Goal: Task Accomplishment & Management: Manage account settings

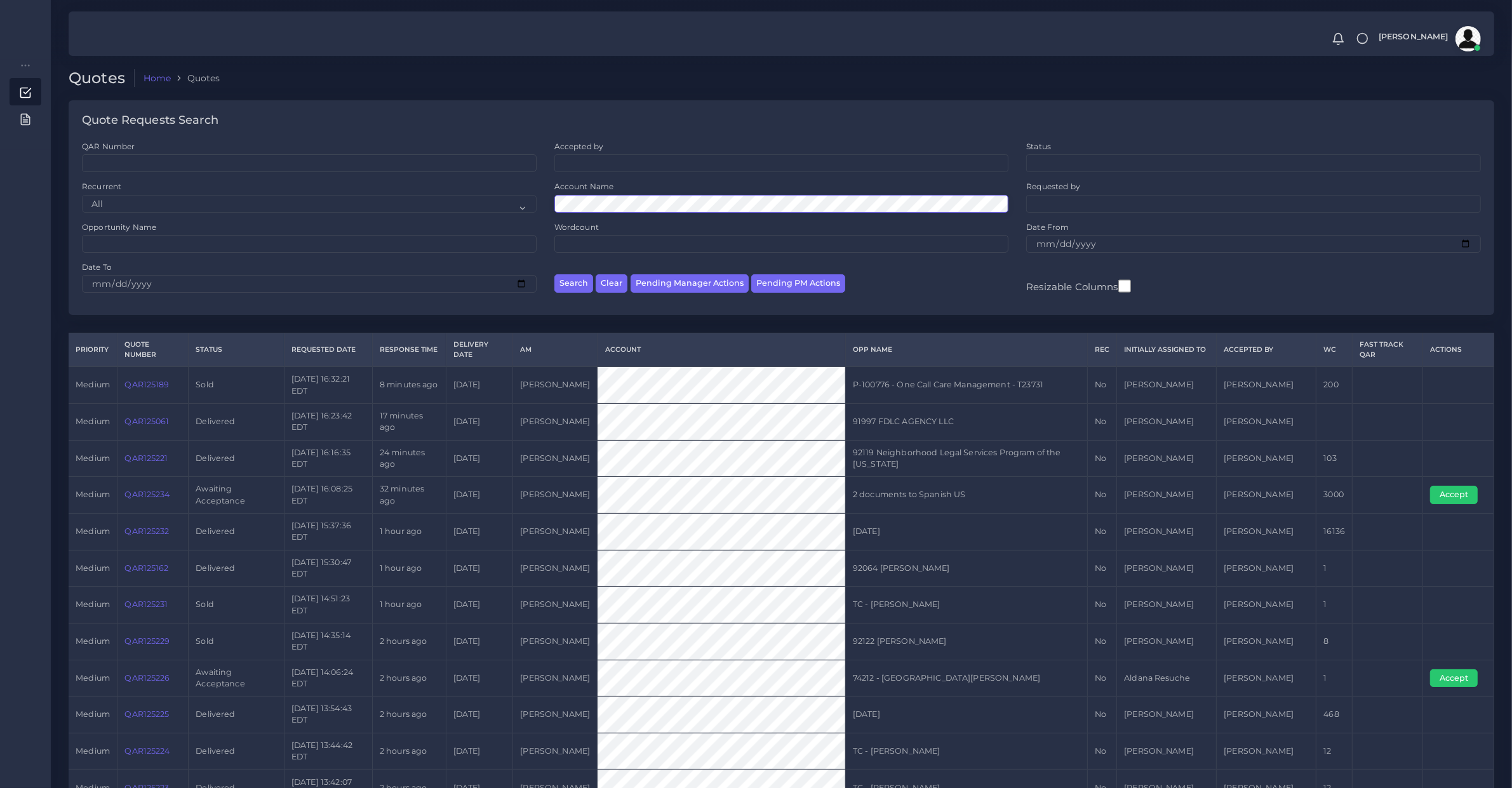
click at [554, 274] on button "Search" at bounding box center [574, 283] width 39 height 19
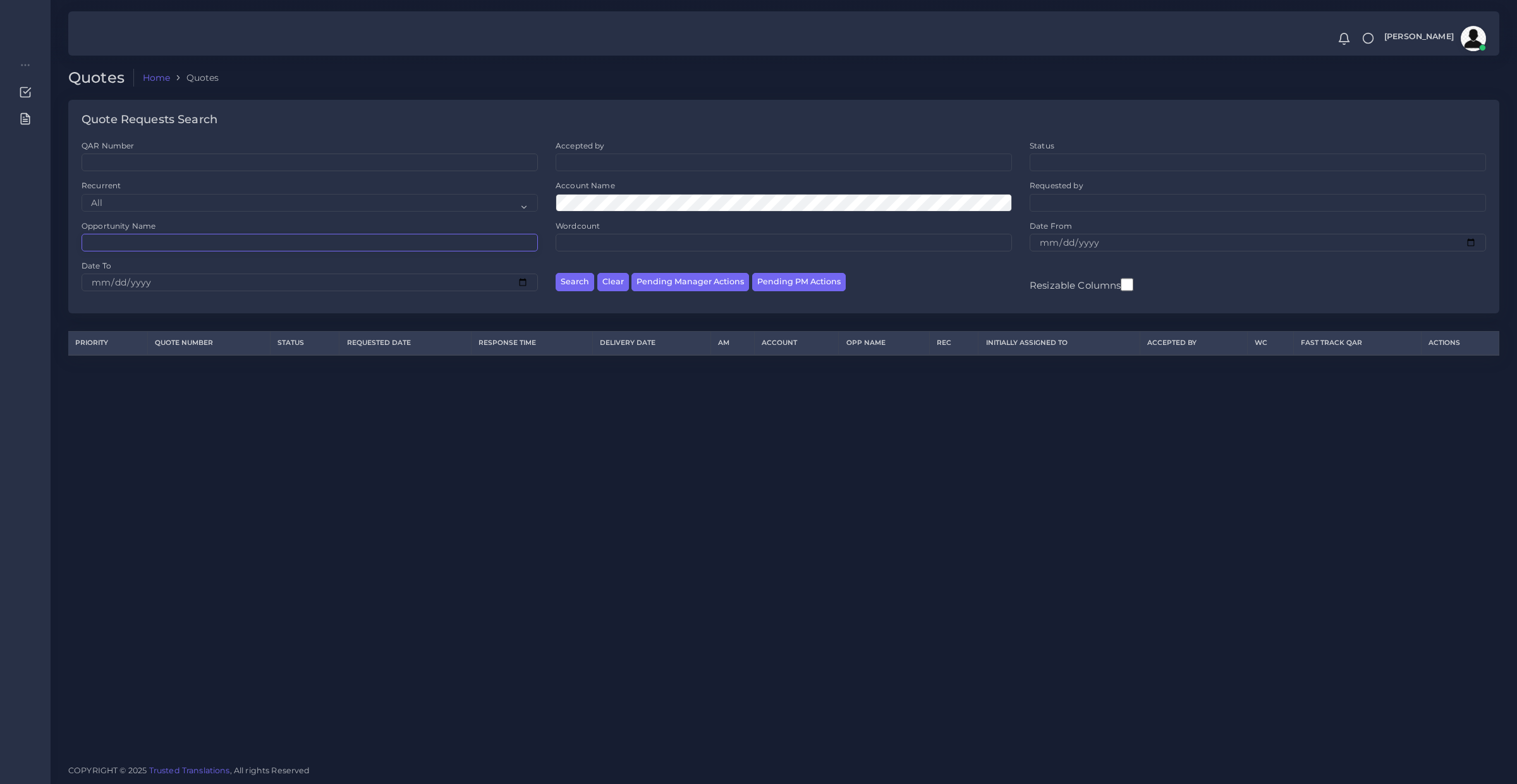
click at [313, 249] on input "Opportunity Name" at bounding box center [310, 243] width 456 height 18
paste input "74002"
type input "74002"
click at [556, 273] on button "Search" at bounding box center [575, 282] width 38 height 19
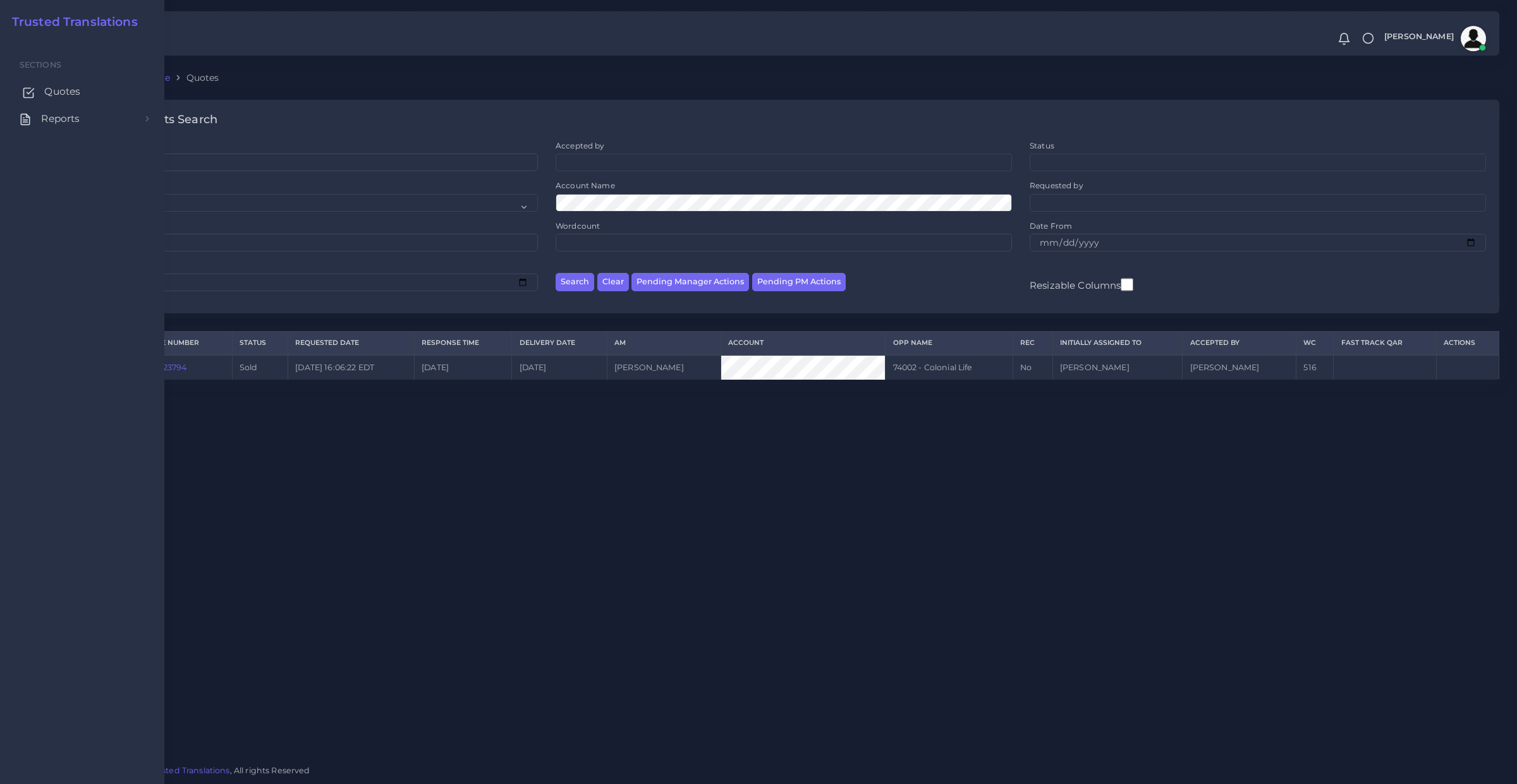
click at [67, 96] on span "Quotes" at bounding box center [62, 92] width 36 height 14
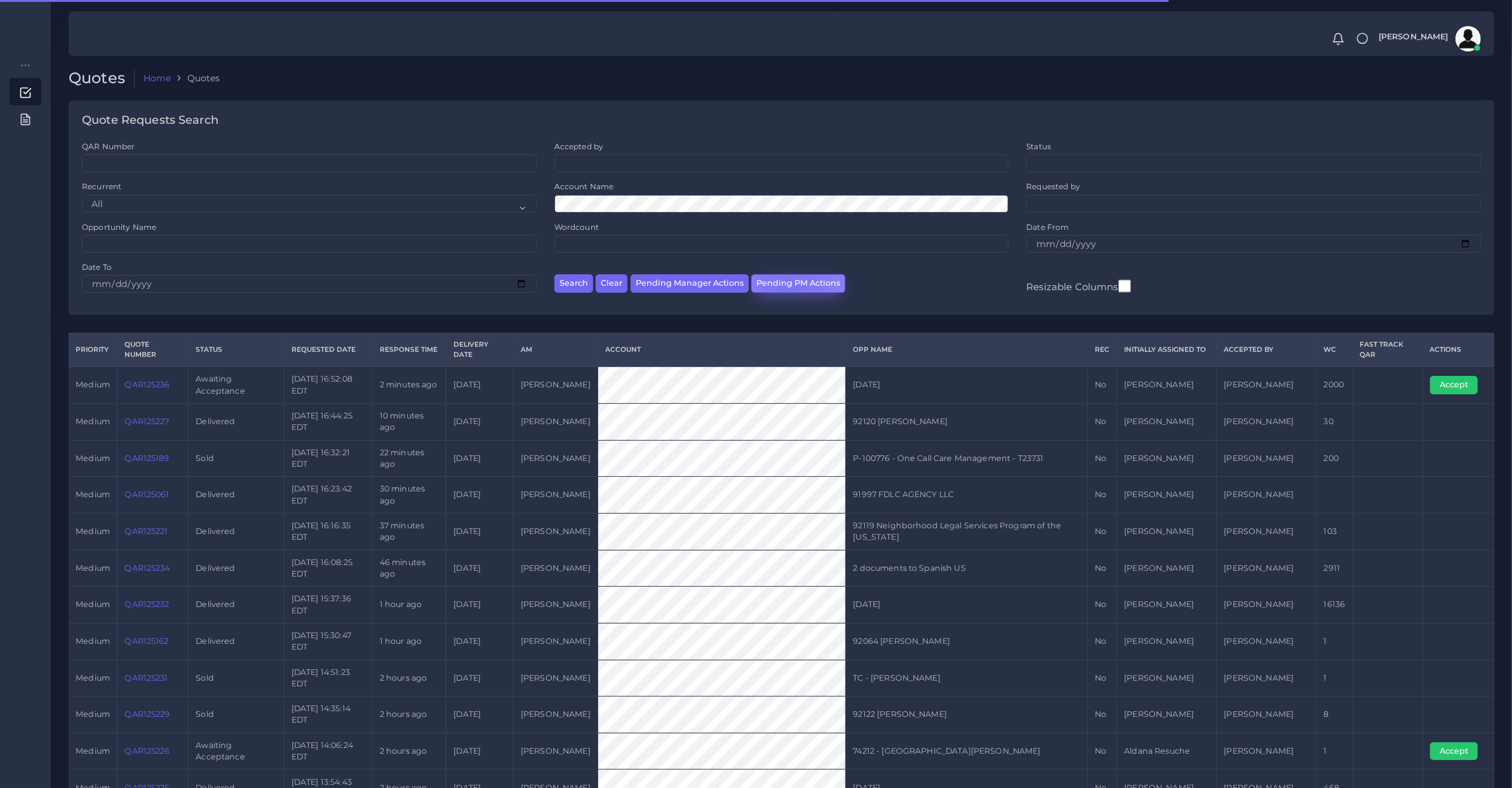
click at [785, 286] on button "Pending PM Actions" at bounding box center [799, 283] width 94 height 19
select select "awaiting_acceptance"
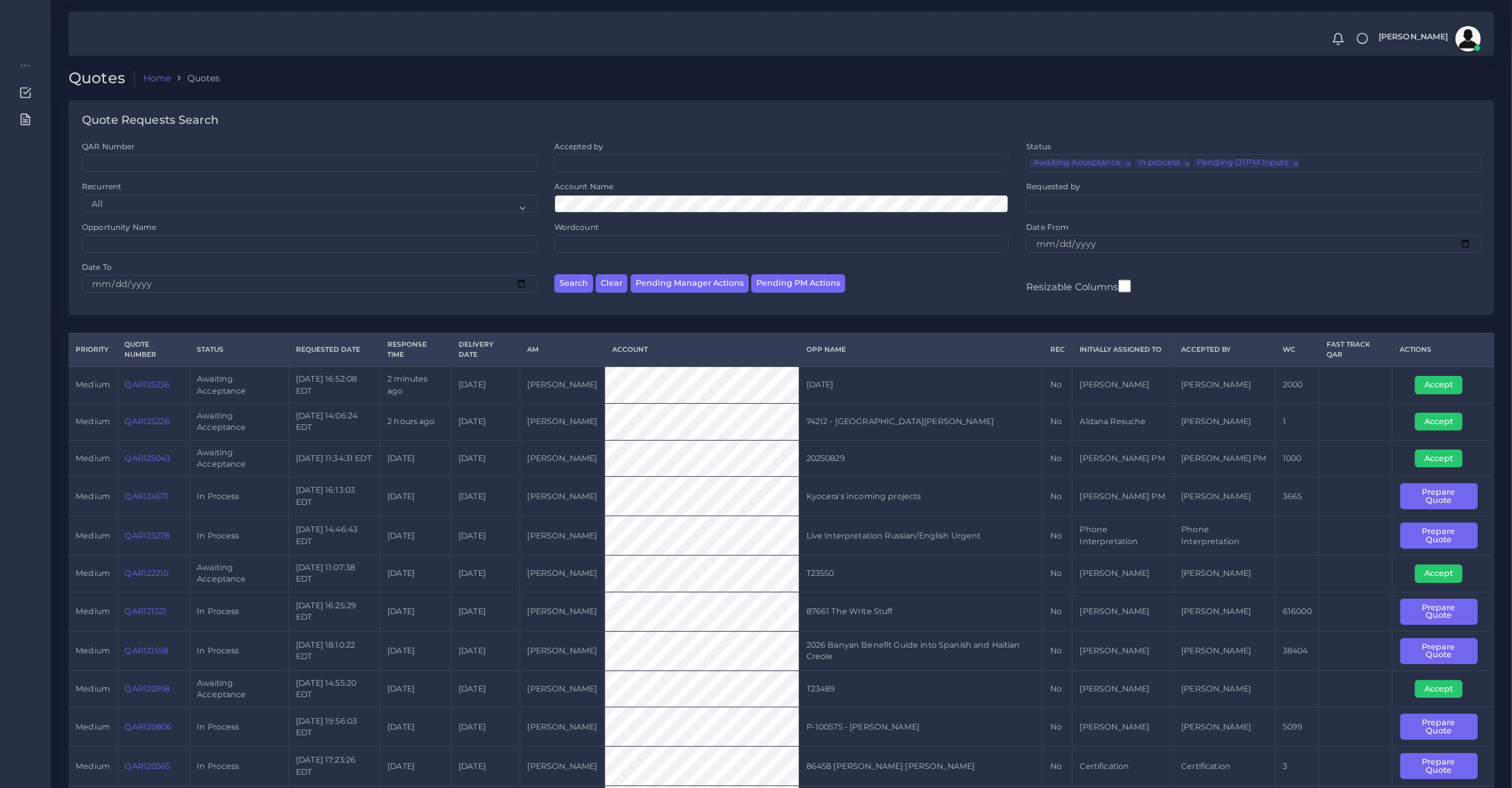
click at [160, 494] on link "QAR124571" at bounding box center [146, 496] width 44 height 10
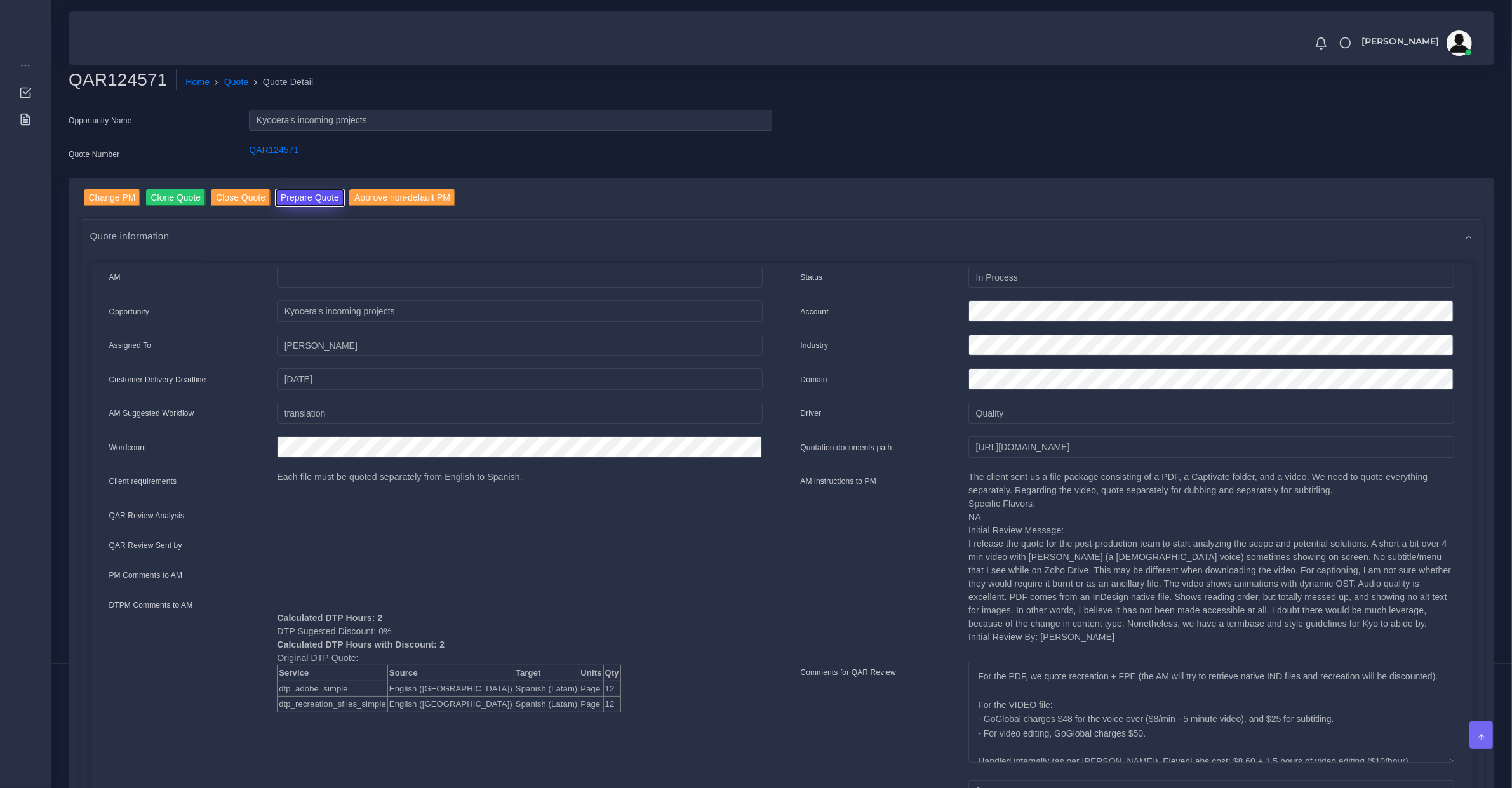
click at [308, 191] on button "Prepare Quote" at bounding box center [310, 198] width 69 height 17
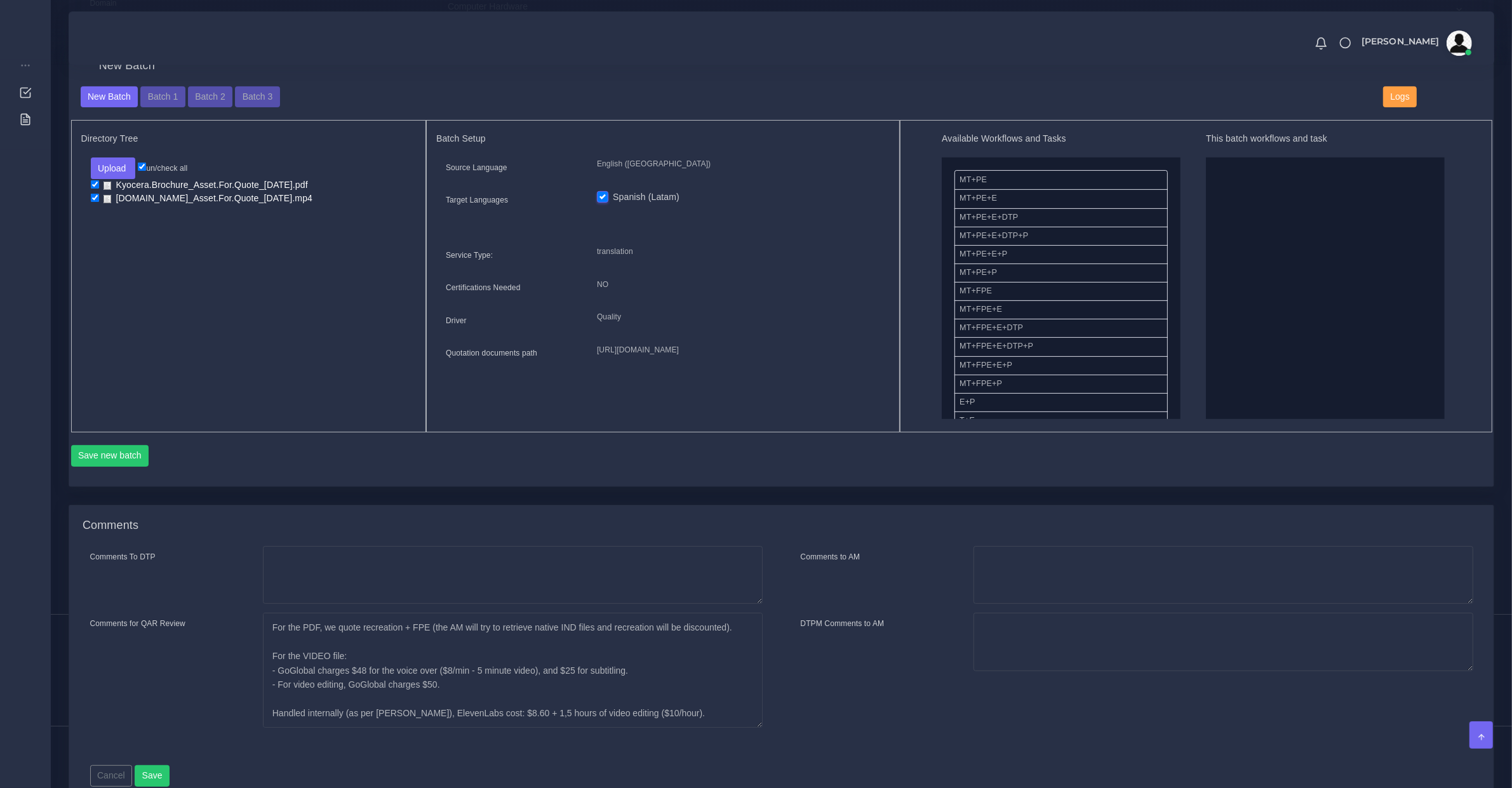
drag, startPoint x: 758, startPoint y: 668, endPoint x: 762, endPoint y: 724, distance: 56.1
click at [762, 724] on div "For the PDF, we quote recreation + FPE (the AM will try to retrieve native IND …" at bounding box center [513, 670] width 519 height 115
click at [639, 630] on textarea "For the PDF, we quote recreation + FPE (the AM will try to retrieve native IND …" at bounding box center [513, 670] width 500 height 115
click at [464, 693] on textarea "For the PDF, we quote recreation + FPE (the AM will try to retrieve native IND …" at bounding box center [513, 670] width 500 height 115
click at [469, 689] on textarea "For the PDF, we quote recreation + FPE (the AM will try to retrieve native IND …" at bounding box center [513, 670] width 500 height 115
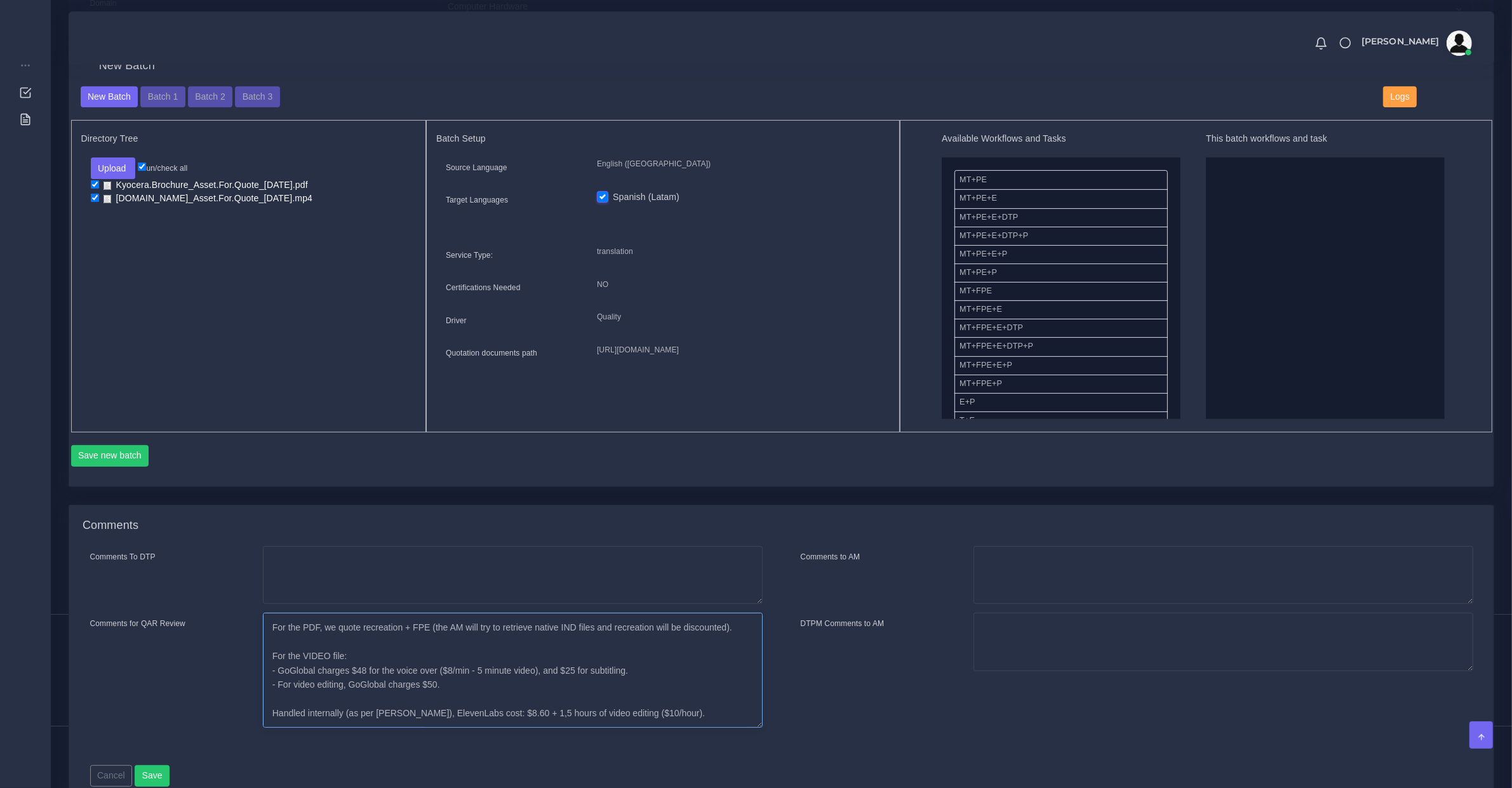
scroll to position [86, 0]
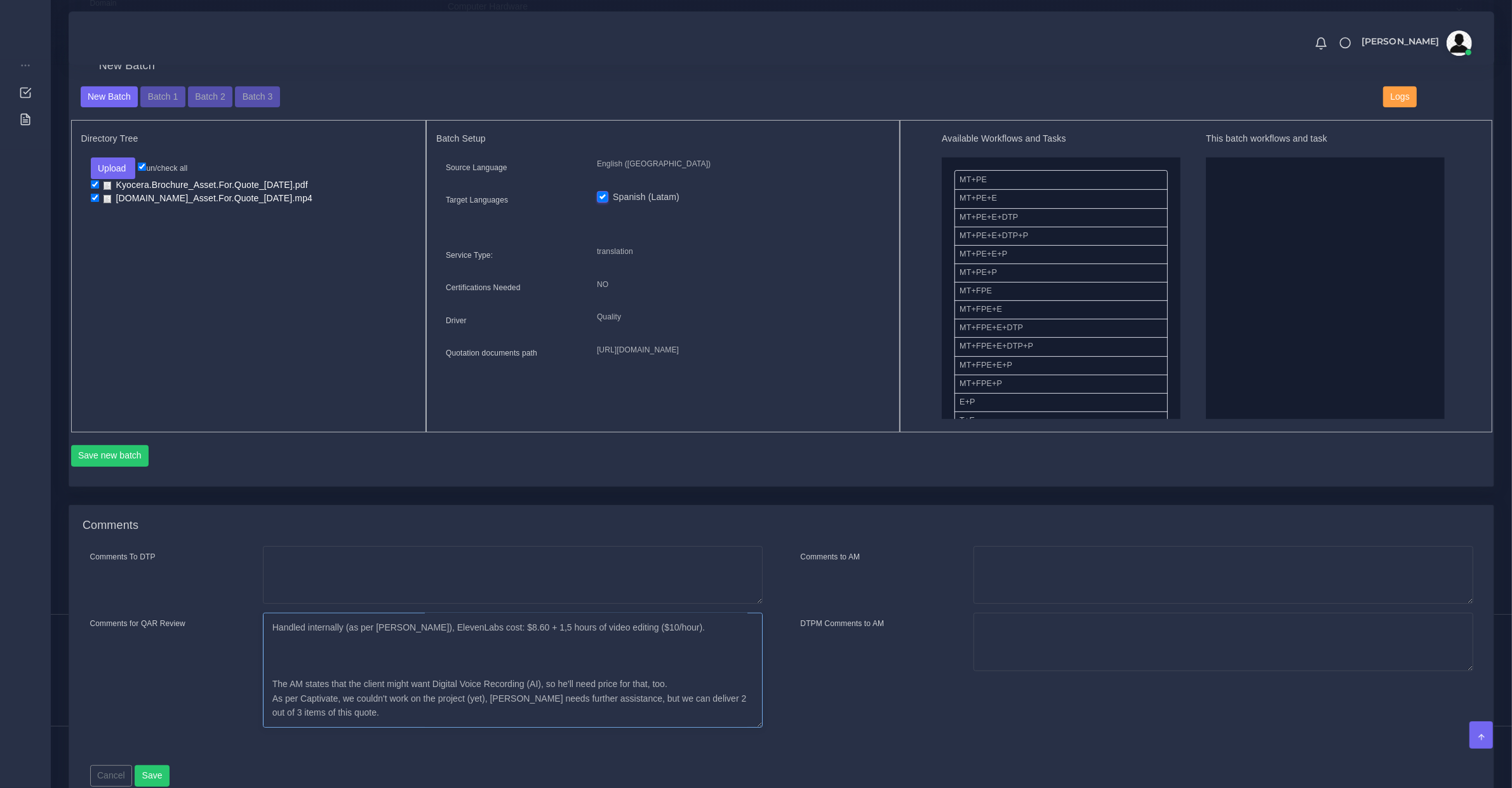
click at [613, 643] on textarea "For the PDF, we quote recreation + FPE (the AM will try to retrieve native IND …" at bounding box center [513, 670] width 500 height 115
click at [402, 648] on textarea "For the PDF, we quote recreation + FPE (the AM will try to retrieve native IND …" at bounding box center [513, 670] width 500 height 115
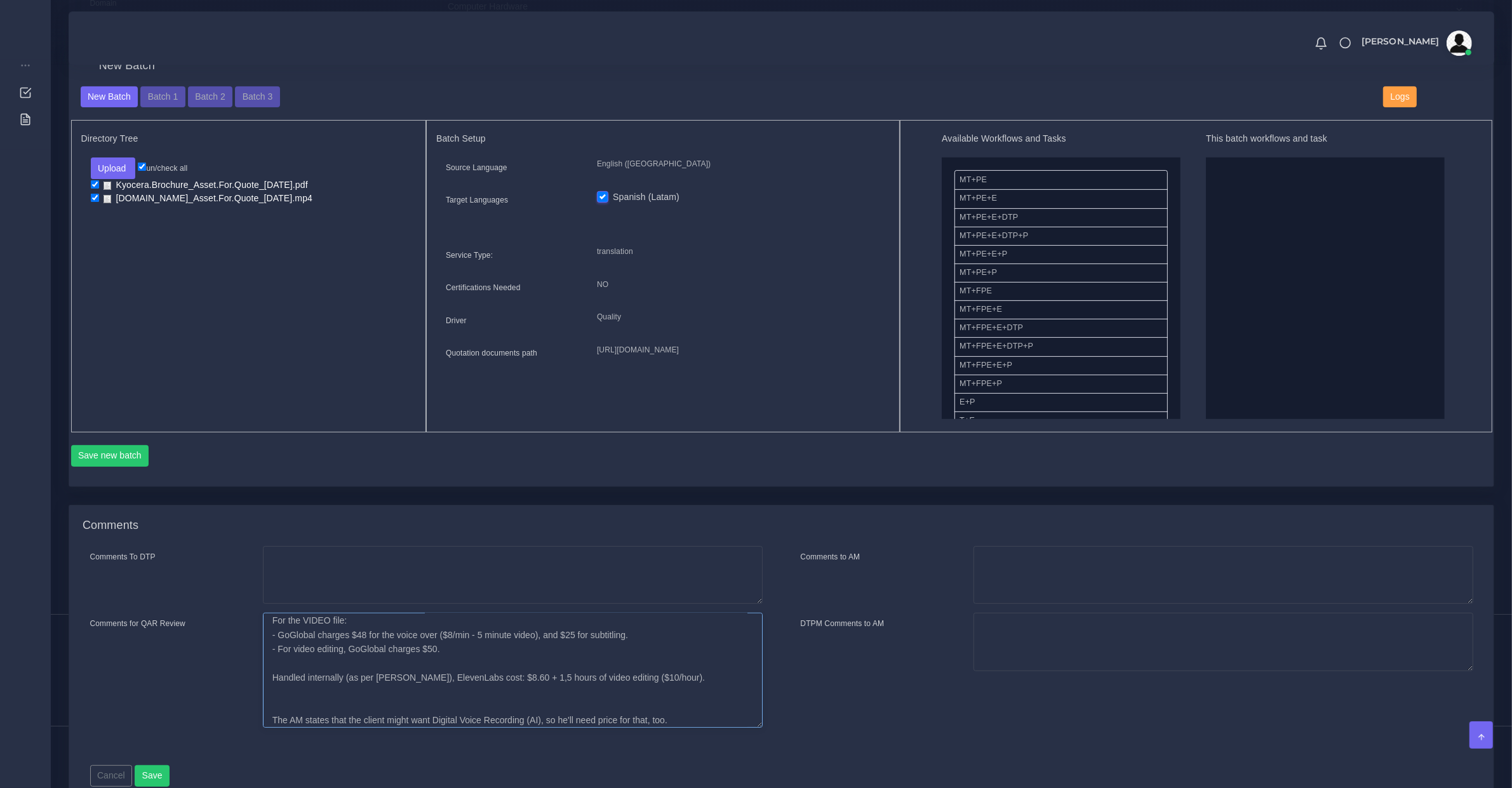
scroll to position [49, 0]
click at [532, 710] on textarea "For the PDF, we quote recreation + FPE (the AM will try to retrieve native IND …" at bounding box center [513, 670] width 500 height 115
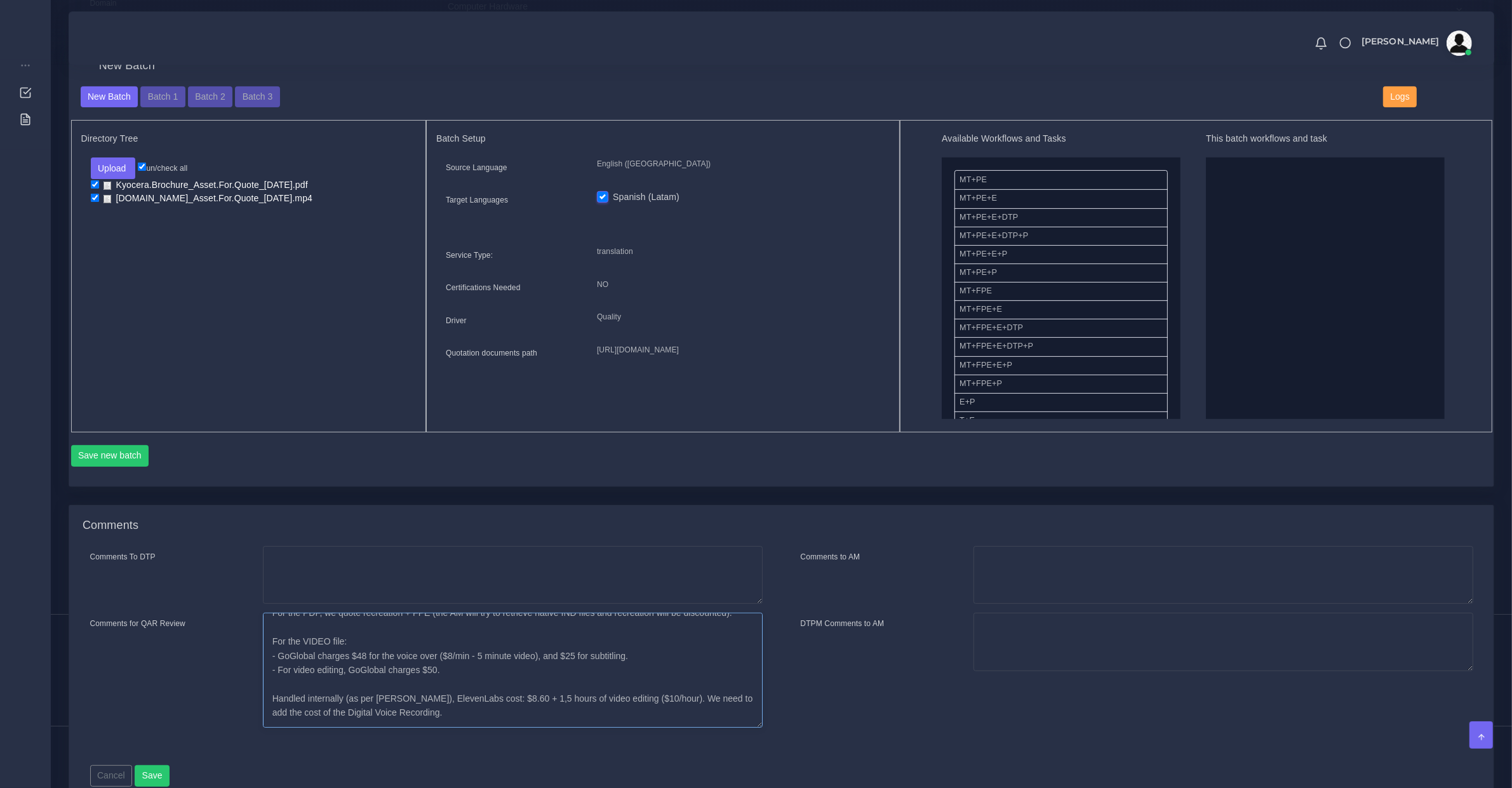
scroll to position [14, 0]
type textarea "For the PDF, we quote recreation + FPE (the AM will try to retrieve native IND …"
click at [153, 765] on button "Save" at bounding box center [152, 776] width 35 height 22
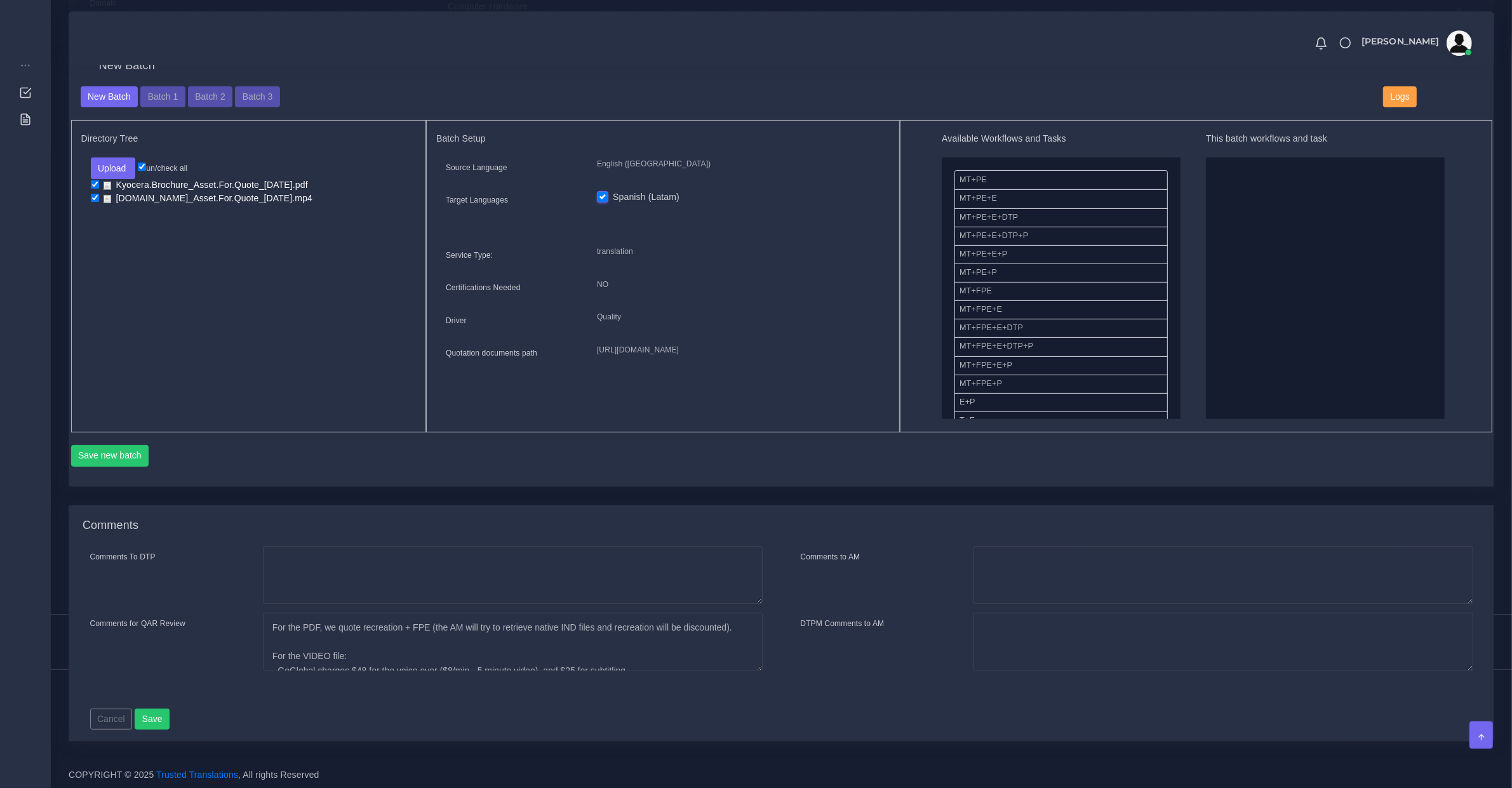
scroll to position [90, 0]
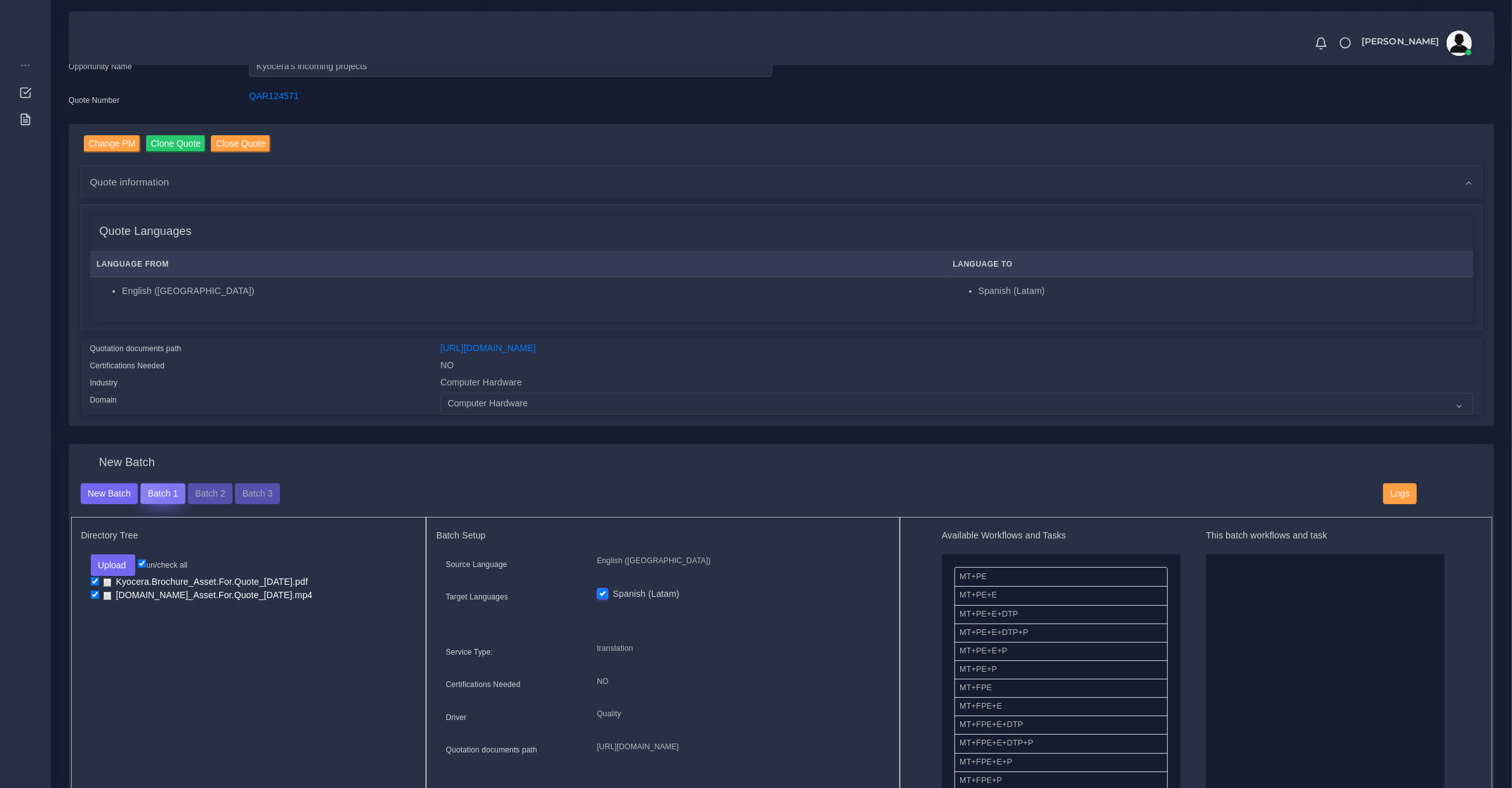
click at [172, 490] on button "Batch 1" at bounding box center [162, 494] width 44 height 22
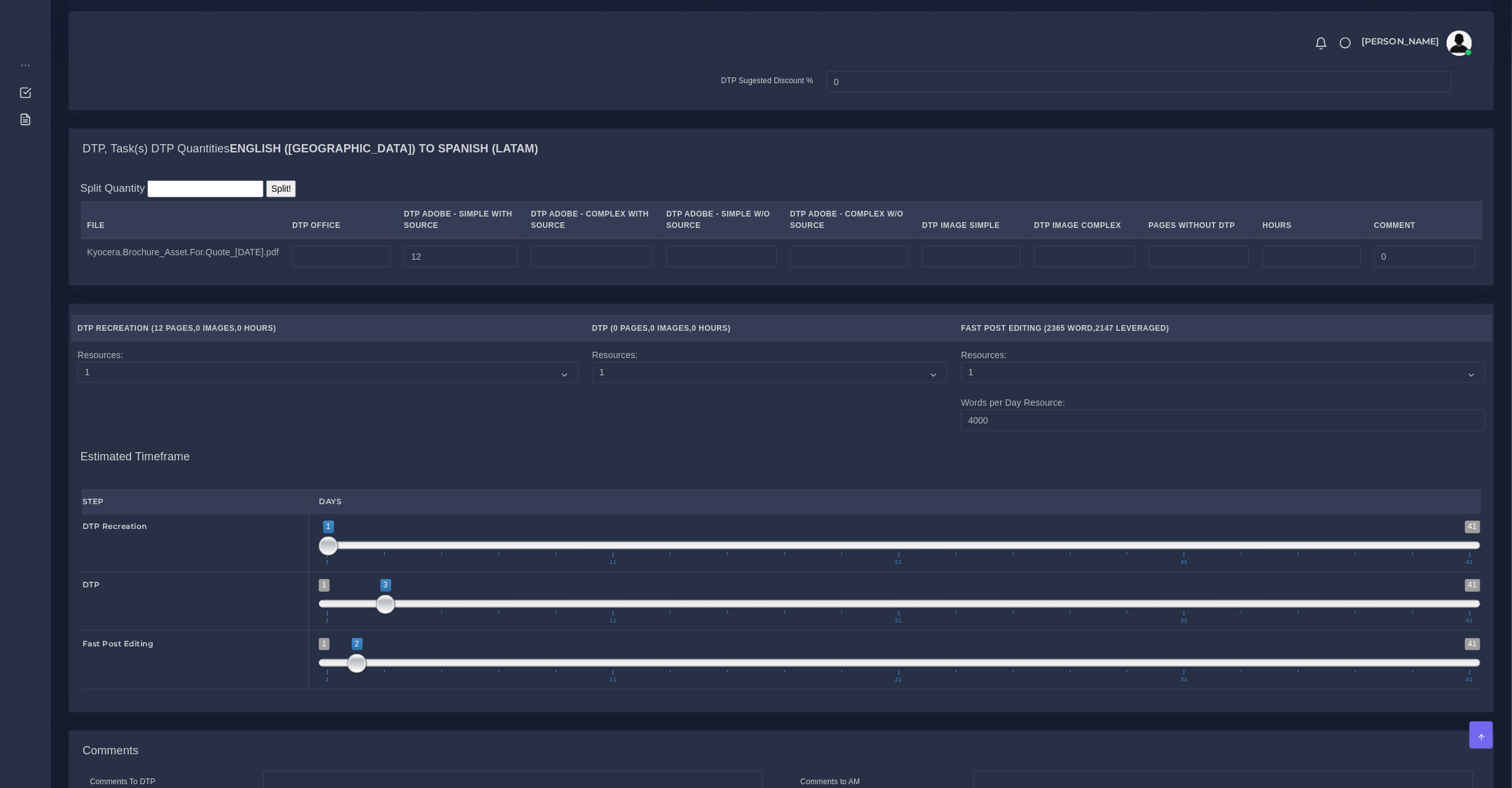
scroll to position [926, 0]
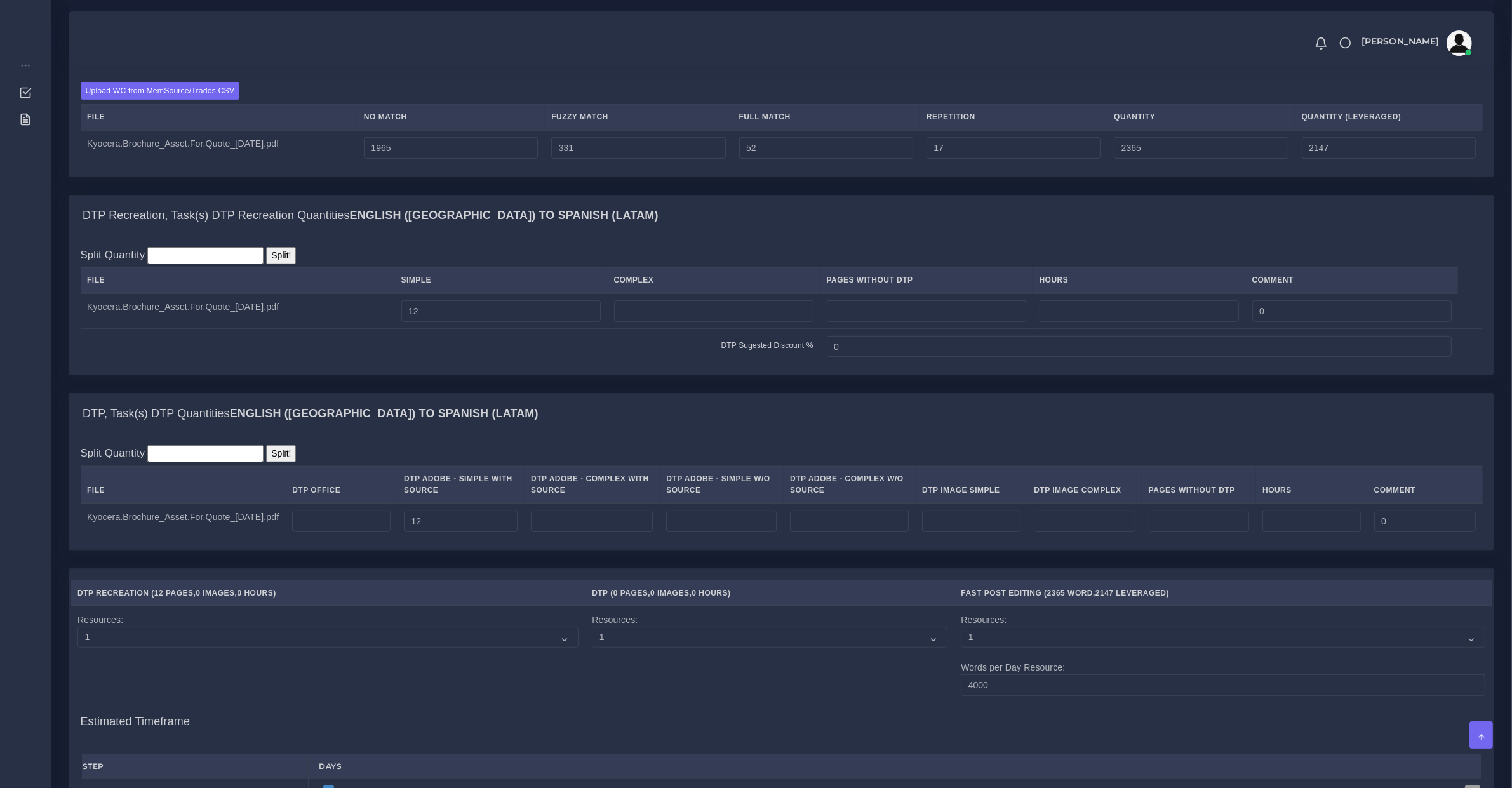
click at [4, 98] on li "Quotes" at bounding box center [25, 91] width 51 height 26
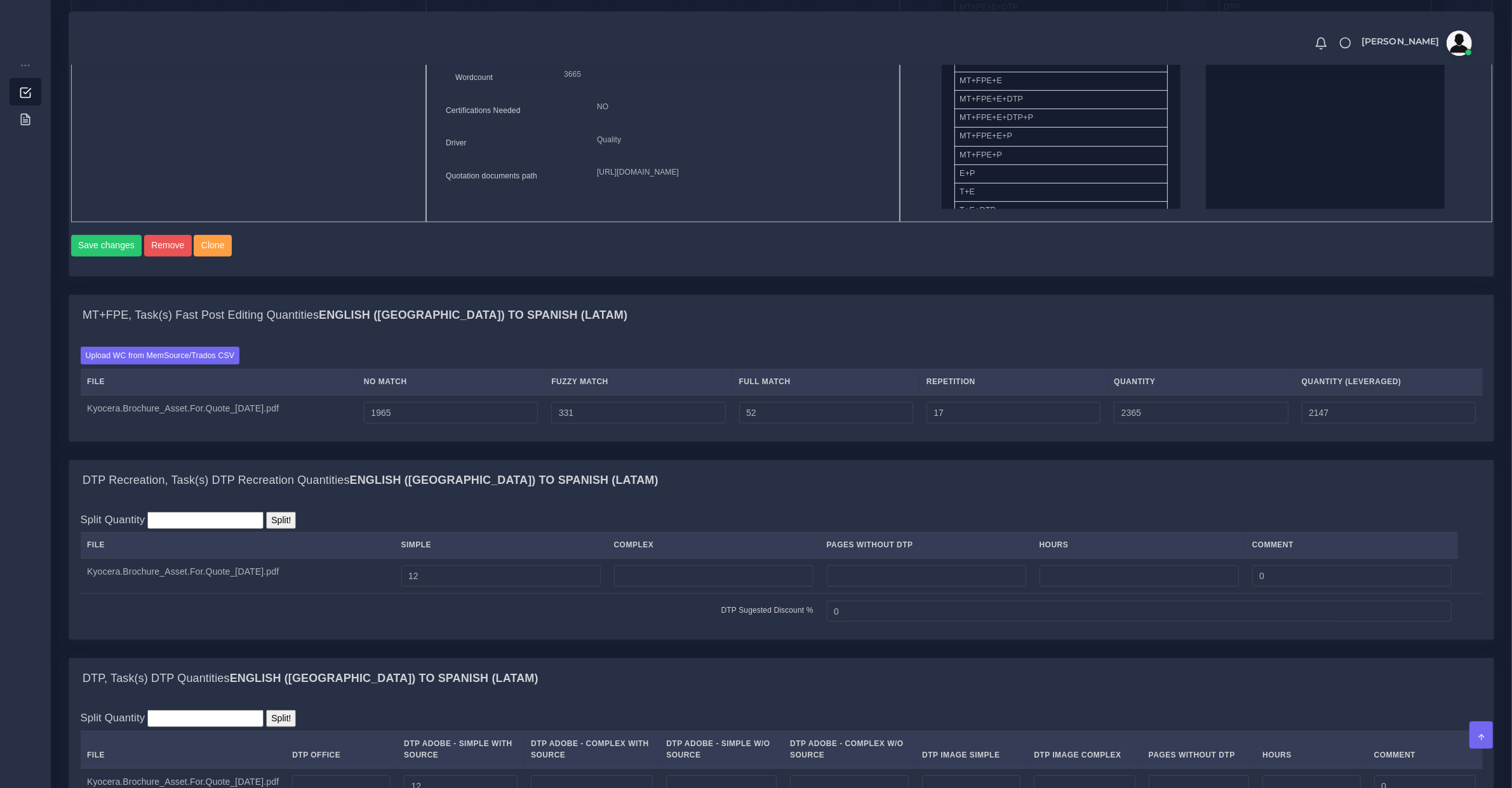
scroll to position [264, 0]
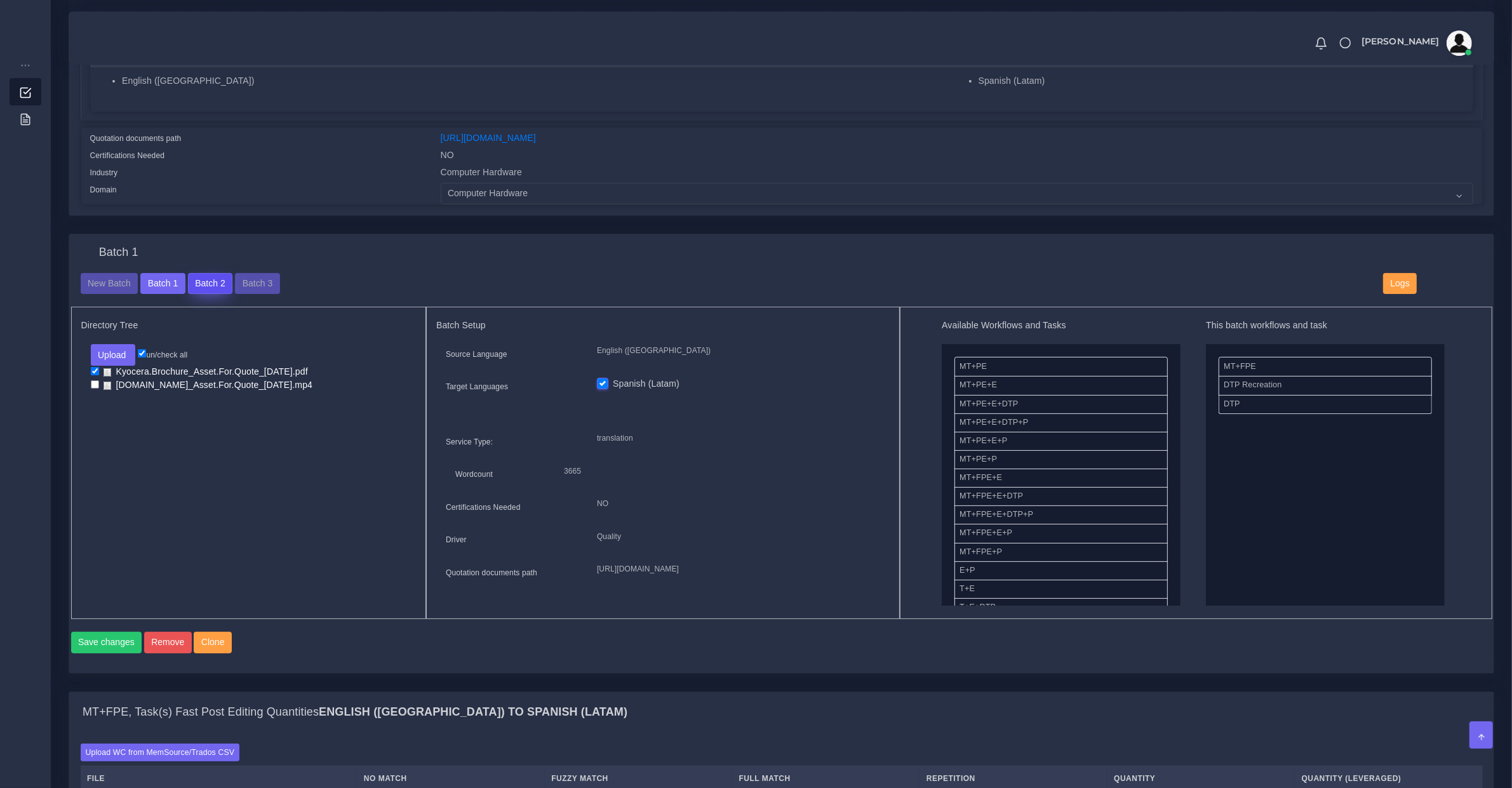
click at [205, 277] on button "Batch 2" at bounding box center [210, 284] width 44 height 22
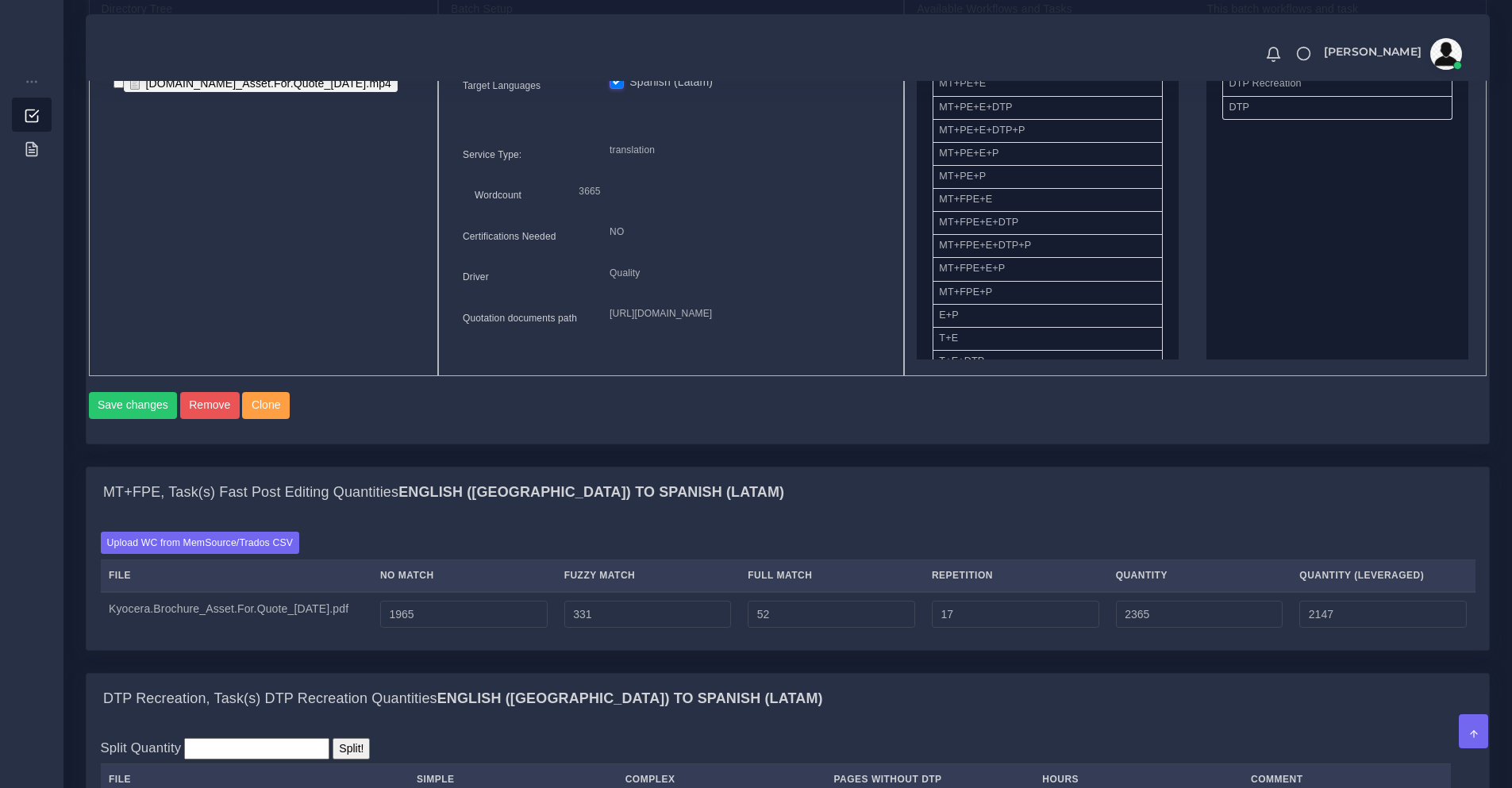
scroll to position [596, 0]
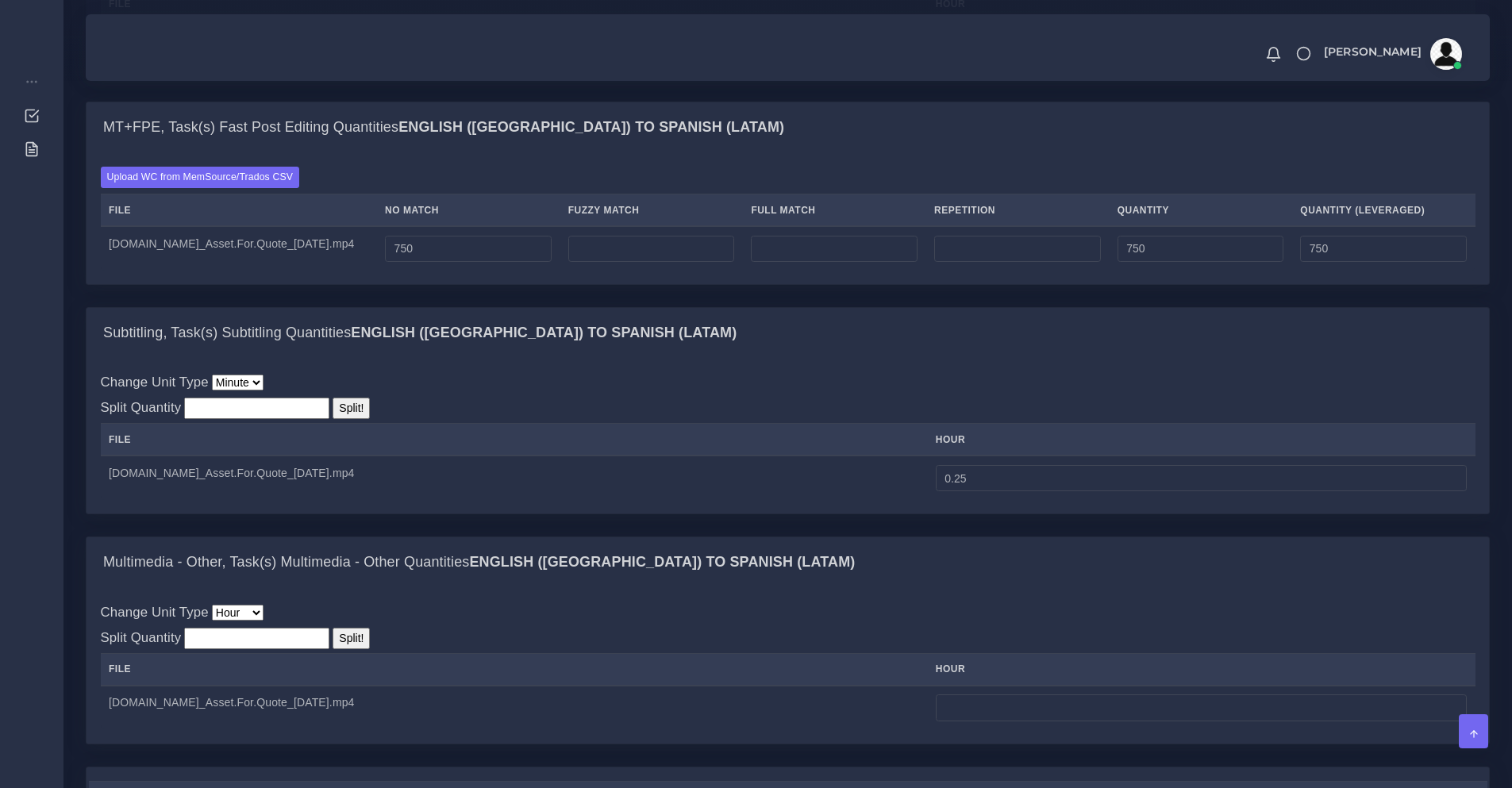
scroll to position [1588, 0]
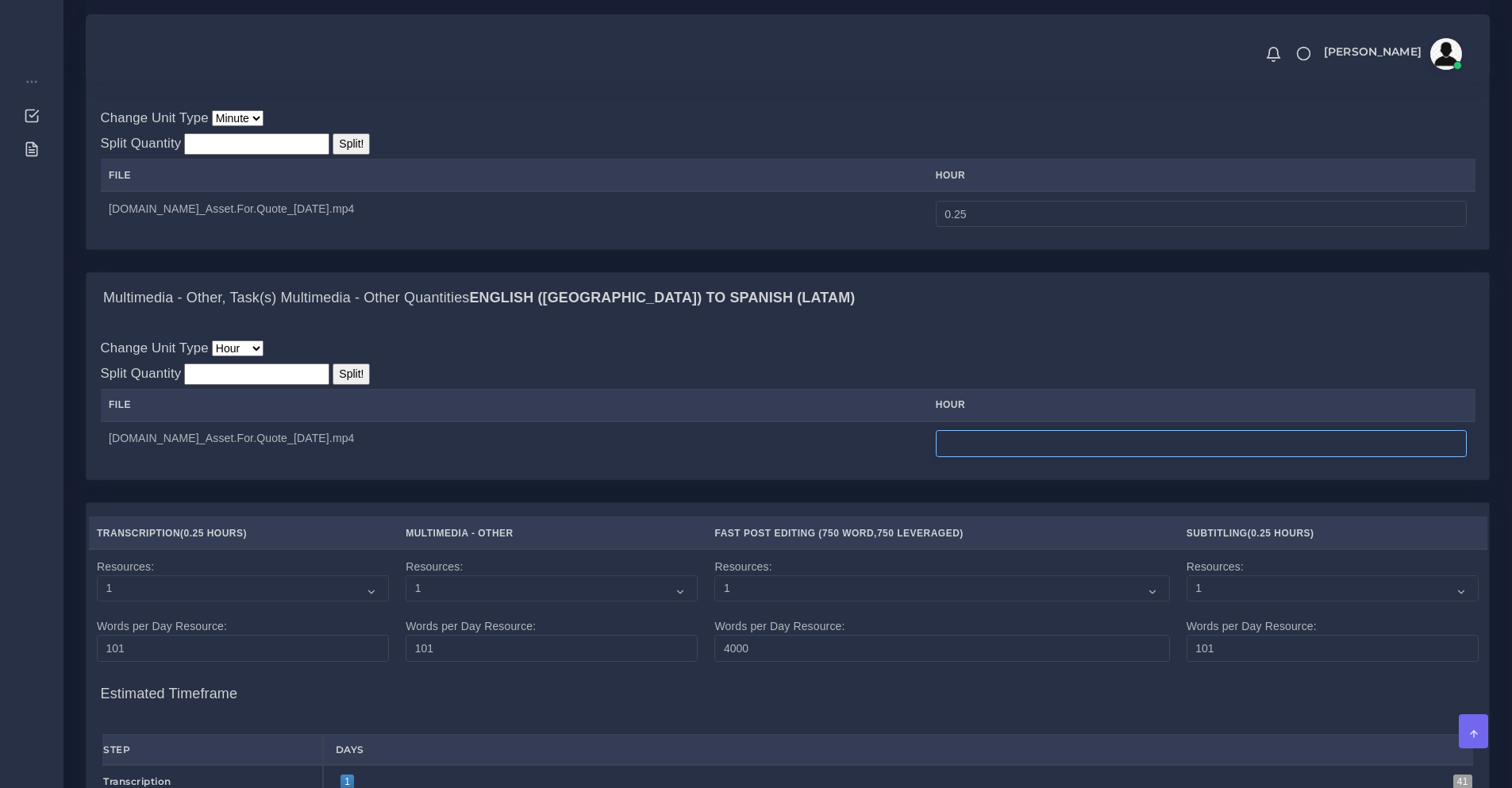
click at [978, 457] on input "number" at bounding box center [1201, 444] width 531 height 27
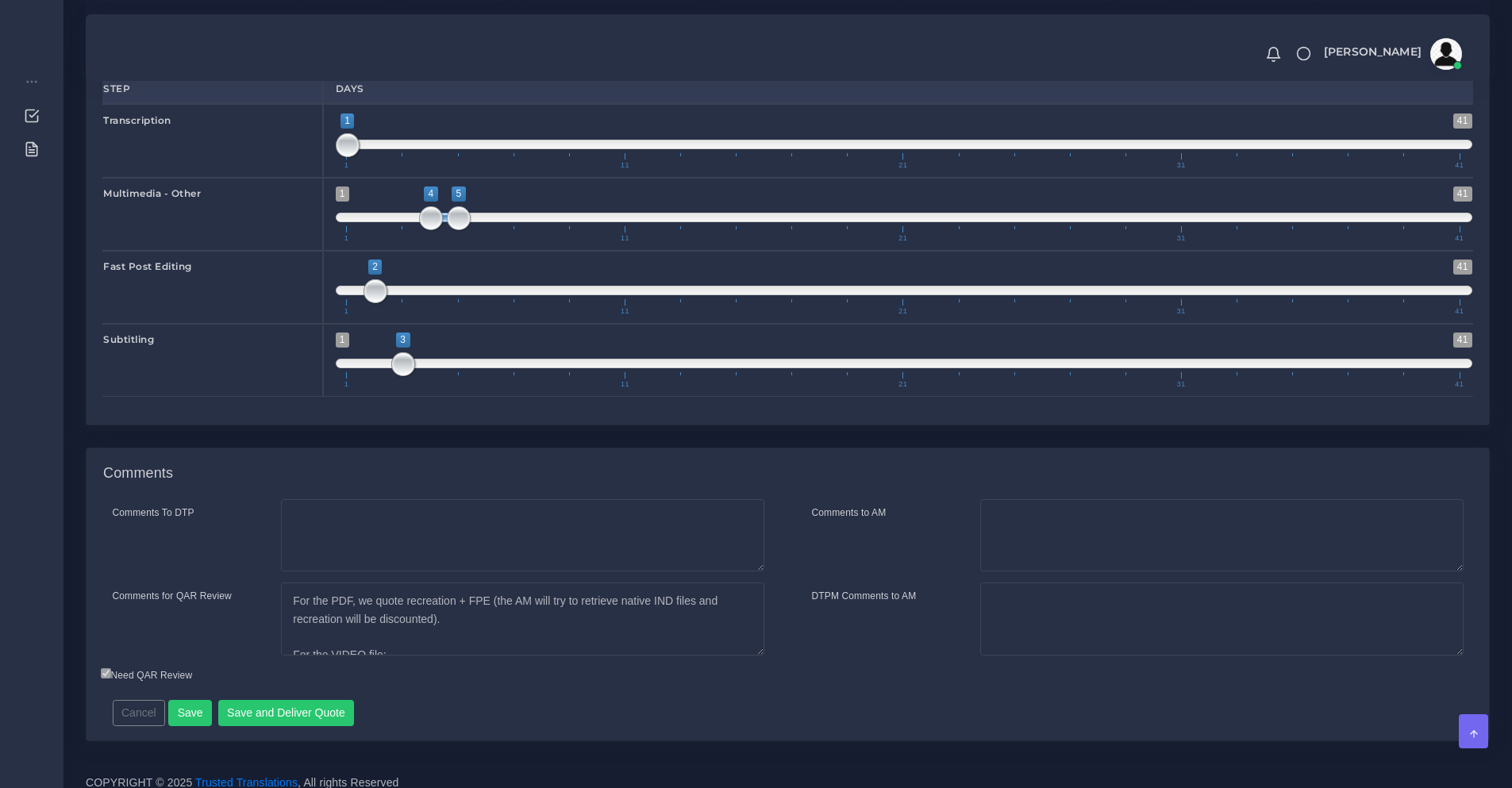
scroll to position [2308, 0]
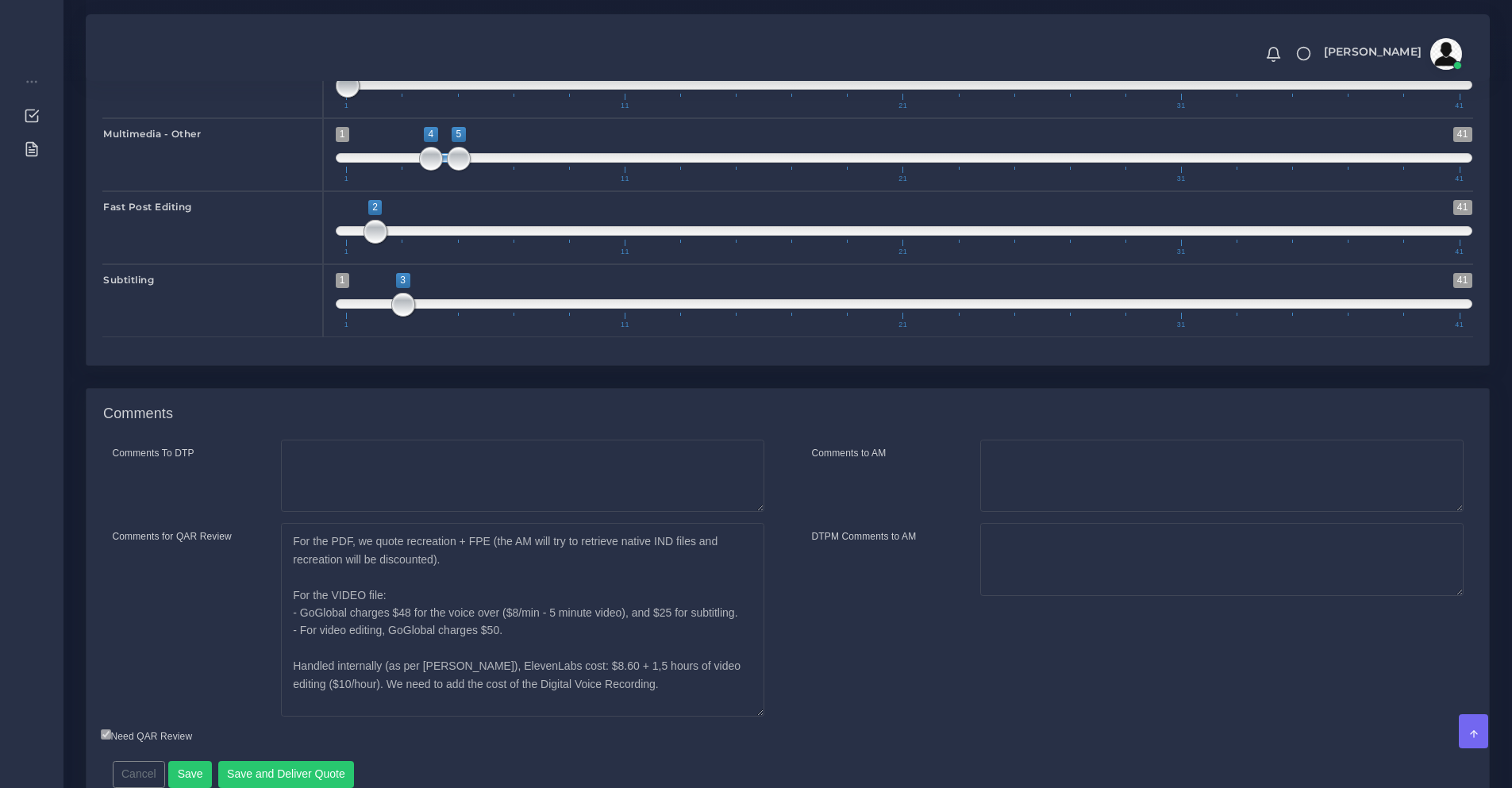
drag, startPoint x: 757, startPoint y: 638, endPoint x: 785, endPoint y: 760, distance: 125.2
click at [785, 728] on div "Comments To DTP Comments for QAR Review" at bounding box center [438, 584] width 699 height 289
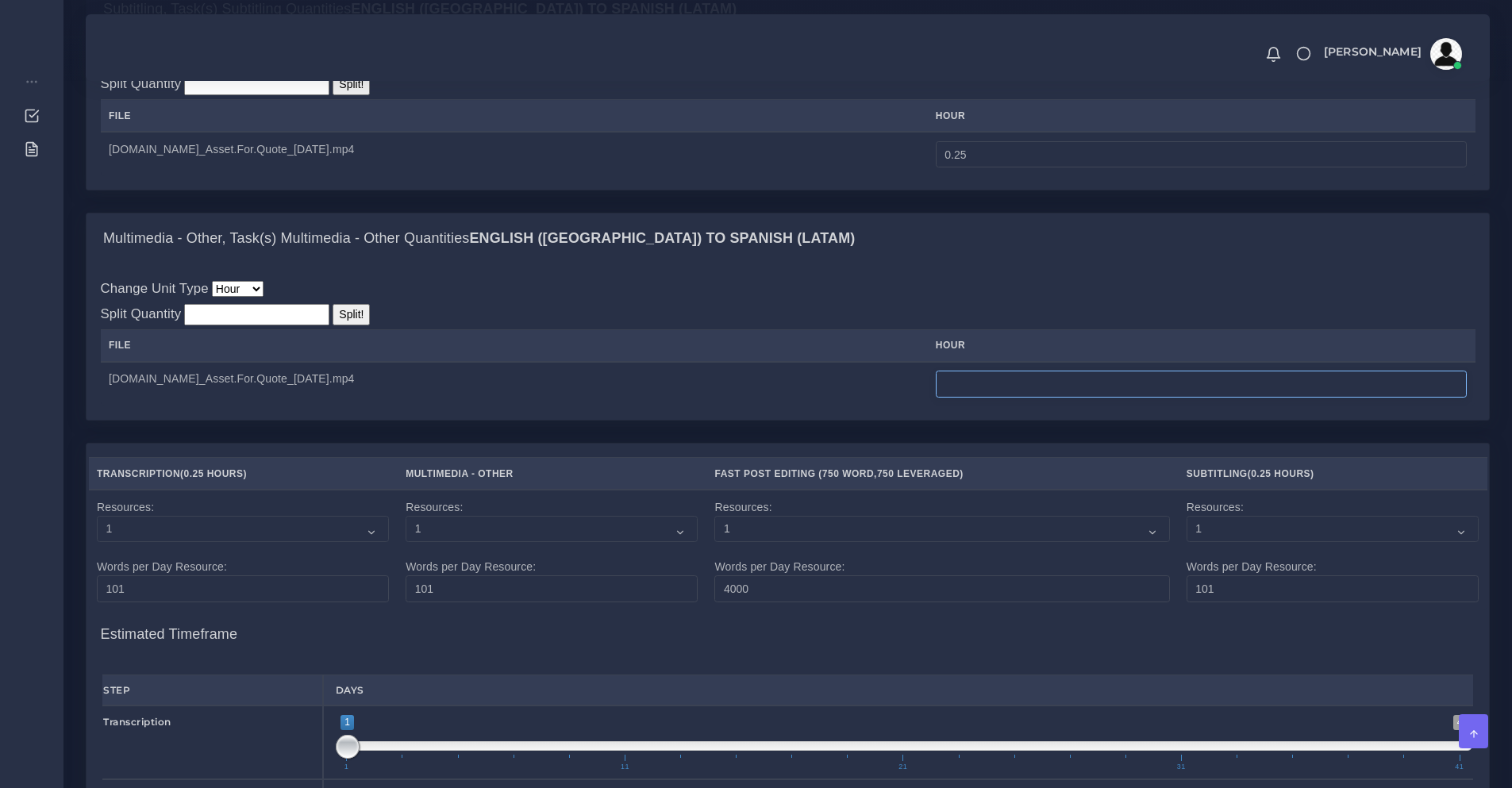
scroll to position [1382, 0]
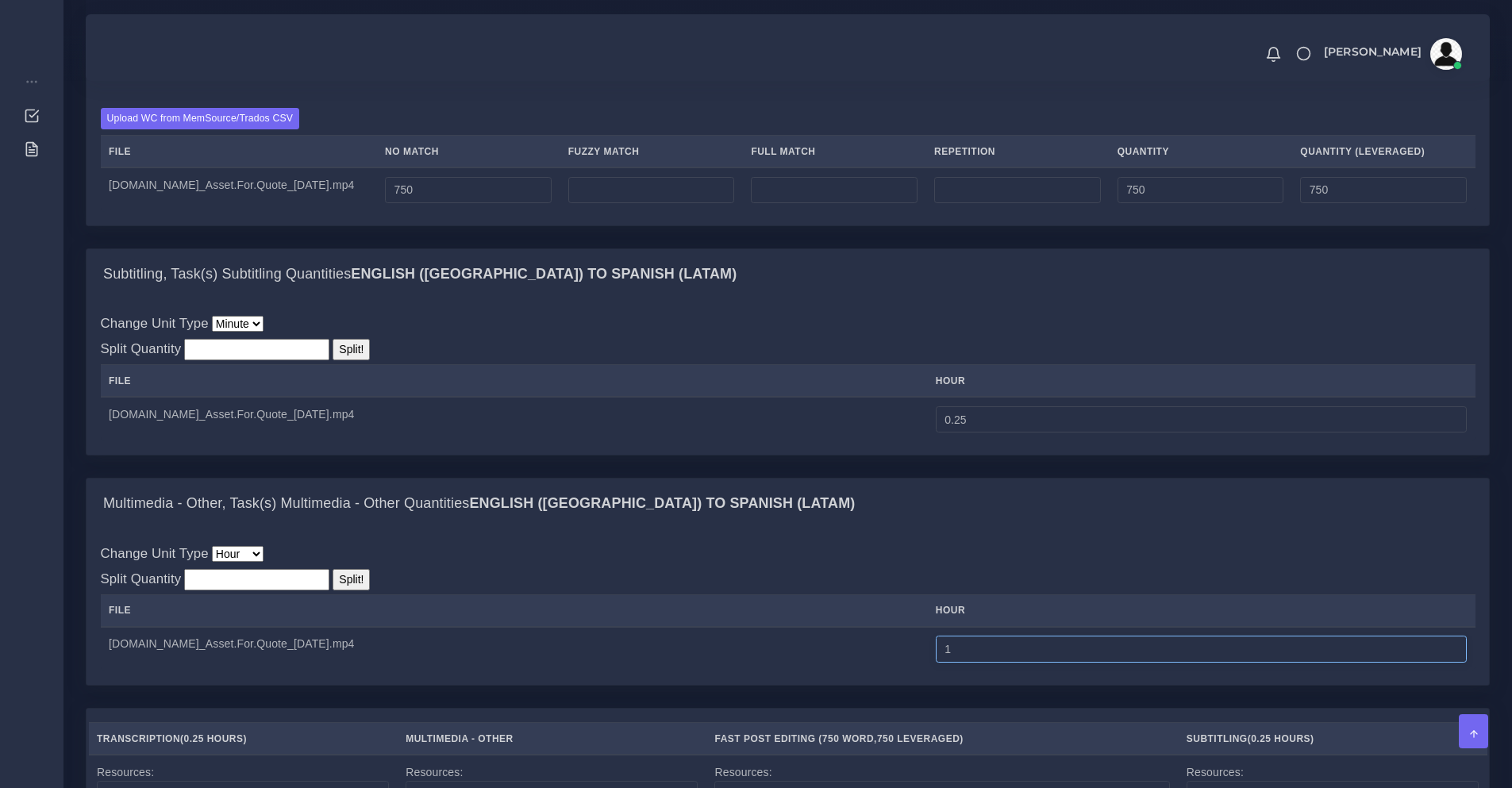
type input "13"
type input "1"
type input "1.5"
click at [944, 434] on input "0.25" at bounding box center [1201, 420] width 531 height 27
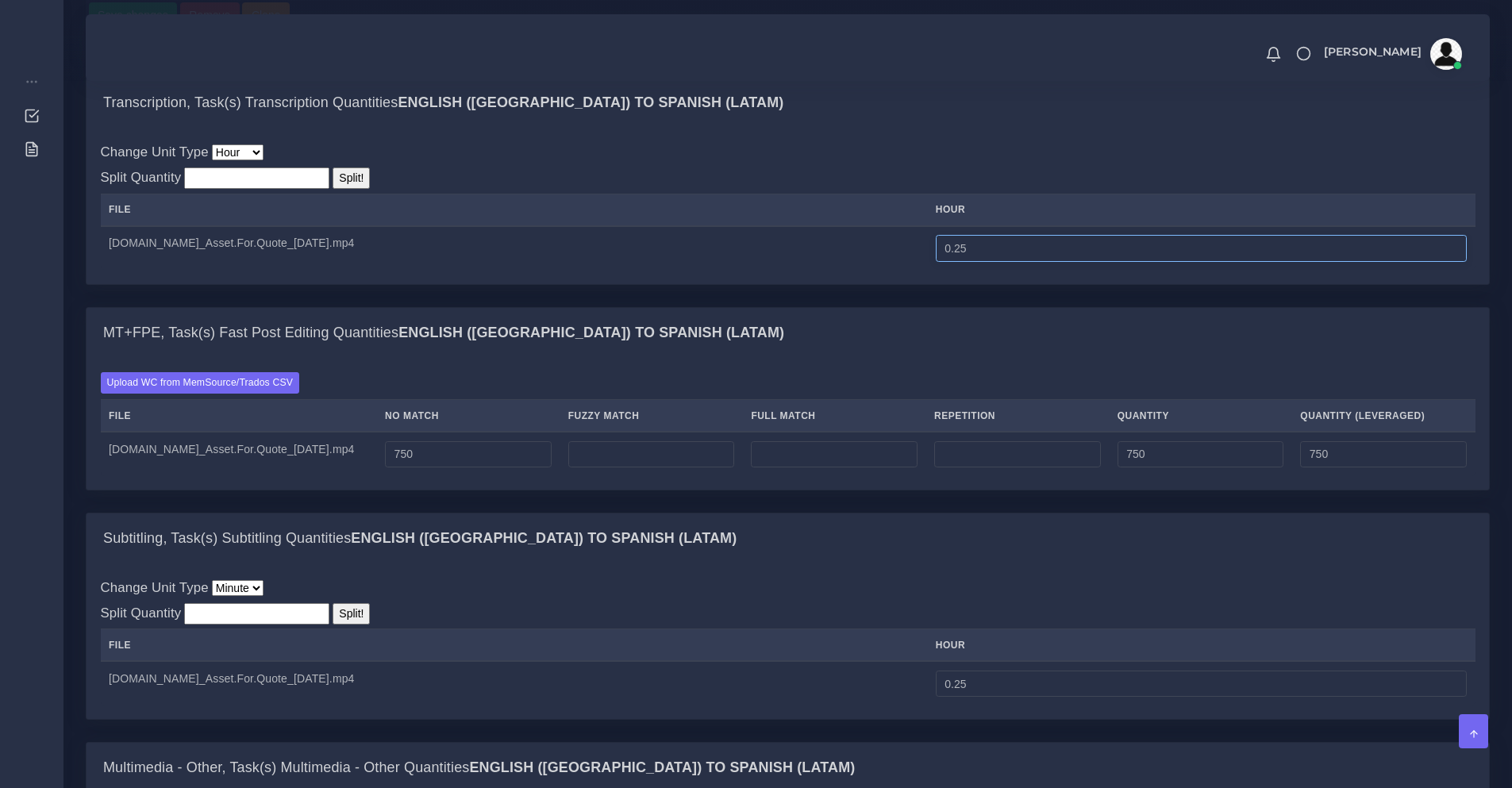
drag, startPoint x: 935, startPoint y: 296, endPoint x: 1004, endPoint y: 309, distance: 70.2
click at [1004, 270] on td "0.25" at bounding box center [1201, 248] width 548 height 44
type input "0"
type input "0.25"
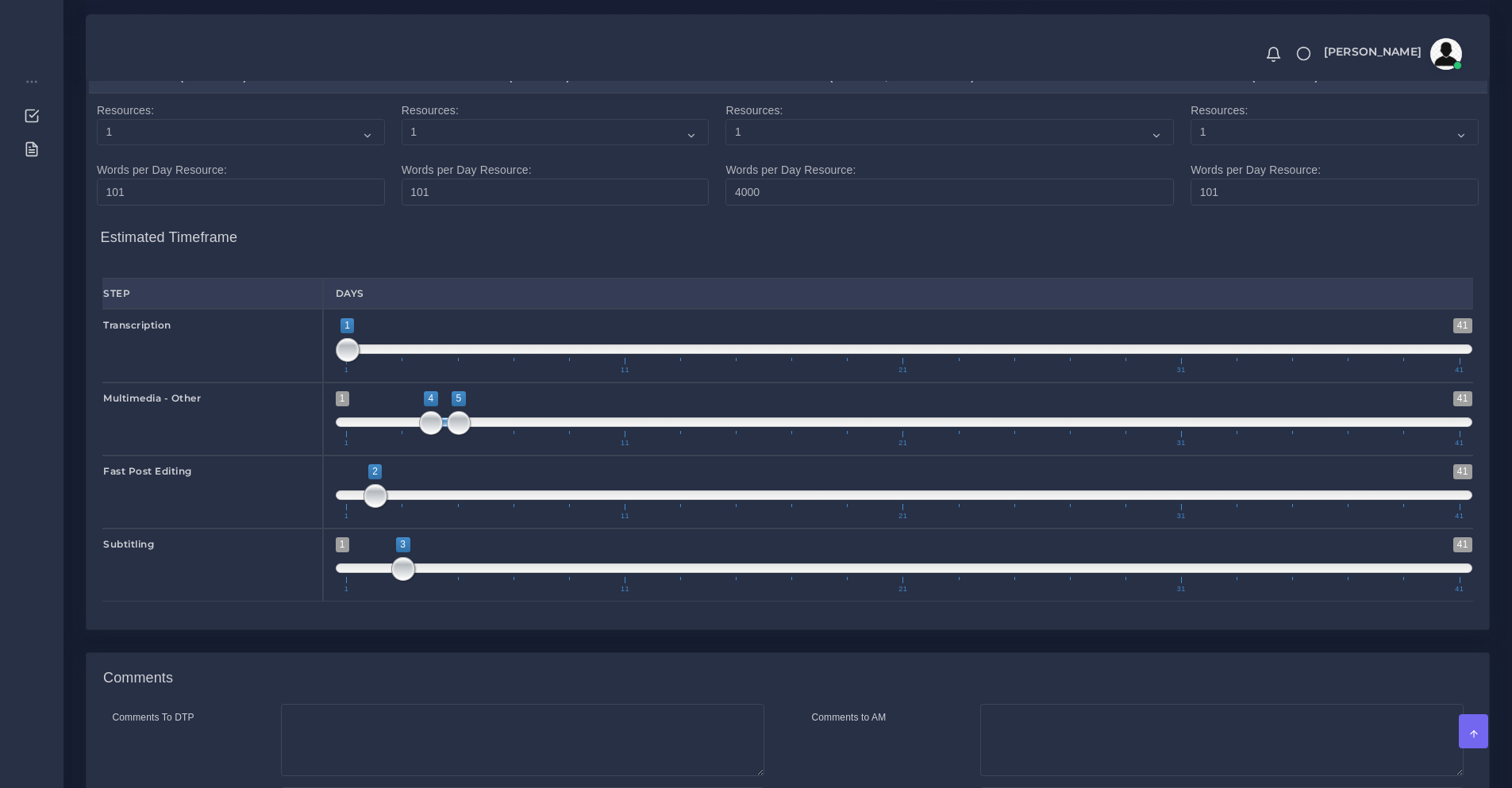
scroll to position [2429, 0]
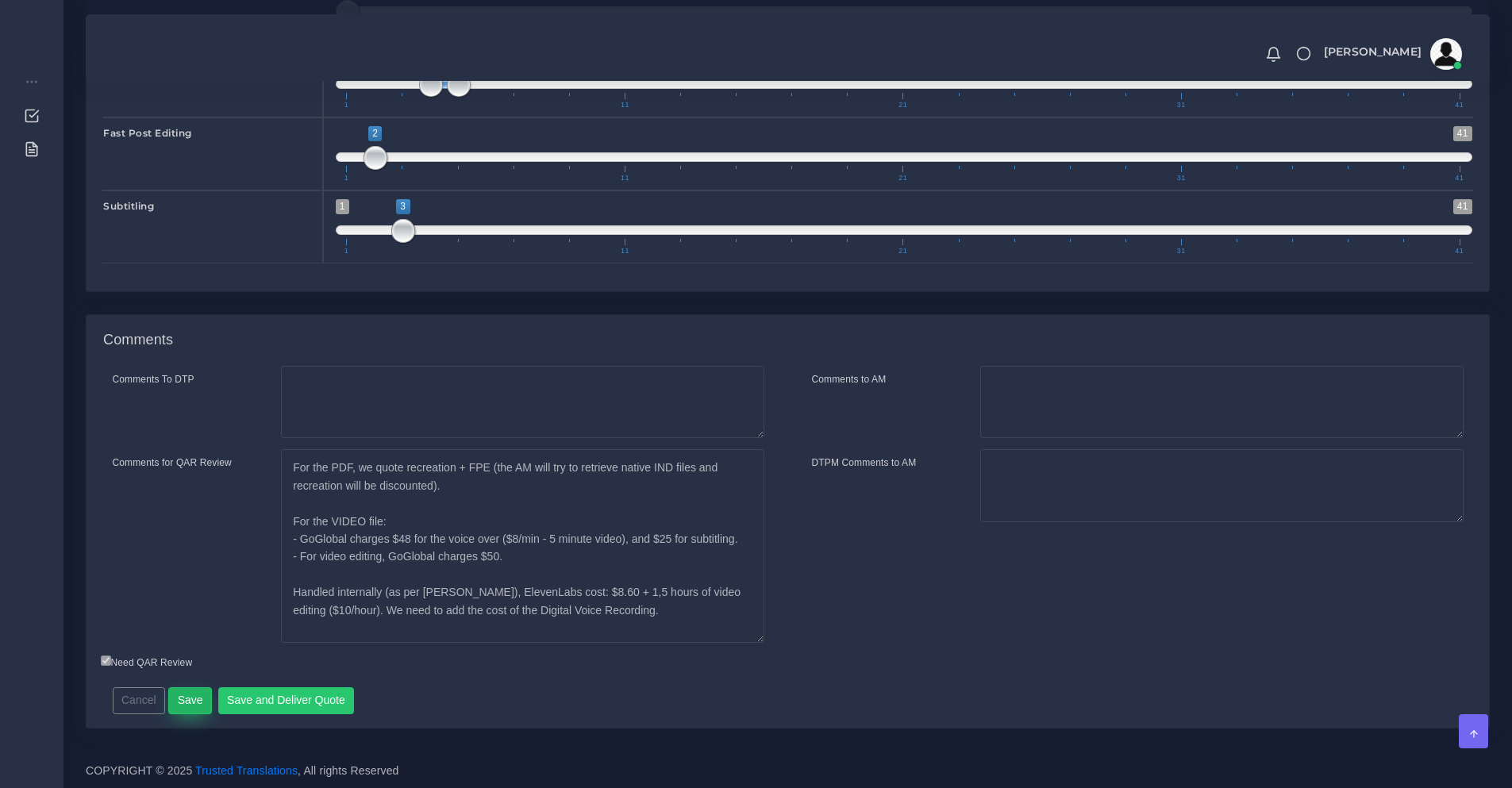
click at [187, 694] on button "Save" at bounding box center [190, 701] width 43 height 27
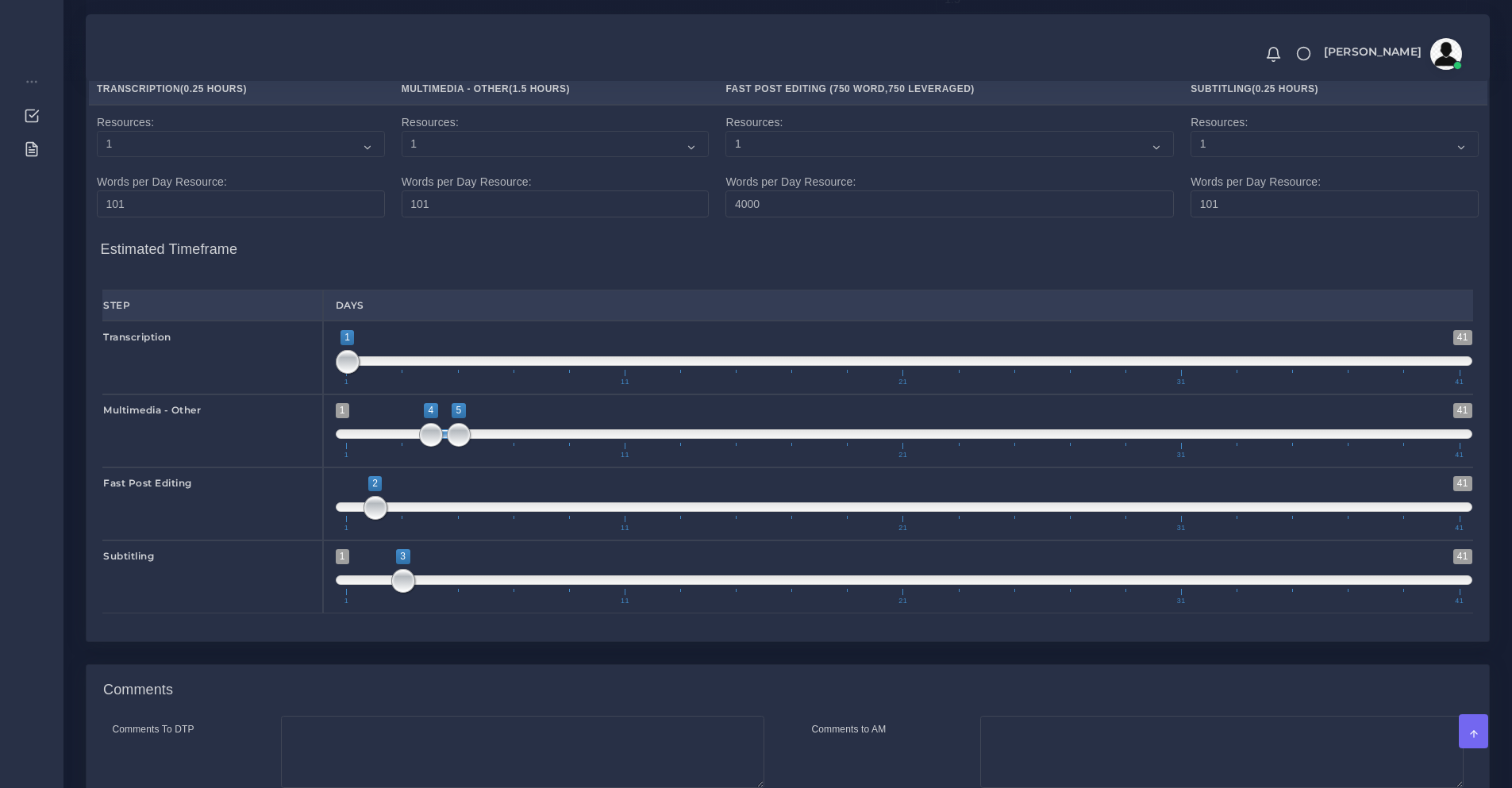
scroll to position [1503, 0]
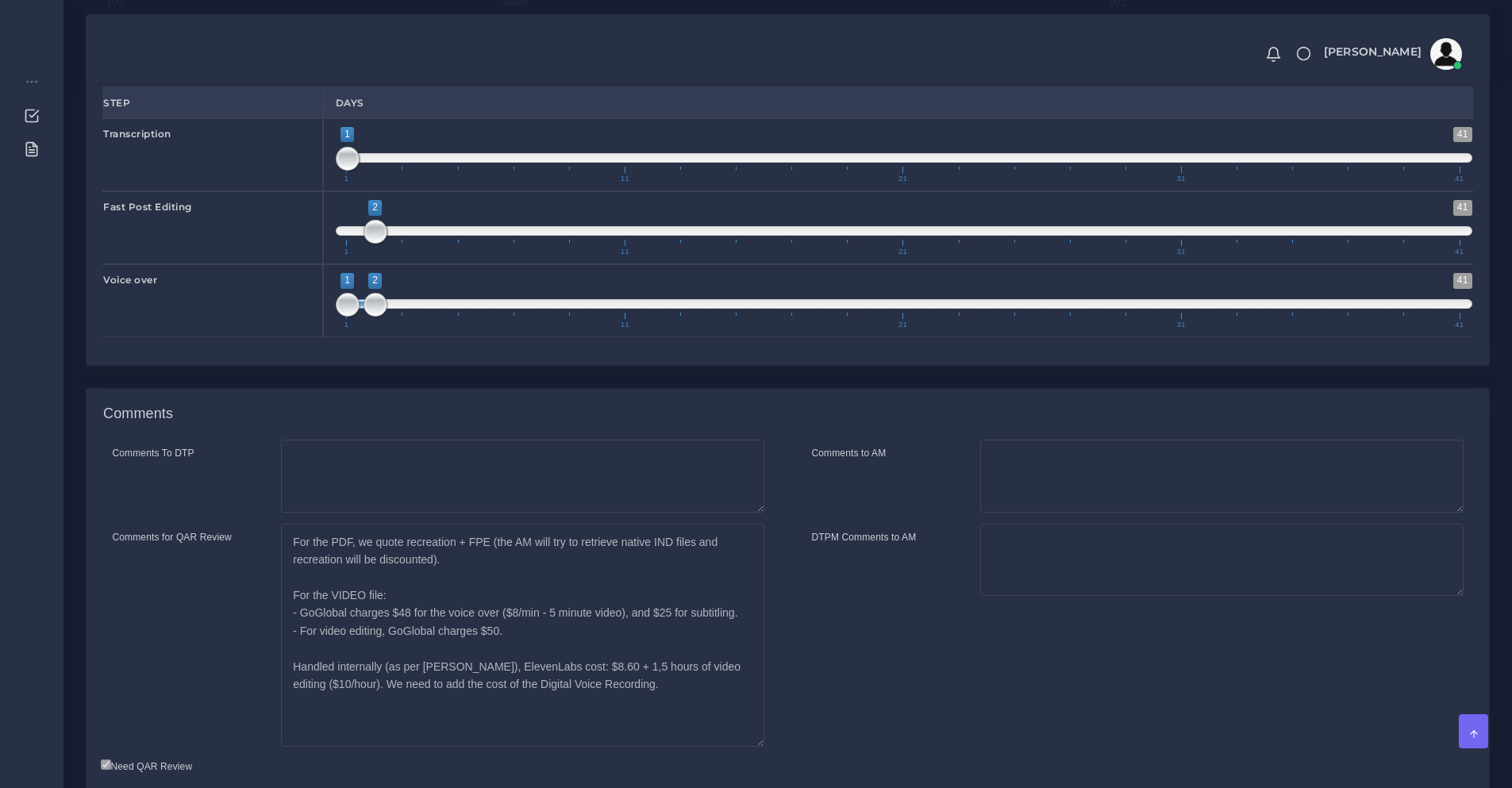
drag, startPoint x: 760, startPoint y: 637, endPoint x: 771, endPoint y: 787, distance: 150.4
click at [771, 747] on div "For the PDF, we quote recreation + FPE (the AM will try to retrieve native IND …" at bounding box center [521, 635] width 506 height 223
drag, startPoint x: 352, startPoint y: 658, endPoint x: 472, endPoint y: 662, distance: 120.1
click at [472, 661] on textarea "For the PDF, we quote recreation + FPE (the AM will try to retrieve native IND …" at bounding box center [522, 635] width 483 height 223
drag, startPoint x: 310, startPoint y: 712, endPoint x: 508, endPoint y: 740, distance: 200.0
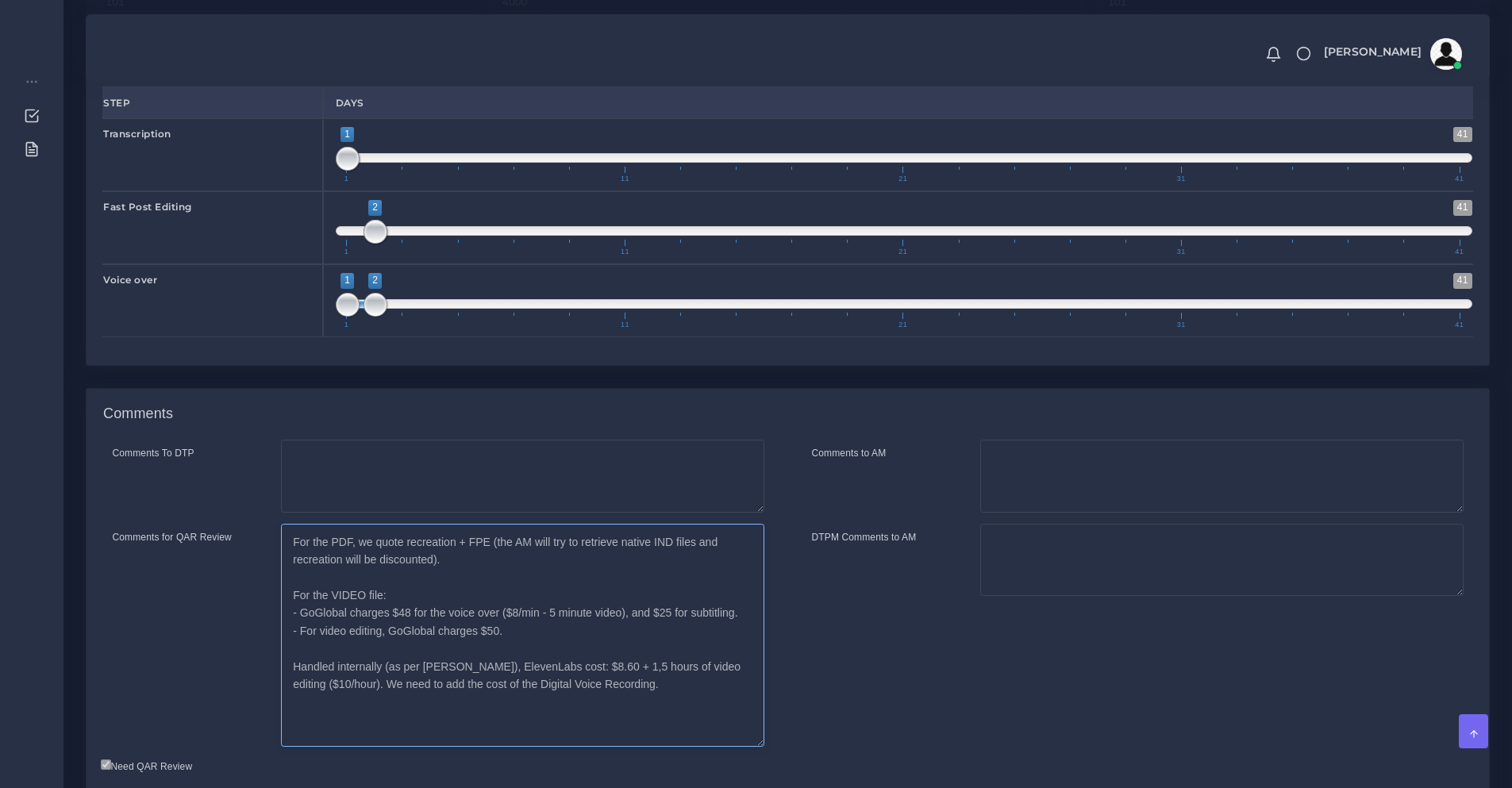
click at [495, 740] on textarea "For the PDF, we quote recreation + FPE (the AM will try to retrieve native IND …" at bounding box center [522, 635] width 483 height 223
click at [542, 716] on textarea "For the PDF, we quote recreation + FPE (the AM will try to retrieve native IND …" at bounding box center [522, 635] width 483 height 223
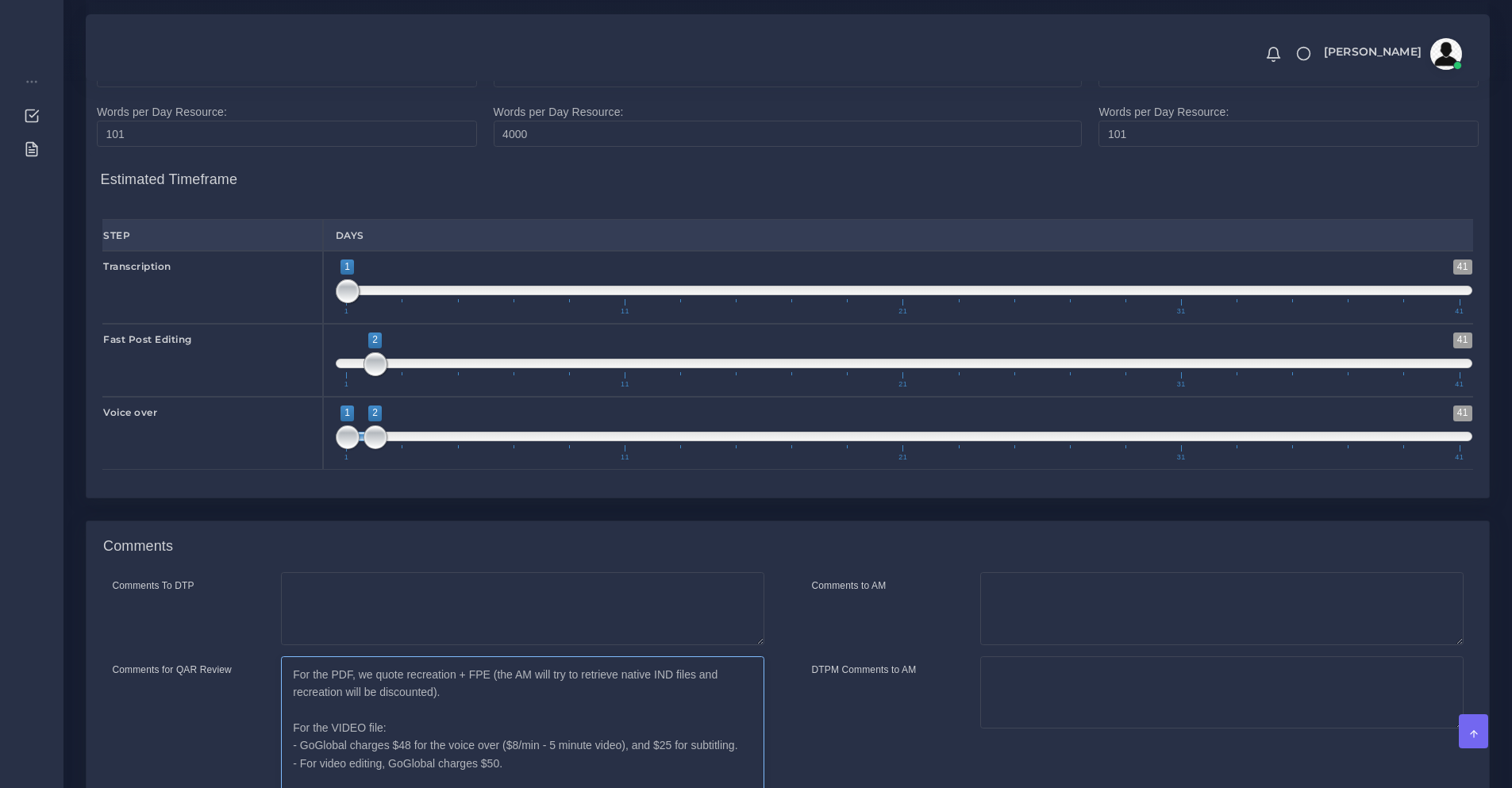
scroll to position [1741, 0]
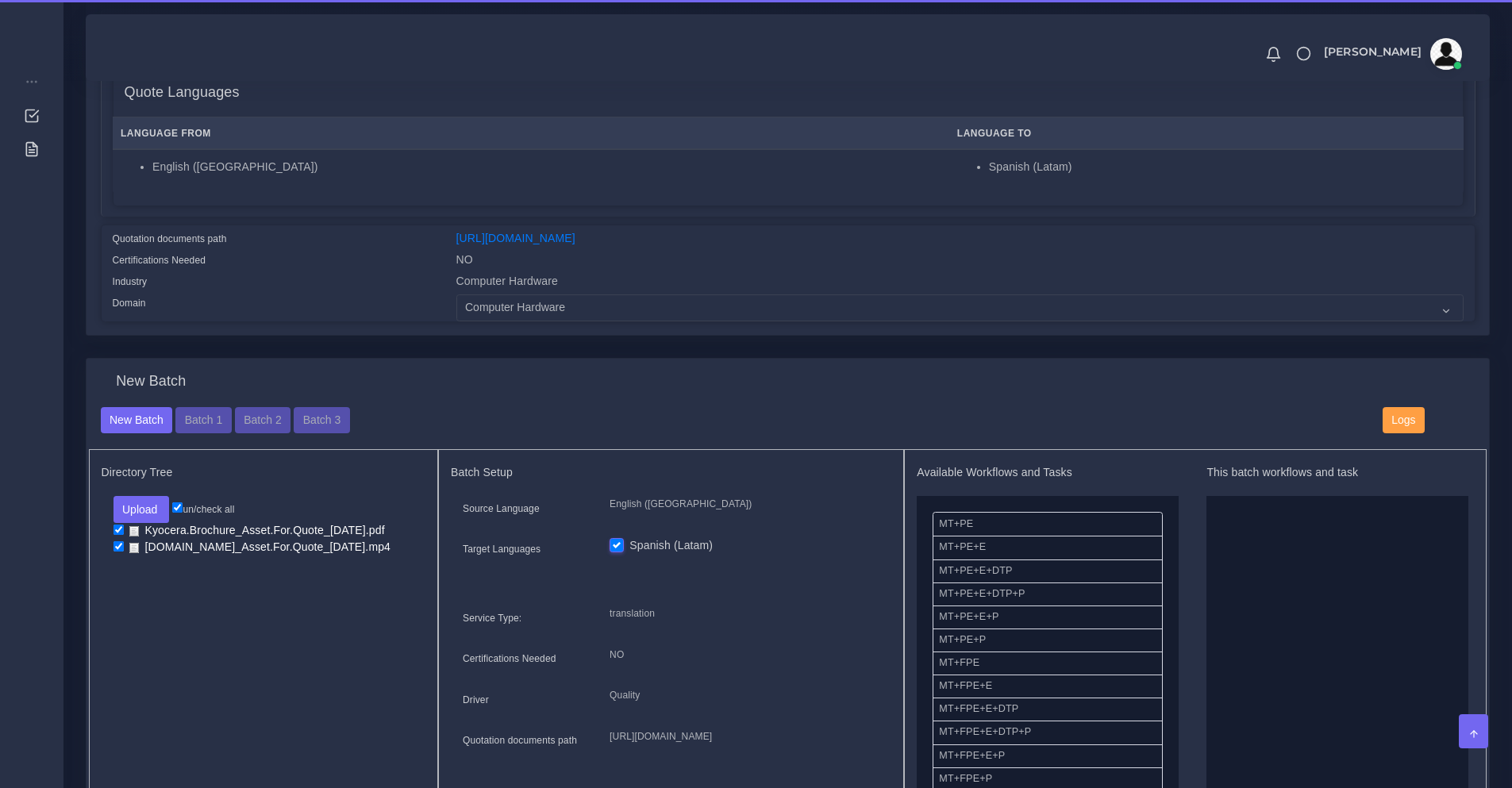
scroll to position [397, 0]
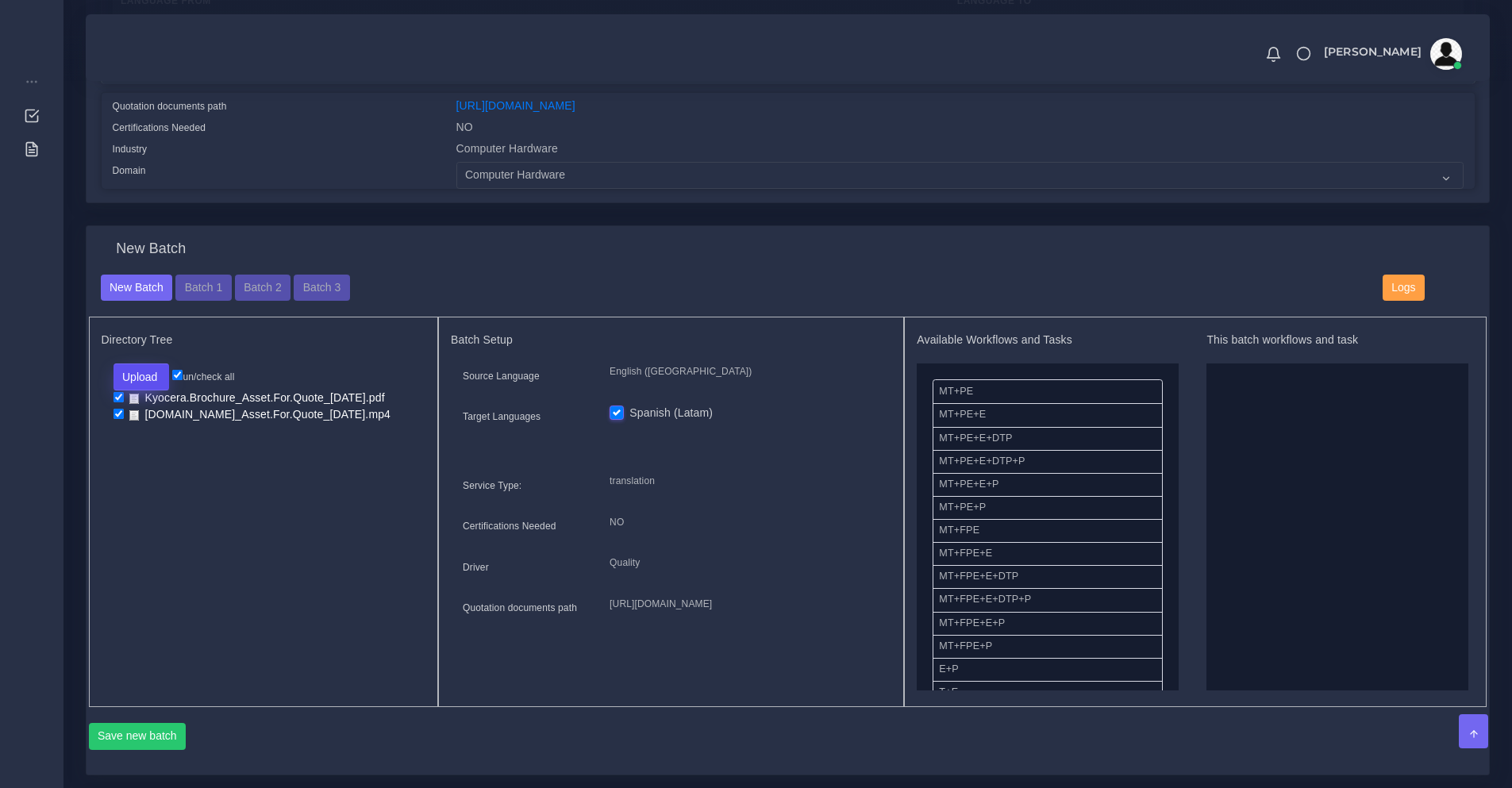
click at [134, 390] on button "Upload" at bounding box center [142, 377] width 56 height 27
click at [152, 447] on label "Files" at bounding box center [169, 438] width 109 height 20
click at [119, 419] on input "checkbox" at bounding box center [118, 414] width 10 height 10
checkbox input "false"
click at [117, 402] on input "checkbox" at bounding box center [118, 397] width 10 height 10
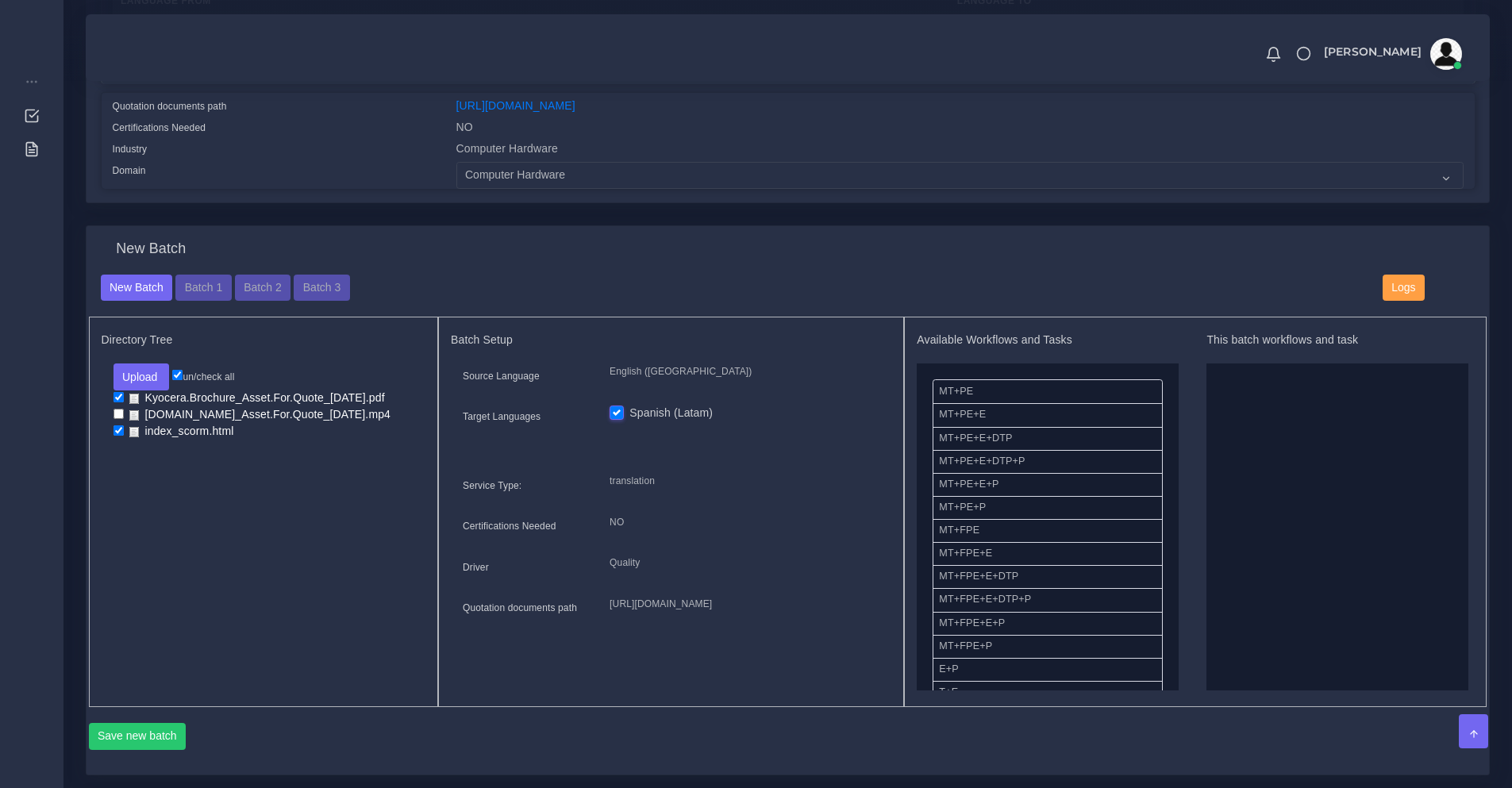
checkbox input "false"
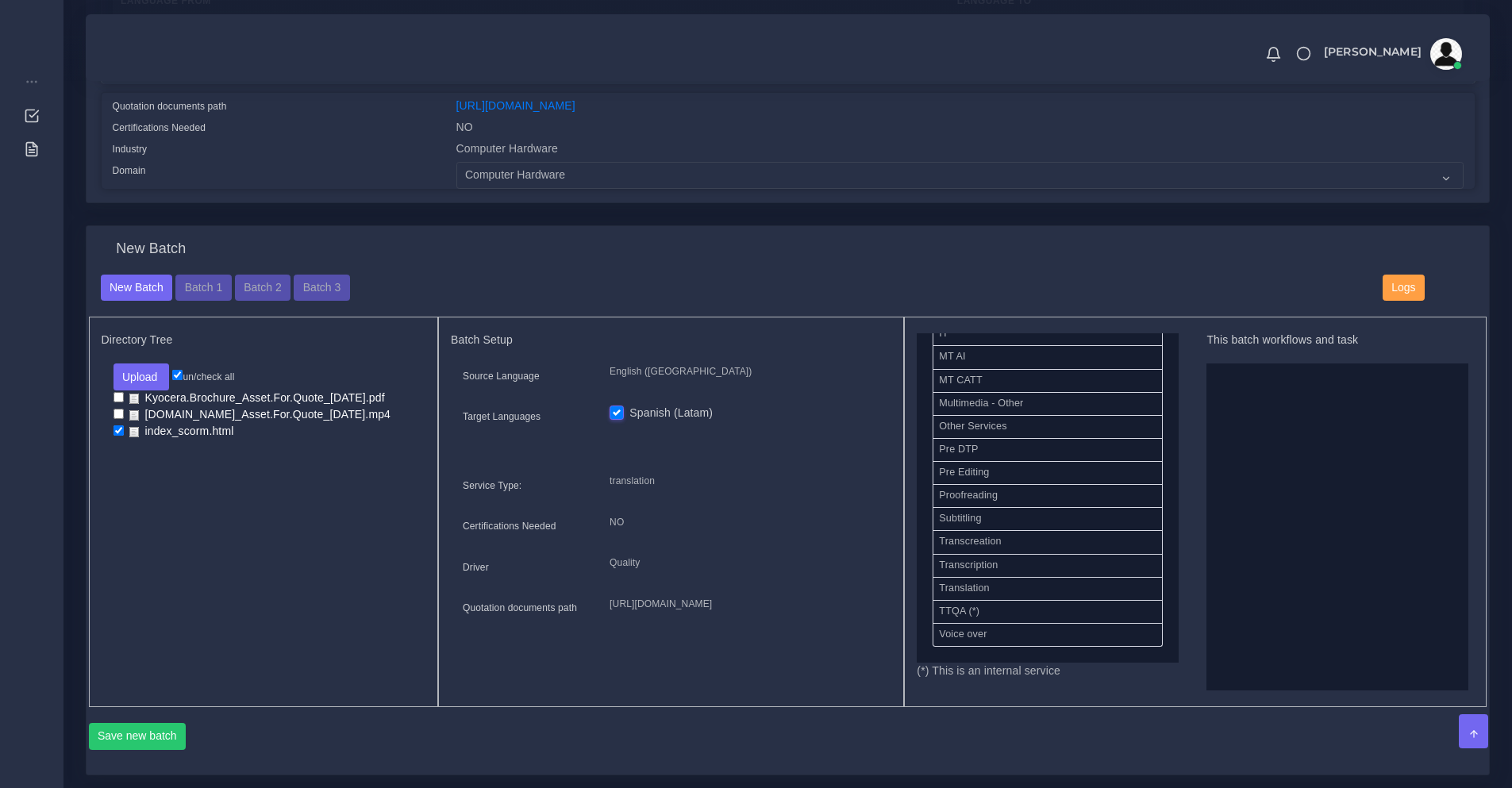
scroll to position [775, 0]
drag, startPoint x: 995, startPoint y: 582, endPoint x: 1286, endPoint y: 542, distance: 293.7
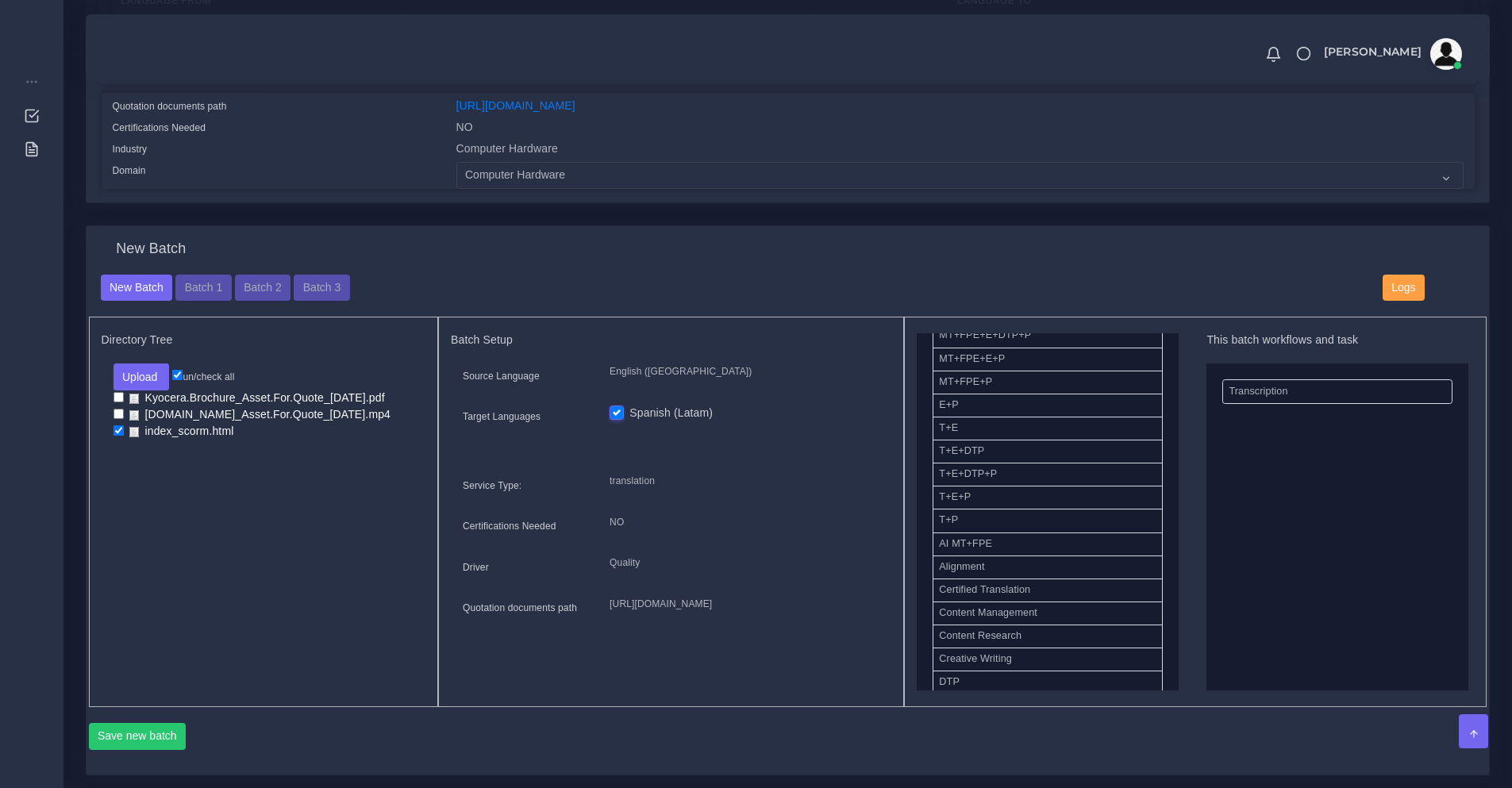
scroll to position [0, 0]
drag, startPoint x: 988, startPoint y: 539, endPoint x: 1422, endPoint y: 567, distance: 434.9
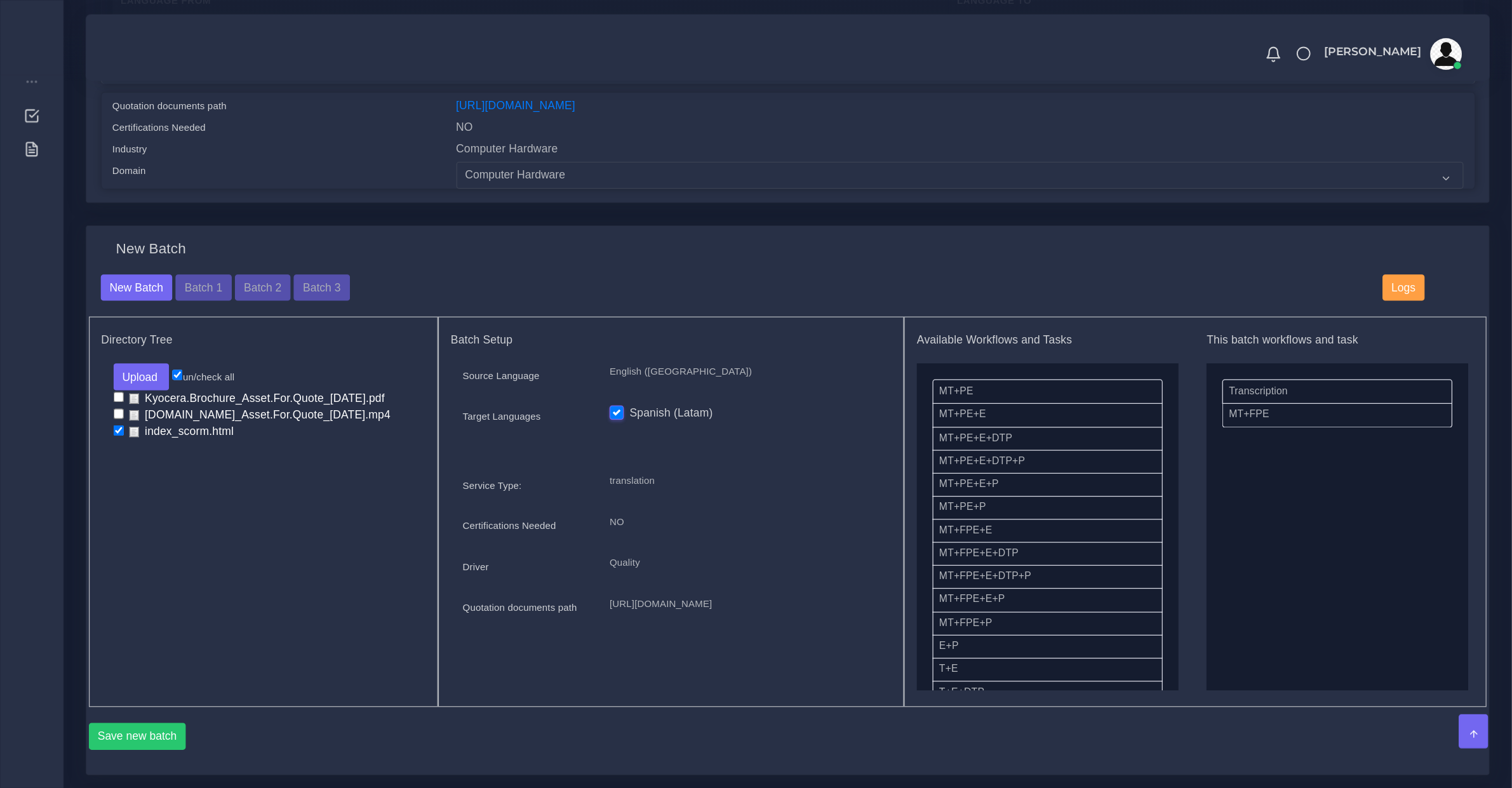
scroll to position [317, 0]
drag, startPoint x: 806, startPoint y: 433, endPoint x: 1219, endPoint y: 483, distance: 416.0
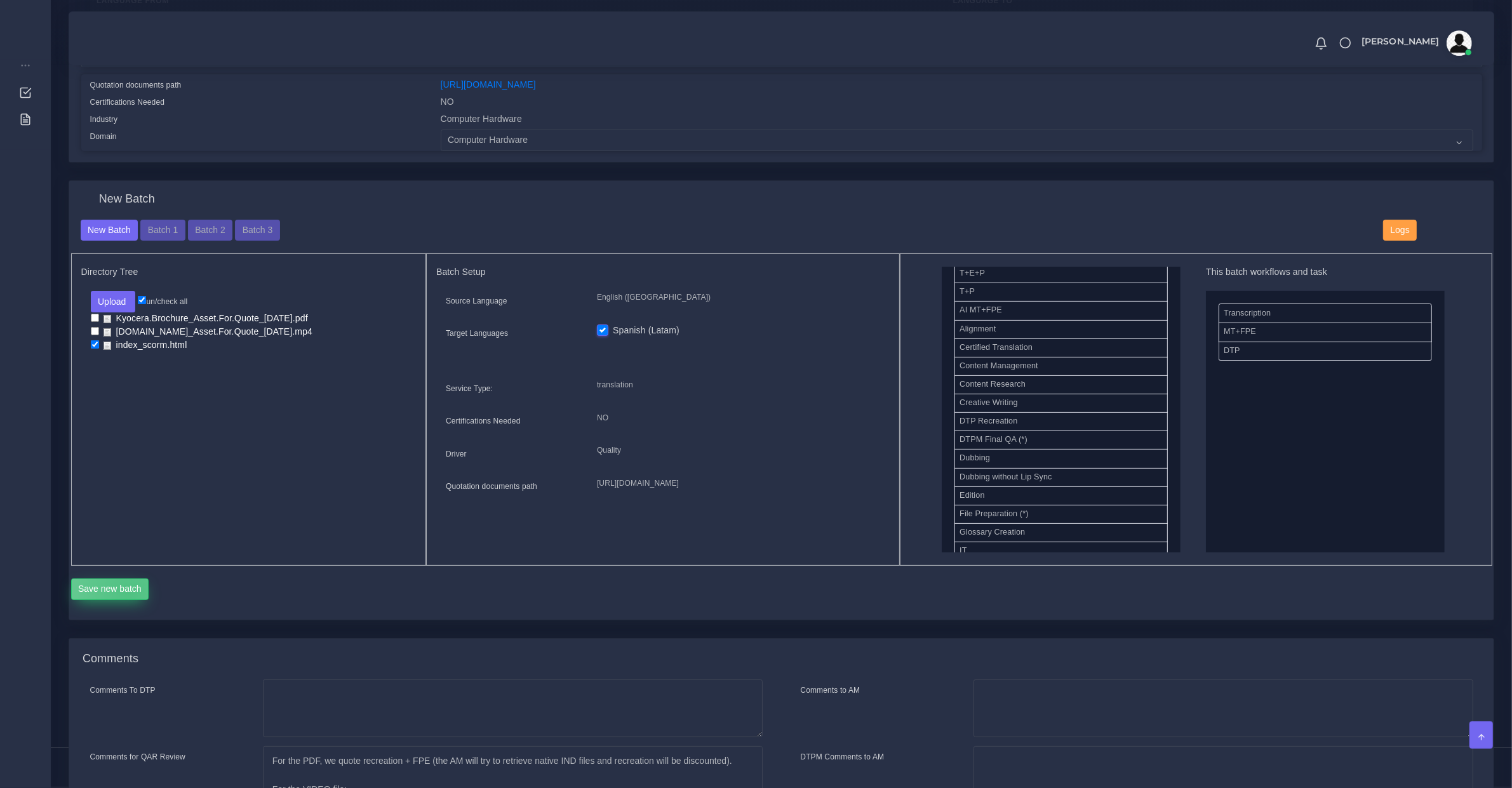
click at [128, 590] on button "Save new batch" at bounding box center [109, 589] width 78 height 22
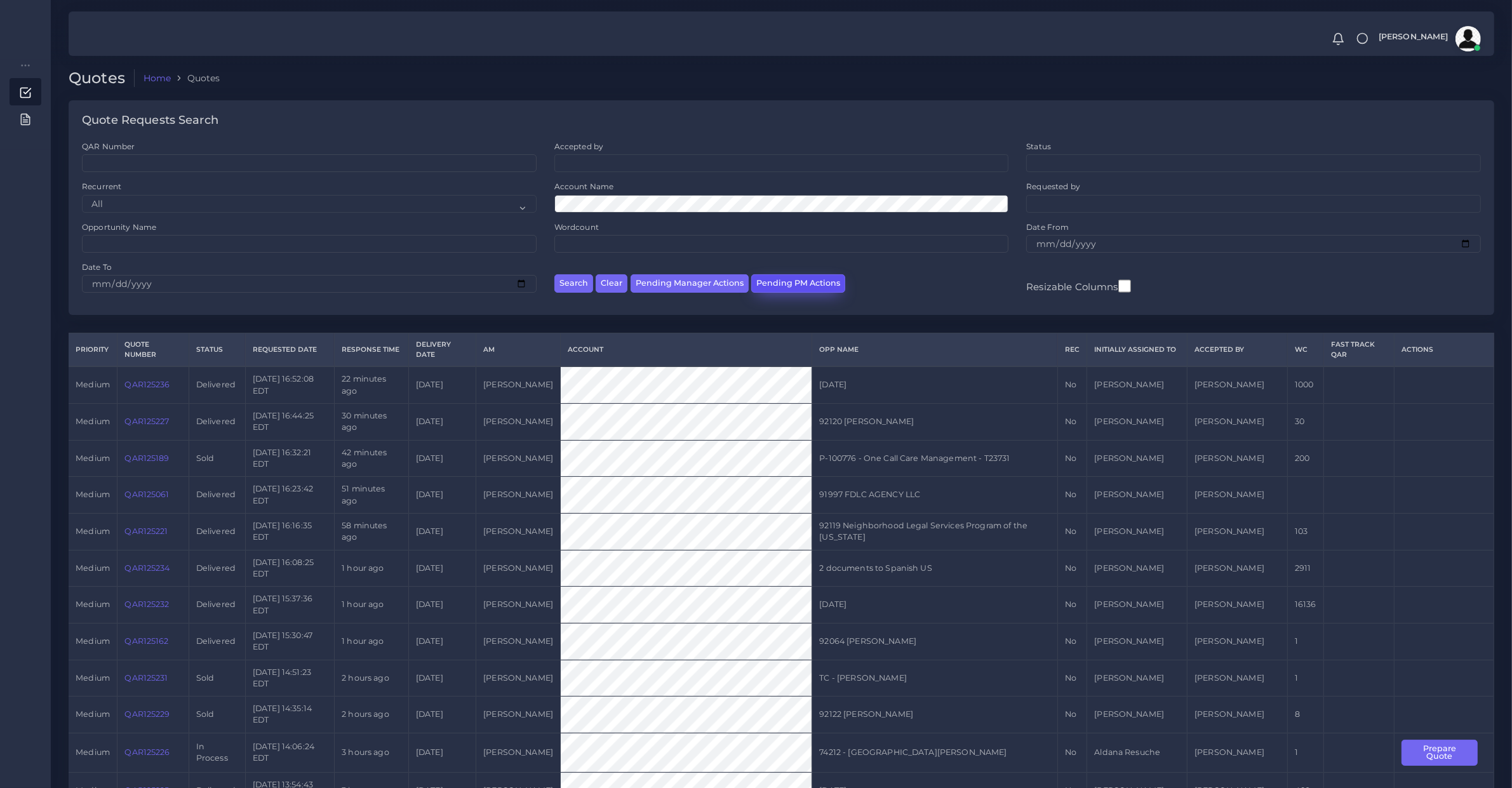
click at [797, 287] on button "Pending PM Actions" at bounding box center [799, 283] width 94 height 19
select select "awaiting_acceptance"
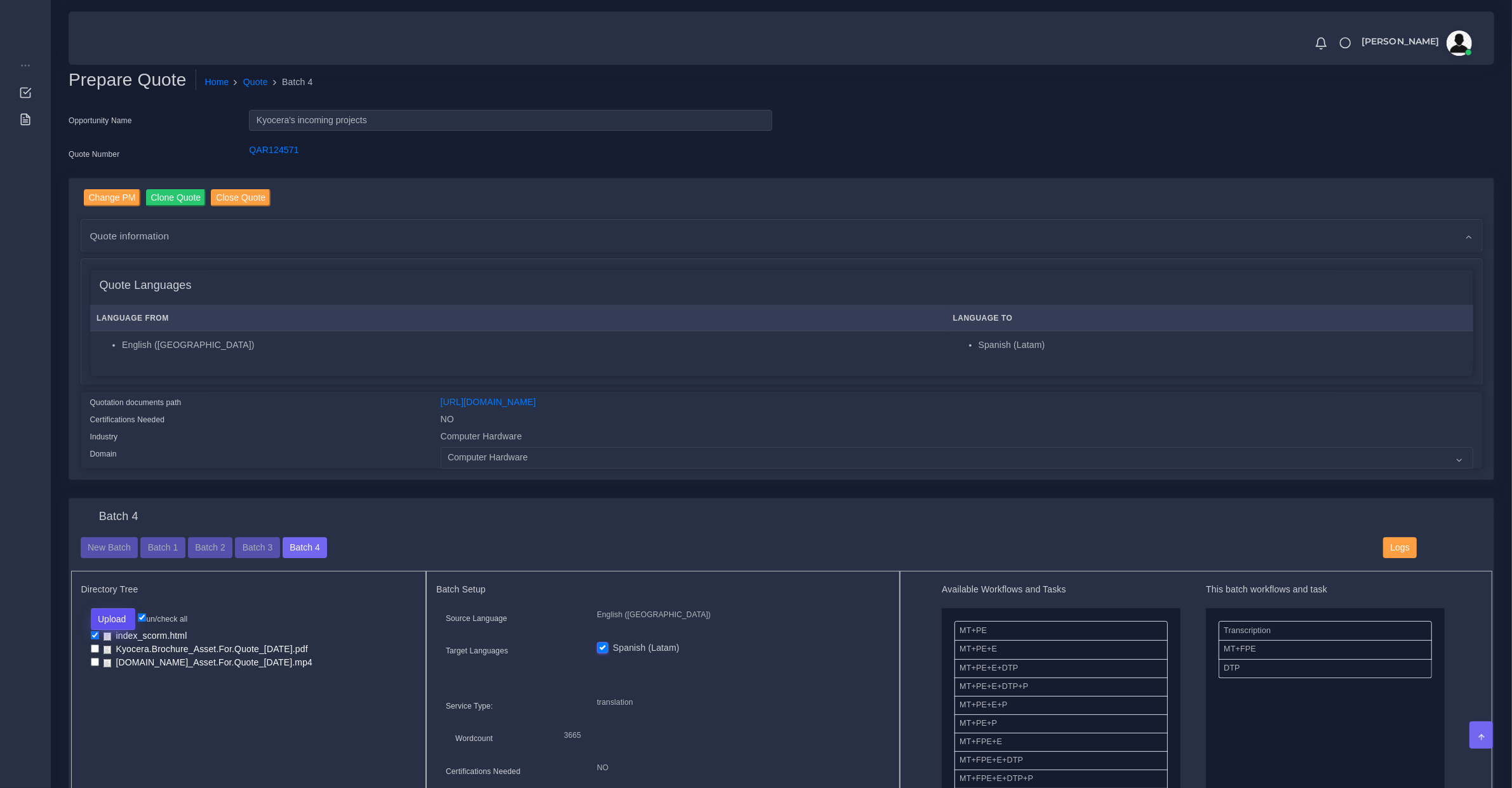
click at [110, 621] on button "Upload" at bounding box center [113, 619] width 45 height 22
click at [131, 664] on label "Files" at bounding box center [135, 667] width 88 height 16
click at [125, 620] on button "Upload" at bounding box center [113, 619] width 45 height 22
click at [122, 618] on button "Upload" at bounding box center [113, 619] width 45 height 22
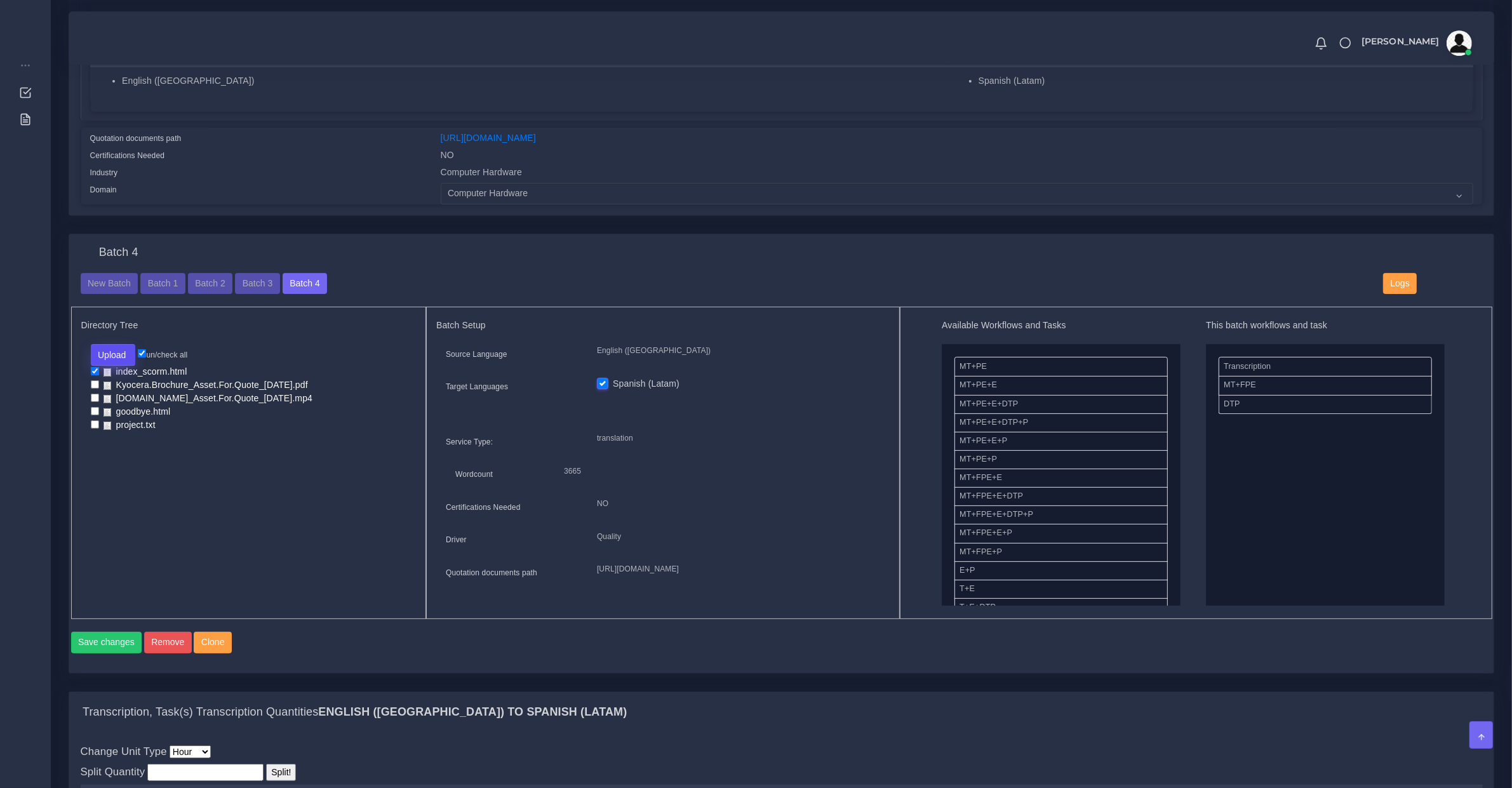
click at [124, 357] on button "Upload" at bounding box center [113, 355] width 45 height 22
click at [124, 353] on button "Upload" at bounding box center [113, 355] width 45 height 22
click at [250, 433] on div "Directory Tree Upload Folder Files un/check all" at bounding box center [249, 462] width 355 height 312
click at [104, 354] on button "Upload" at bounding box center [113, 355] width 45 height 22
click at [122, 353] on button "Upload" at bounding box center [113, 355] width 45 height 22
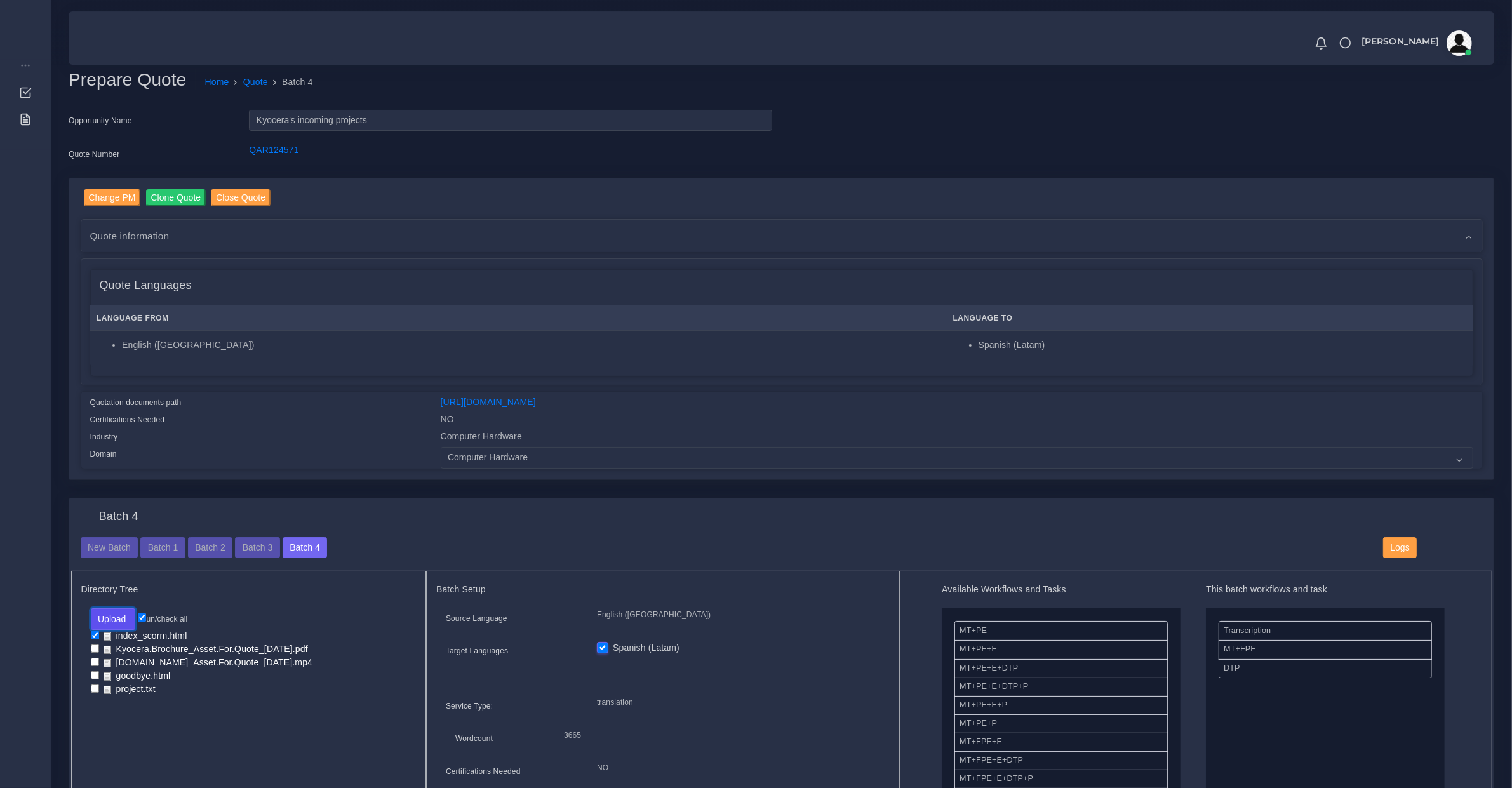
scroll to position [661, 0]
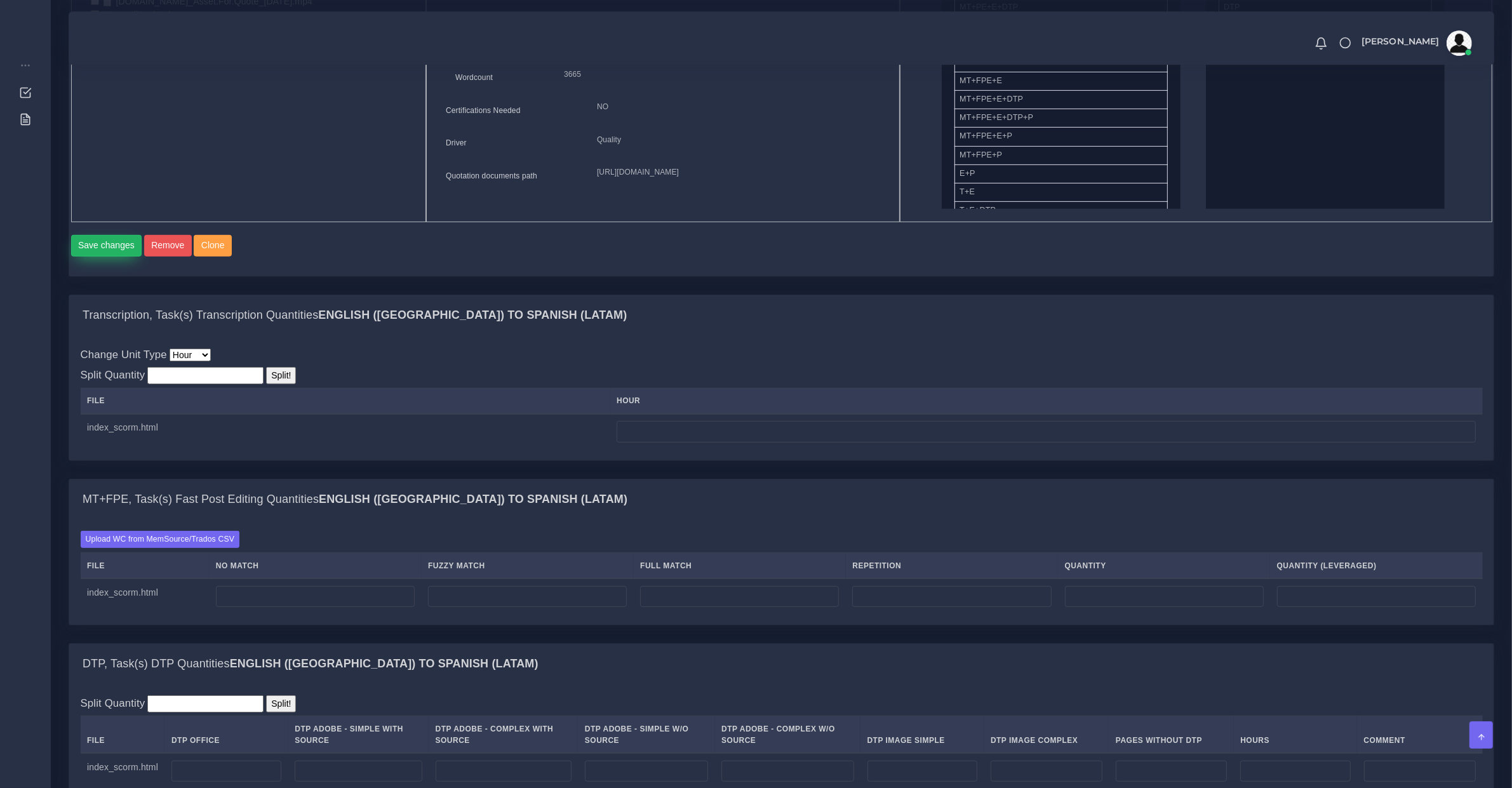
click at [115, 256] on button "Save changes" at bounding box center [106, 246] width 71 height 22
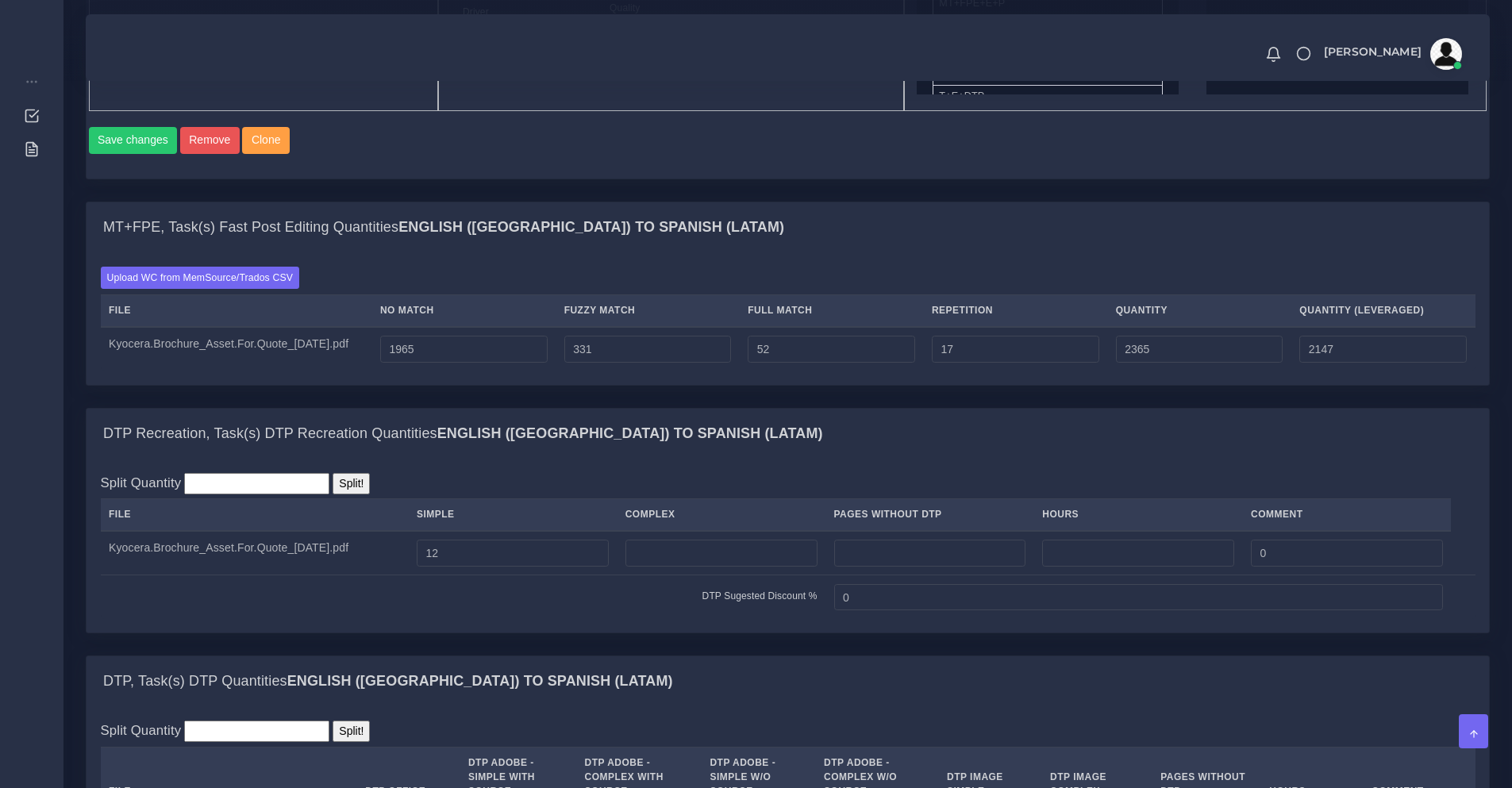
scroll to position [1257, 0]
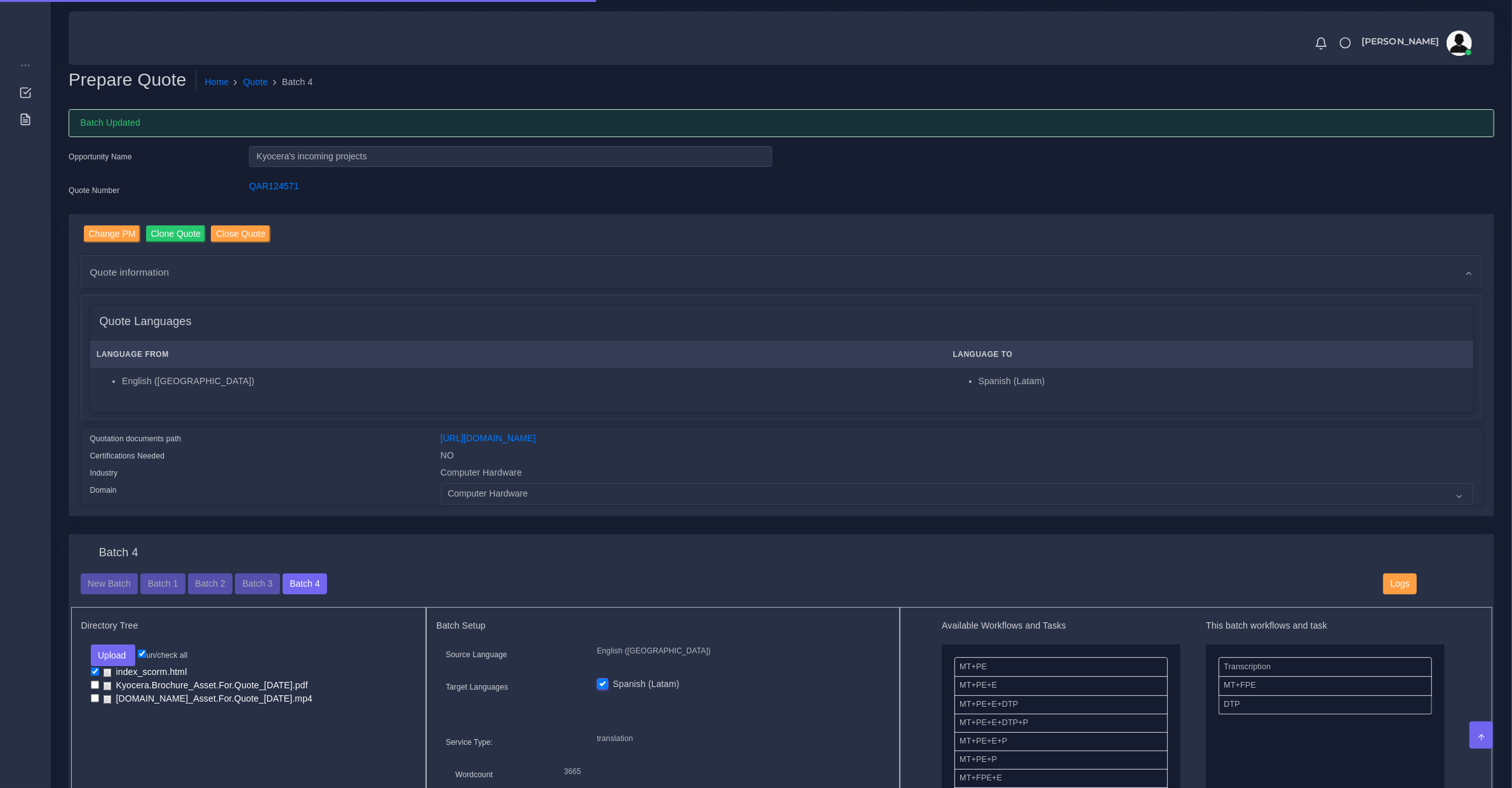
scroll to position [264, 0]
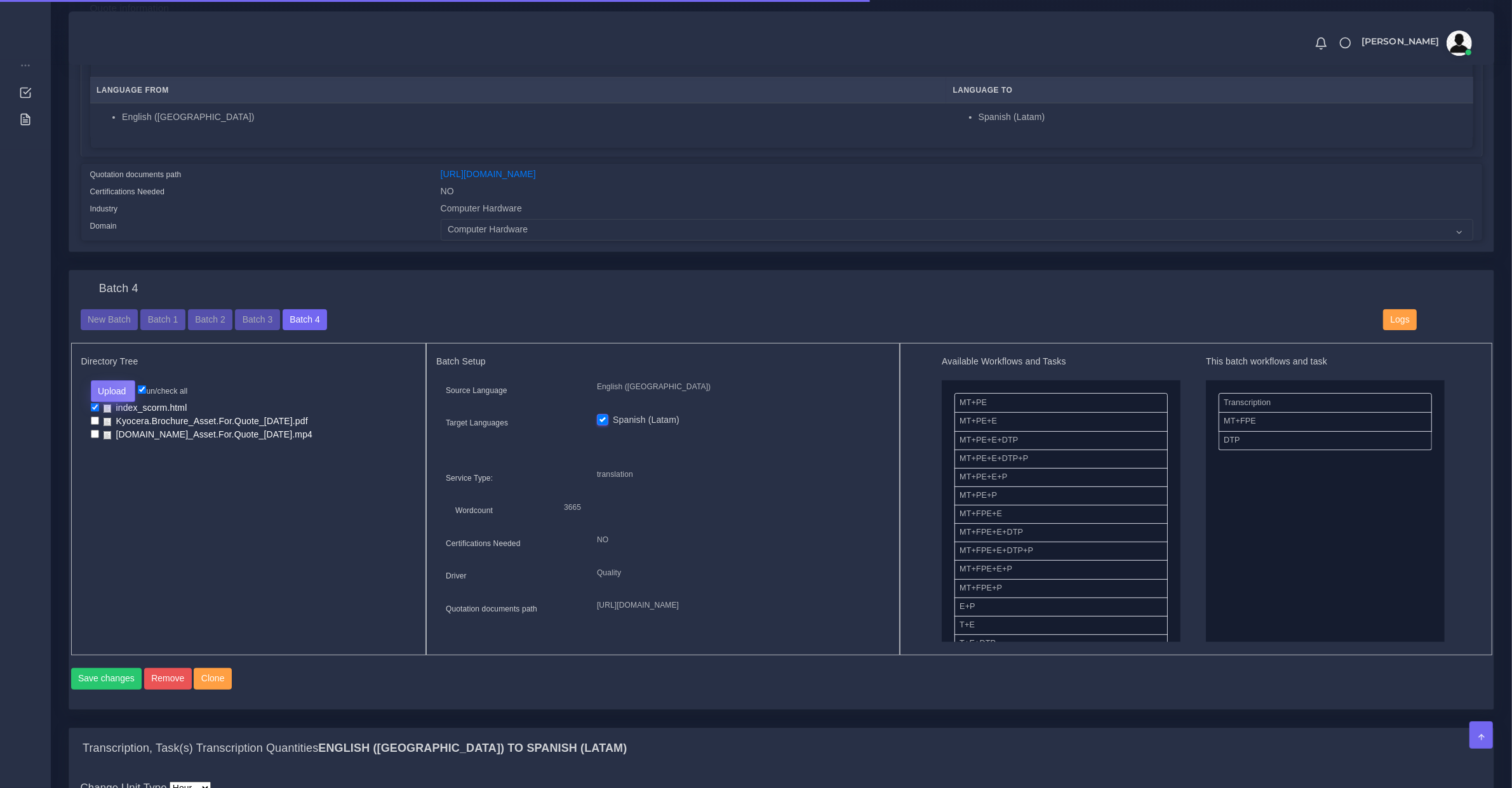
click at [102, 388] on button "Upload" at bounding box center [113, 391] width 45 height 22
click at [113, 433] on label "Files" at bounding box center [135, 439] width 88 height 16
click at [111, 397] on button "Upload" at bounding box center [113, 391] width 45 height 22
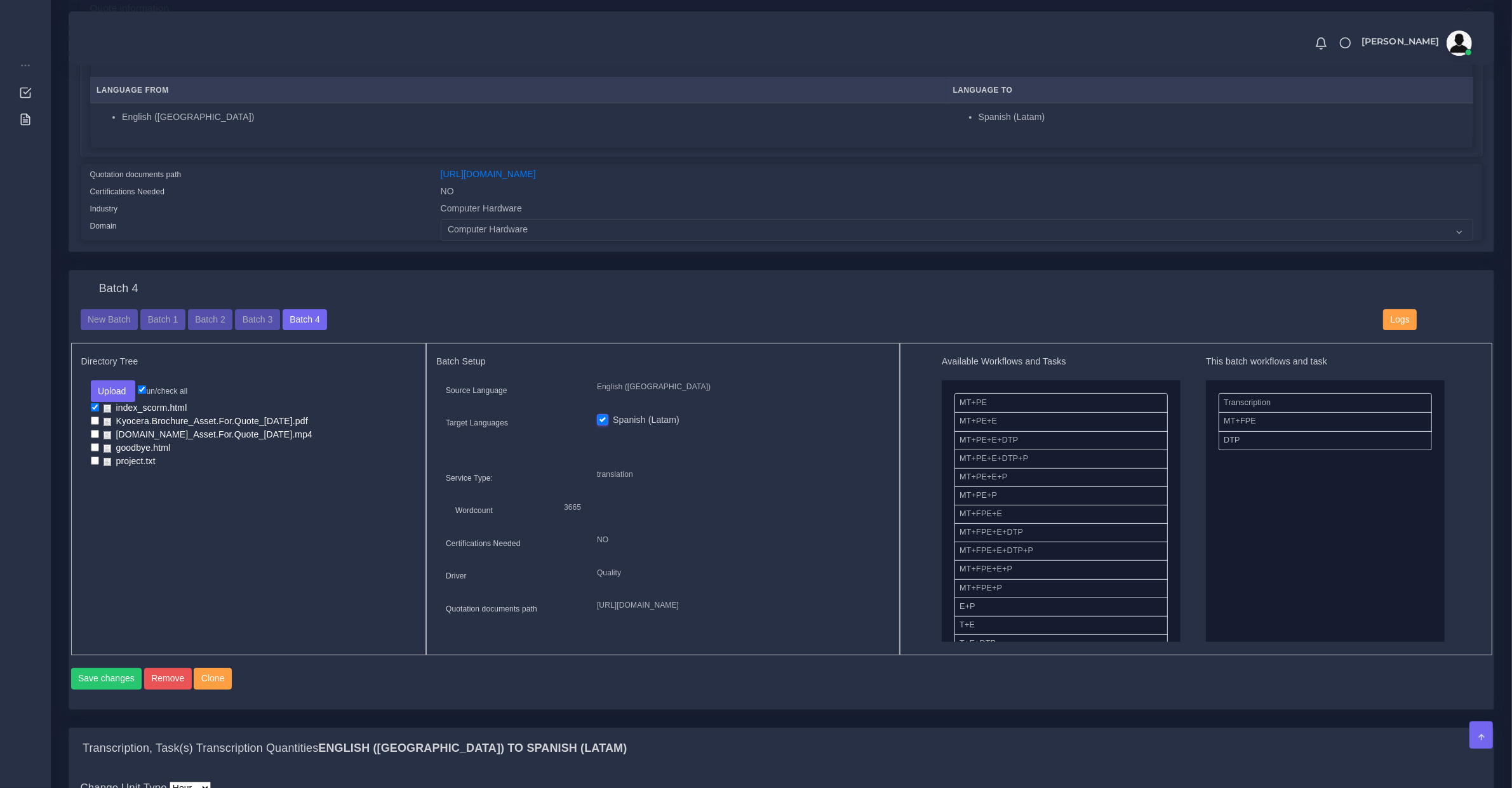
click at [96, 458] on input "checkbox" at bounding box center [95, 460] width 8 height 8
checkbox input "true"
click at [94, 446] on input "checkbox" at bounding box center [95, 447] width 8 height 8
checkbox input "true"
click at [97, 407] on input "checkbox" at bounding box center [95, 407] width 8 height 8
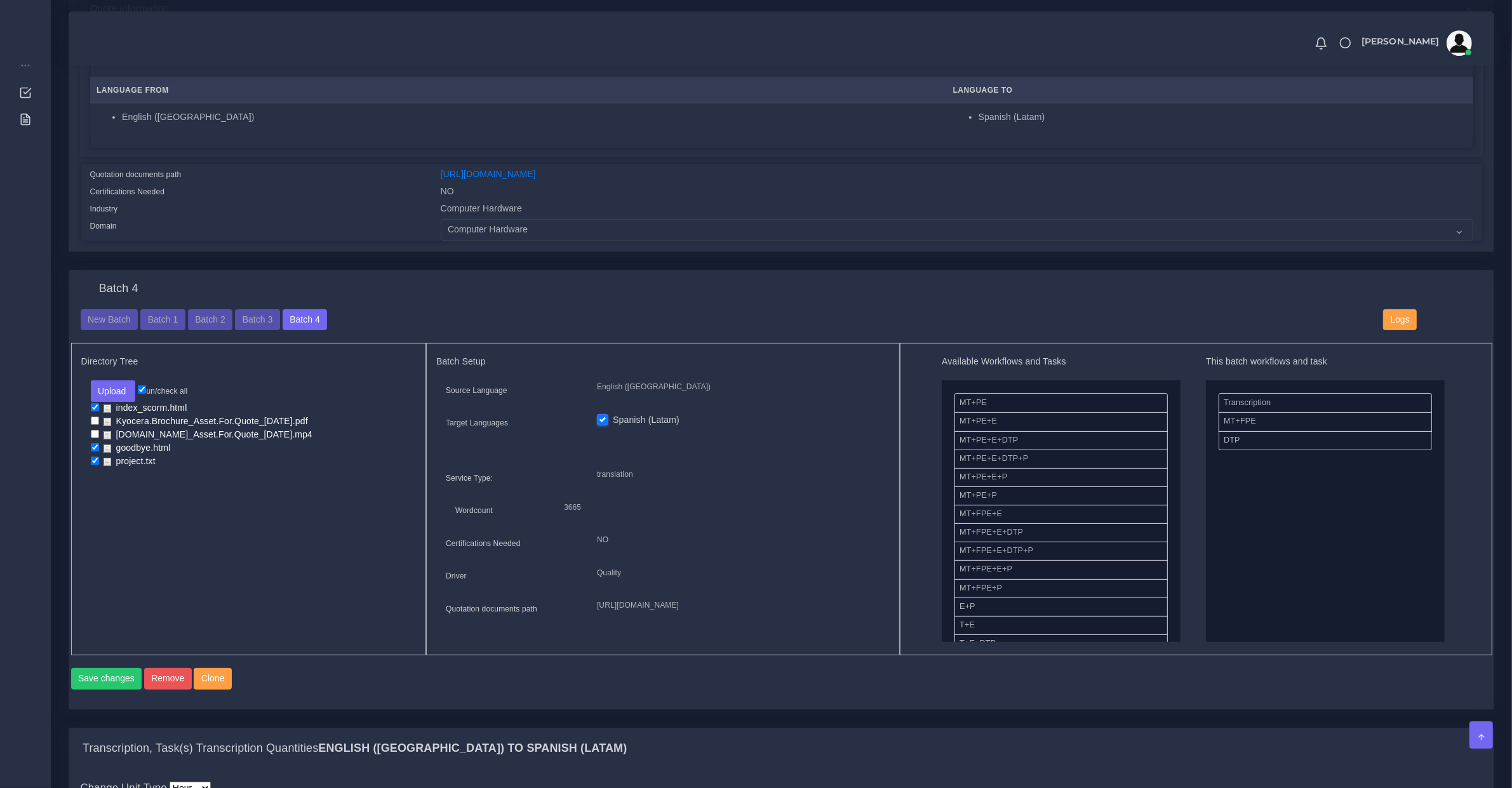
checkbox input "false"
click at [118, 690] on button "Save changes" at bounding box center [106, 679] width 71 height 22
click at [102, 389] on button "Upload" at bounding box center [113, 391] width 45 height 22
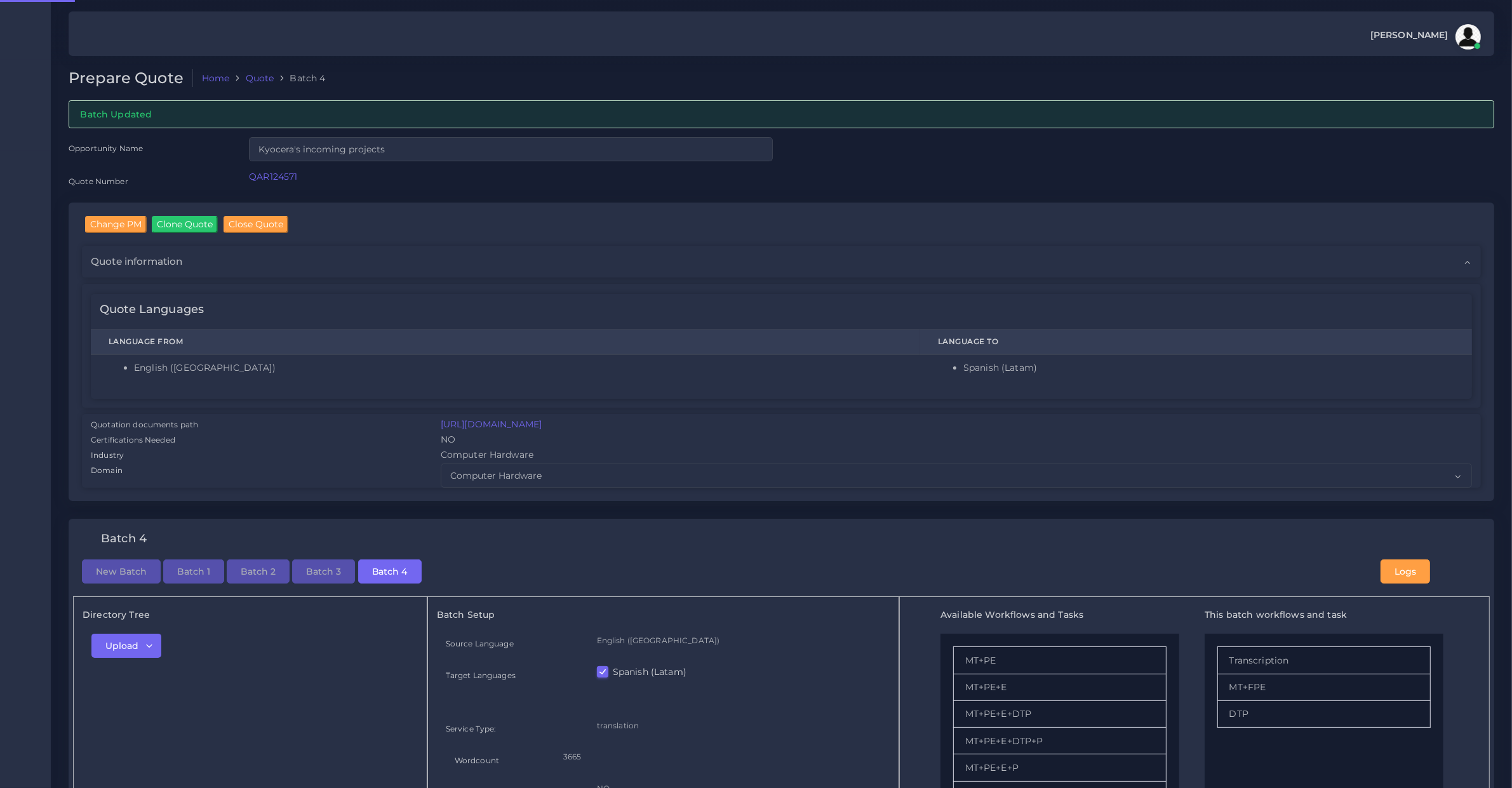
checkbox input "true"
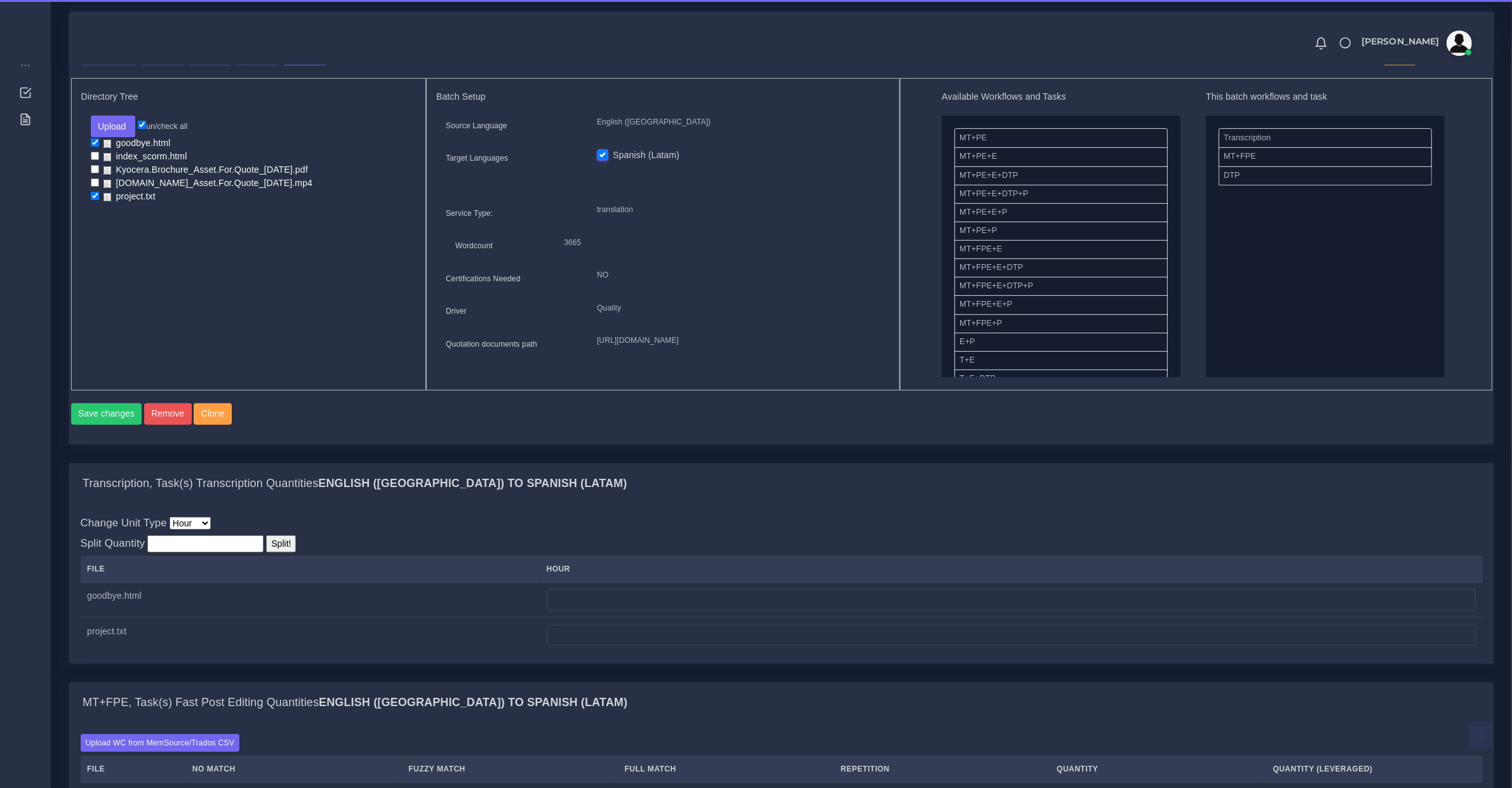
scroll to position [397, 0]
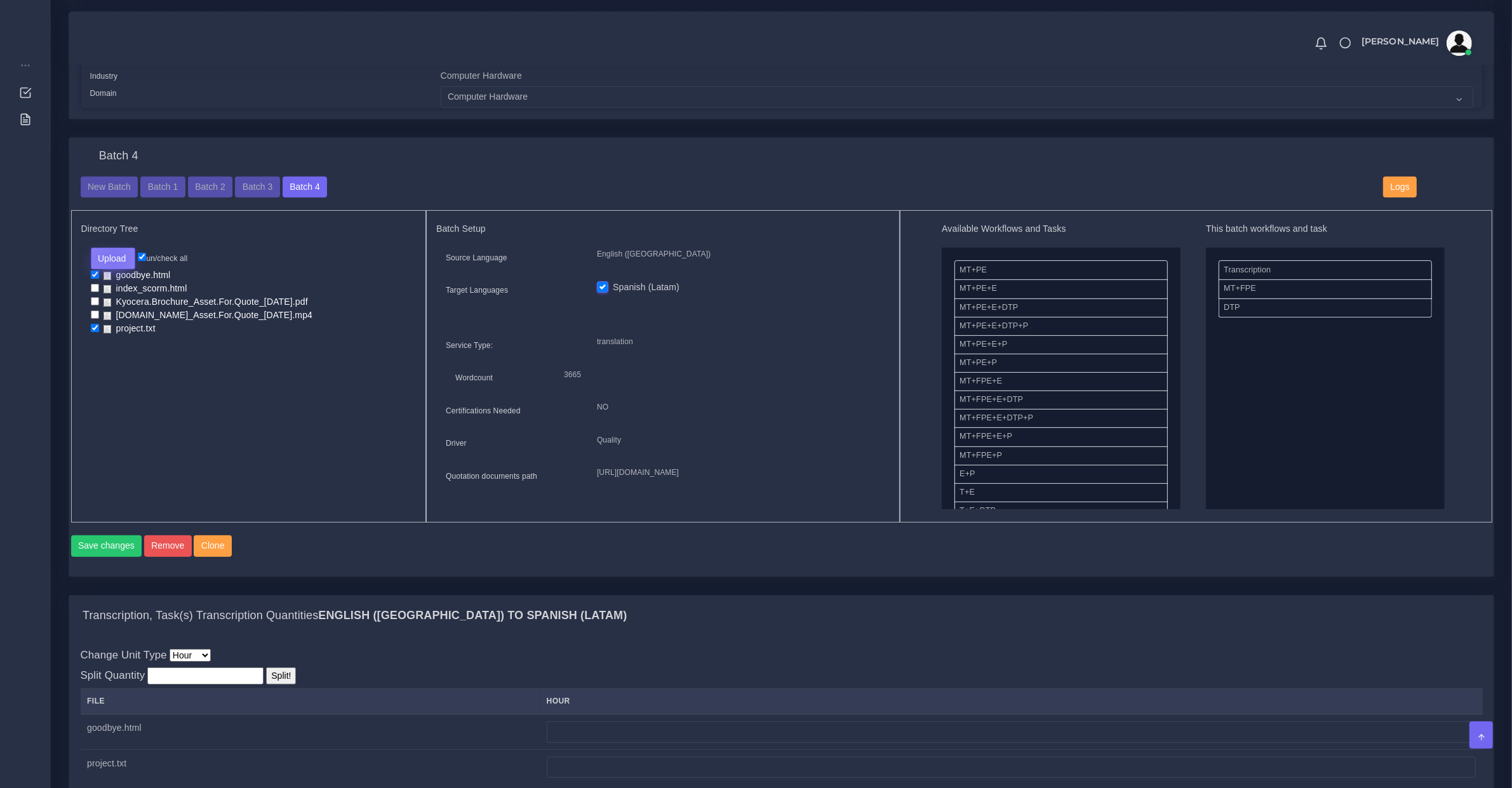
click at [113, 255] on button "Upload" at bounding box center [113, 259] width 45 height 22
click at [115, 303] on label "Files" at bounding box center [135, 306] width 88 height 16
click at [91, 338] on input "checkbox" at bounding box center [95, 341] width 8 height 8
checkbox input "true"
click at [93, 557] on button "Save changes" at bounding box center [106, 546] width 71 height 22
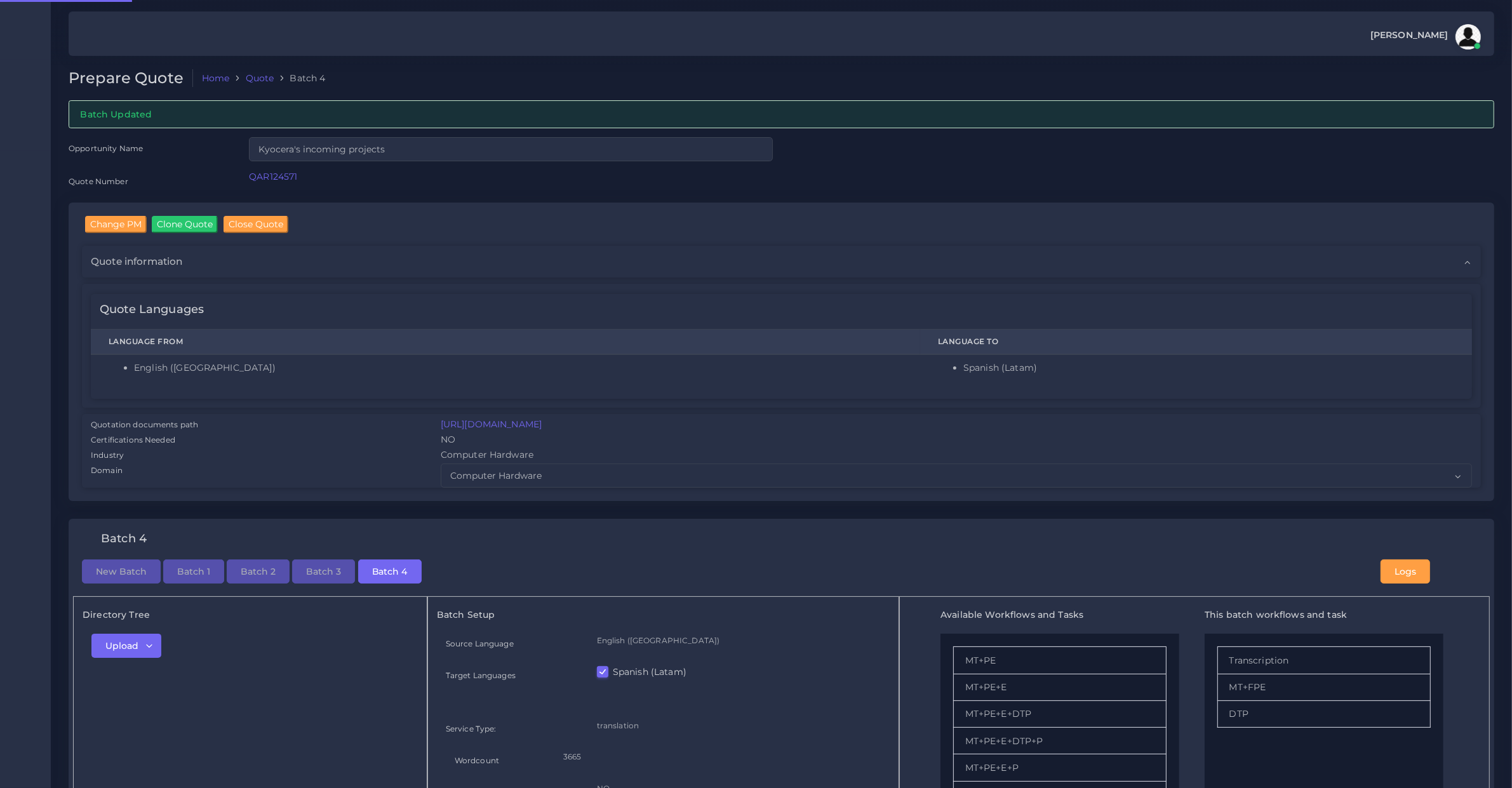
checkbox input "true"
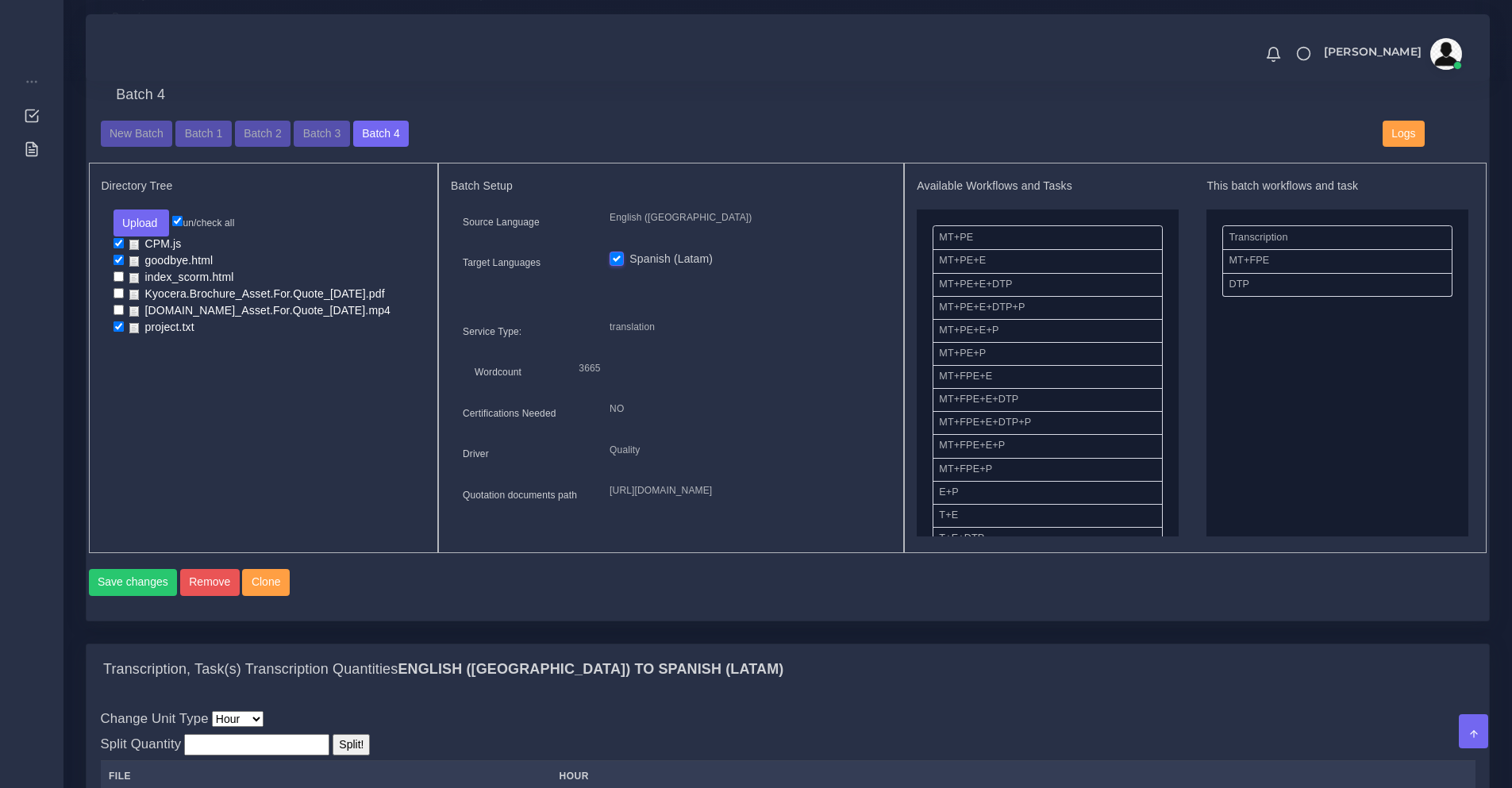
scroll to position [728, 0]
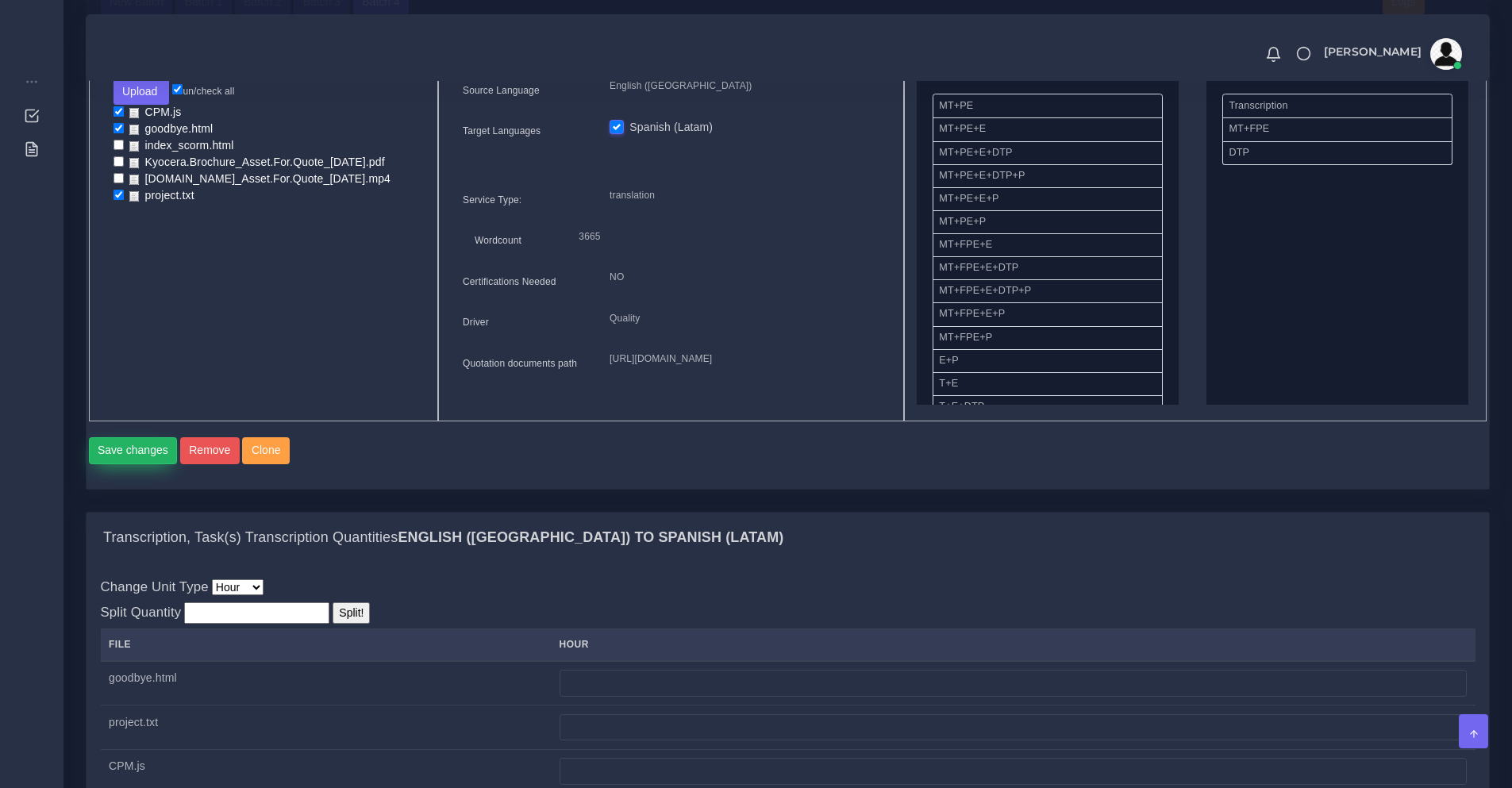
click at [138, 464] on button "Save changes" at bounding box center [133, 451] width 89 height 27
click at [140, 103] on button "Upload" at bounding box center [142, 92] width 56 height 27
click at [159, 162] on label "Files" at bounding box center [169, 152] width 109 height 20
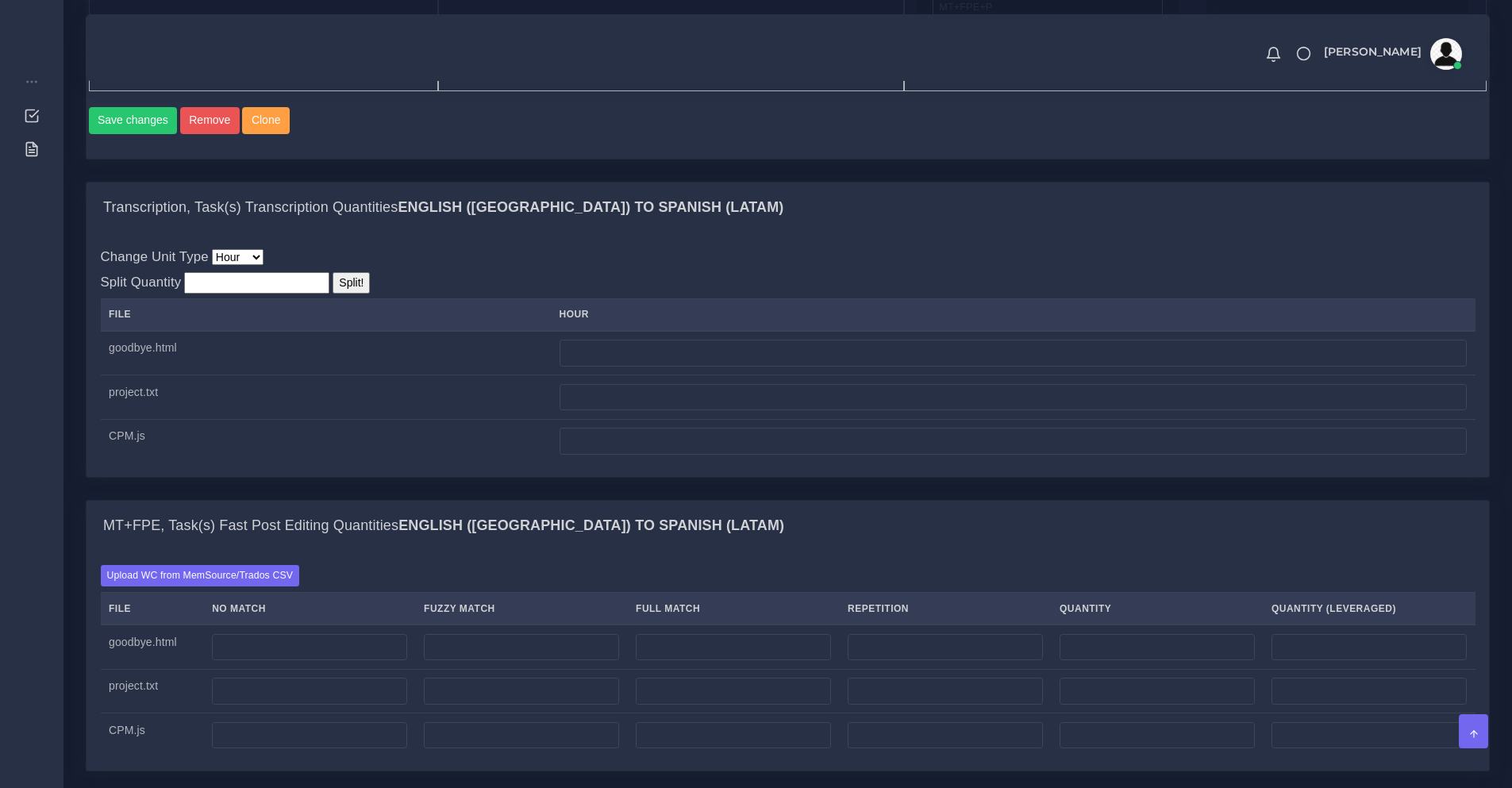
scroll to position [530, 0]
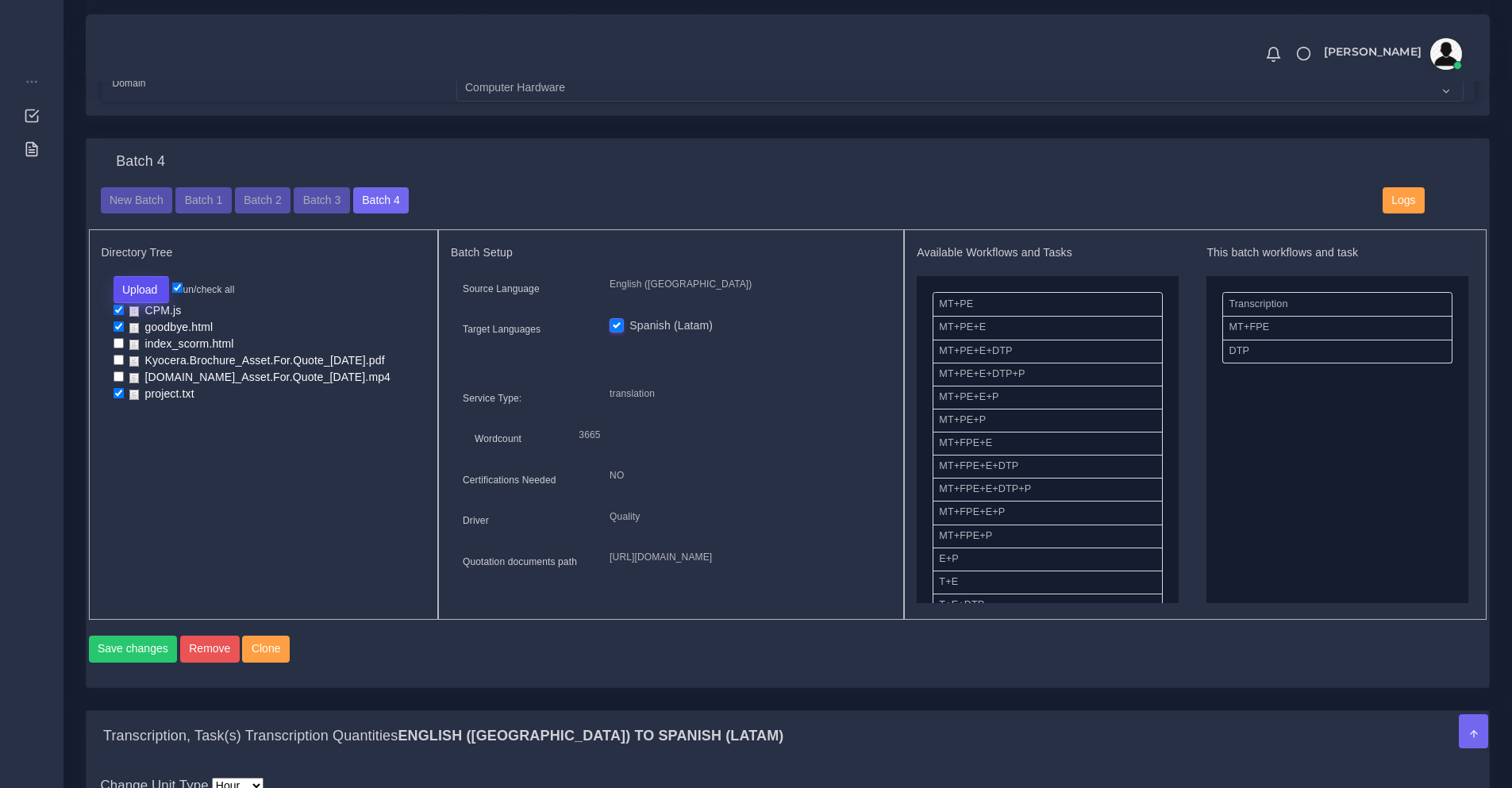
click at [122, 303] on button "Upload" at bounding box center [142, 290] width 56 height 27
click at [130, 361] on label "Files" at bounding box center [169, 350] width 109 height 20
click at [119, 532] on input "checkbox" at bounding box center [118, 526] width 10 height 10
checkbox input "true"
click at [117, 515] on input "checkbox" at bounding box center [118, 510] width 10 height 10
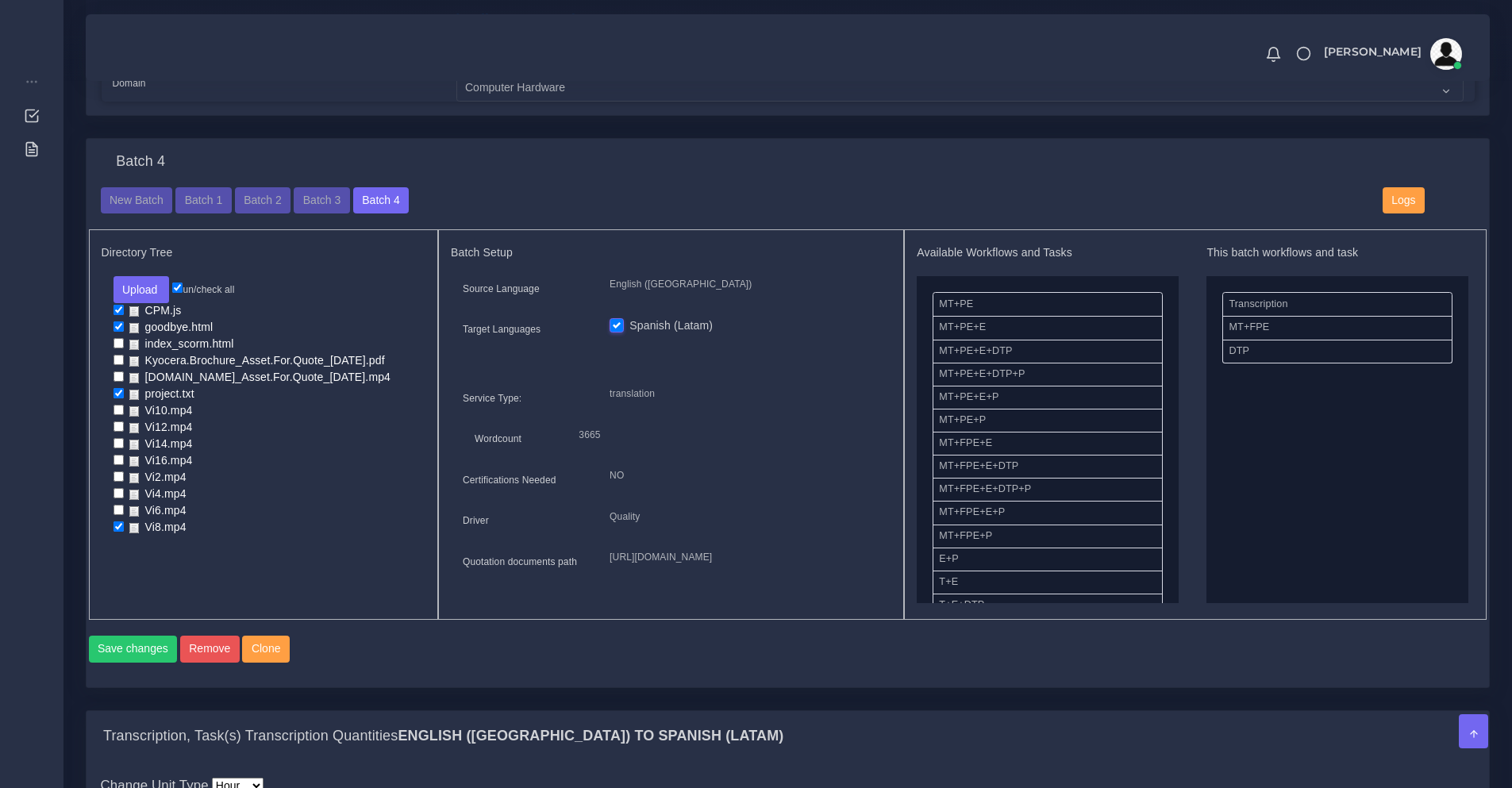
checkbox input "true"
click at [118, 498] on input "checkbox" at bounding box center [118, 493] width 10 height 10
checkbox input "true"
click at [120, 482] on input "checkbox" at bounding box center [118, 477] width 10 height 10
checkbox input "true"
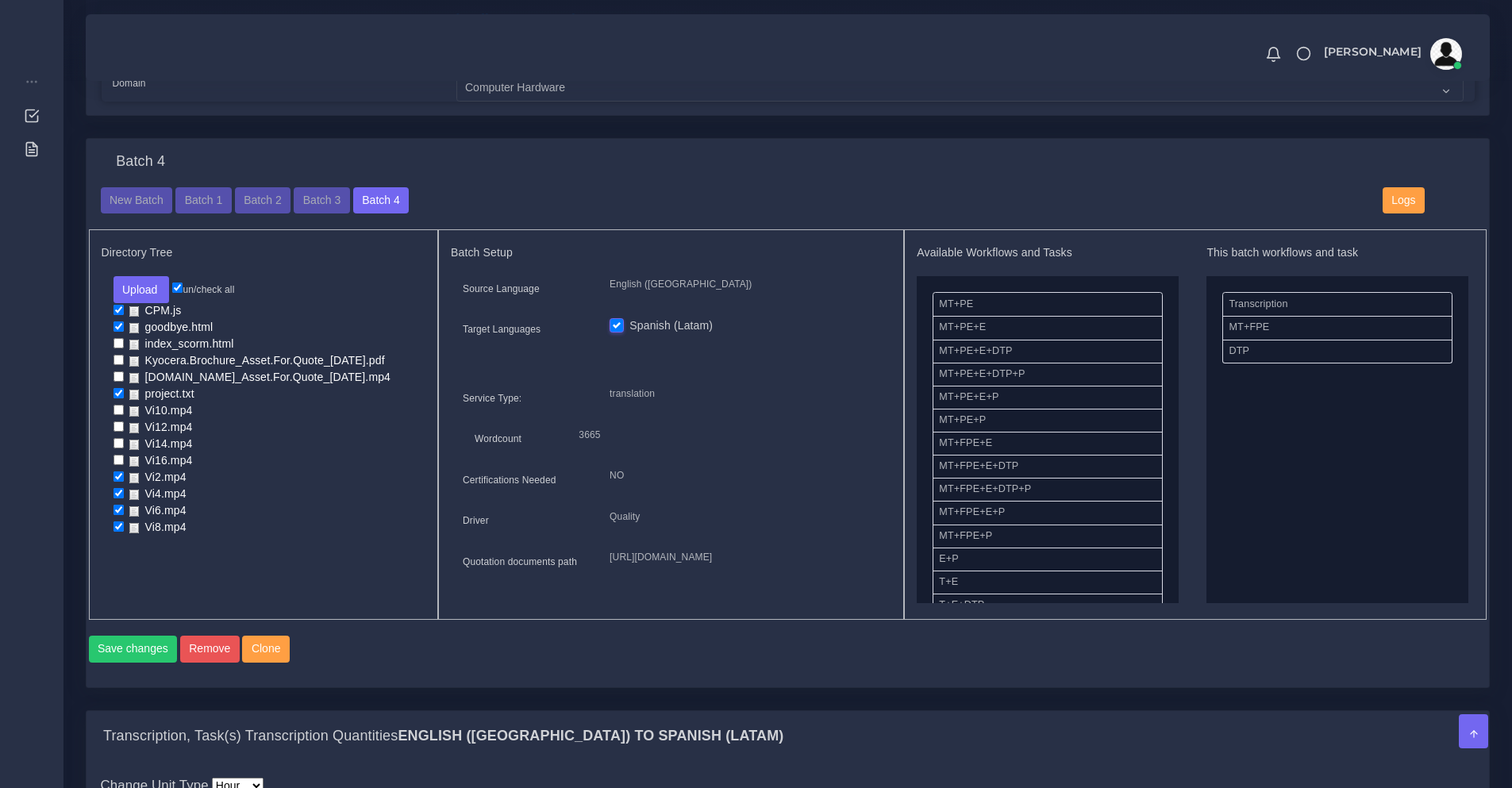
click at [118, 466] on li "Vi16.mp4" at bounding box center [264, 461] width 301 height 17
click at [116, 448] on input "checkbox" at bounding box center [118, 443] width 10 height 10
checkbox input "true"
click at [117, 432] on input "checkbox" at bounding box center [118, 427] width 10 height 10
checkbox input "true"
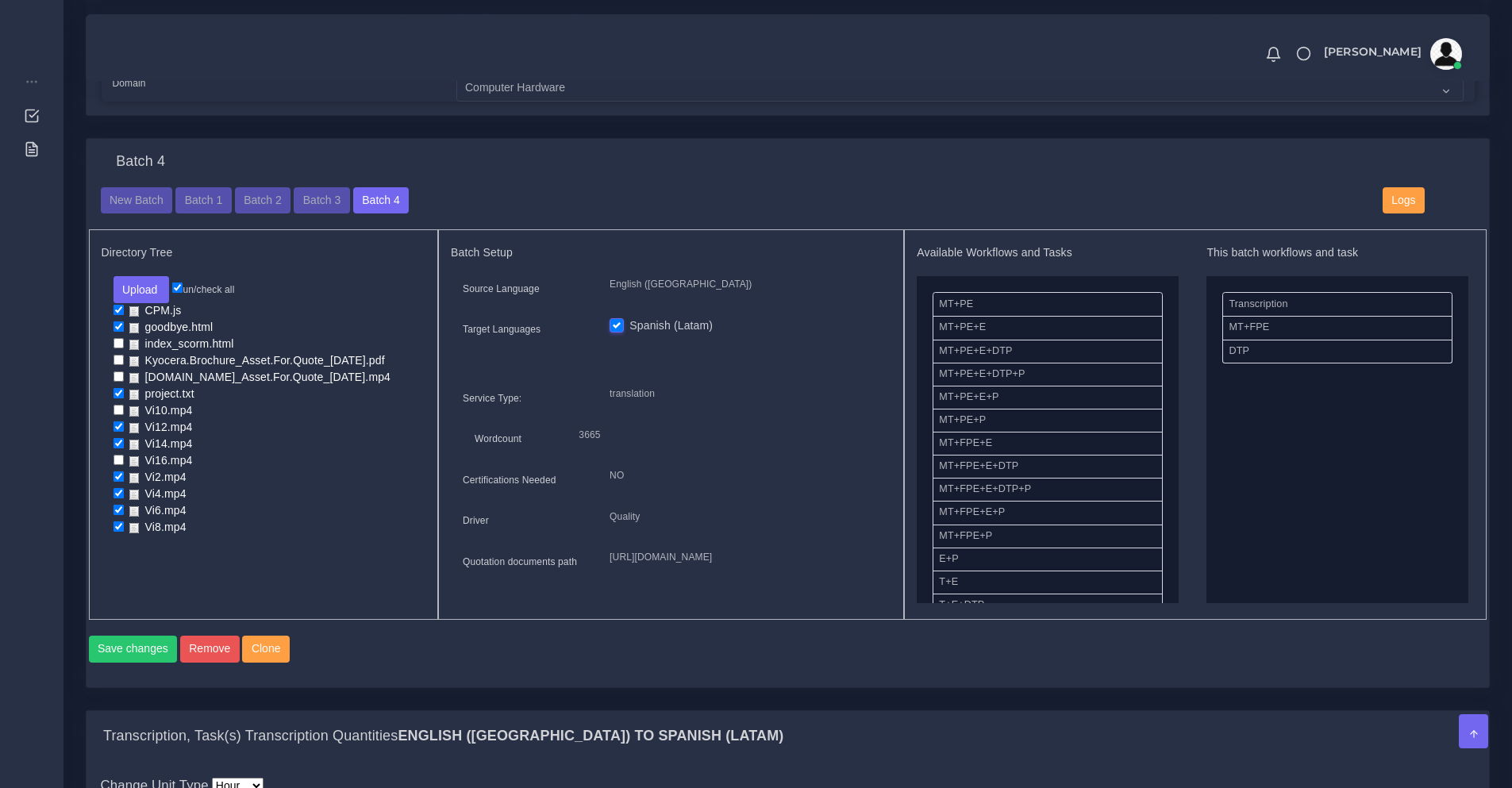
click at [117, 420] on li "Vi10.mp4" at bounding box center [264, 411] width 301 height 17
click at [117, 415] on input "checkbox" at bounding box center [118, 410] width 10 height 10
checkbox input "true"
click at [120, 465] on input "checkbox" at bounding box center [118, 460] width 10 height 10
checkbox input "true"
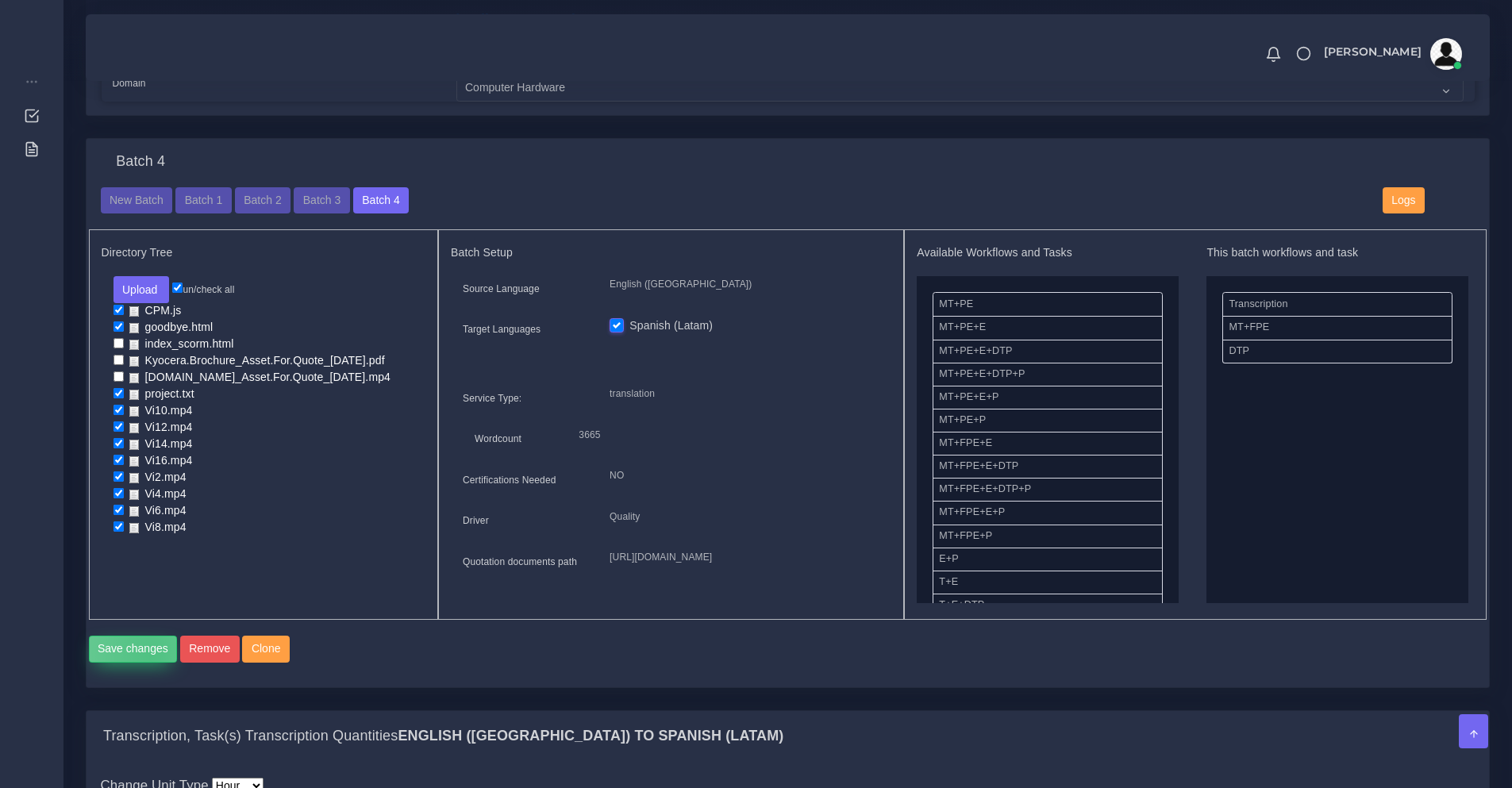
click at [150, 663] on button "Save changes" at bounding box center [133, 650] width 89 height 27
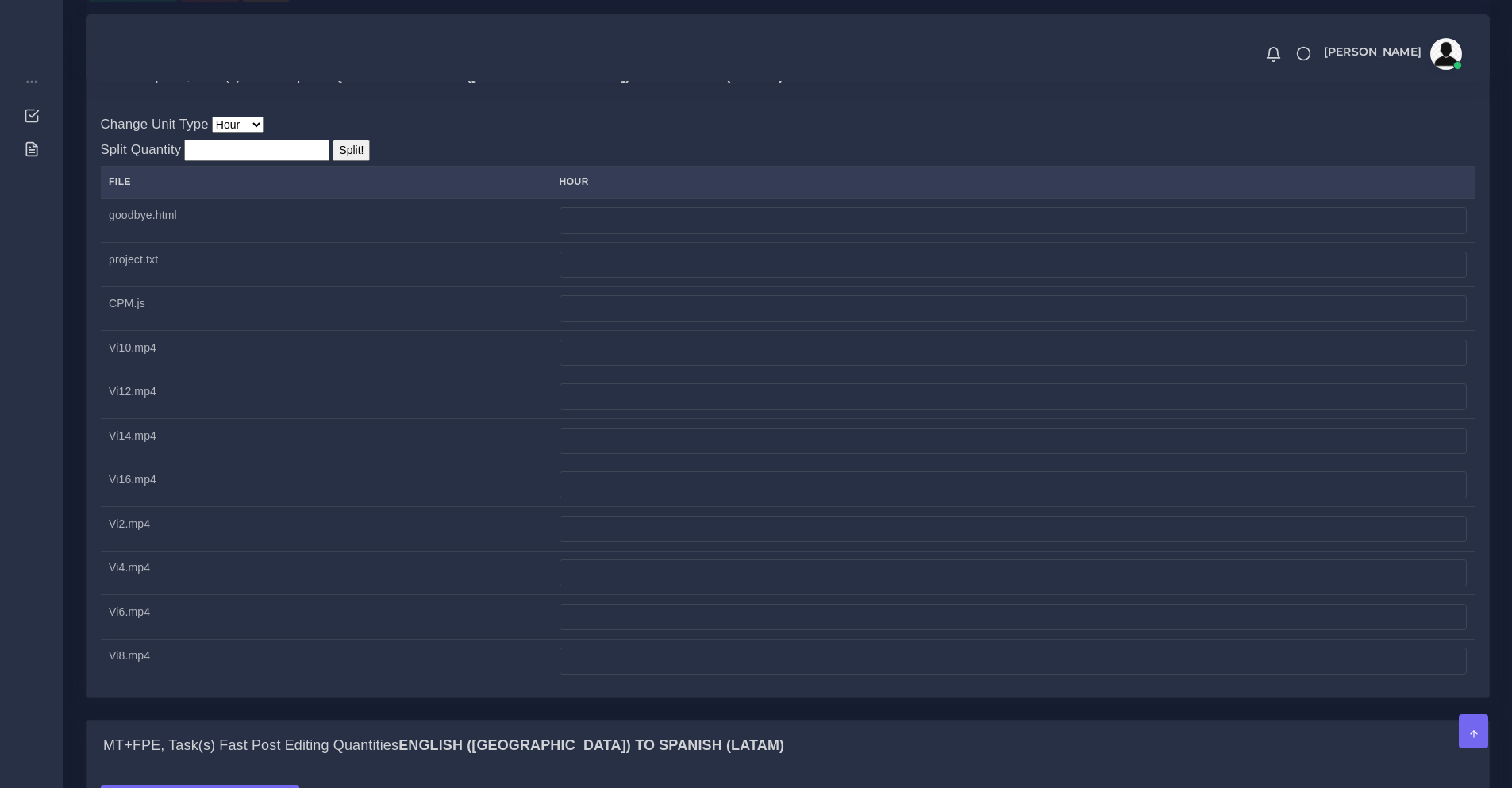
scroll to position [1058, 0]
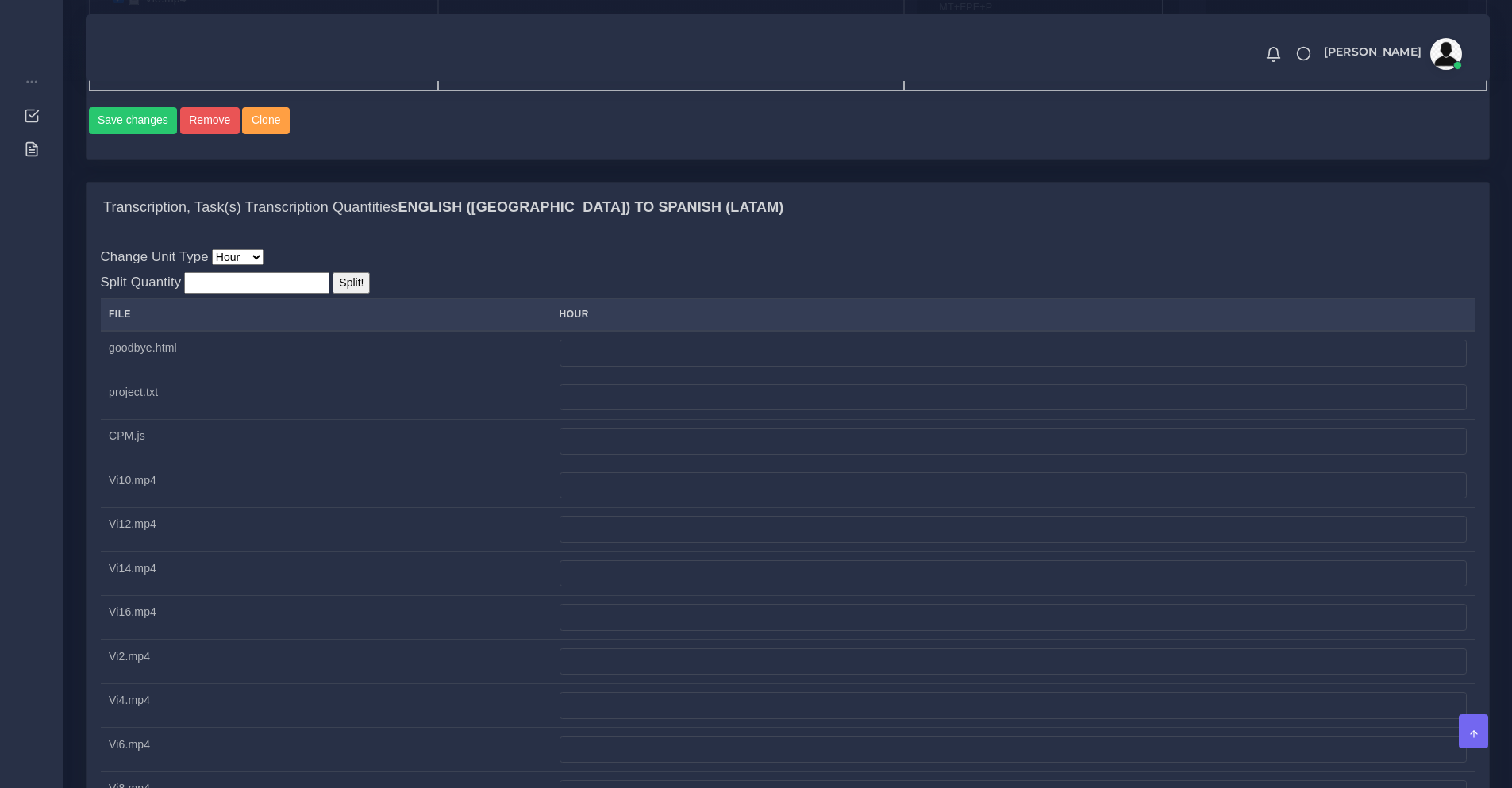
click at [637, 376] on td at bounding box center [1012, 353] width 924 height 44
click at [633, 367] on input "number" at bounding box center [1012, 353] width 907 height 27
click at [250, 294] on input "number" at bounding box center [257, 283] width 145 height 22
type input "1"
click at [341, 294] on input "Split!" at bounding box center [351, 283] width 37 height 22
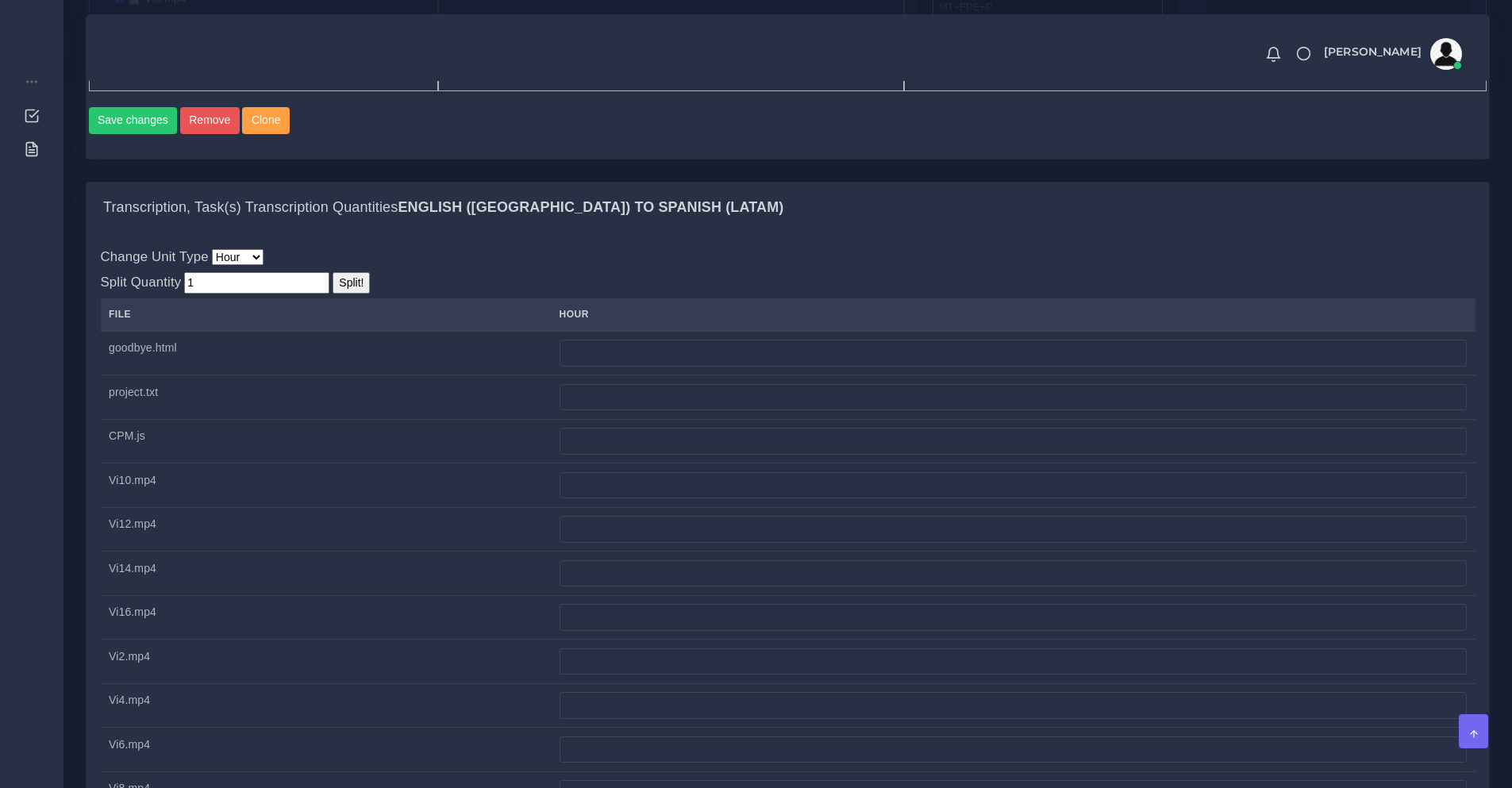
type input "0.1"
type input "0.09"
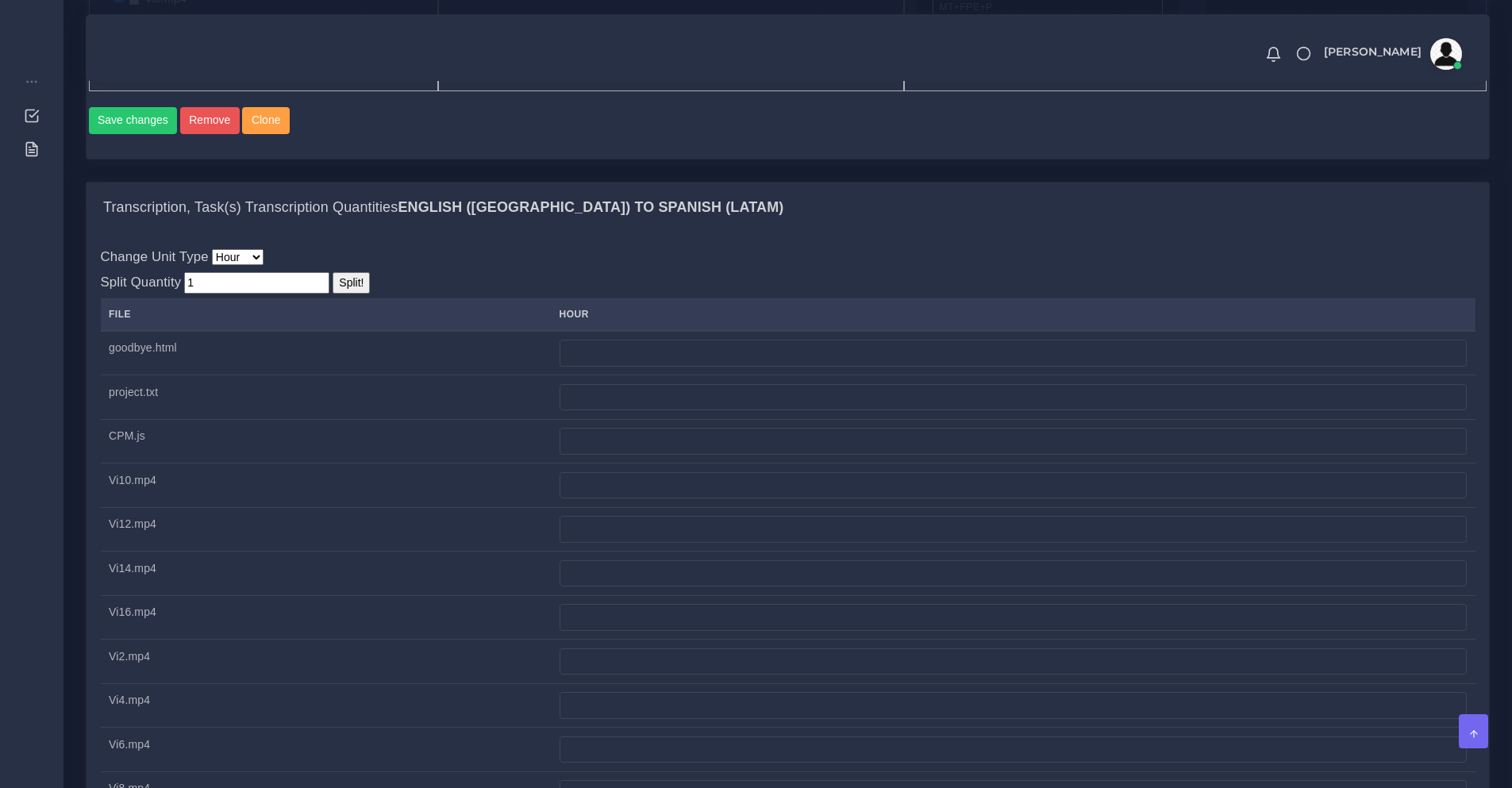
type input "0.09"
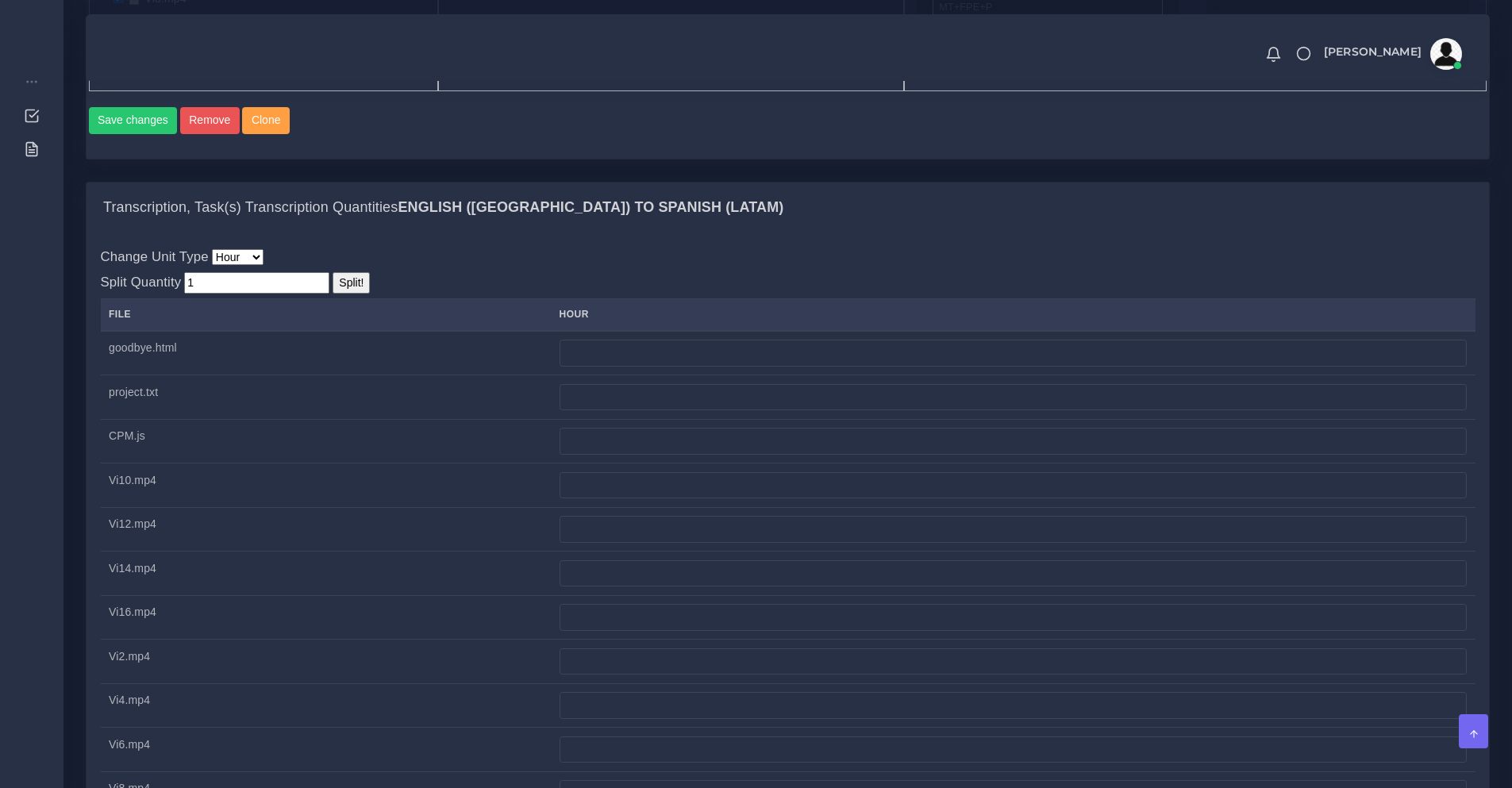
type input "0.09"
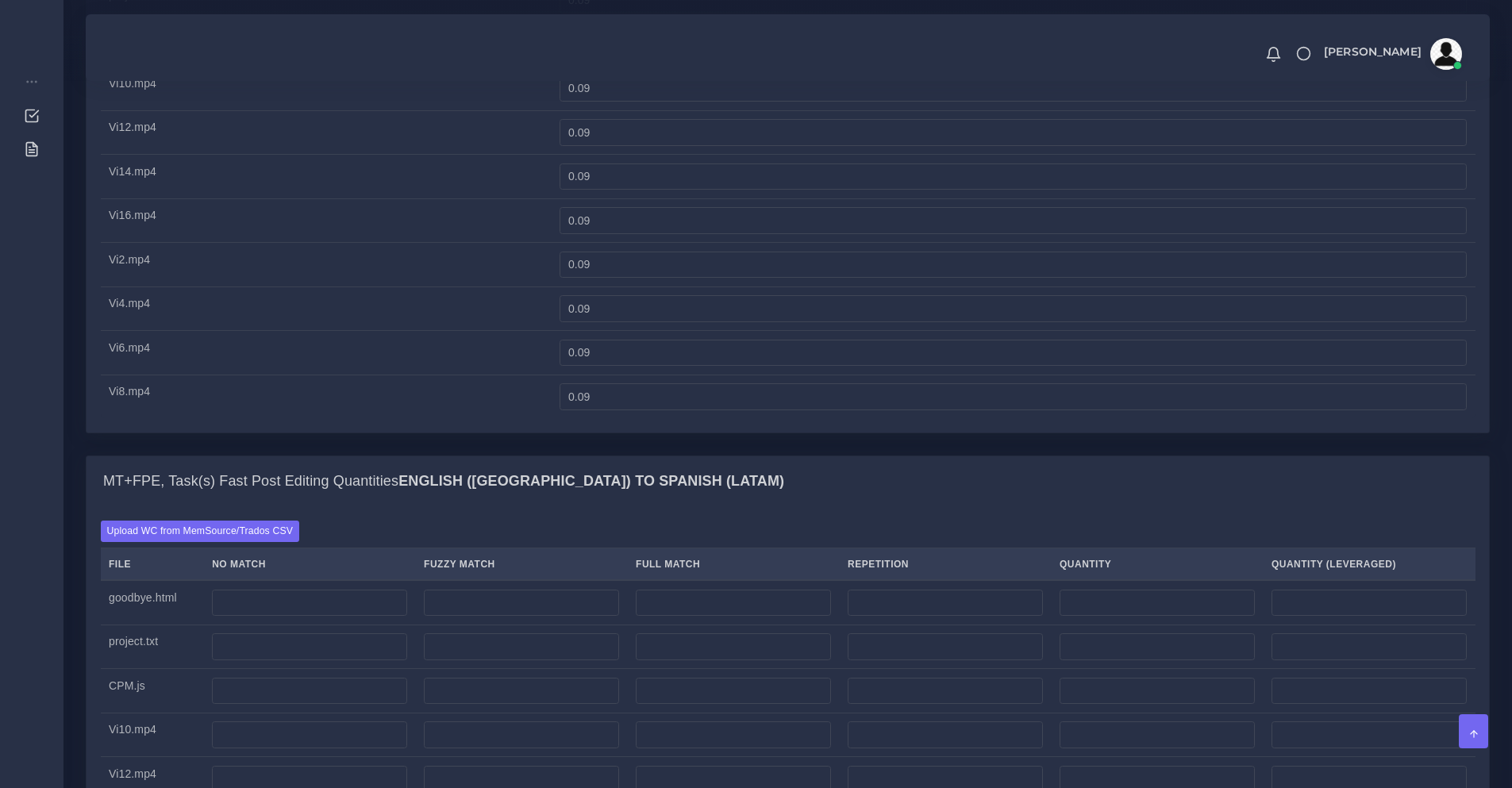
scroll to position [1323, 0]
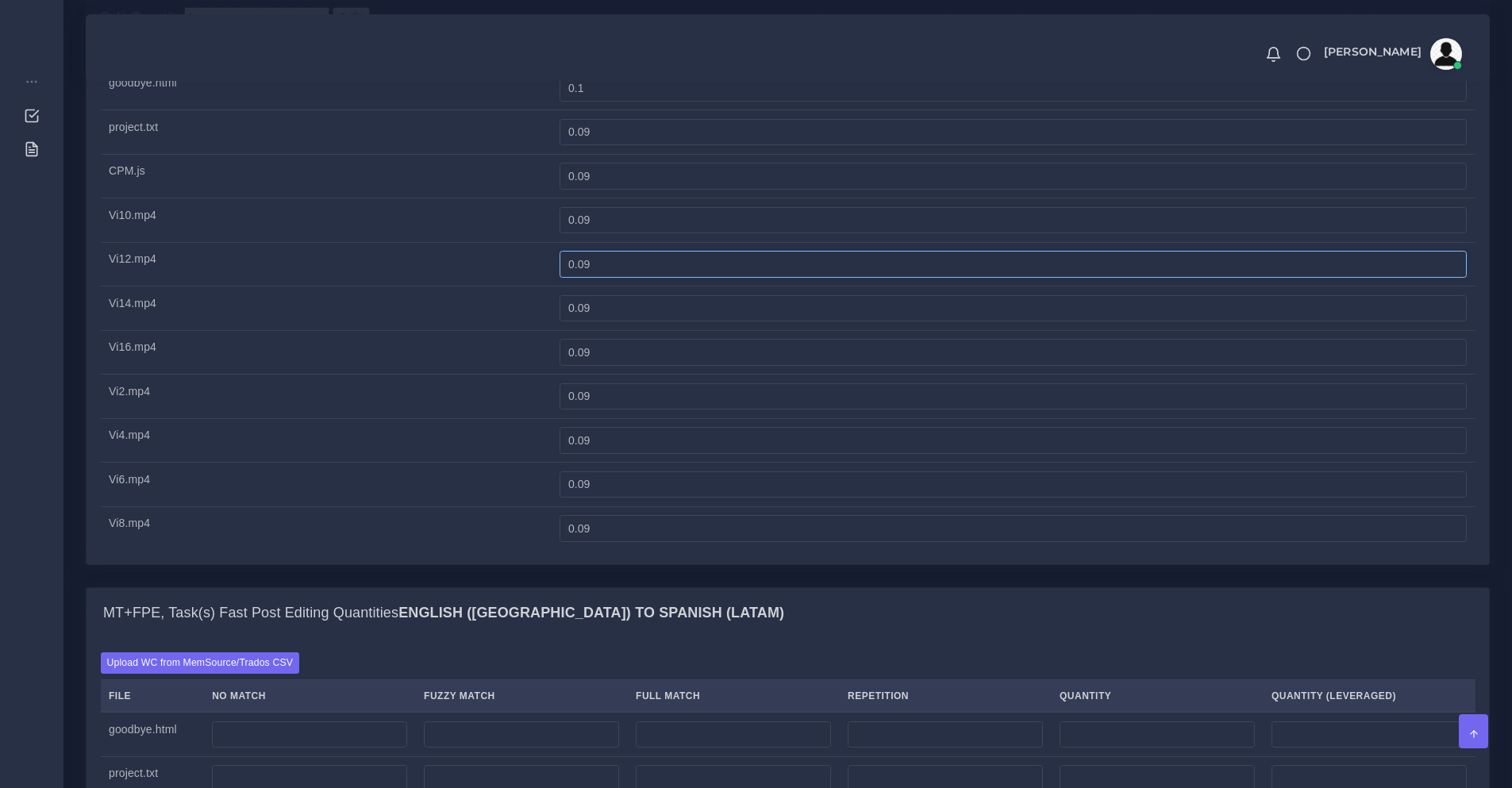
click at [700, 278] on input "0.09" at bounding box center [1012, 265] width 907 height 27
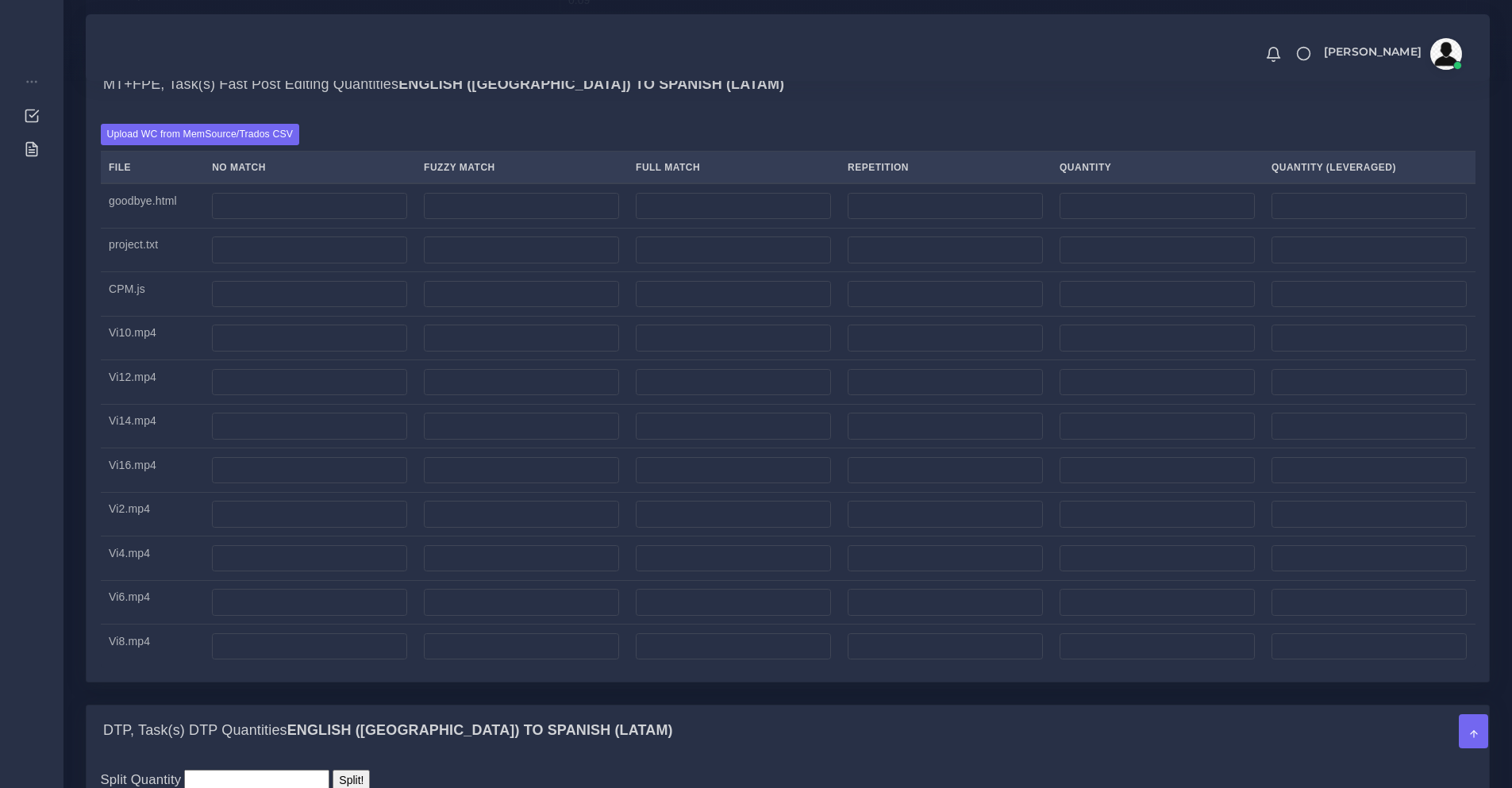
click at [316, 317] on td at bounding box center [309, 294] width 212 height 44
click at [267, 361] on td at bounding box center [309, 338] width 212 height 44
click at [256, 396] on input "number" at bounding box center [309, 383] width 196 height 27
type input "100"
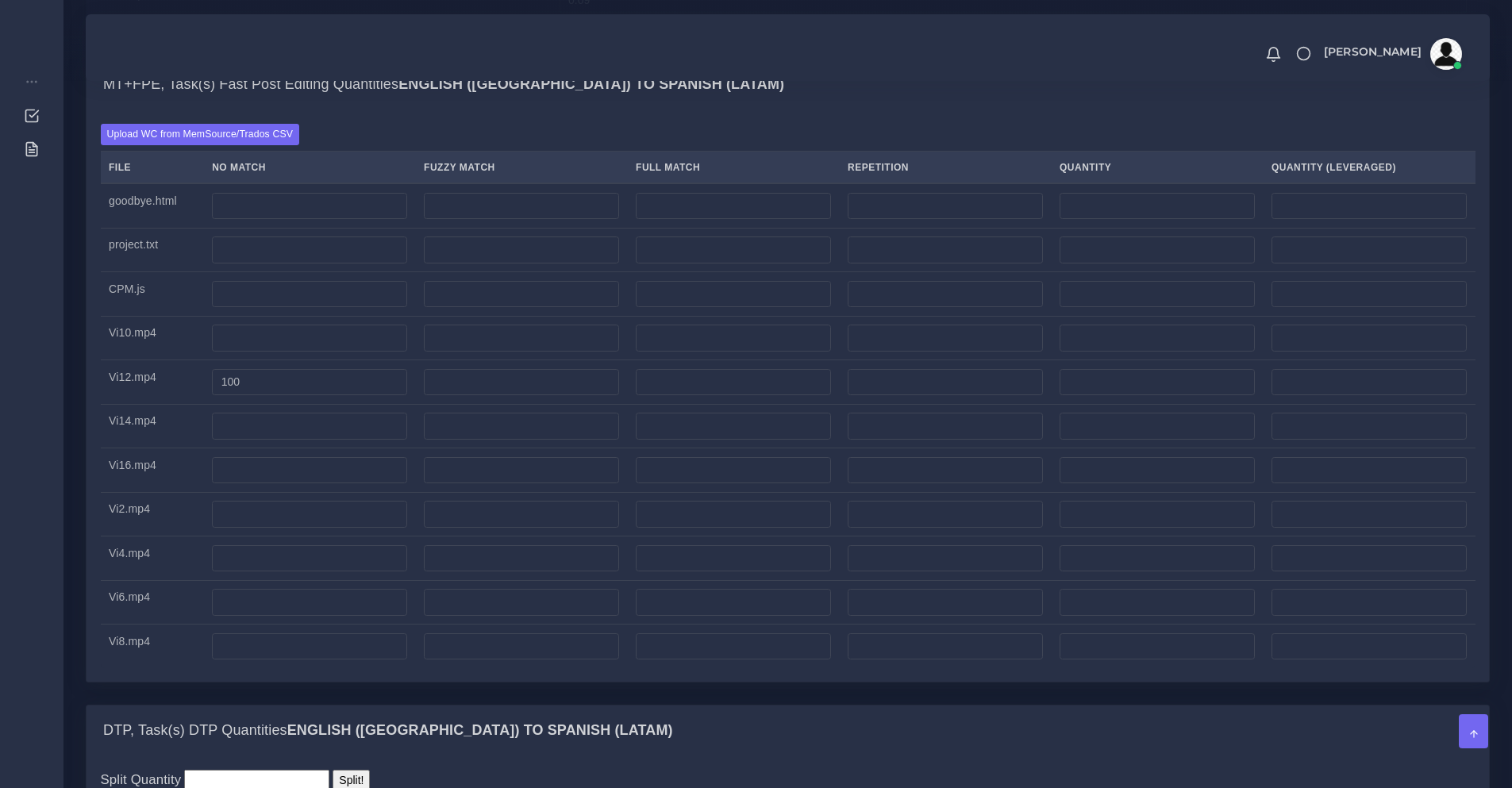
type input "100"
click at [262, 184] on th "No Match" at bounding box center [309, 167] width 212 height 32
click at [271, 220] on input "number" at bounding box center [309, 207] width 196 height 27
type input "30"
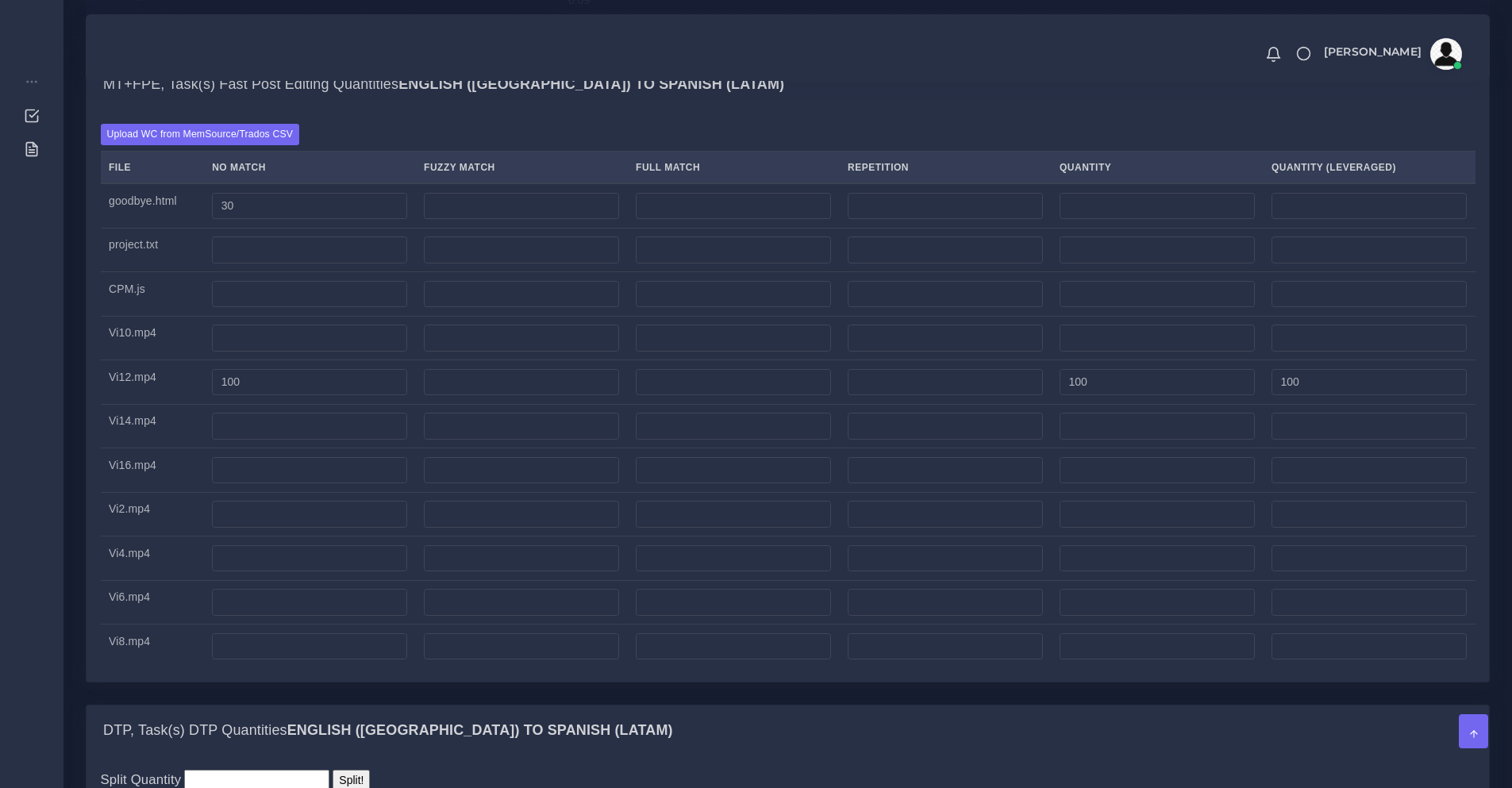
type input "30"
click at [284, 485] on input "number" at bounding box center [309, 471] width 196 height 27
type input "100"
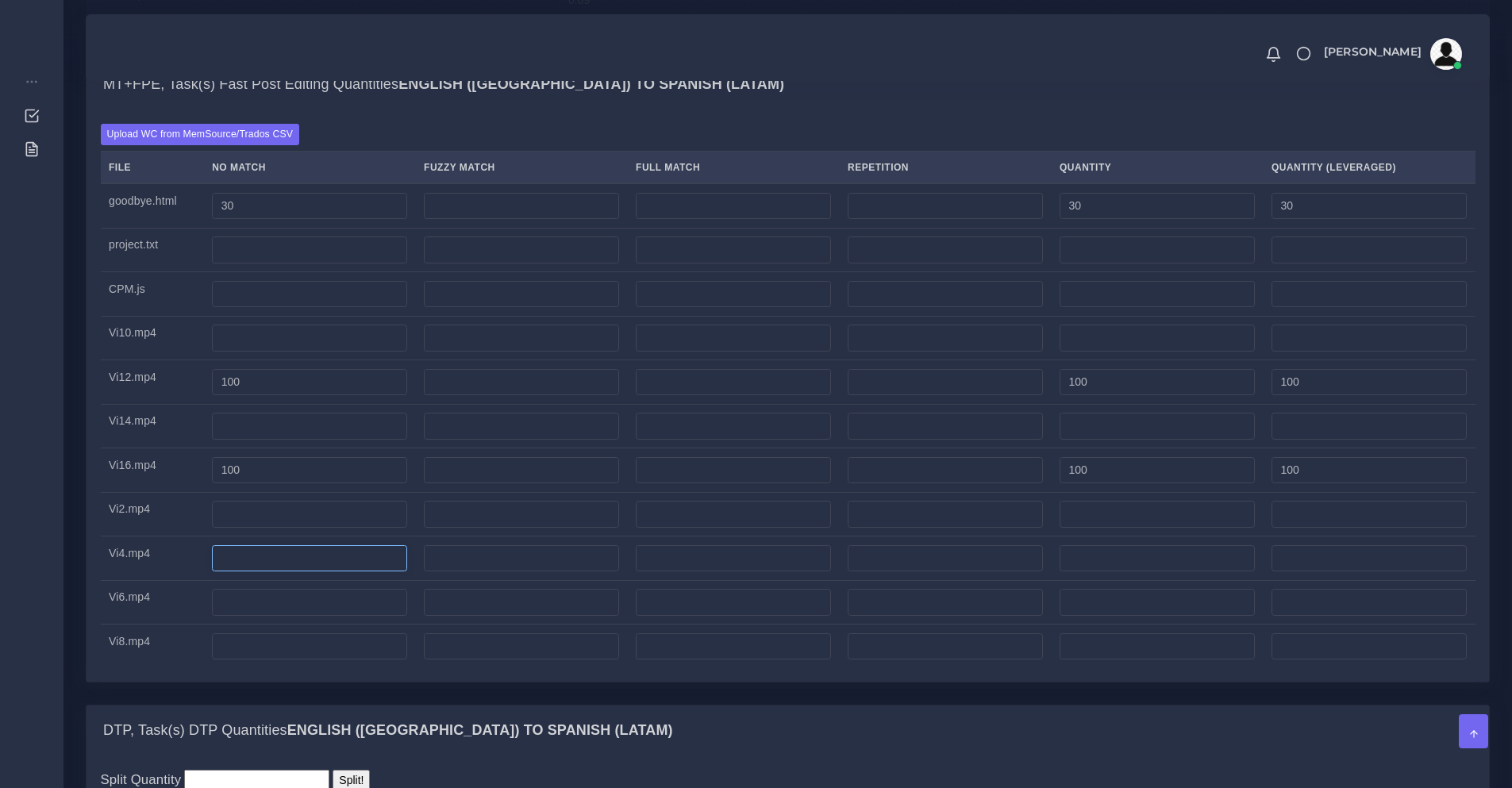
click at [251, 572] on input "number" at bounding box center [309, 559] width 196 height 27
type input "100"
click at [270, 439] on input "number" at bounding box center [309, 427] width 196 height 27
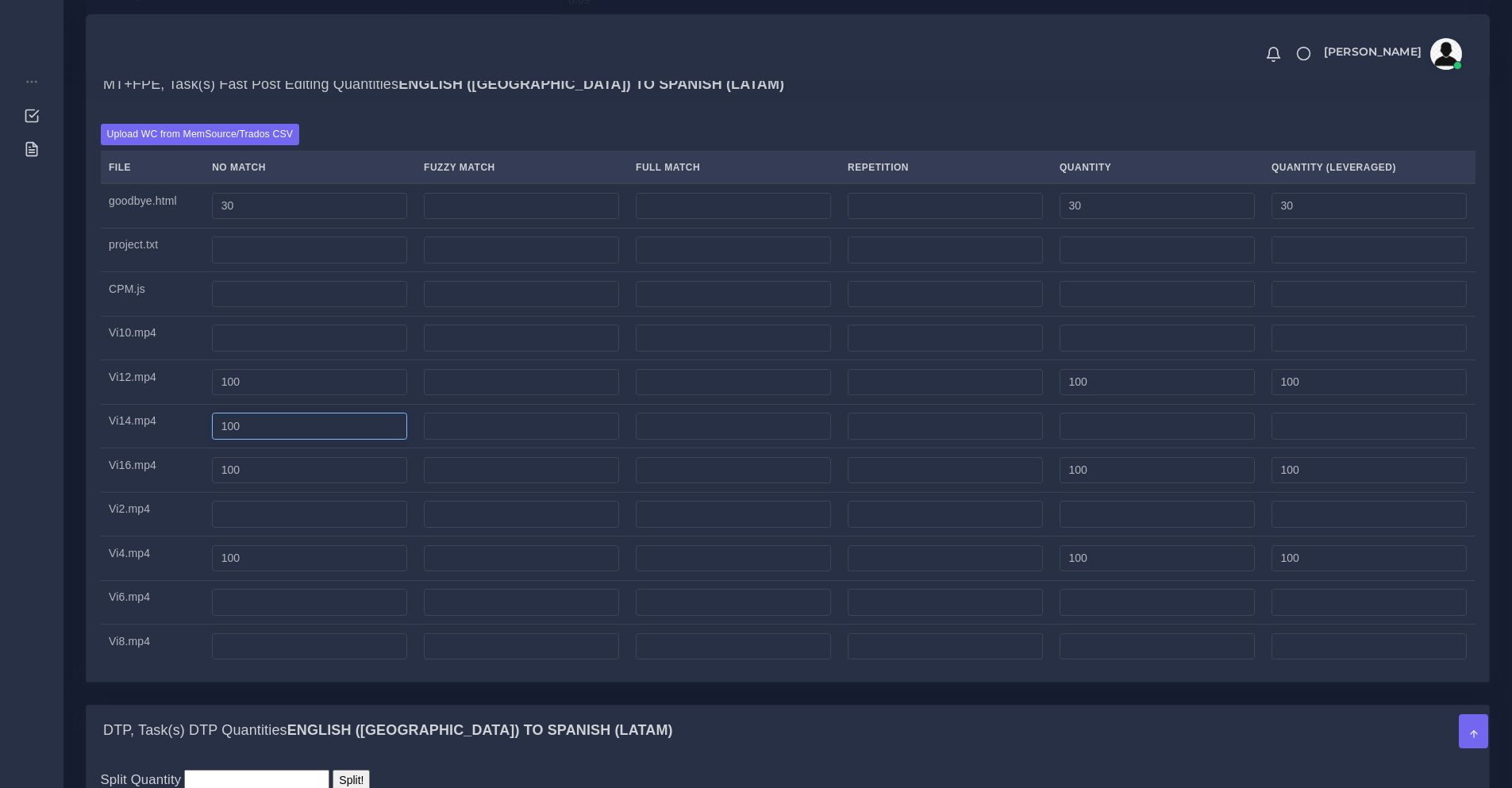
type input "100"
drag, startPoint x: 258, startPoint y: 549, endPoint x: 286, endPoint y: 569, distance: 34.4
click at [258, 528] on input "number" at bounding box center [309, 514] width 196 height 27
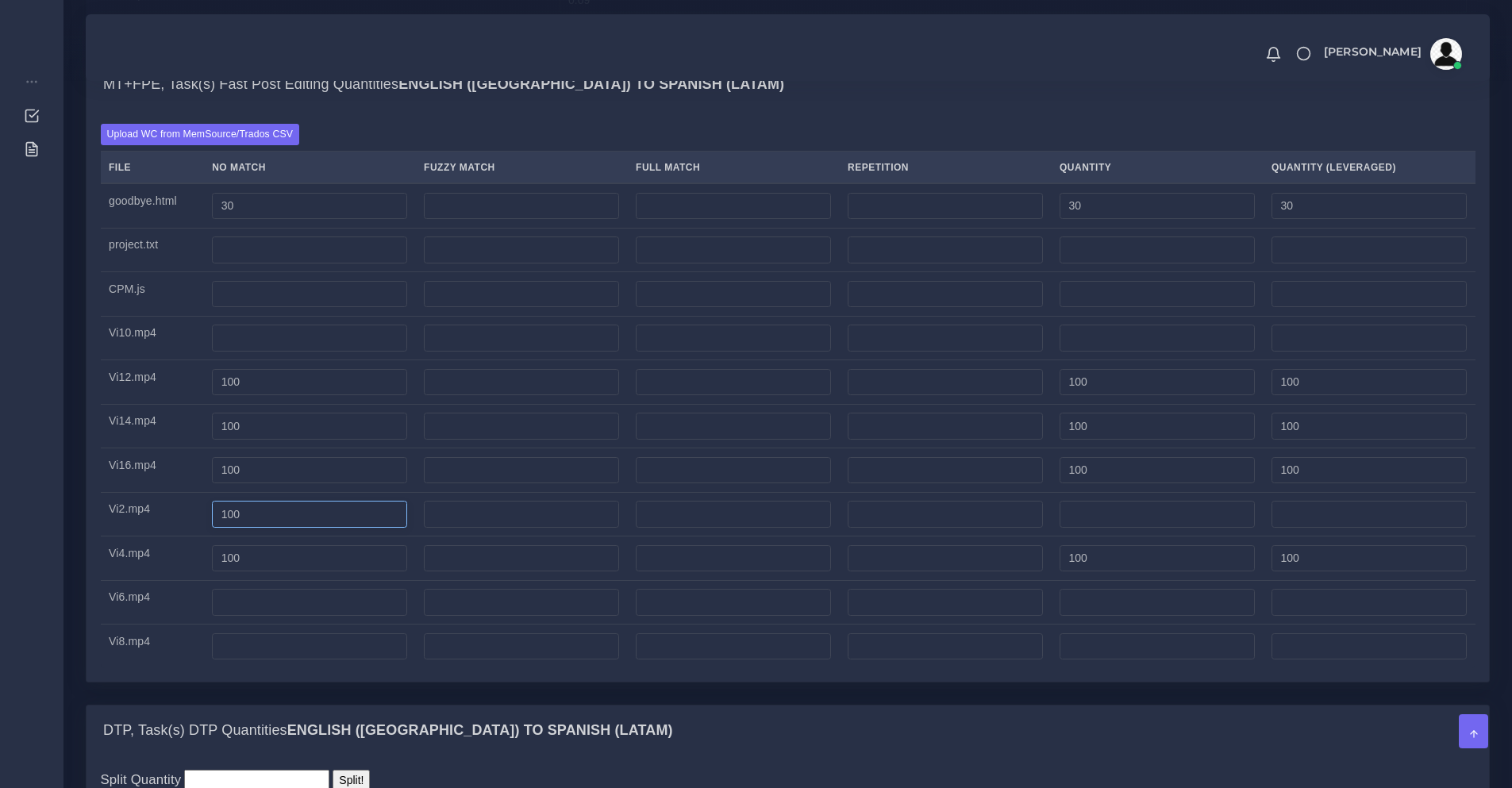
type input "100"
click at [263, 625] on td at bounding box center [309, 602] width 212 height 44
click at [282, 682] on div "Upload WC from MemSource/Trados CSV File No Match Fuzzy Match Full Match Repeti…" at bounding box center [788, 395] width 1403 height 572
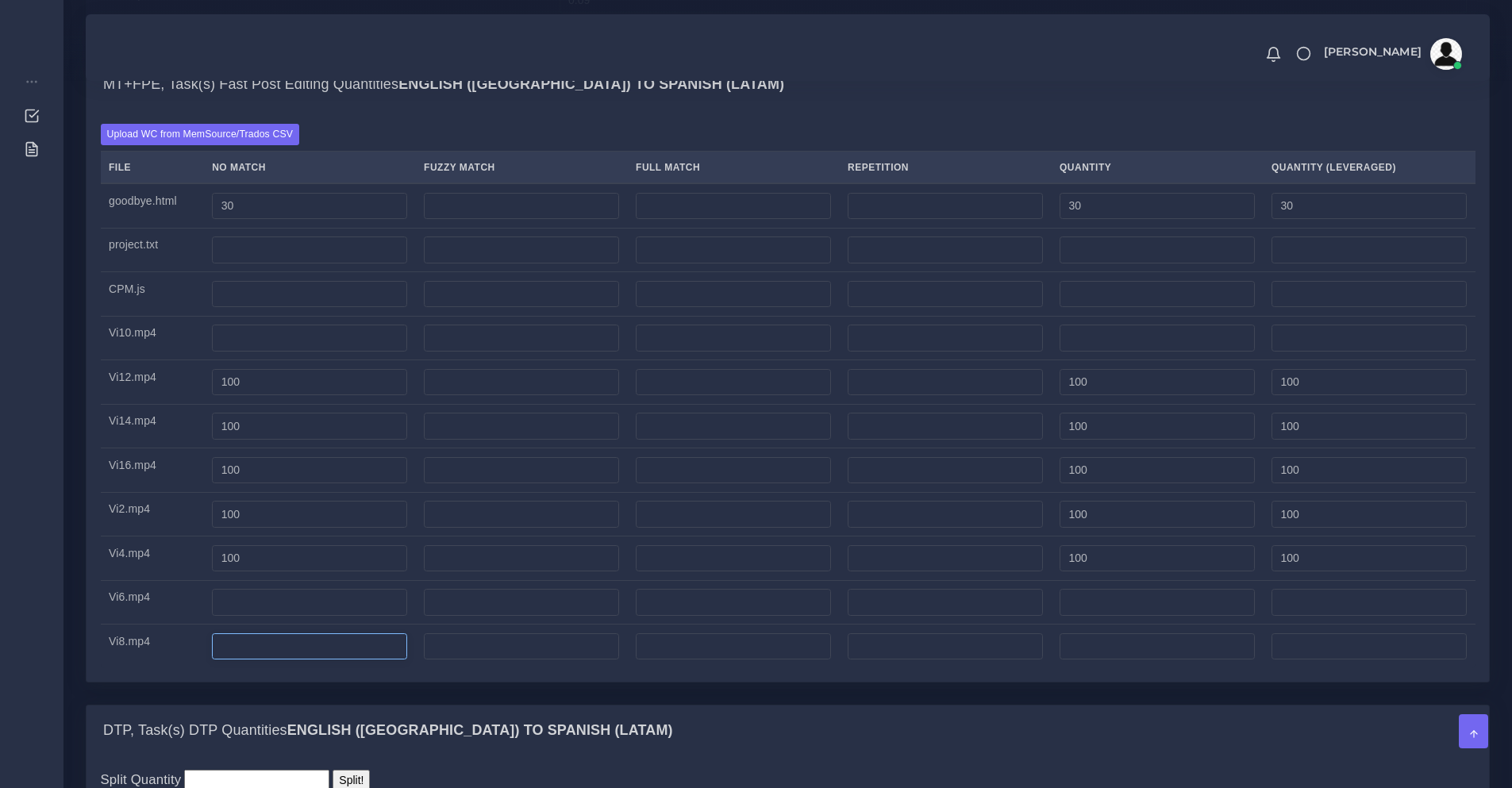
click at [266, 661] on input "number" at bounding box center [309, 647] width 196 height 27
type input "100"
click at [295, 616] on input "number" at bounding box center [309, 603] width 196 height 27
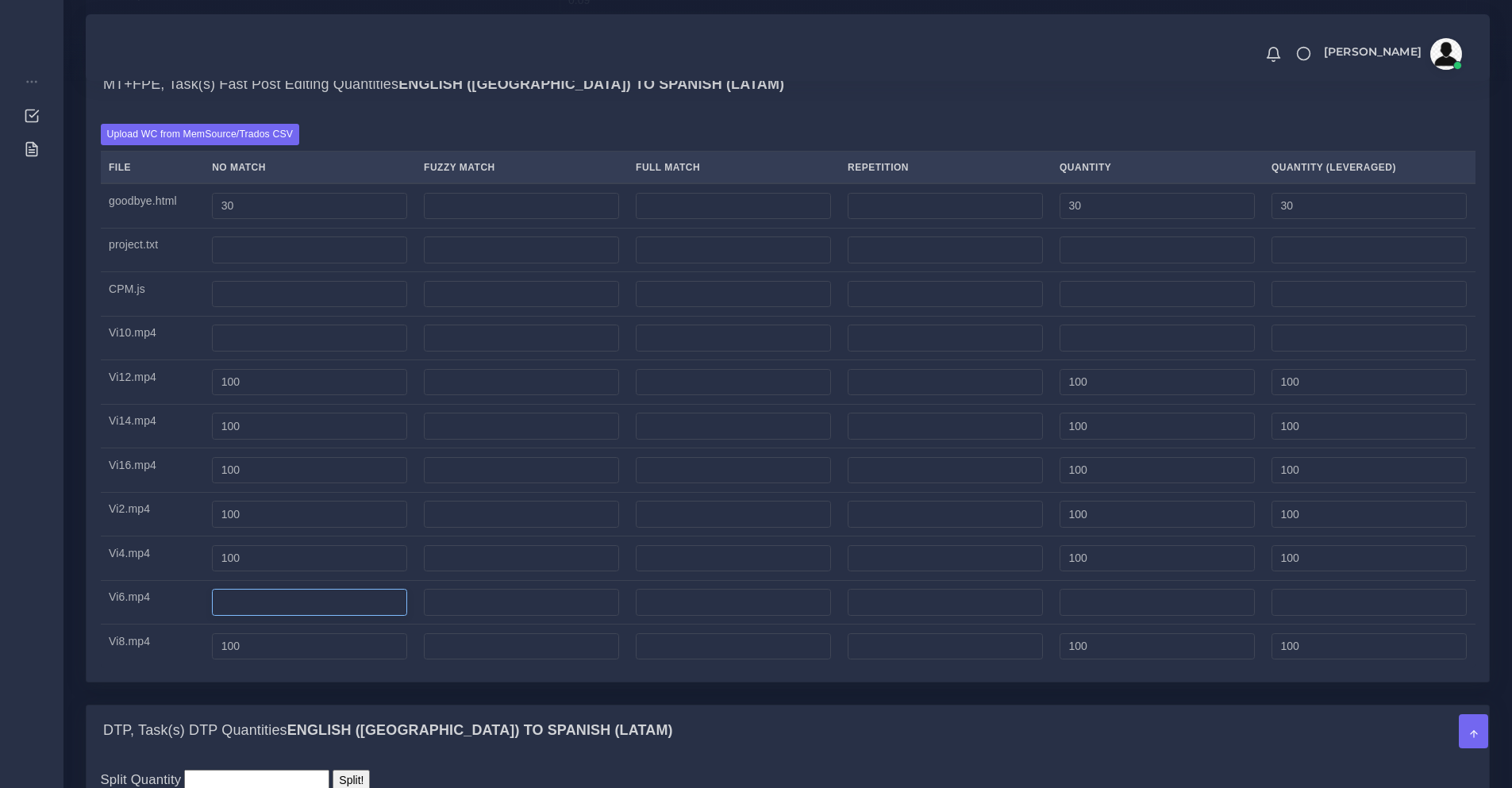
paste input "100"
type input "100"
click at [248, 352] on input "number" at bounding box center [309, 338] width 196 height 27
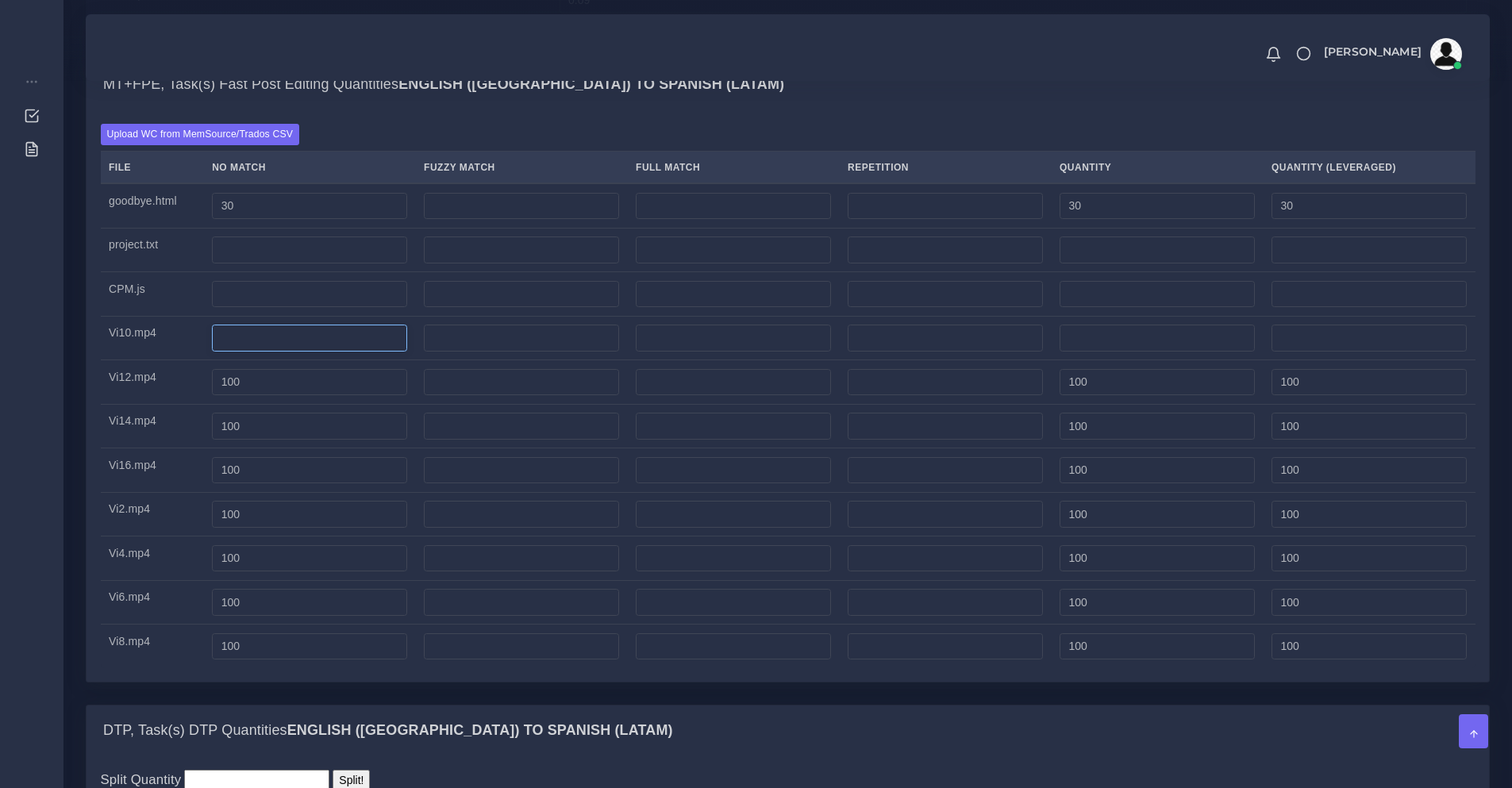
paste input "100"
type input "100"
click at [260, 308] on input "number" at bounding box center [309, 295] width 196 height 27
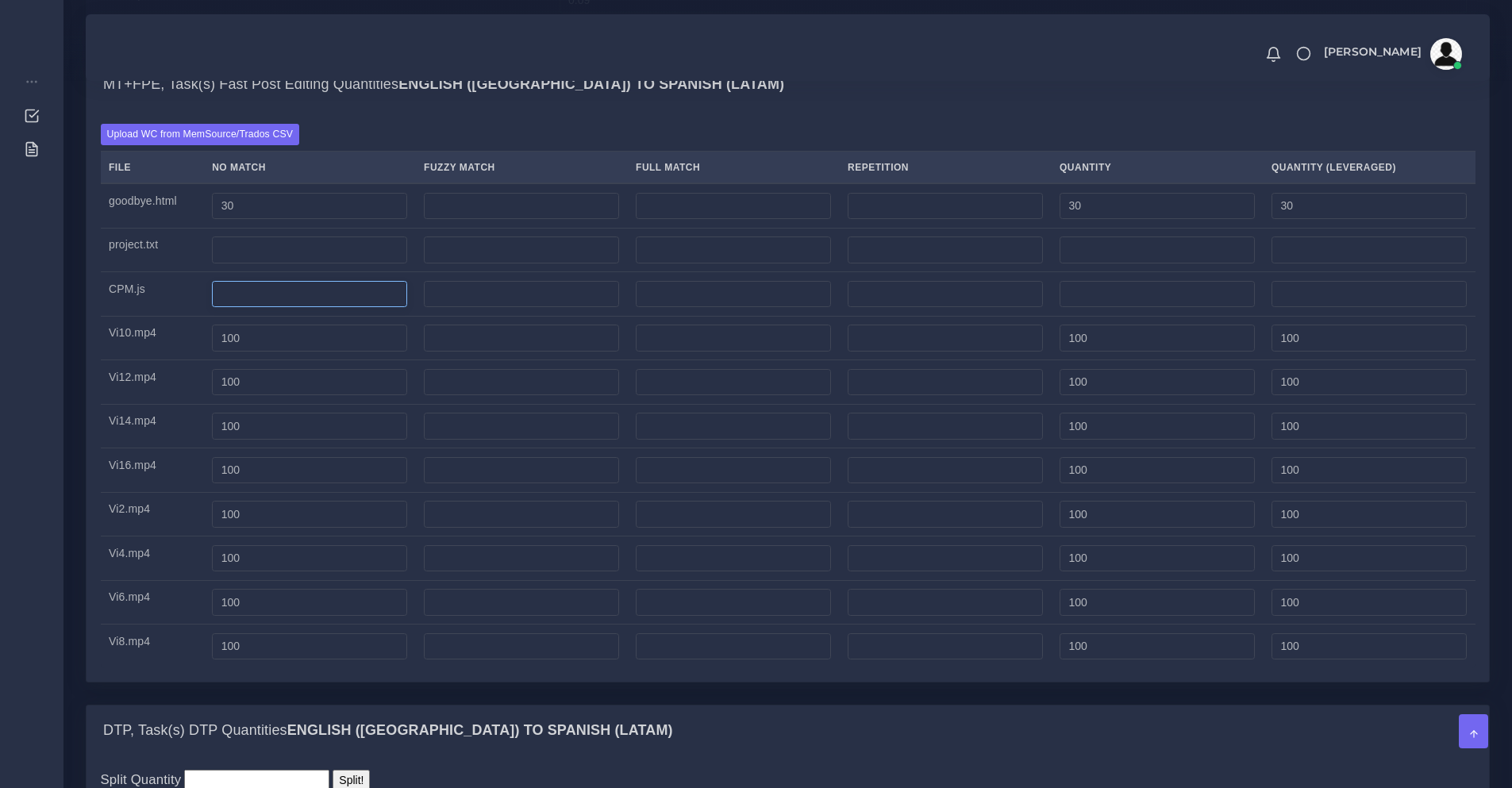
paste input "100"
type input "100"
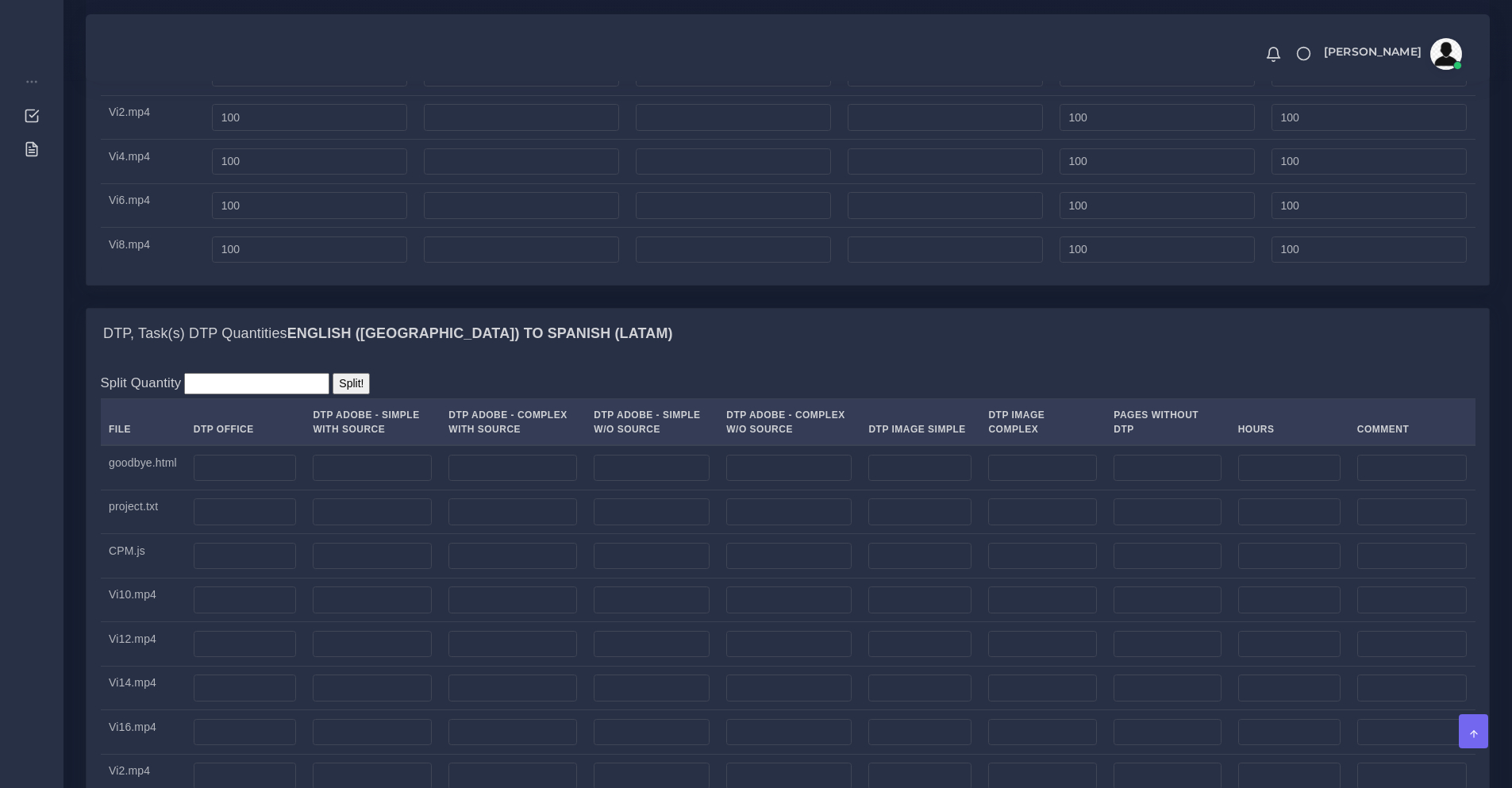
type input "0"
click at [225, 579] on td at bounding box center [245, 556] width 120 height 44
click at [231, 570] on input "number" at bounding box center [245, 557] width 103 height 27
click at [380, 570] on input "number" at bounding box center [373, 557] width 119 height 27
click at [1297, 570] on input "number" at bounding box center [1289, 557] width 102 height 27
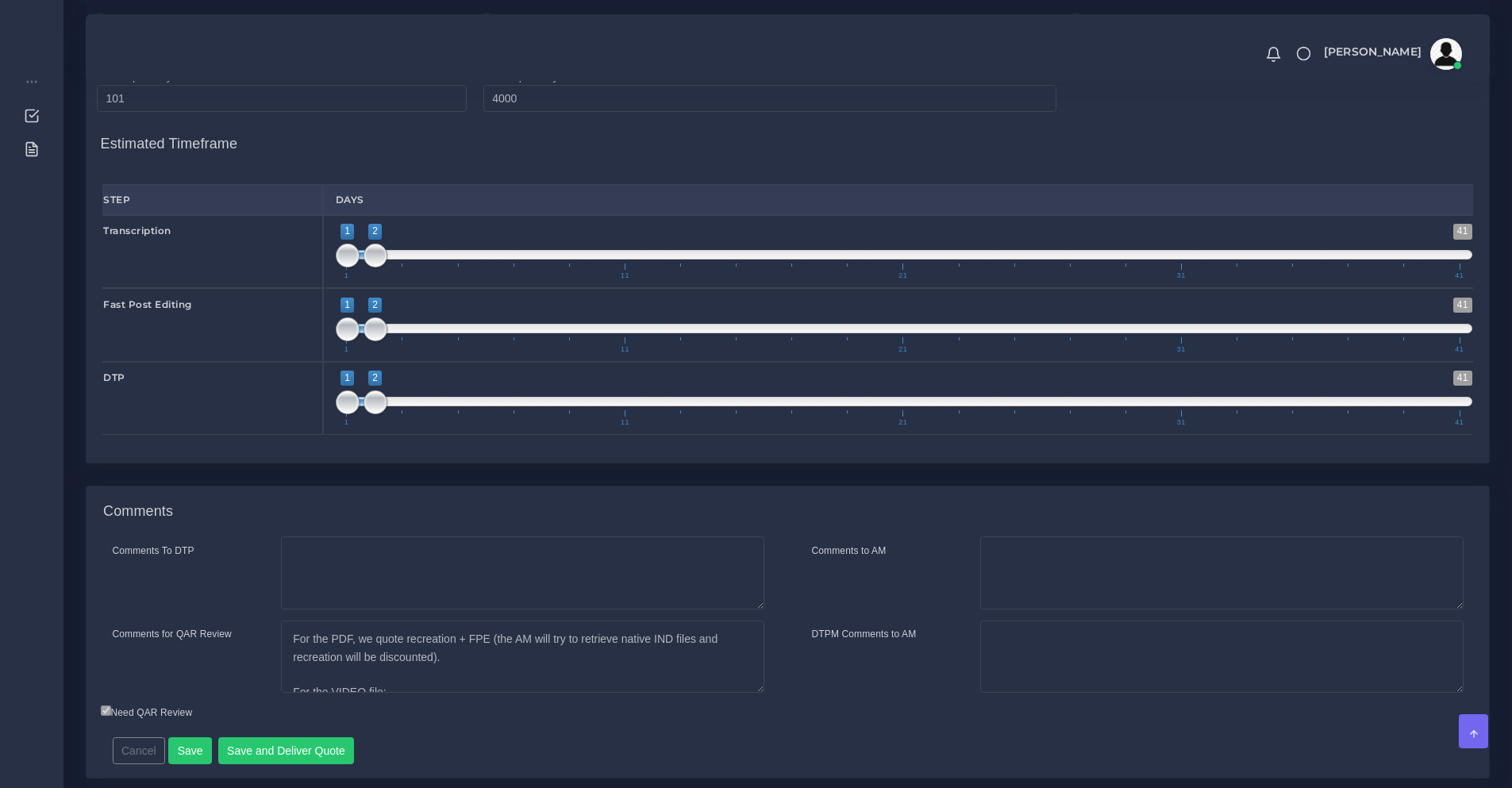
scroll to position [3406, 0]
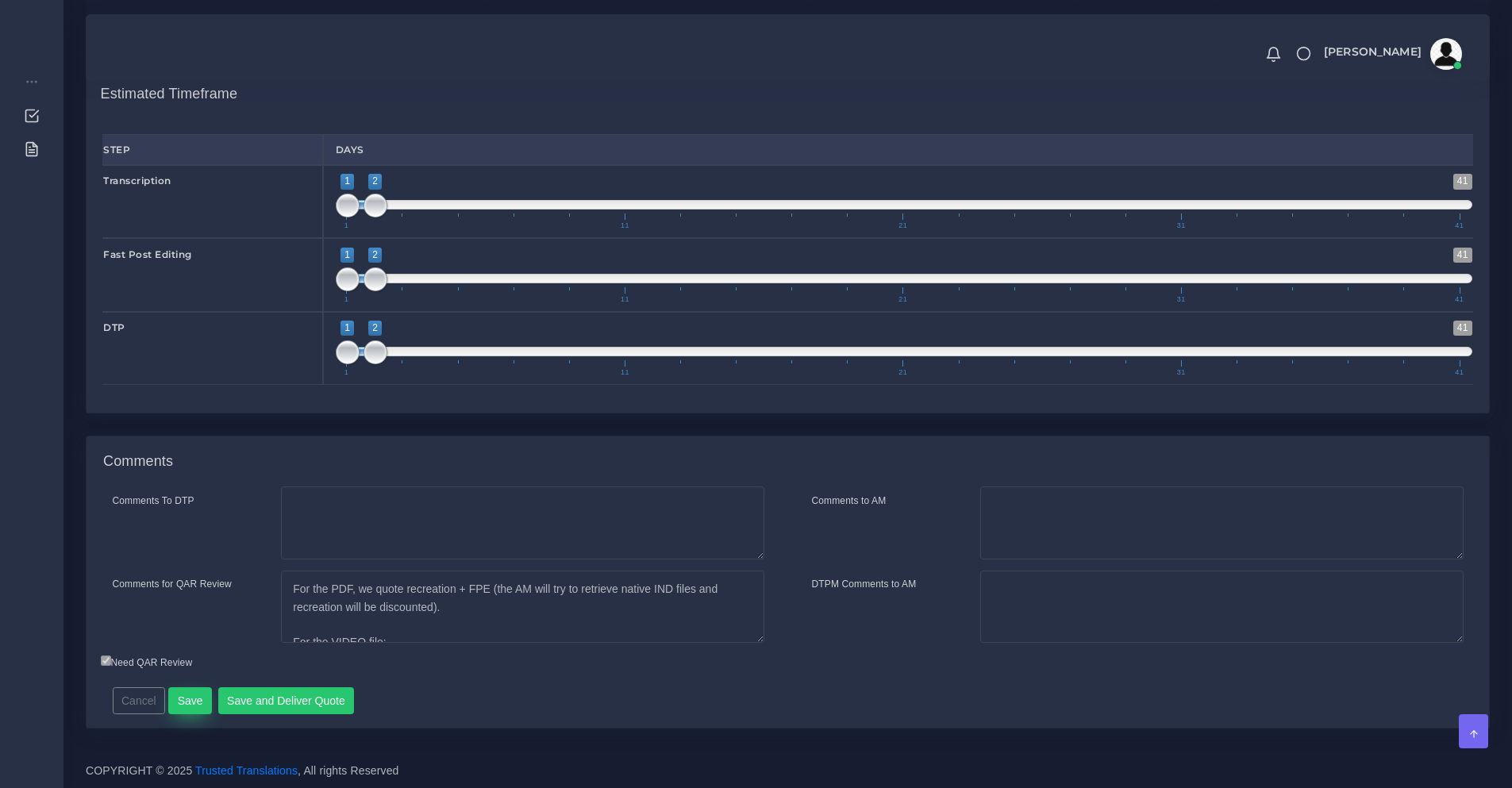
type input "4"
click at [180, 708] on button "Save" at bounding box center [190, 701] width 43 height 27
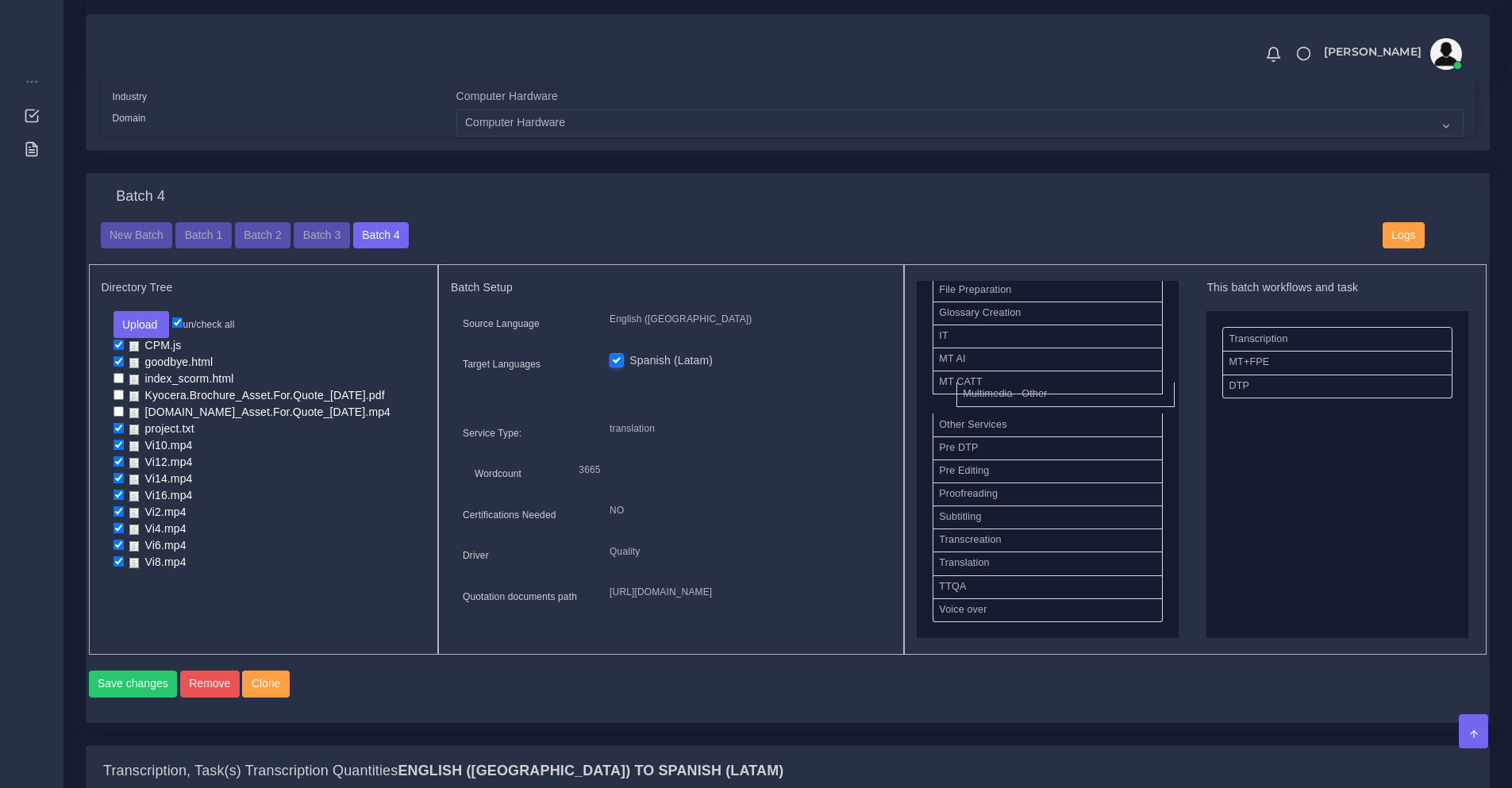
scroll to position [677, 0]
drag, startPoint x: 1030, startPoint y: 404, endPoint x: 1282, endPoint y: 403, distance: 252.0
drag, startPoint x: 1274, startPoint y: 398, endPoint x: 1221, endPoint y: 589, distance: 198.2
drag, startPoint x: 1334, startPoint y: 396, endPoint x: 1309, endPoint y: 468, distance: 76.2
click at [133, 698] on button "Save changes" at bounding box center [133, 684] width 89 height 27
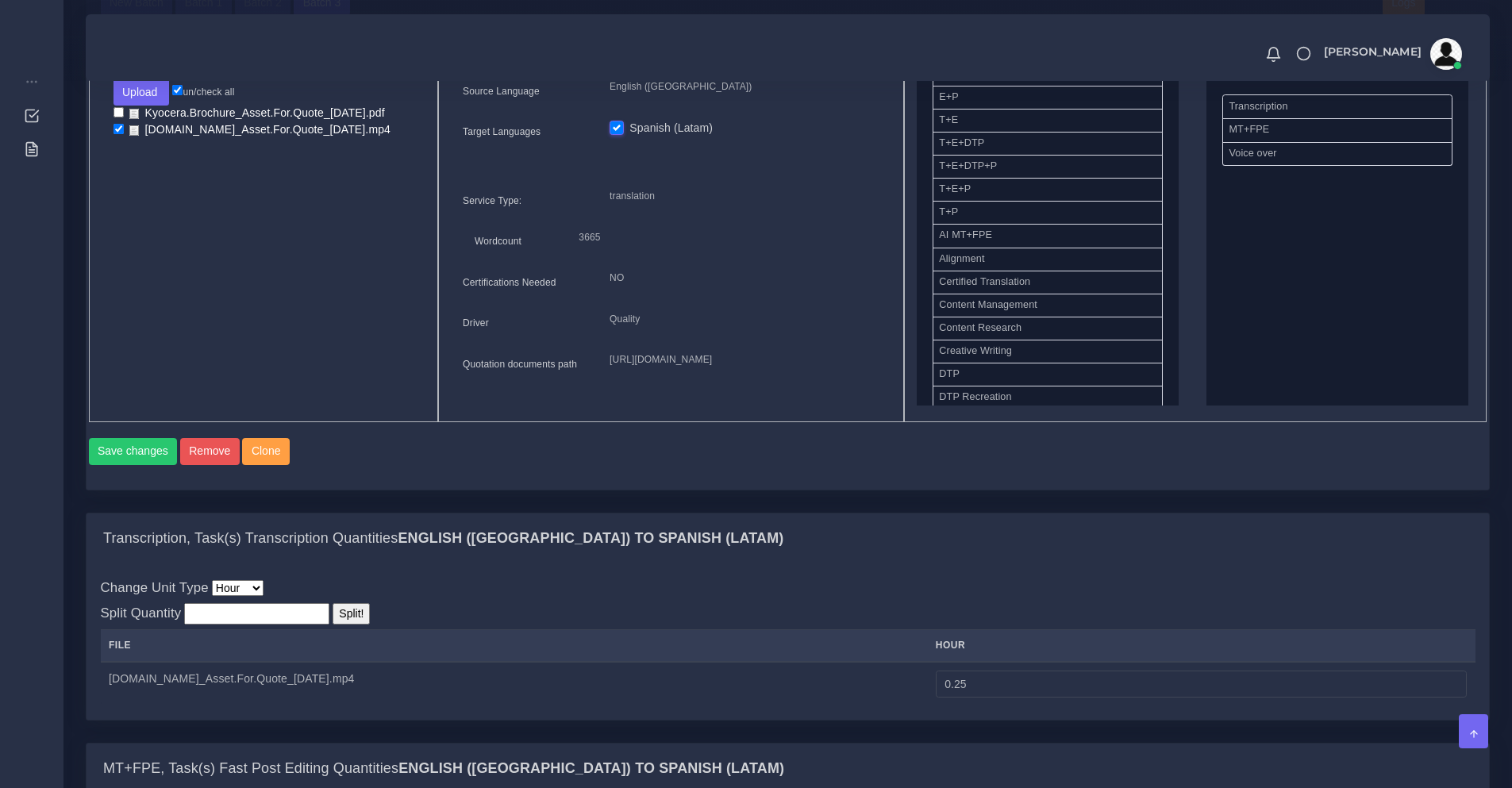
scroll to position [530, 0]
drag, startPoint x: 1011, startPoint y: 375, endPoint x: 1326, endPoint y: 248, distance: 339.6
click at [102, 465] on button "Save changes" at bounding box center [133, 452] width 89 height 27
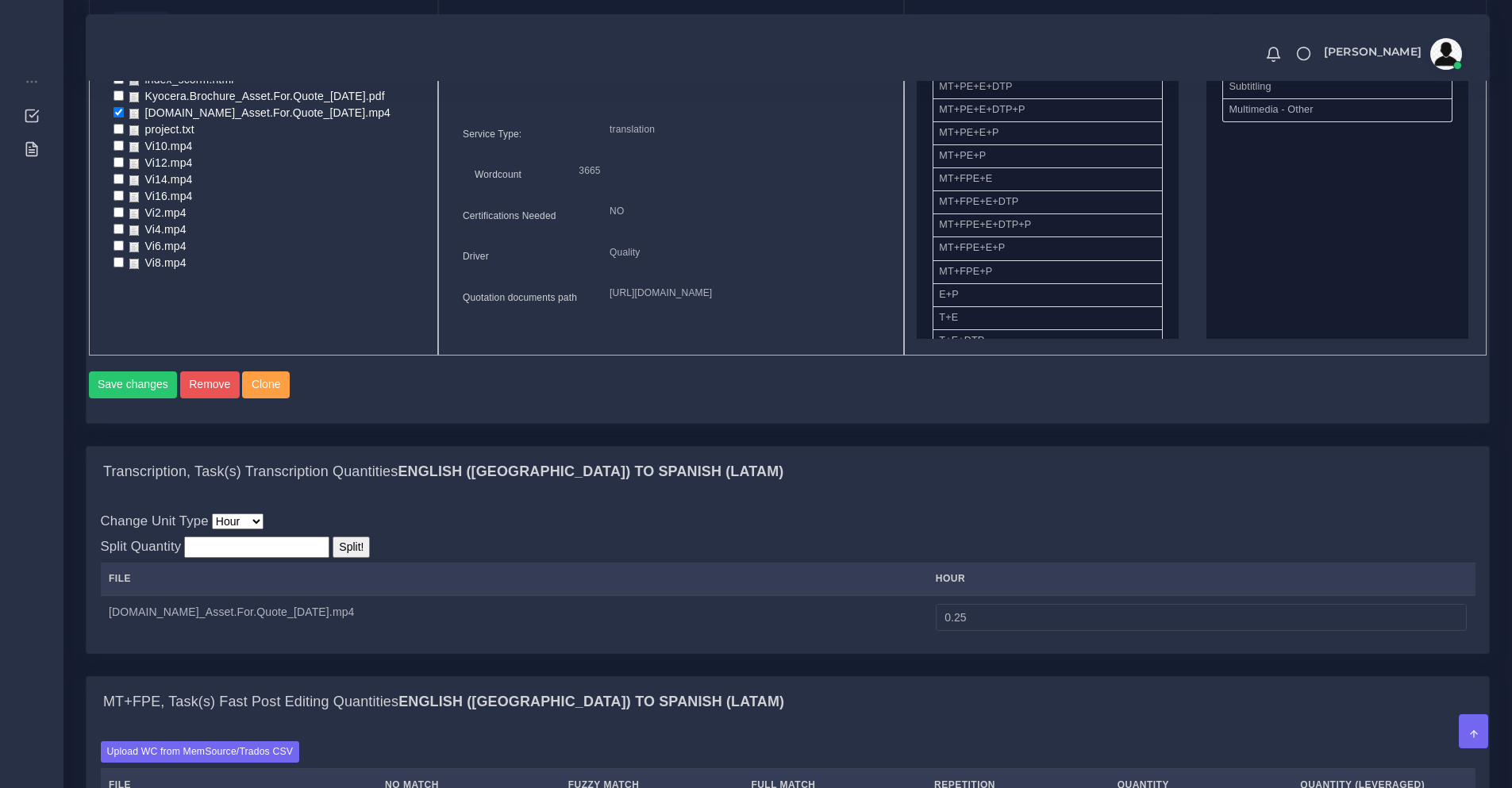
scroll to position [662, 0]
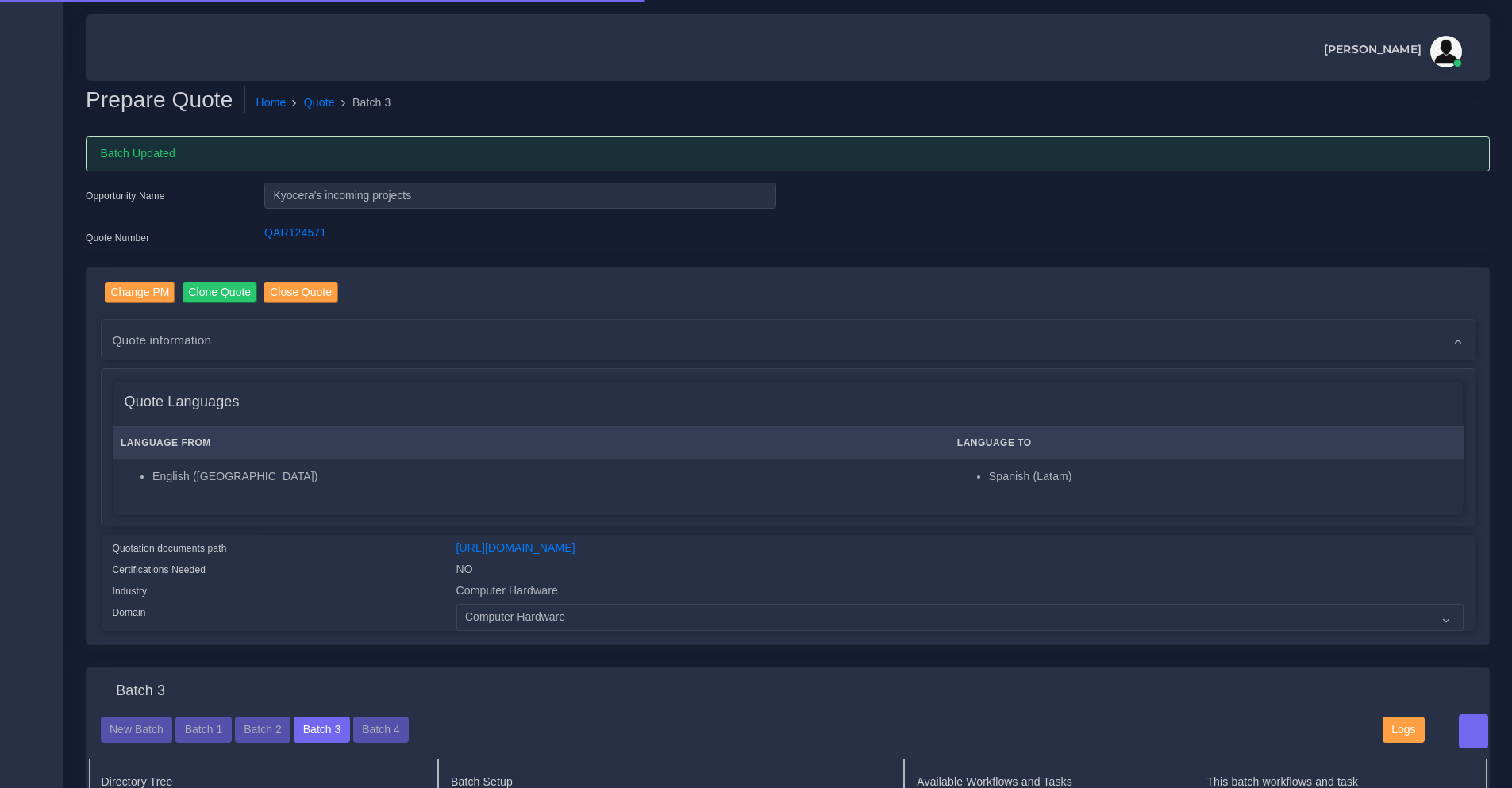
checkbox input "true"
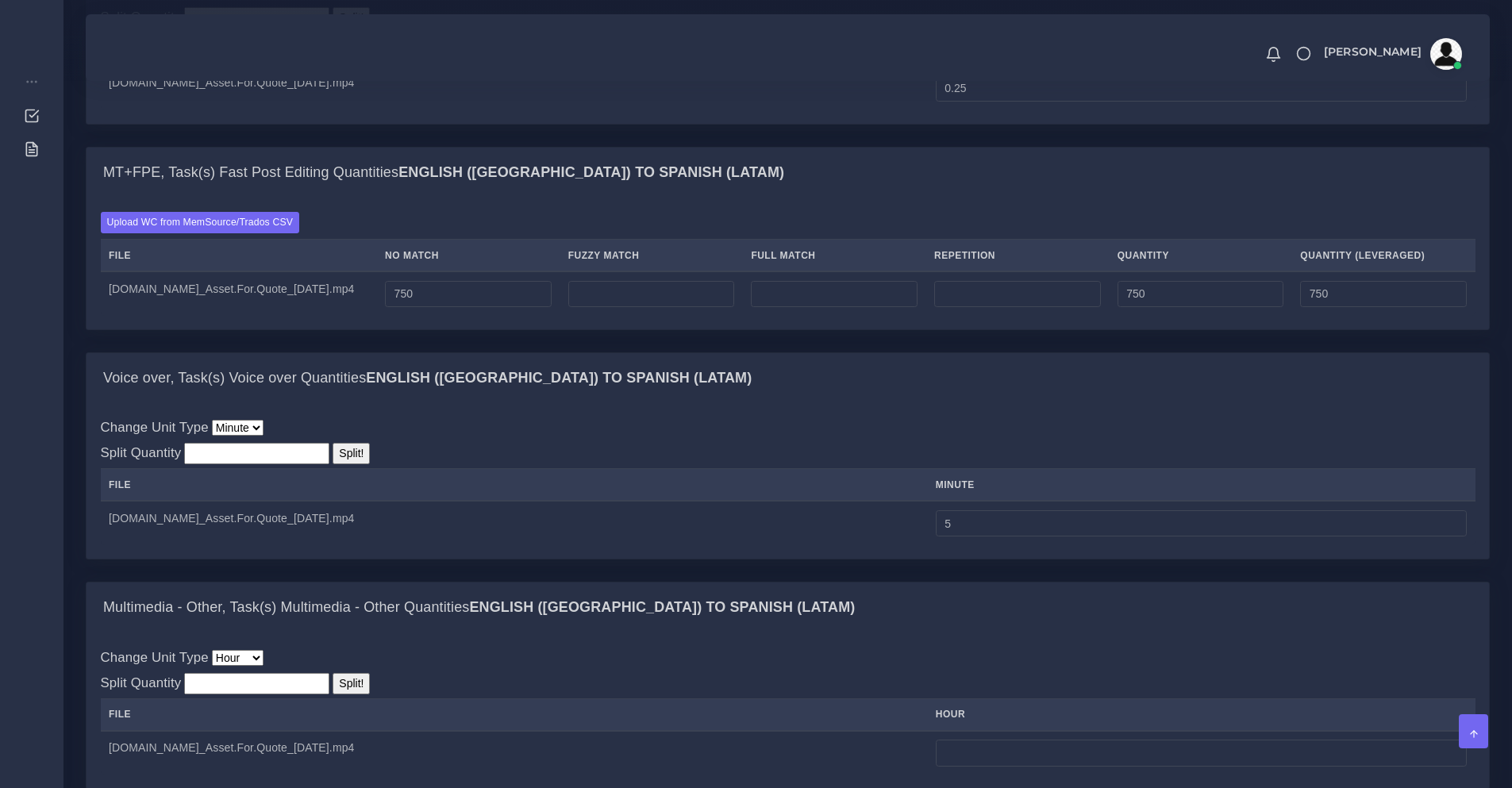
scroll to position [1455, 0]
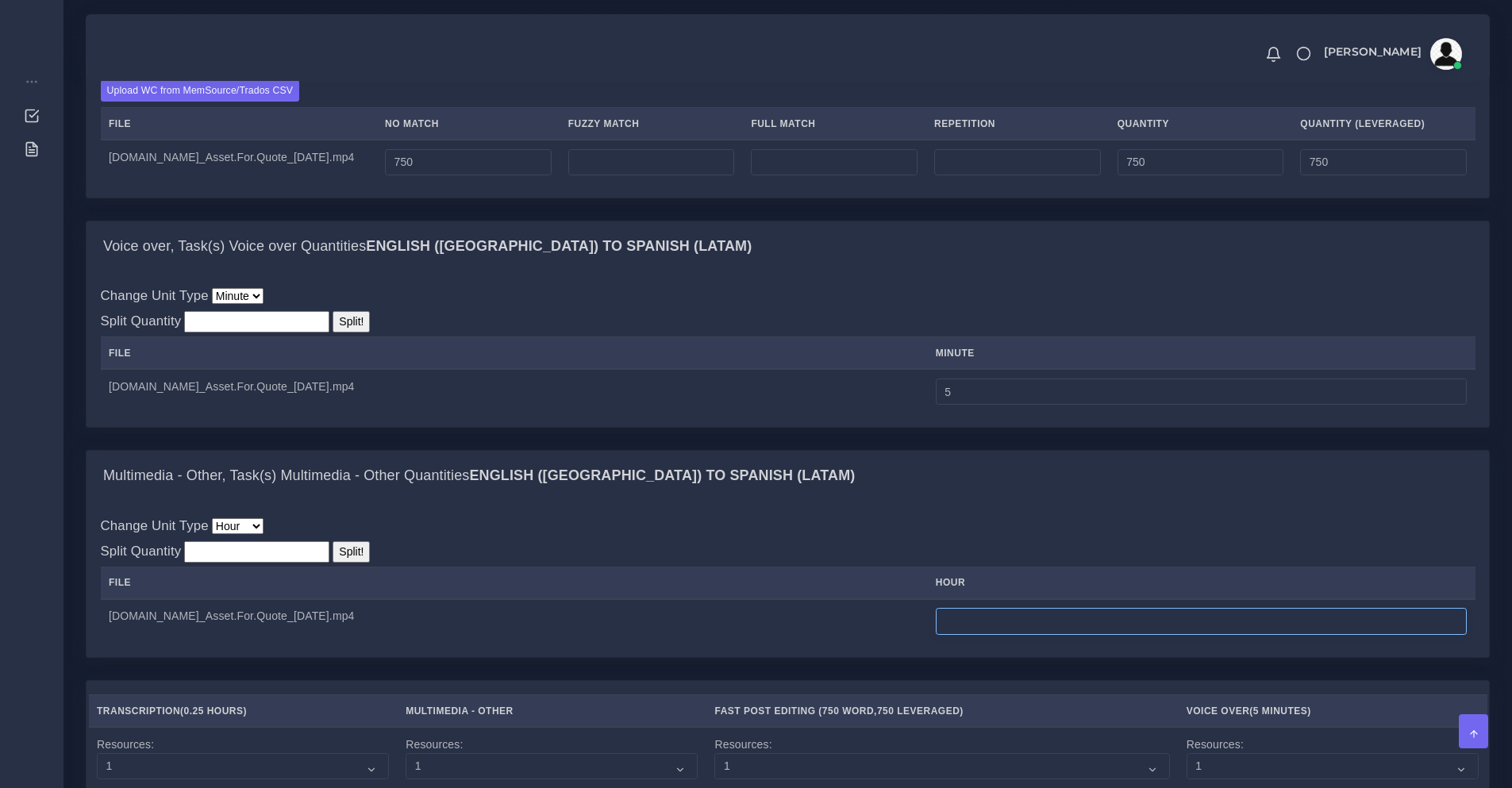
click at [967, 635] on input "number" at bounding box center [1201, 621] width 531 height 27
type input "13"
type input "1"
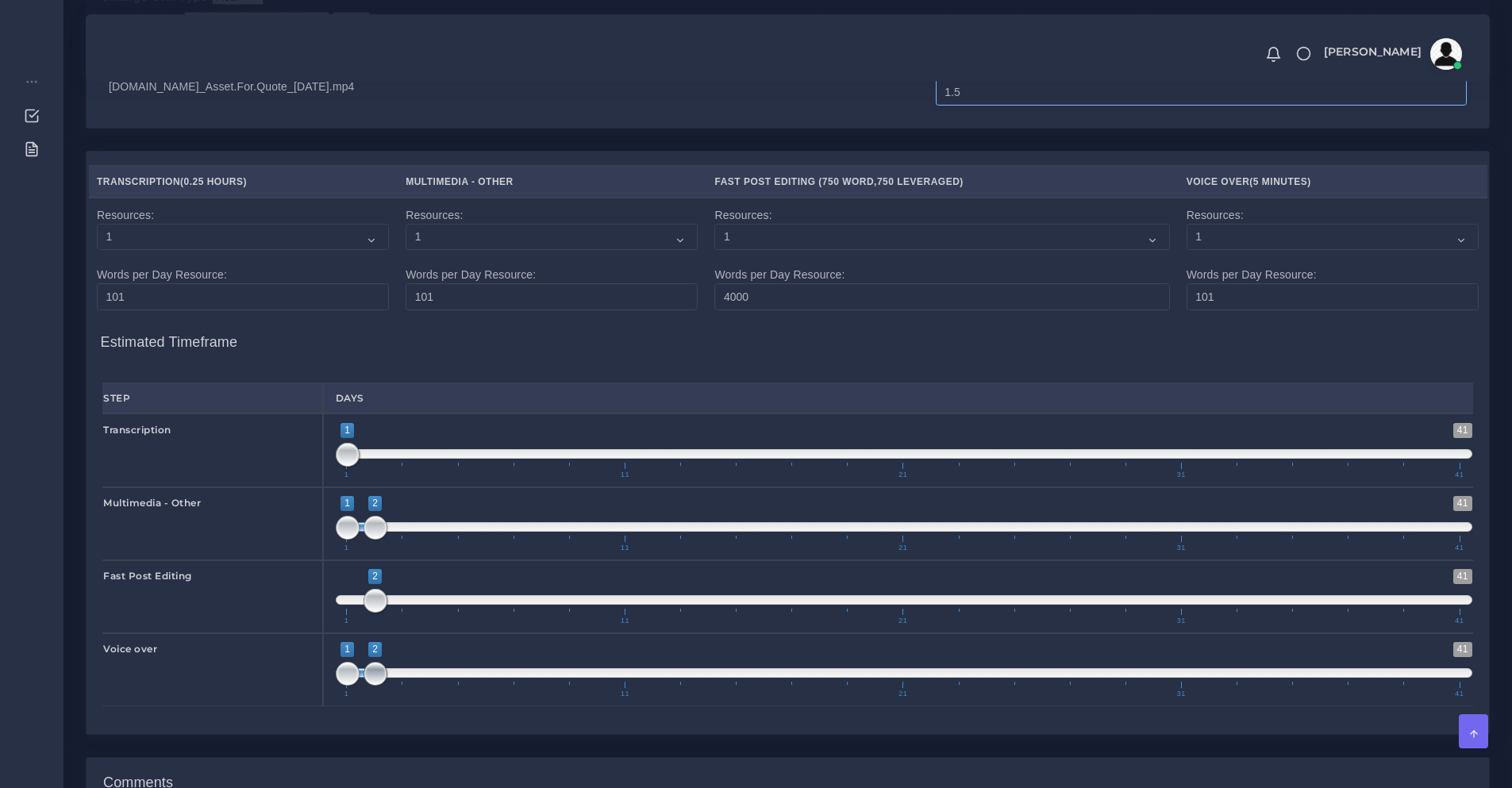
type input "1.5"
drag, startPoint x: 369, startPoint y: 727, endPoint x: 417, endPoint y: 719, distance: 48.7
click at [417, 698] on span "1 41 1 3 1 — 3 1 11 21 31 41" at bounding box center [904, 670] width 1136 height 56
type input "1;5"
drag, startPoint x: 445, startPoint y: 719, endPoint x: 466, endPoint y: 717, distance: 21.1
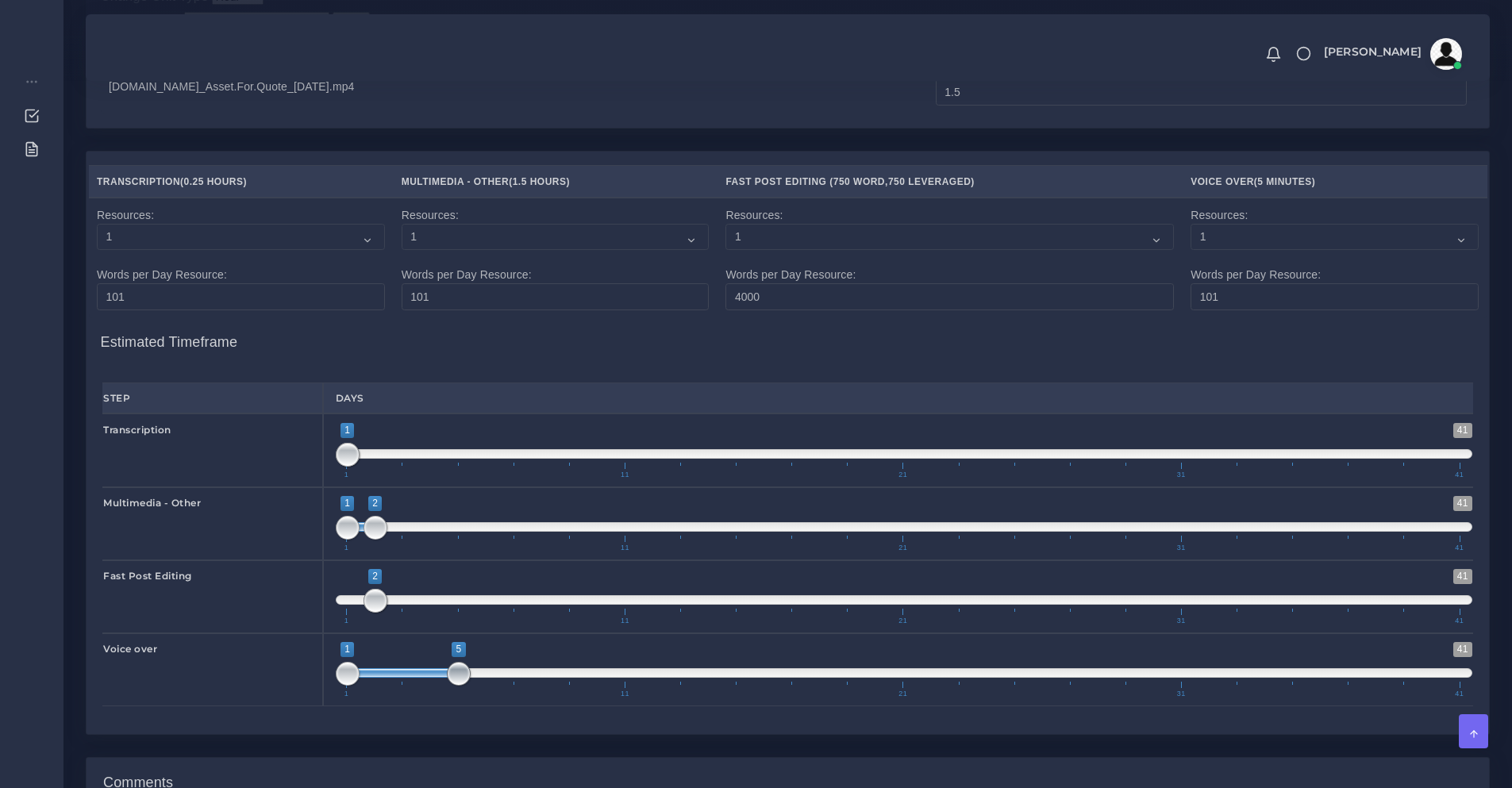
click at [466, 686] on span at bounding box center [459, 675] width 24 height 24
type input "1;5"
drag, startPoint x: 388, startPoint y: 570, endPoint x: 463, endPoint y: 580, distance: 75.7
click at [463, 540] on span at bounding box center [459, 528] width 24 height 24
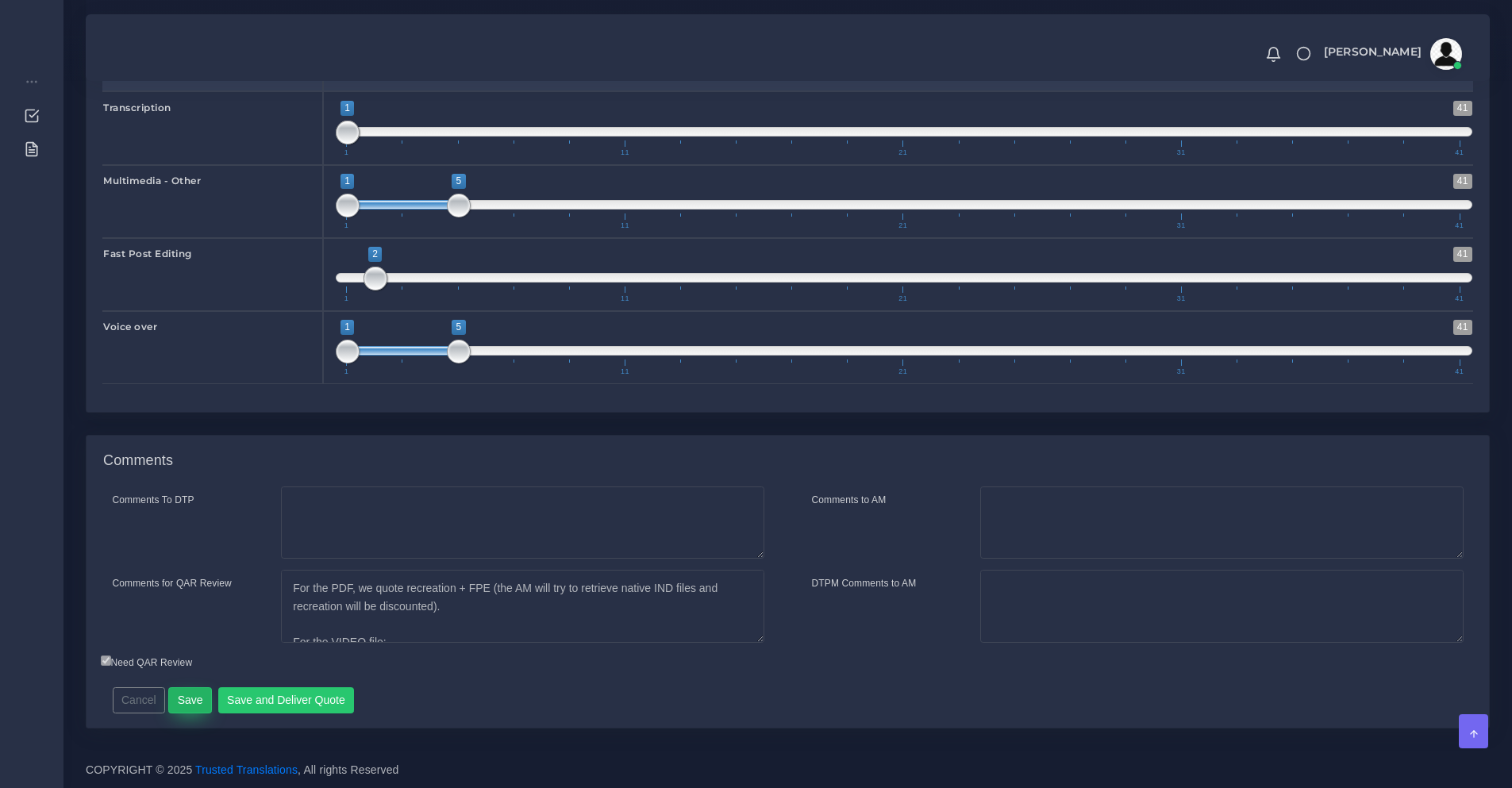
click at [179, 699] on button "Save" at bounding box center [190, 701] width 43 height 27
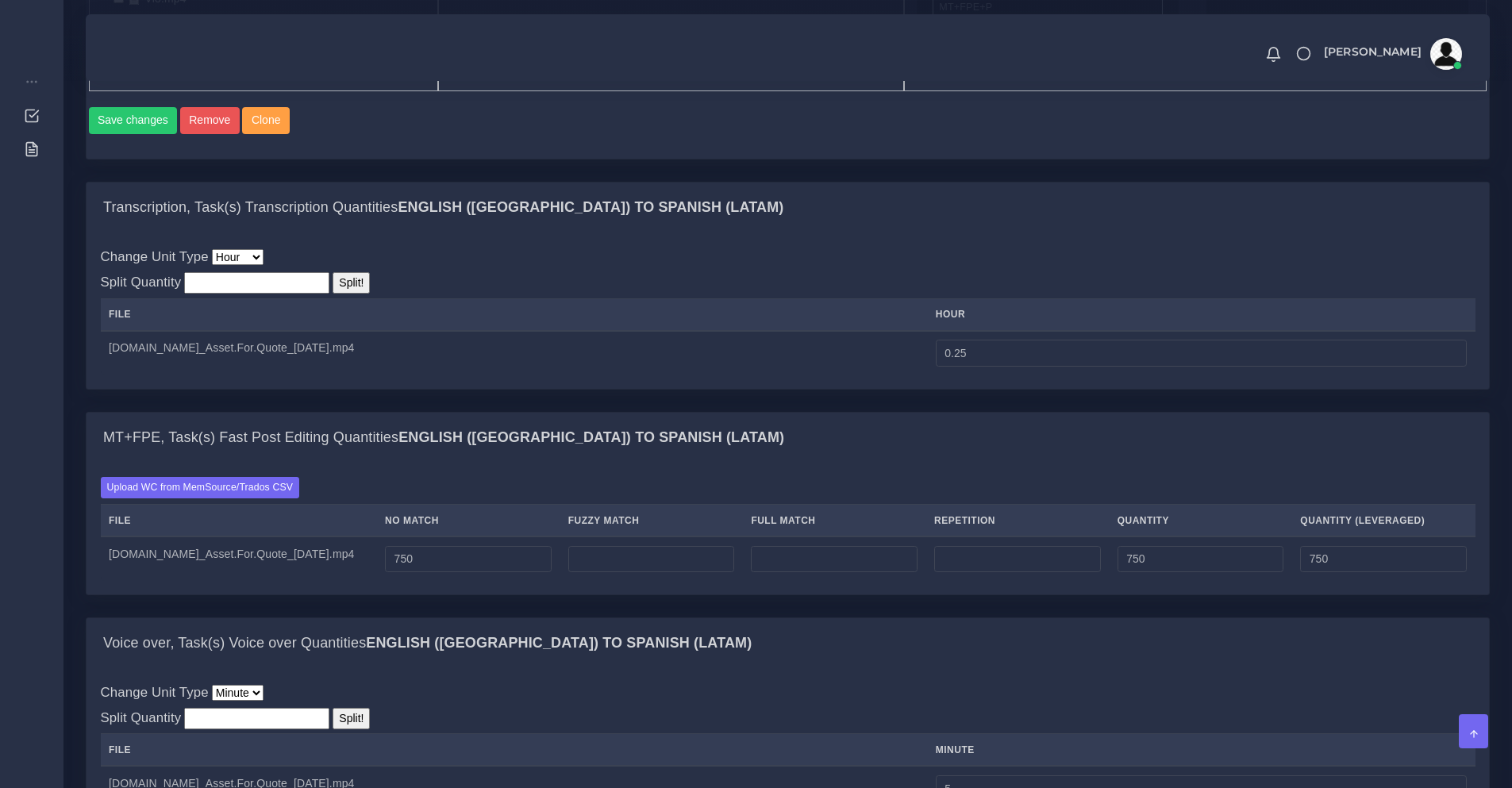
scroll to position [1190, 0]
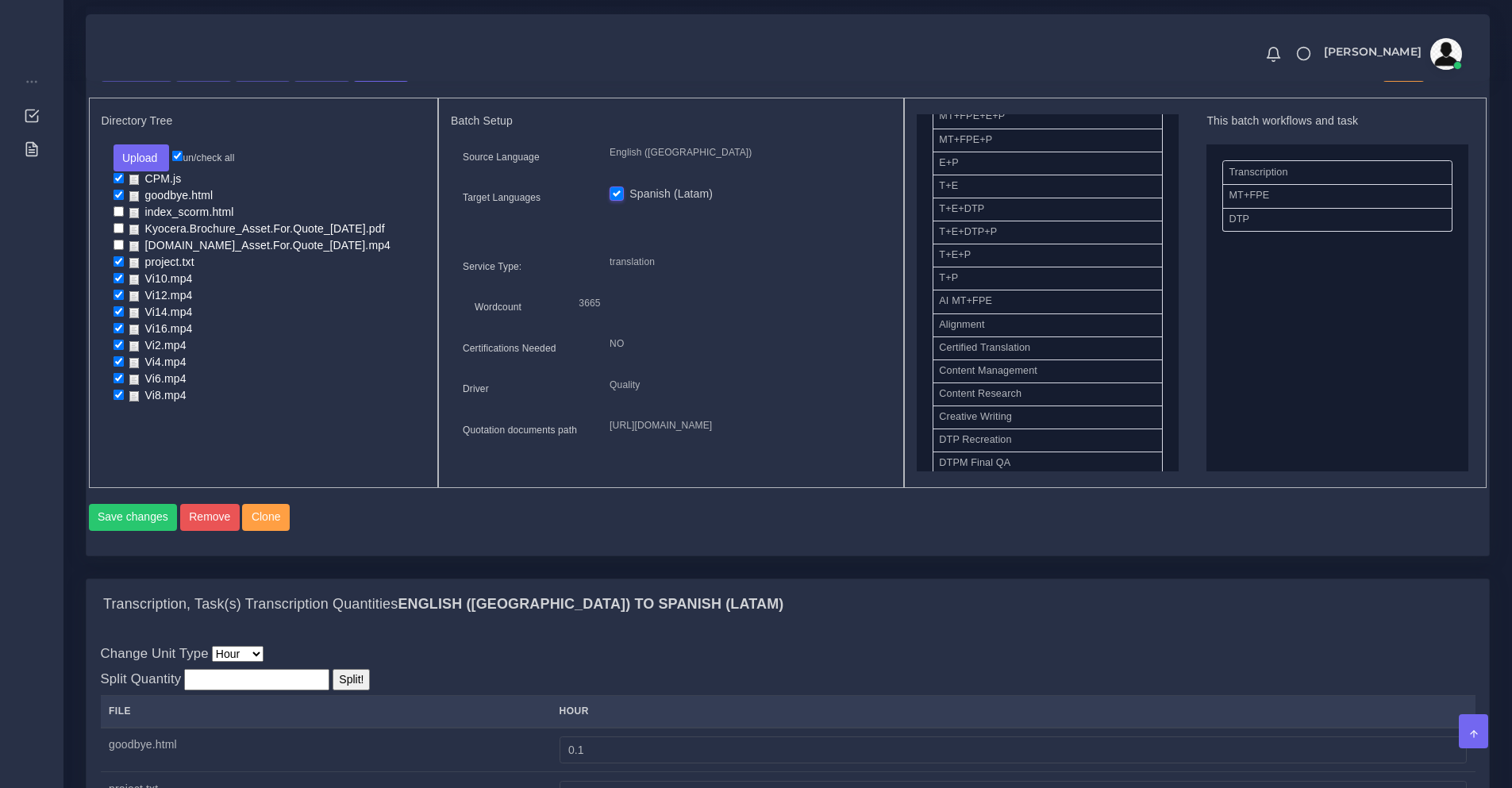
scroll to position [530, 0]
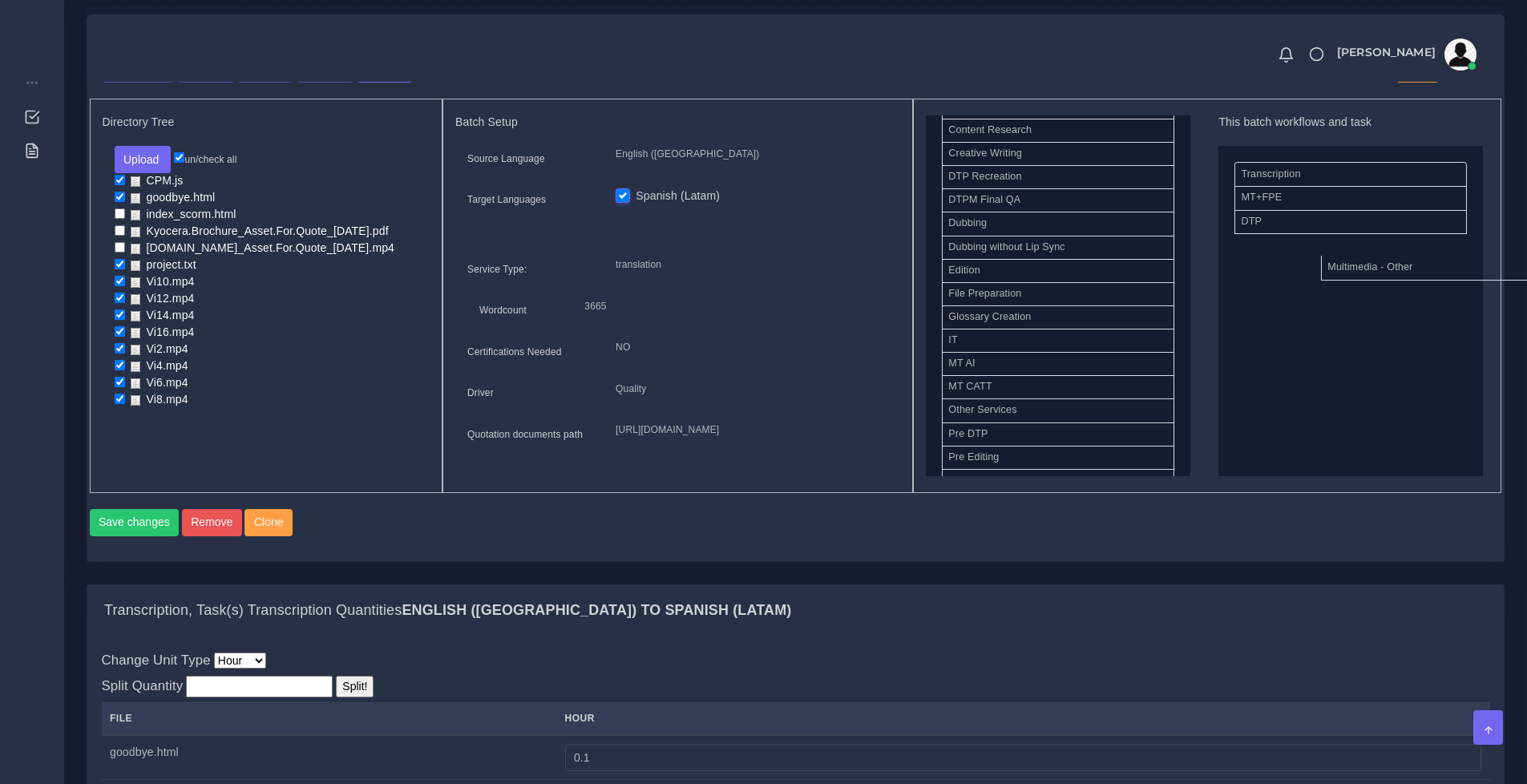
drag, startPoint x: 1020, startPoint y: 423, endPoint x: 1399, endPoint y: 280, distance: 405.1
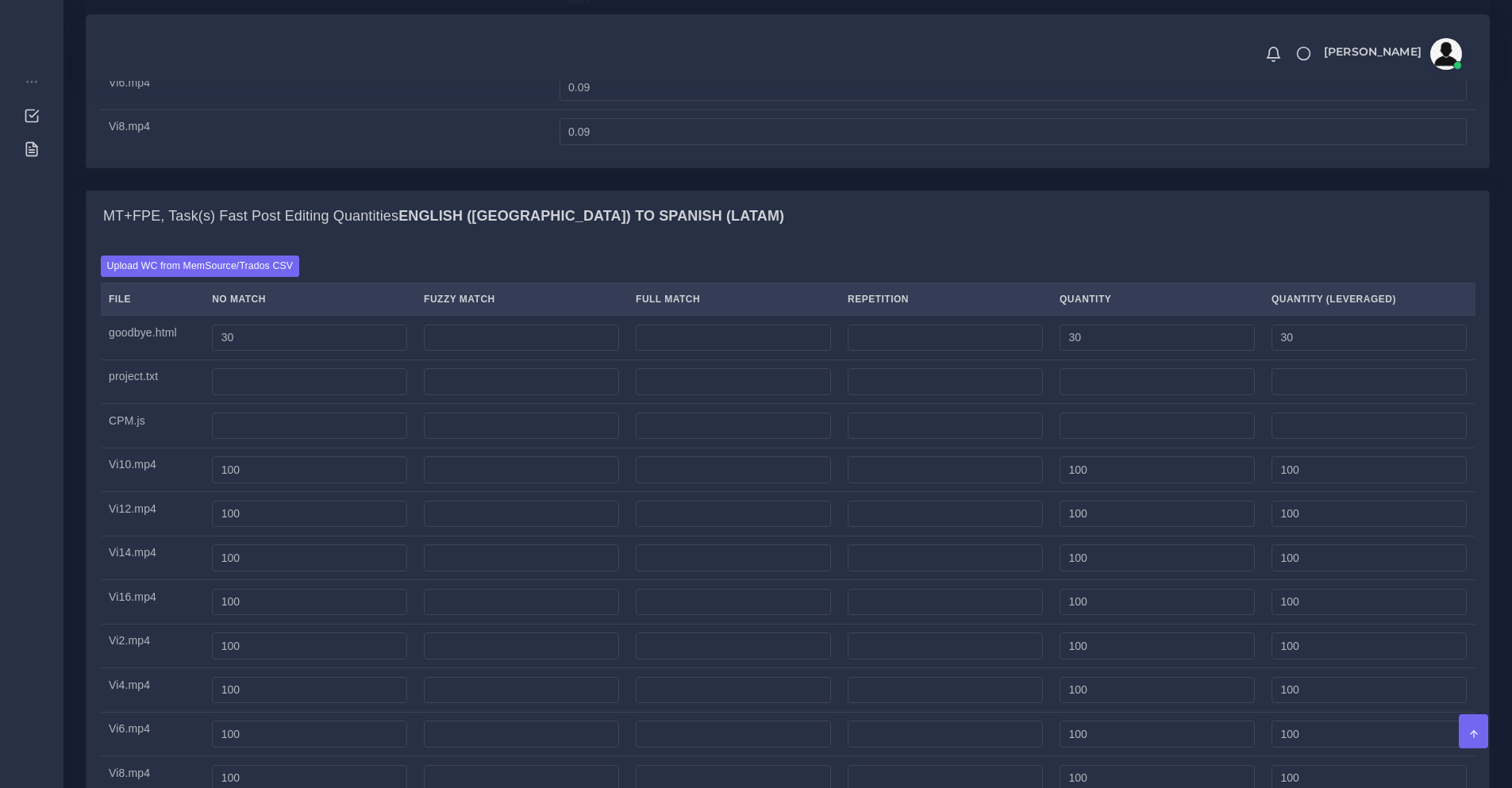
scroll to position [1852, 0]
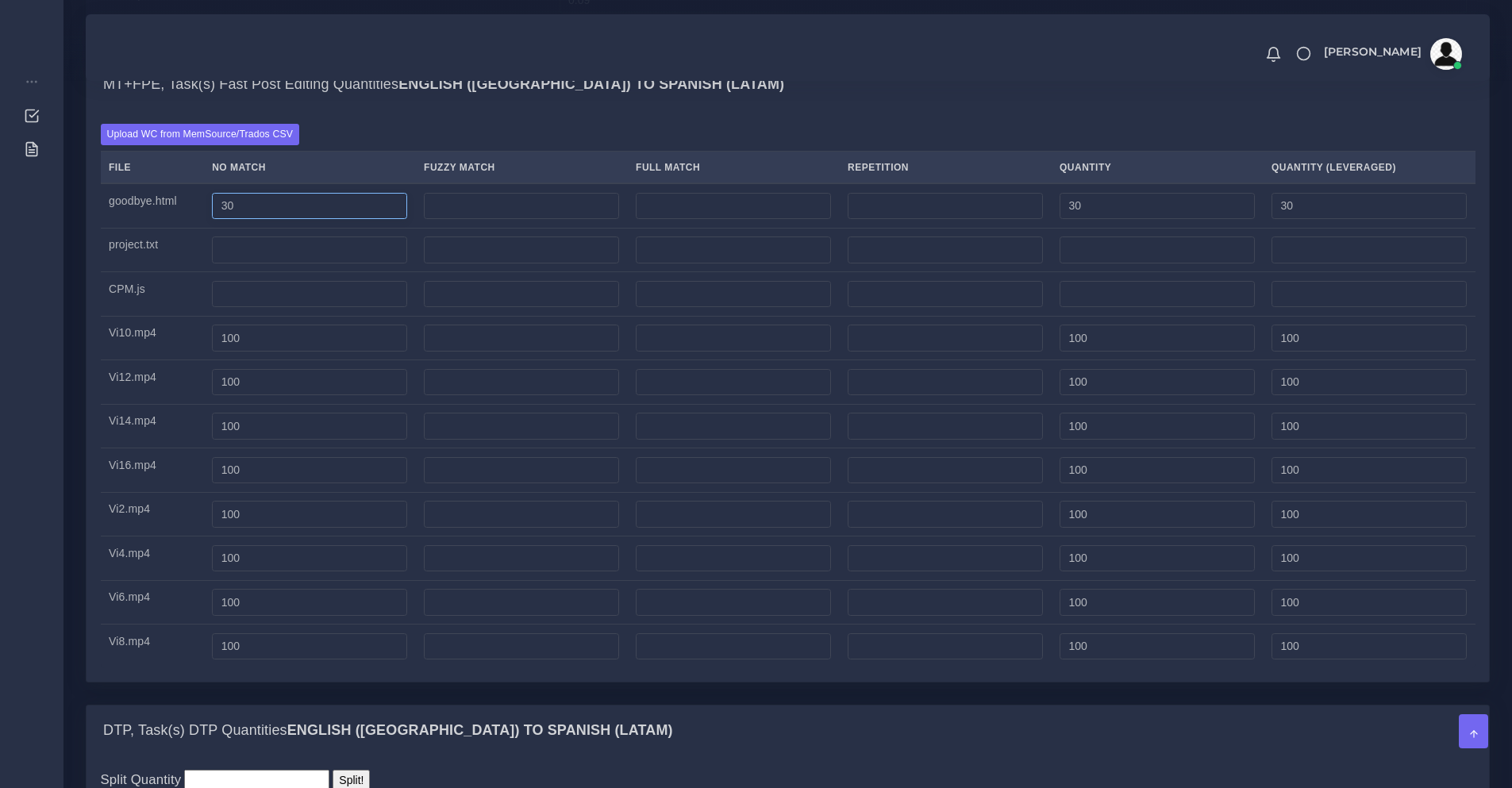
drag, startPoint x: 253, startPoint y: 255, endPoint x: 171, endPoint y: 245, distance: 82.6
click at [175, 228] on tr "goodbye.html 30 30 30" at bounding box center [788, 205] width 1374 height 44
drag, startPoint x: 122, startPoint y: 295, endPoint x: 145, endPoint y: 340, distance: 50.5
click at [145, 340] on tbody "goodbye.html 30 30 30 project.txt CPM.js Vi10.mp4 100 100" at bounding box center [788, 426] width 1374 height 485
drag, startPoint x: 262, startPoint y: 390, endPoint x: 112, endPoint y: 383, distance: 150.2
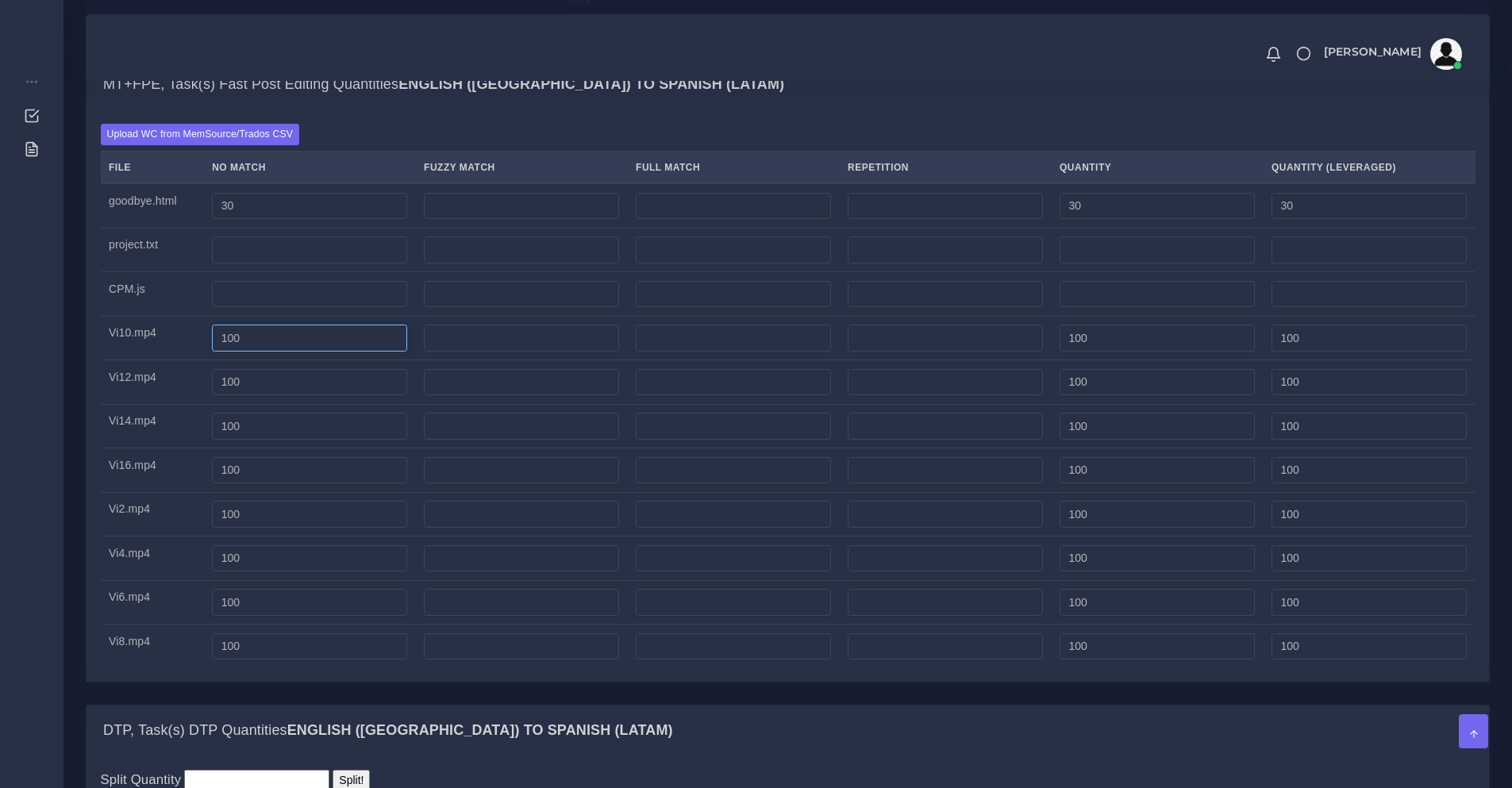
click at [156, 361] on tr "Vi10.mp4 100 100 100" at bounding box center [788, 338] width 1374 height 44
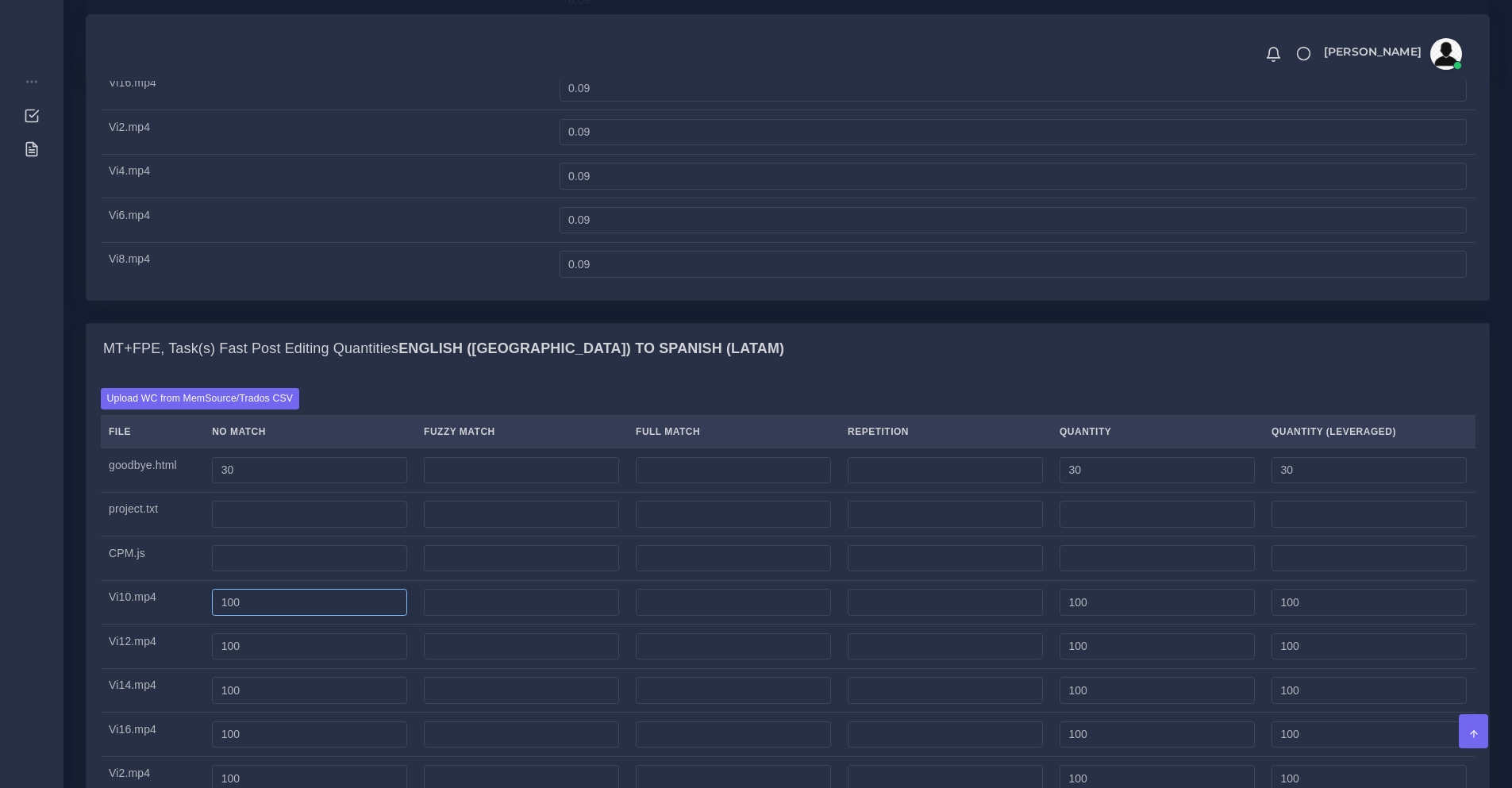
scroll to position [1455, 0]
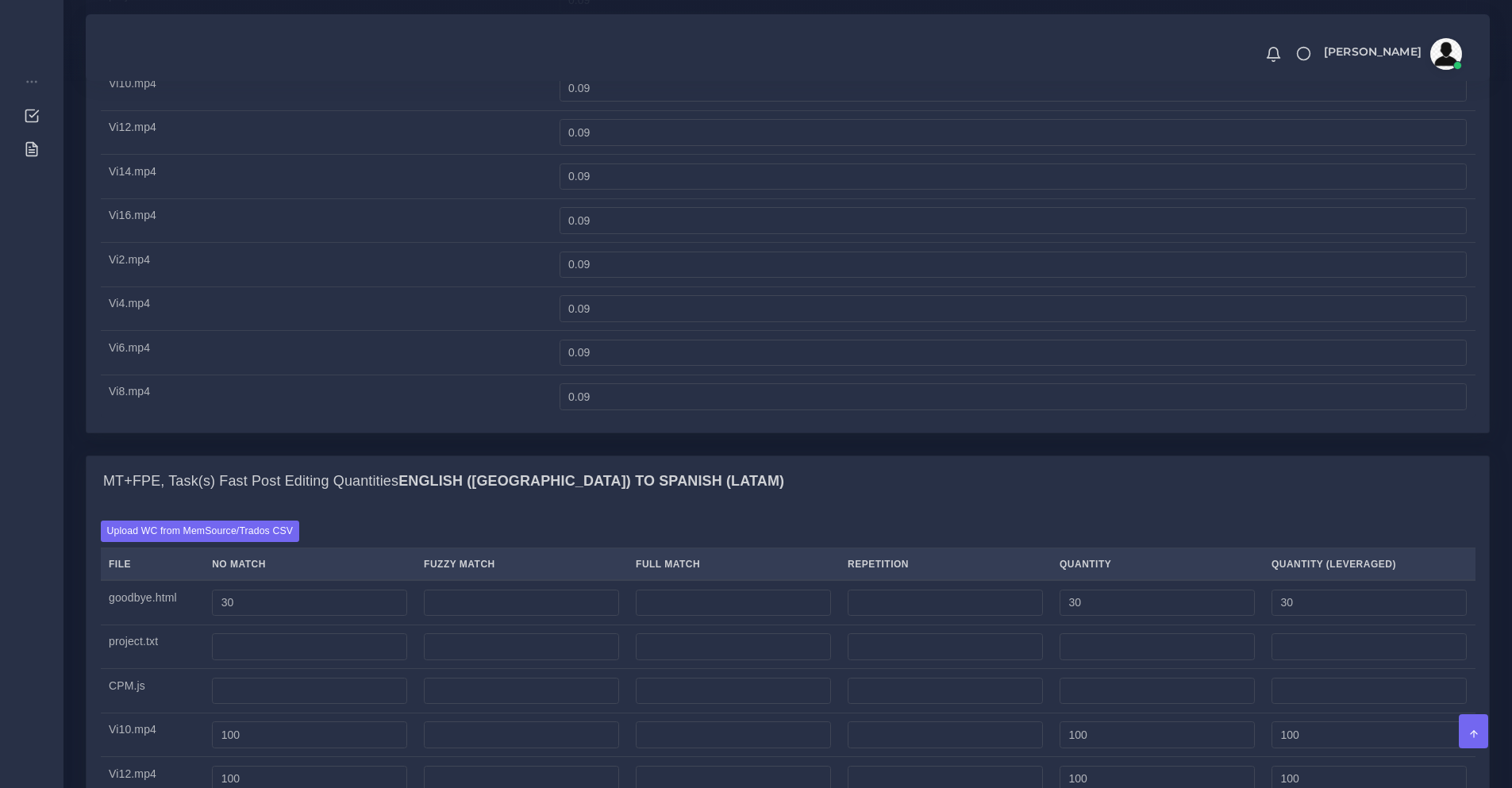
click at [1120, 563] on div "Upload WC from MemSource/Trados CSV File No Match Fuzzy Match Full Match Repeti…" at bounding box center [788, 792] width 1403 height 572
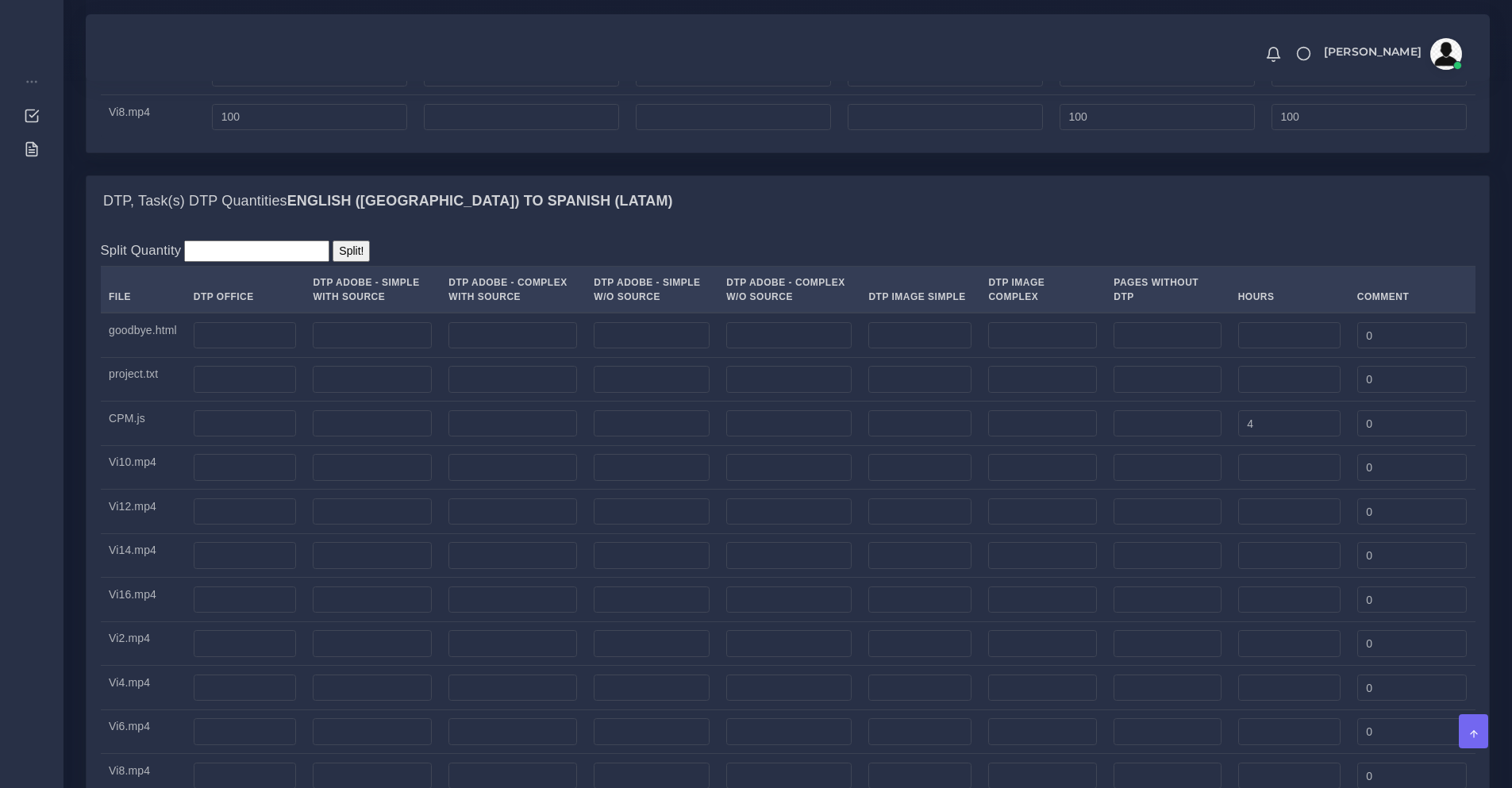
scroll to position [2646, 0]
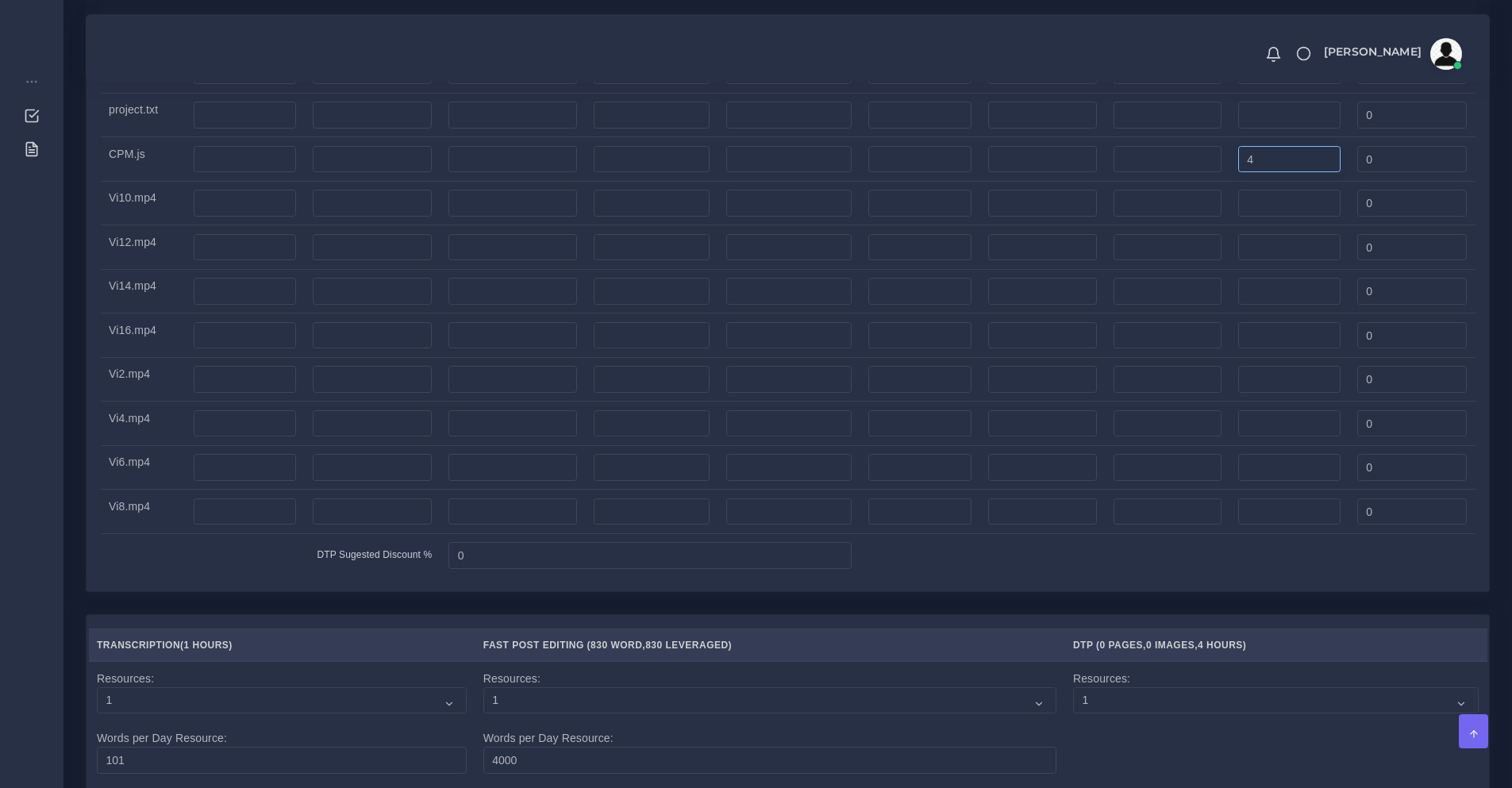
drag, startPoint x: 1275, startPoint y: 207, endPoint x: 1177, endPoint y: 206, distance: 98.0
click at [1178, 182] on tr "CPM.js" at bounding box center [788, 159] width 1374 height 44
click at [1302, 173] on input "4" at bounding box center [1289, 159] width 102 height 27
click at [1283, 173] on input "4.5" at bounding box center [1289, 159] width 102 height 27
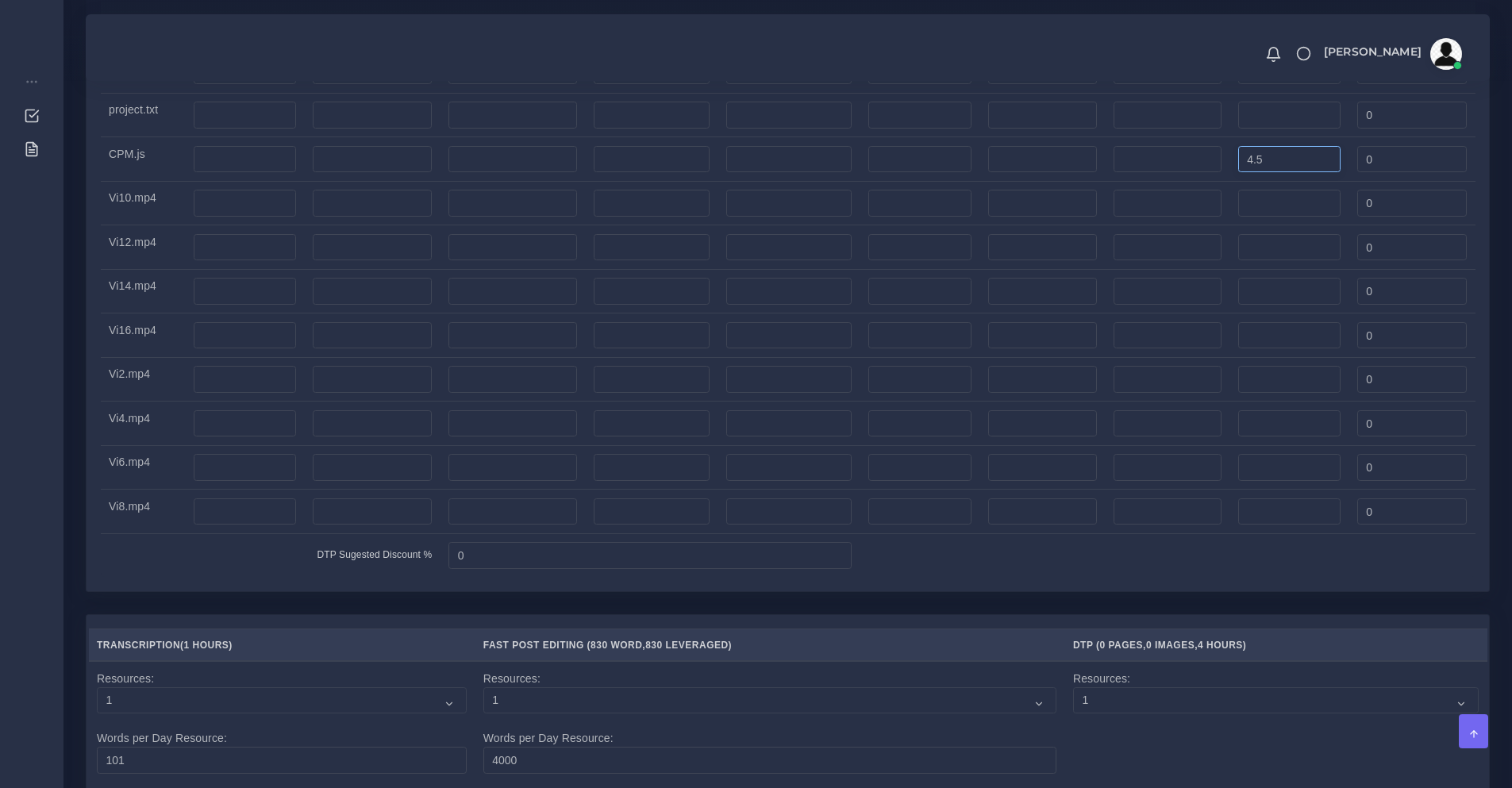
click at [1283, 173] on input "4.5" at bounding box center [1289, 159] width 102 height 27
type input "4"
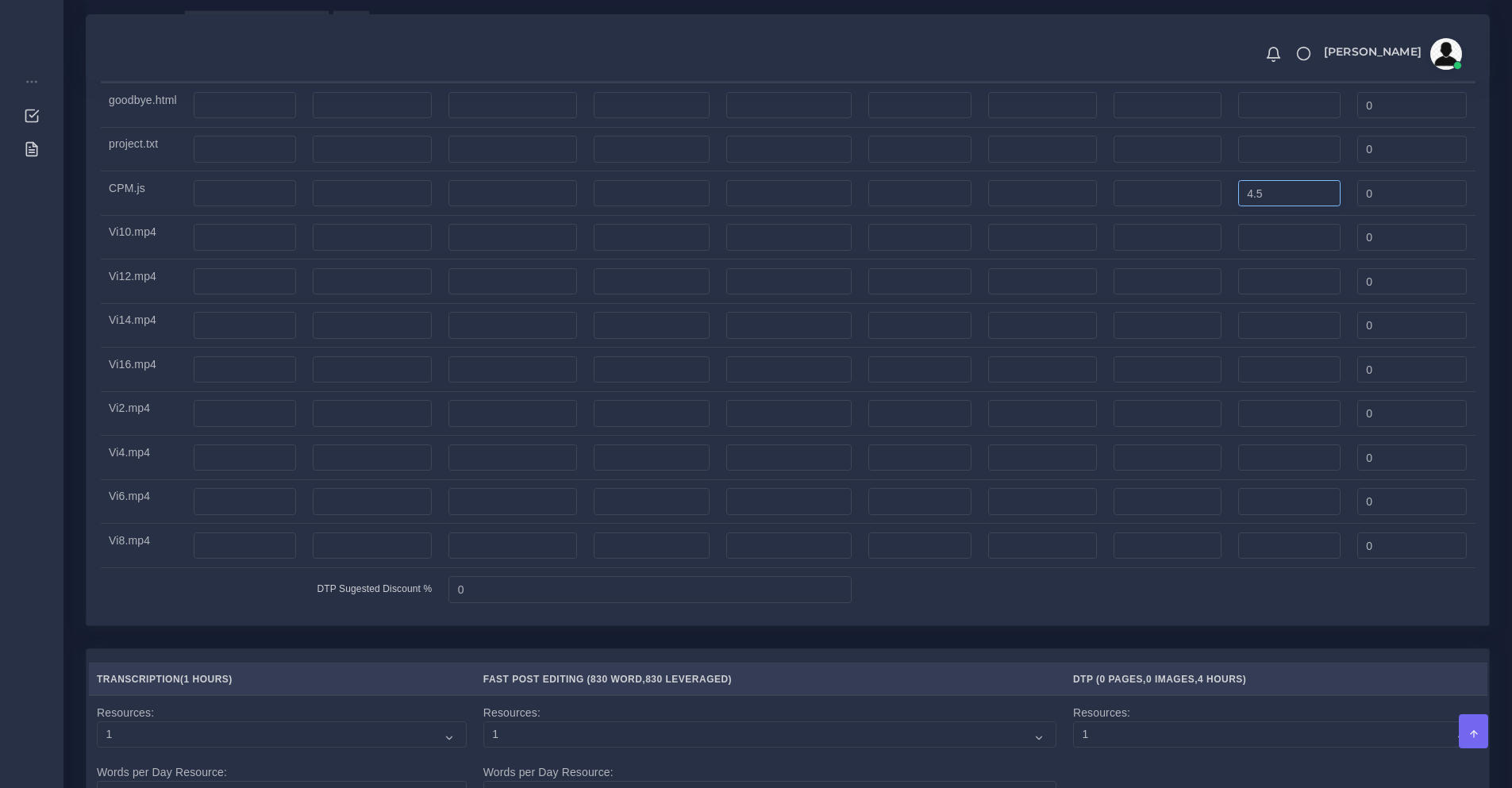
scroll to position [2347, 0]
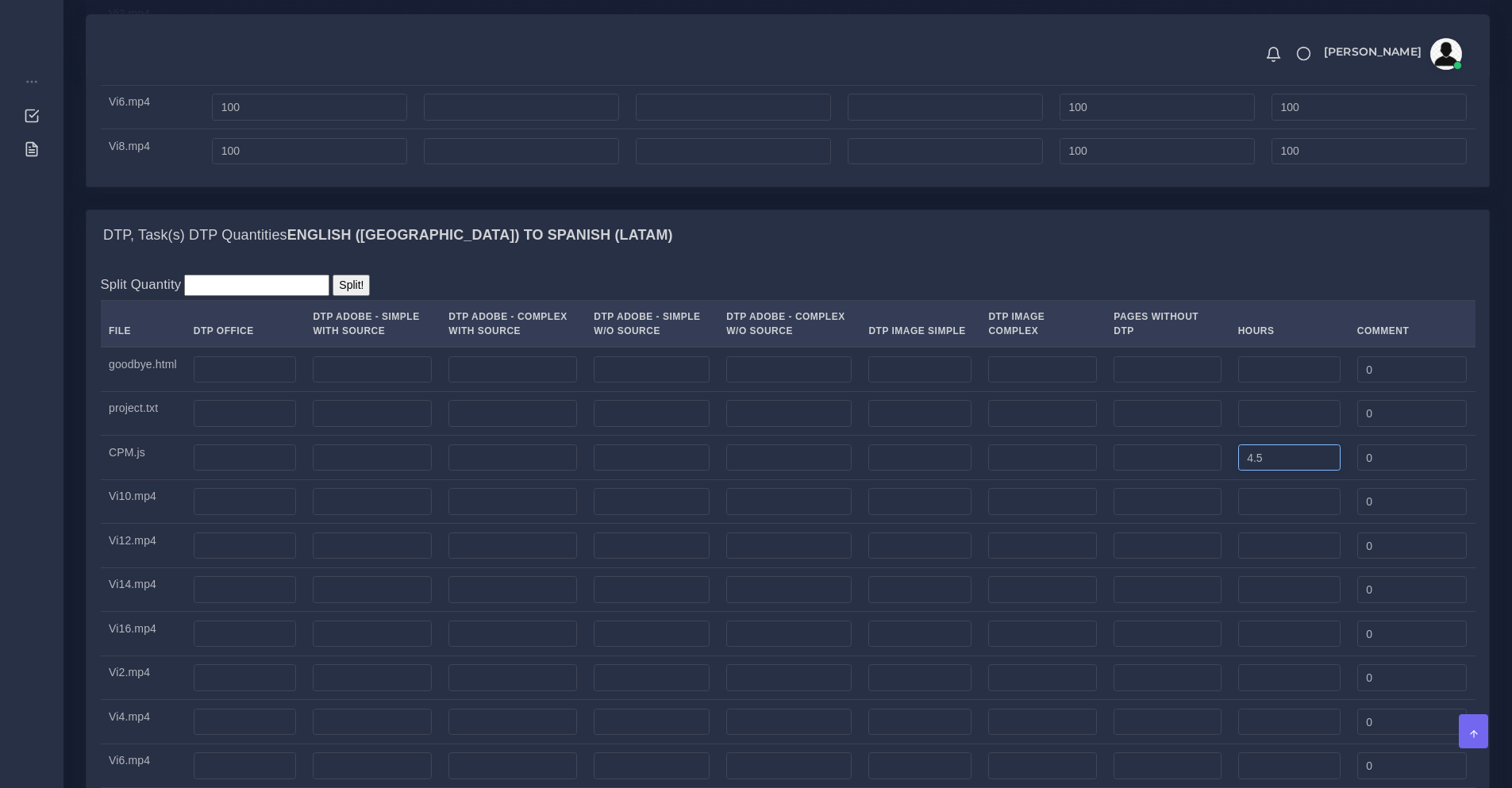
click at [751, 429] on tbody "goodbye.html 0 project.txt 0 CPM.js 4.5 0 0" at bounding box center [788, 611] width 1374 height 529
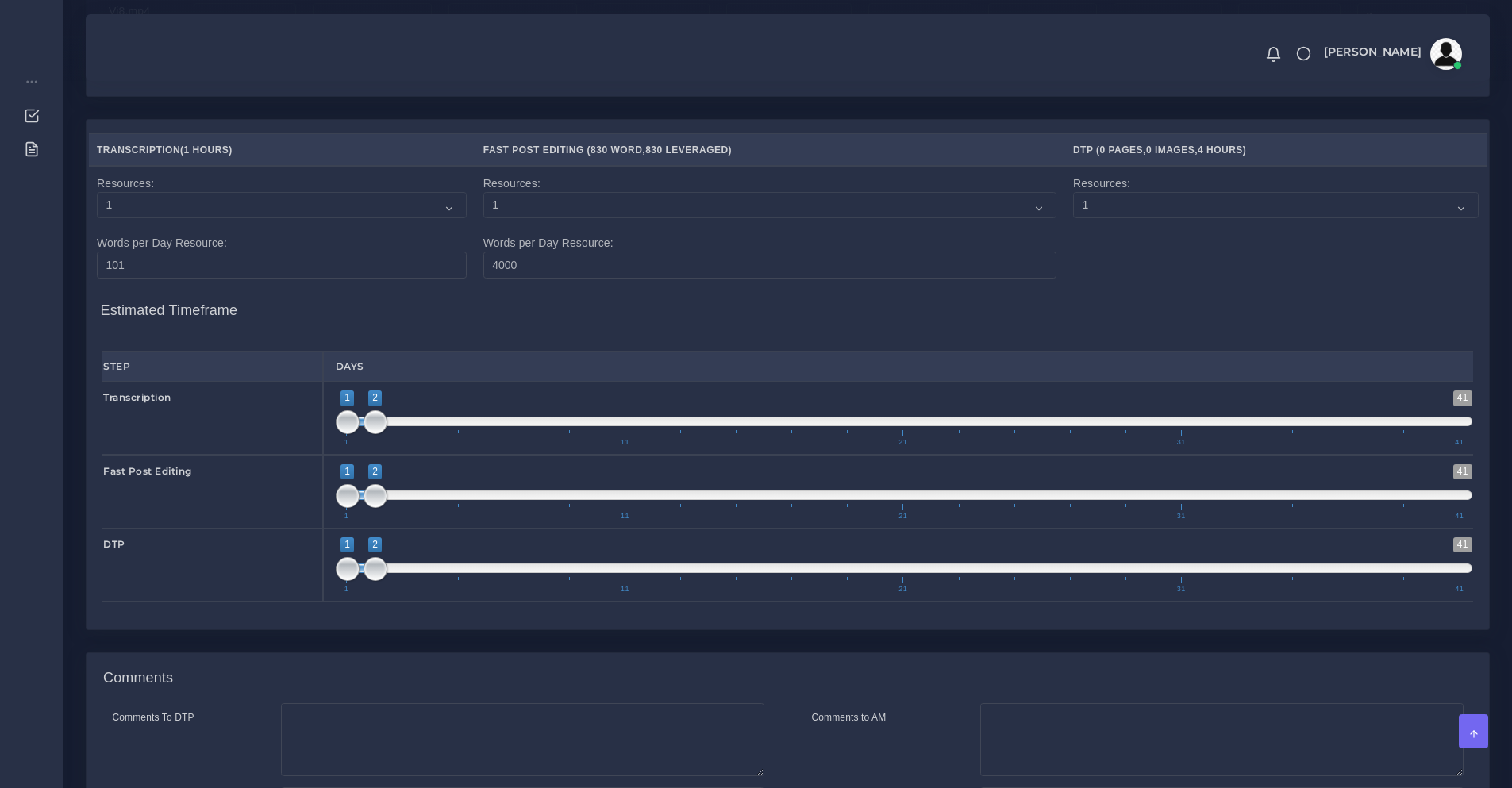
scroll to position [3406, 0]
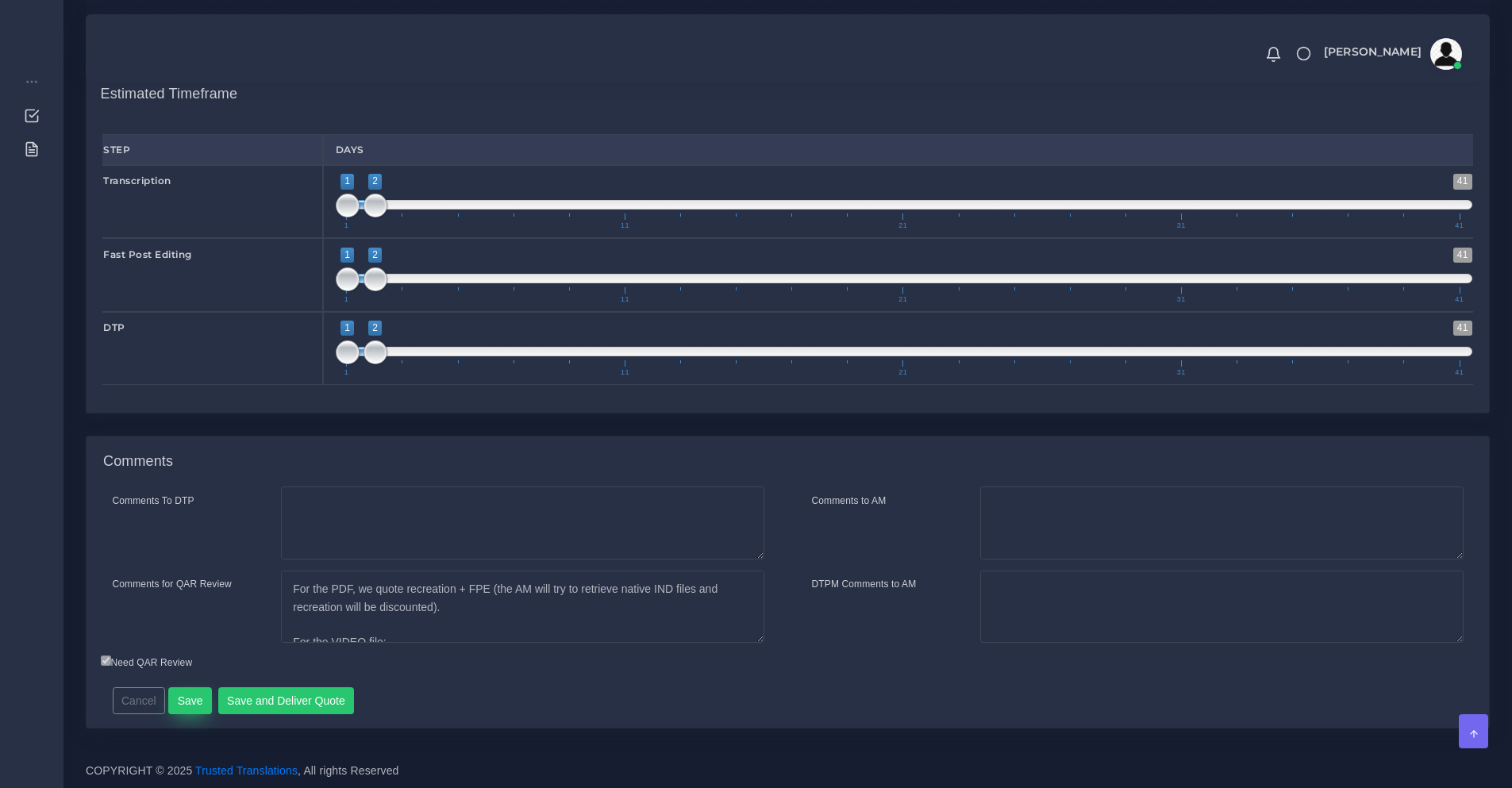
type input "6"
click at [191, 700] on button "Save" at bounding box center [190, 701] width 43 height 27
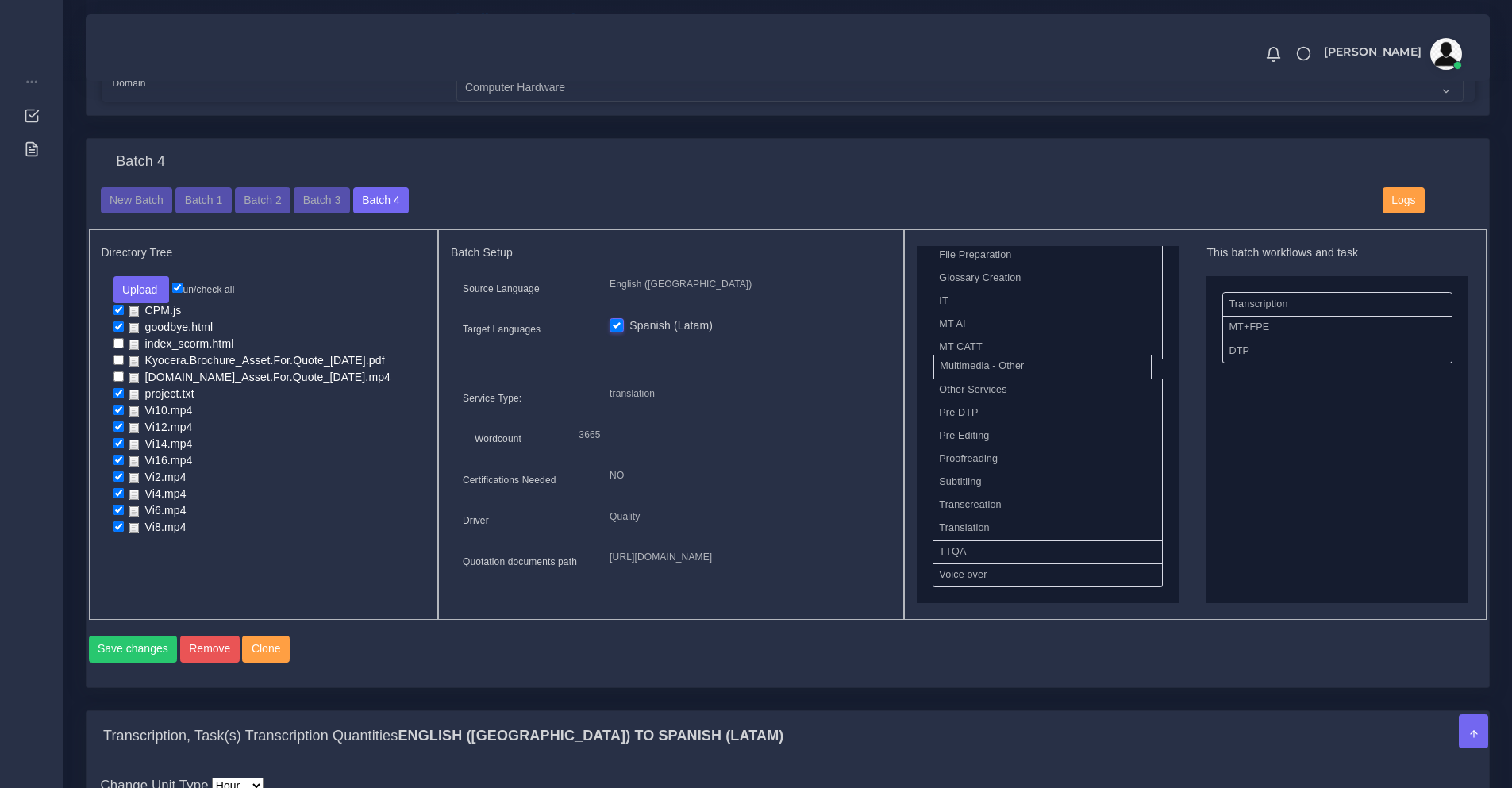
scroll to position [677, 0]
drag, startPoint x: 993, startPoint y: 404, endPoint x: 1287, endPoint y: 397, distance: 294.1
click at [137, 663] on button "Save changes" at bounding box center [133, 650] width 89 height 27
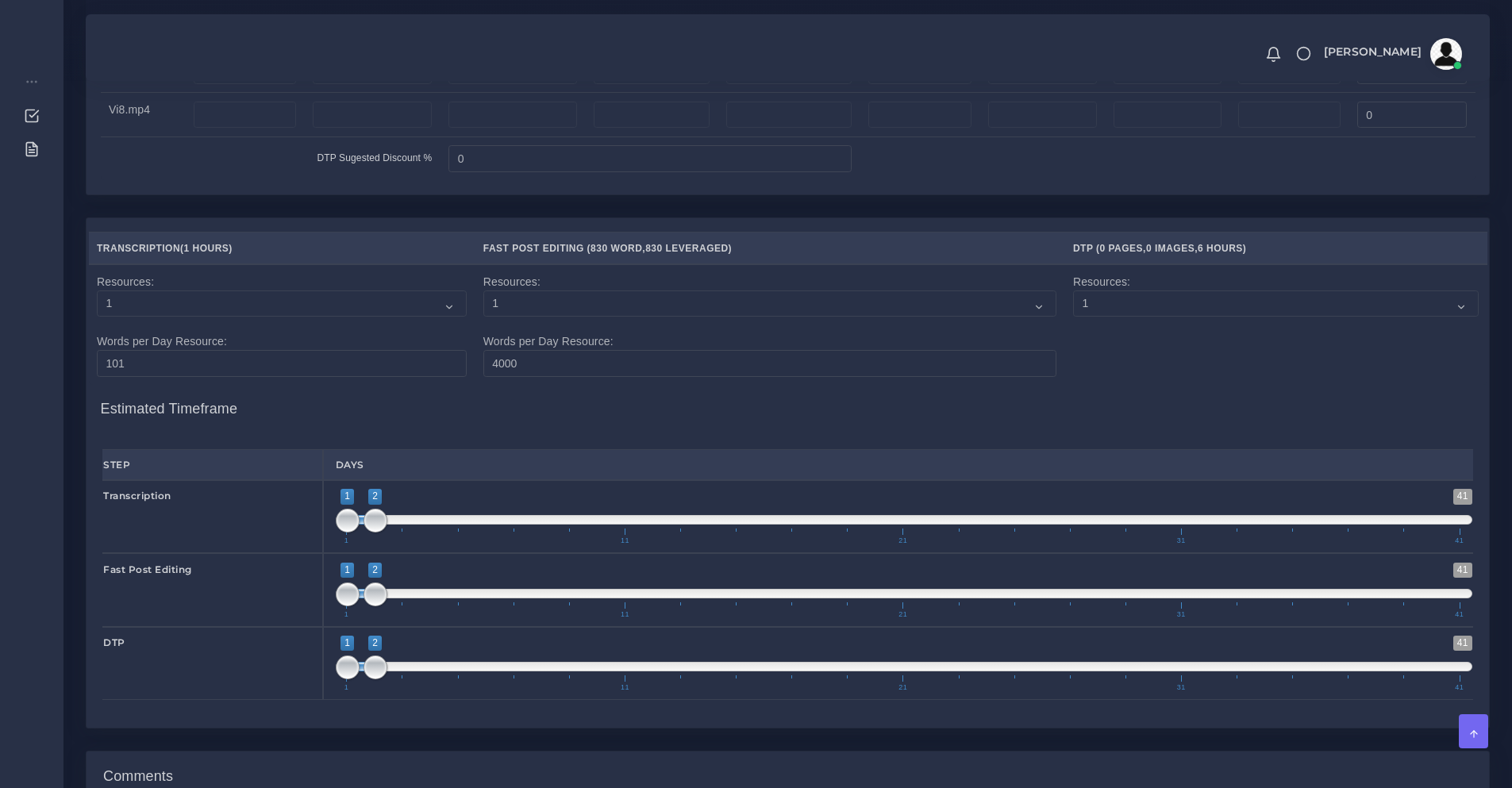
scroll to position [3406, 0]
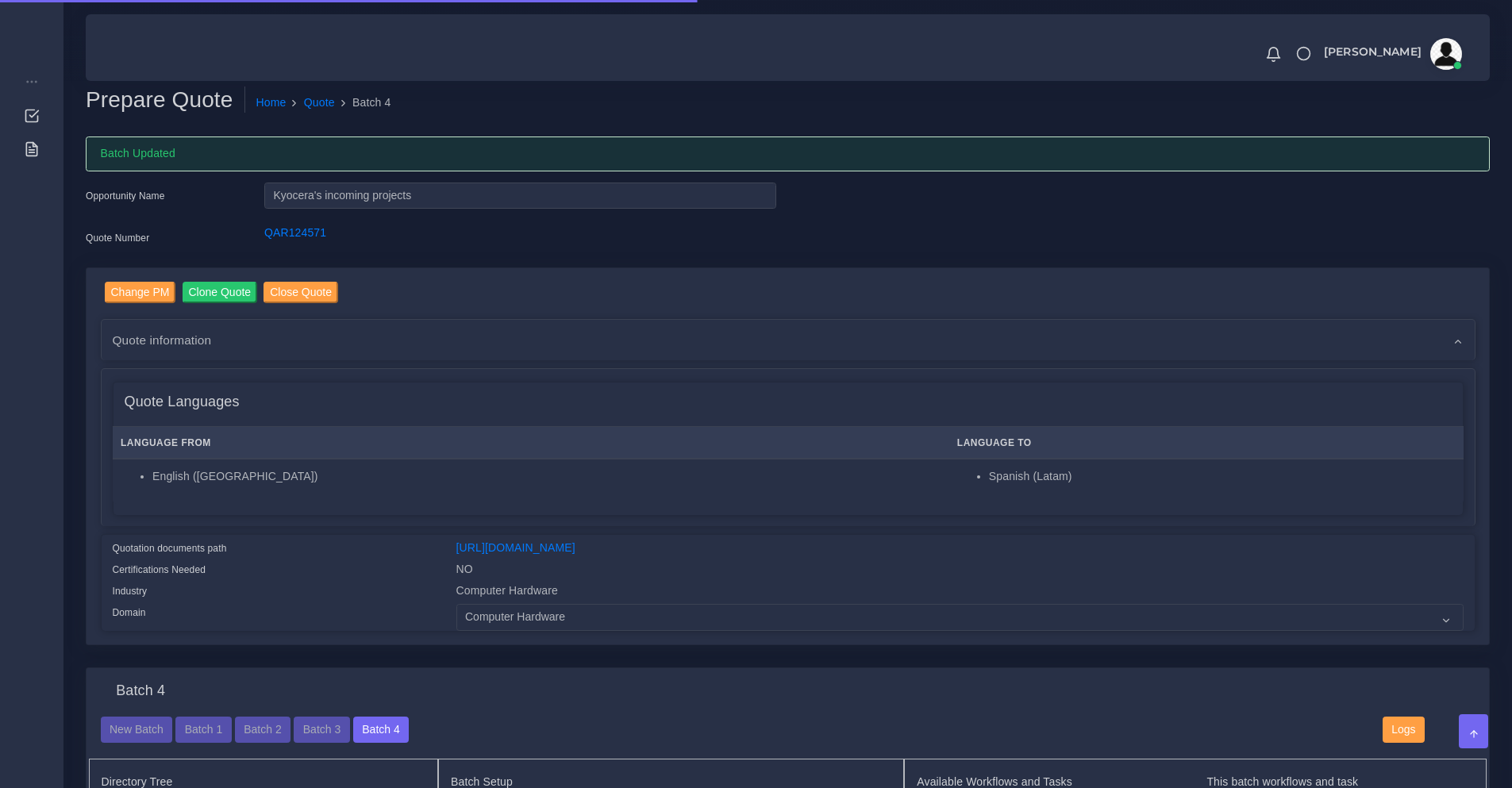
checkbox input "true"
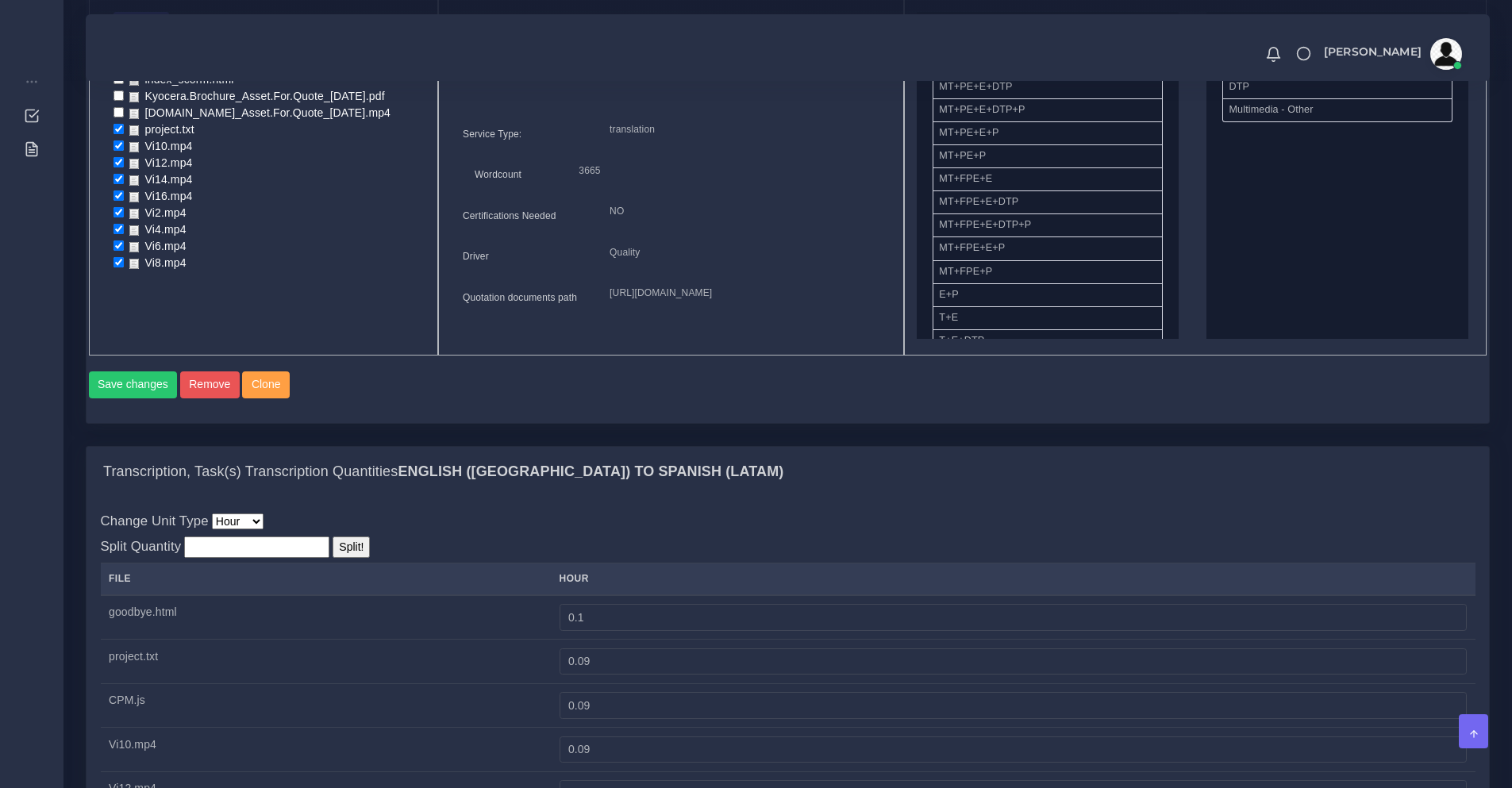
scroll to position [1058, 0]
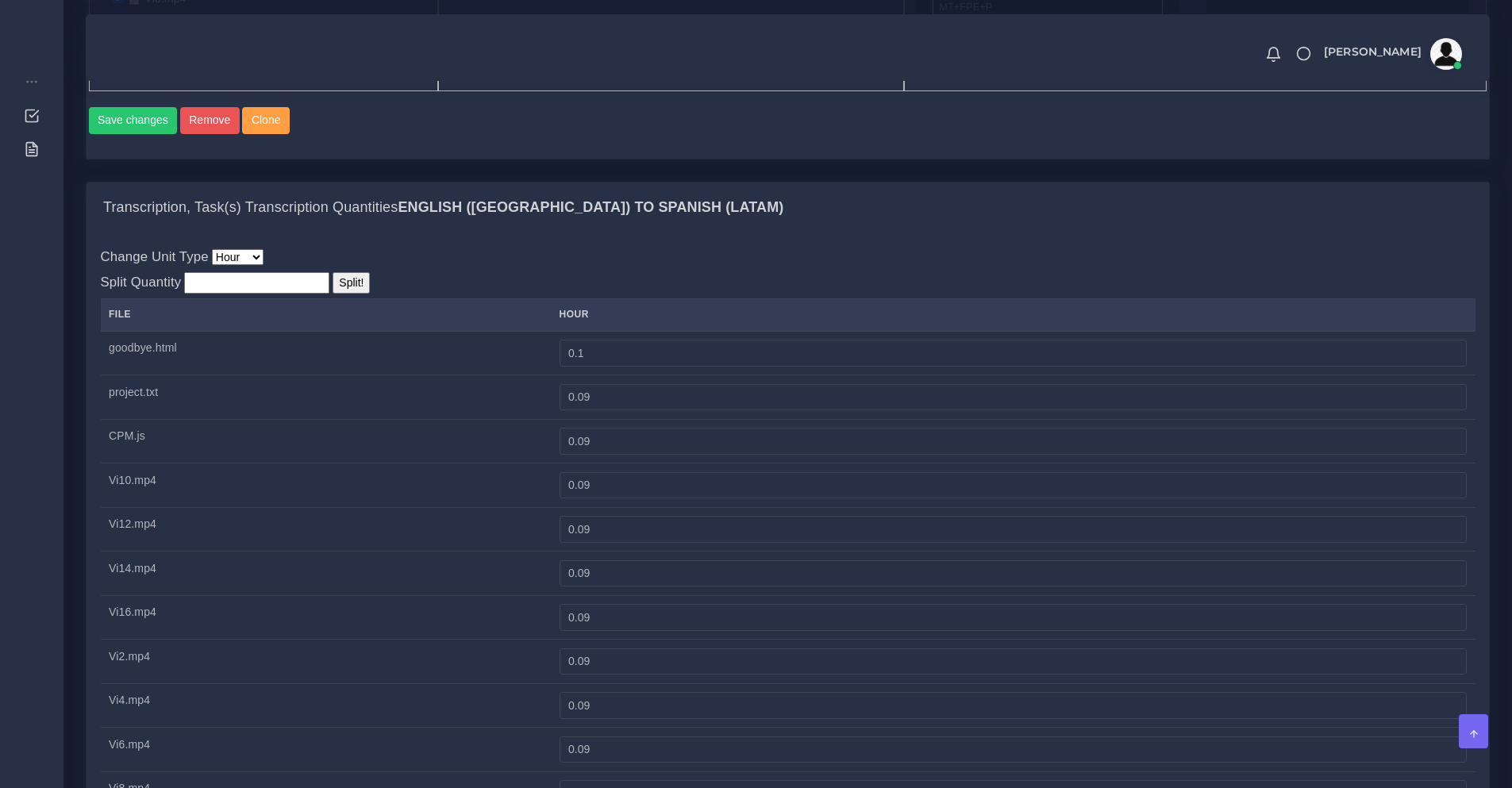
click at [241, 294] on input "number" at bounding box center [257, 283] width 145 height 22
type input "1"
type input "1.2"
click at [332, 294] on input "Split!" at bounding box center [351, 283] width 37 height 22
type input "0.2"
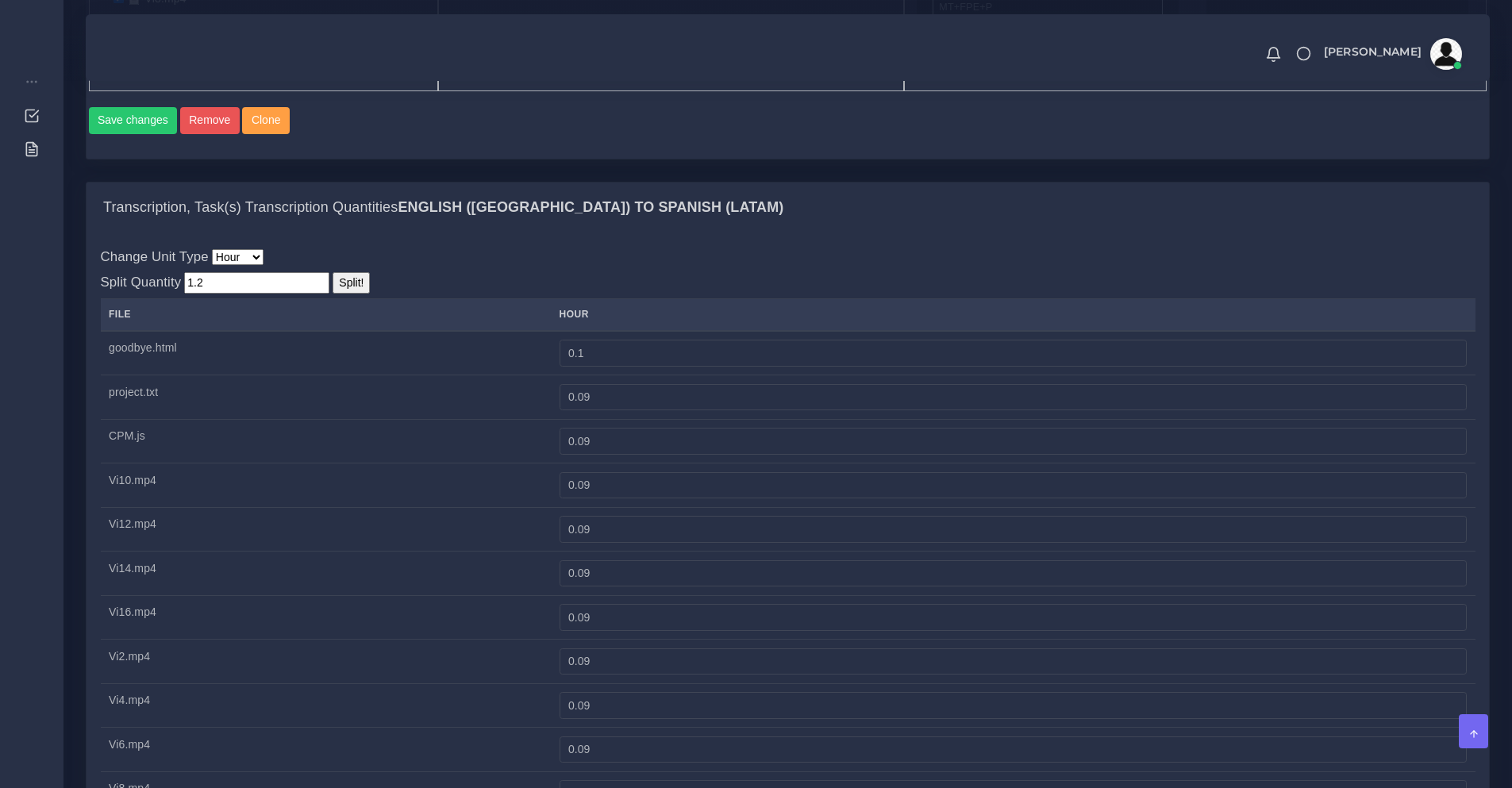
type input "0.1"
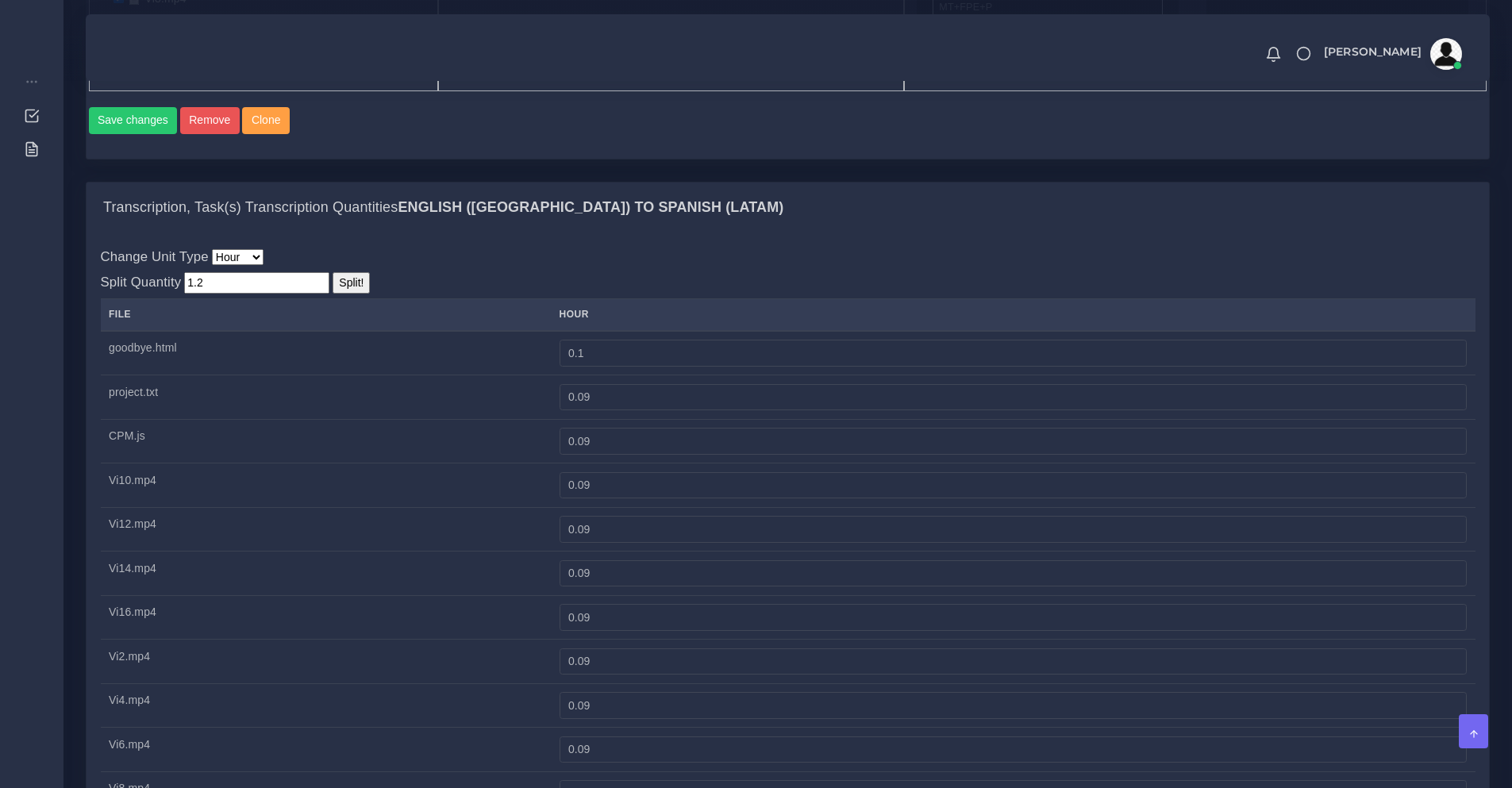
type input "0.1"
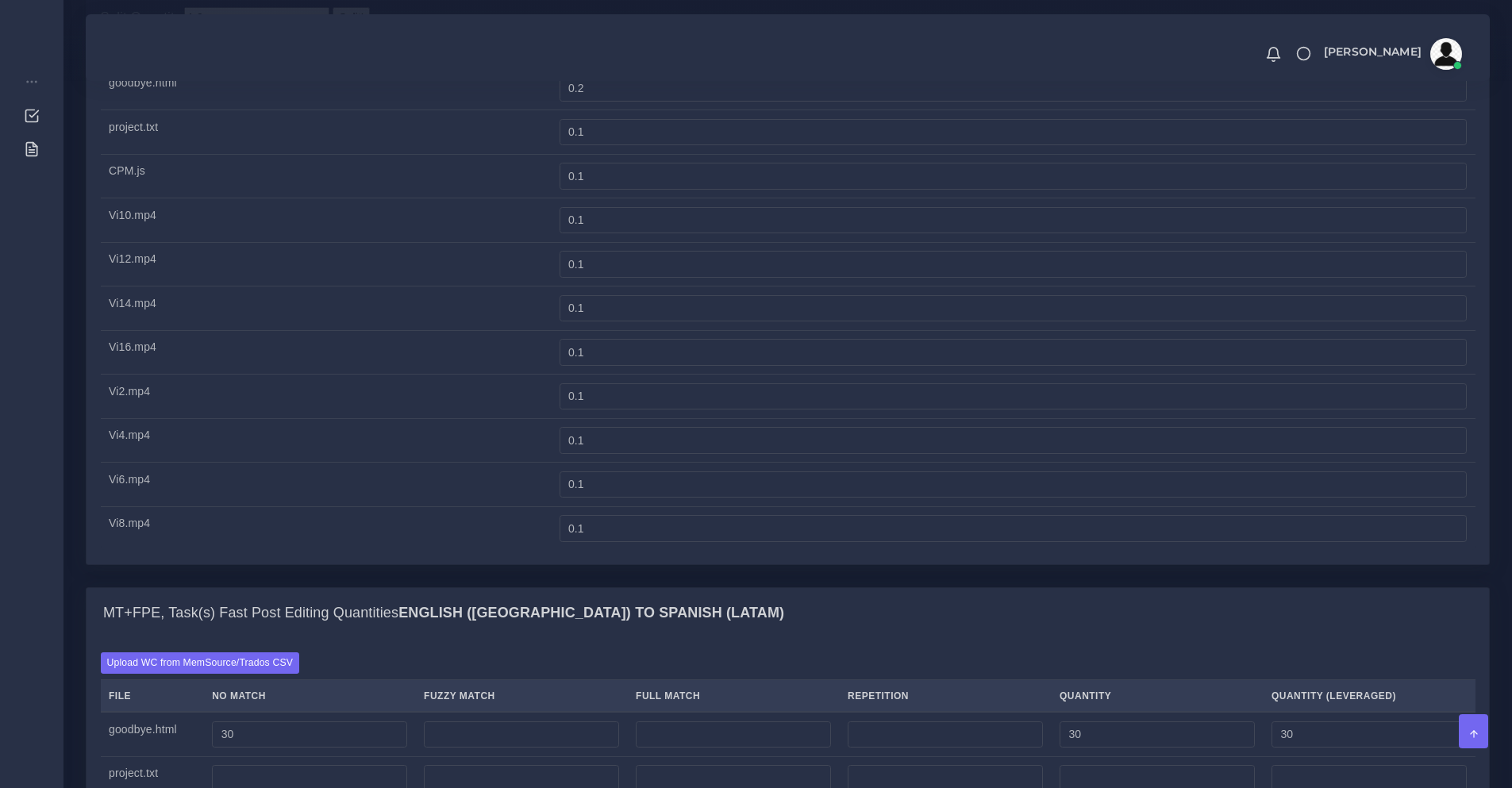
scroll to position [1190, 0]
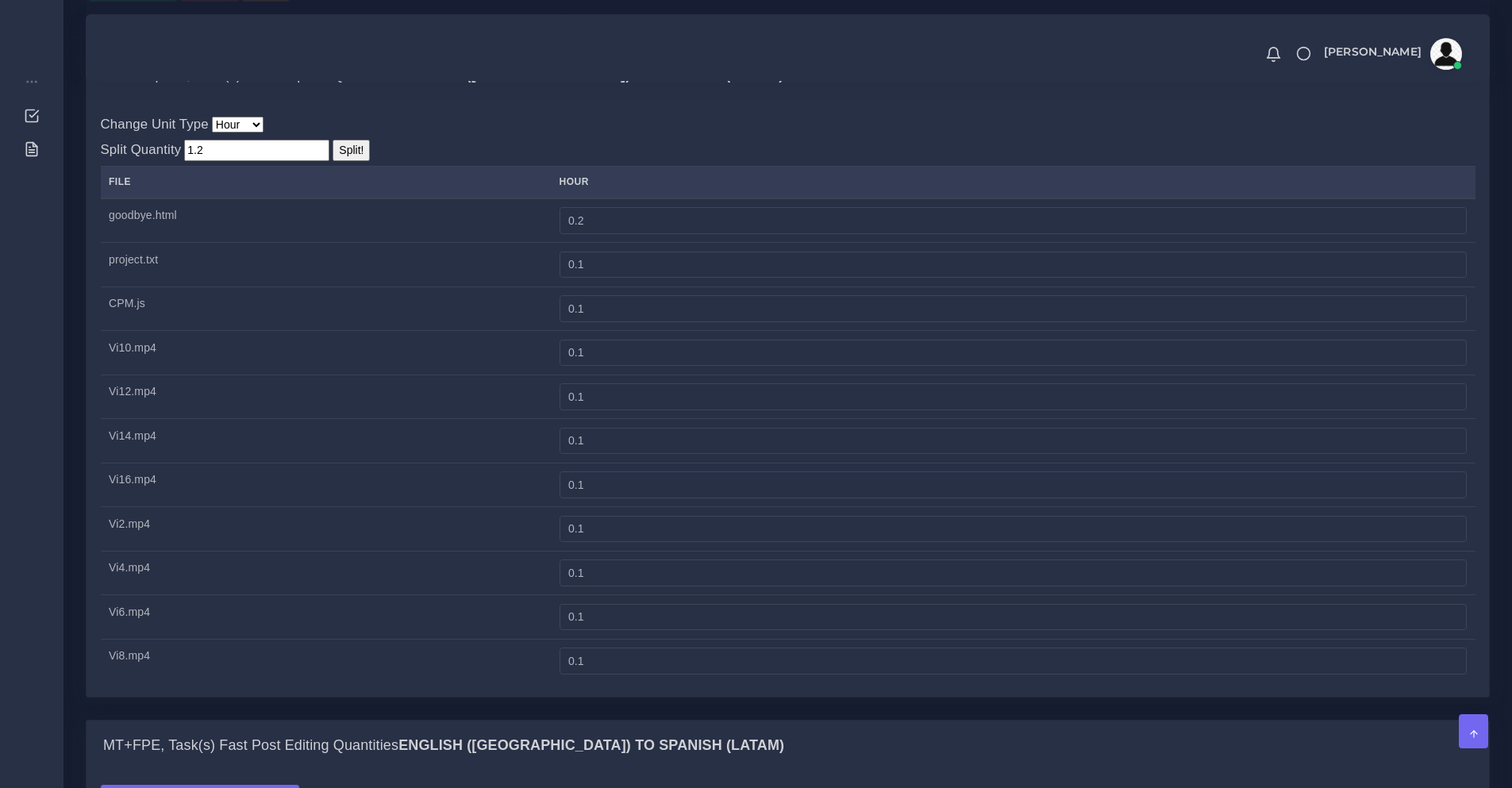
drag, startPoint x: 225, startPoint y: 192, endPoint x: 47, endPoint y: 195, distance: 178.0
type input "1"
click at [344, 161] on input "Split!" at bounding box center [351, 151] width 37 height 22
type input "0.1"
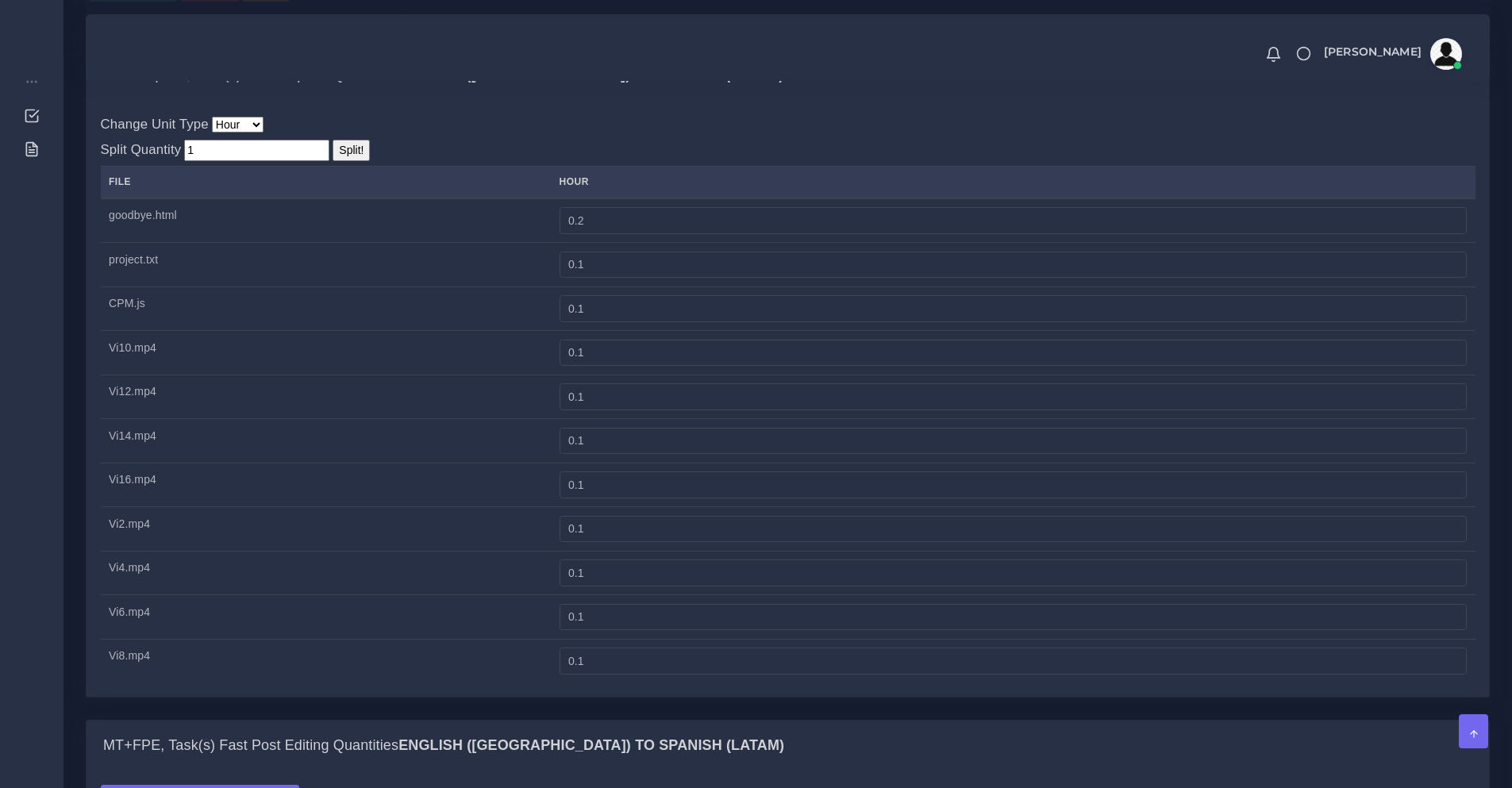
type input "0.09"
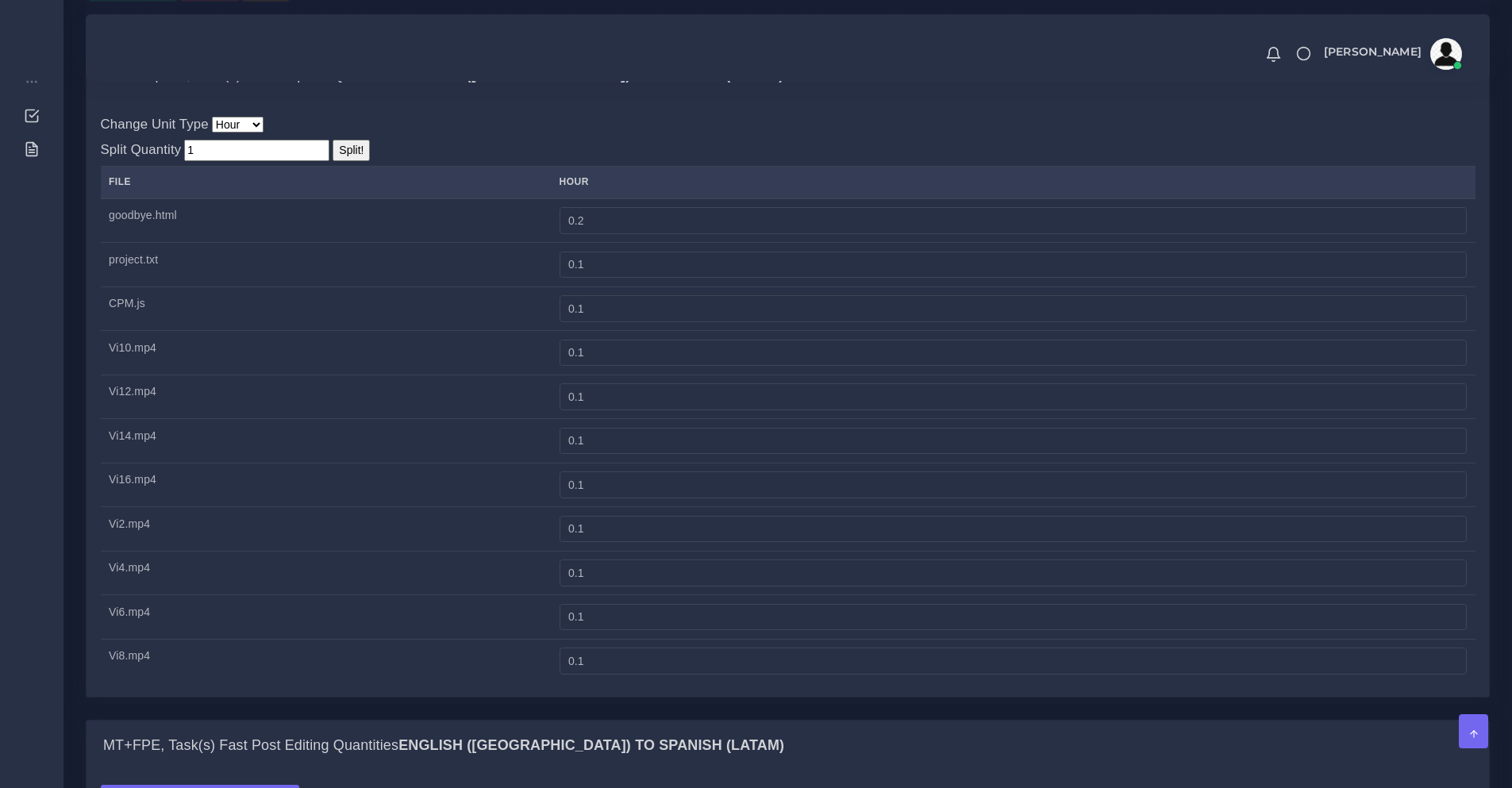
type input "0.09"
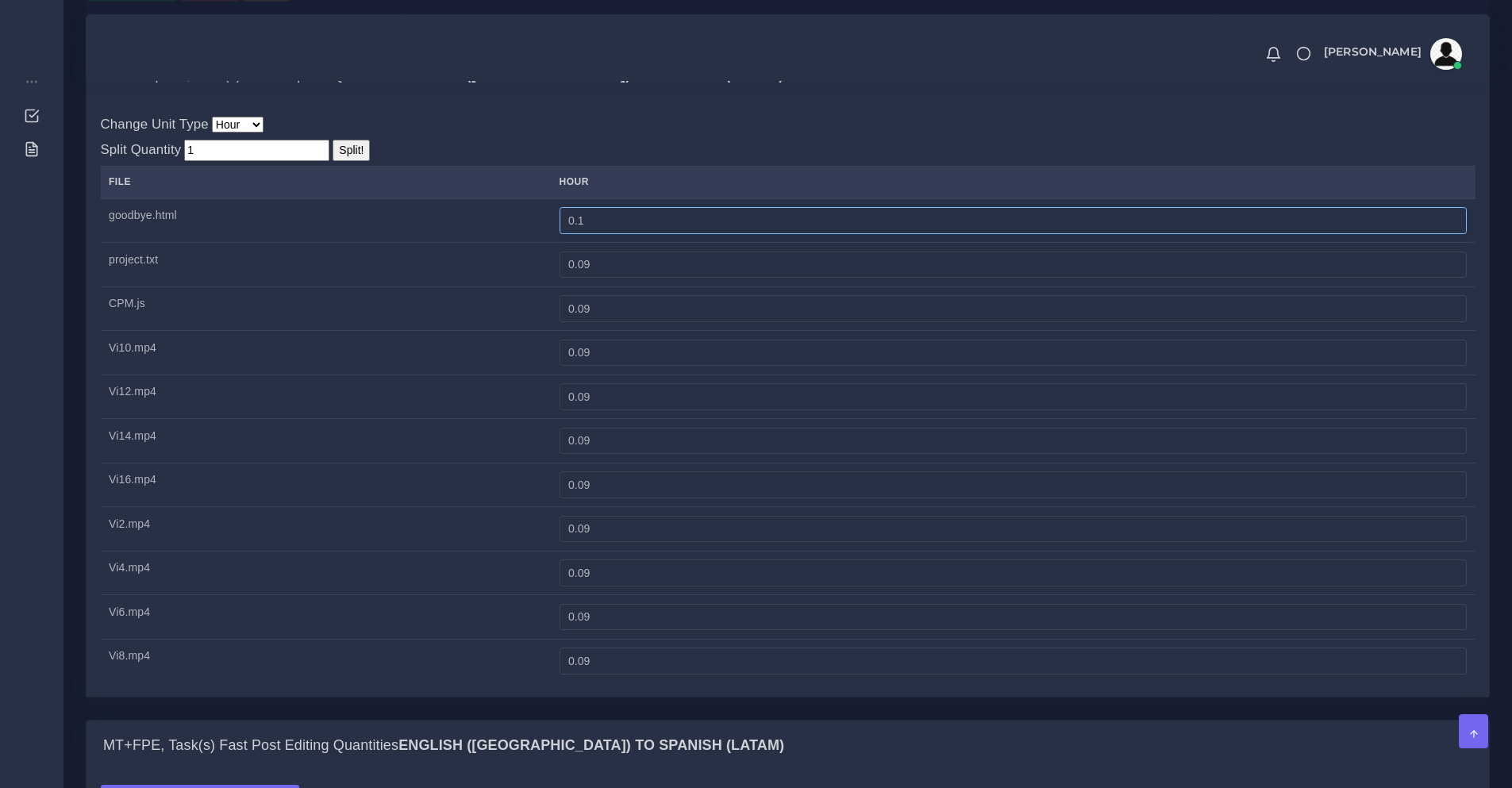
drag, startPoint x: 616, startPoint y: 269, endPoint x: 566, endPoint y: 285, distance: 52.5
click at [566, 243] on tr "goodbye.html 0.1" at bounding box center [788, 221] width 1374 height 44
click at [621, 287] on td "0.09" at bounding box center [1012, 265] width 924 height 44
click at [644, 278] on input "0.09" at bounding box center [1012, 266] width 907 height 27
click at [640, 322] on input "0.09" at bounding box center [1012, 309] width 907 height 27
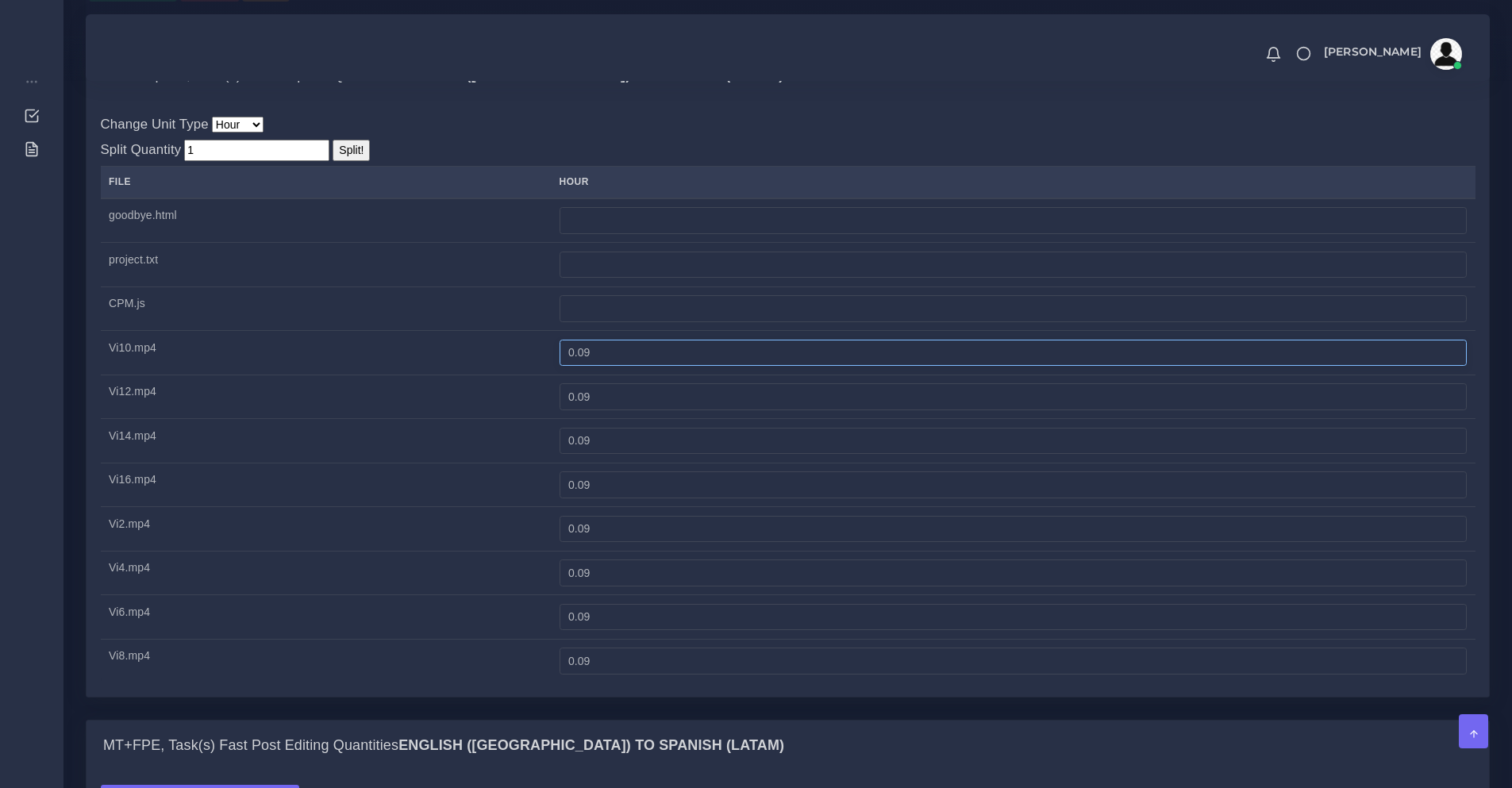
click at [617, 367] on input "0.09" at bounding box center [1012, 353] width 907 height 27
type input "1"
type input "0"
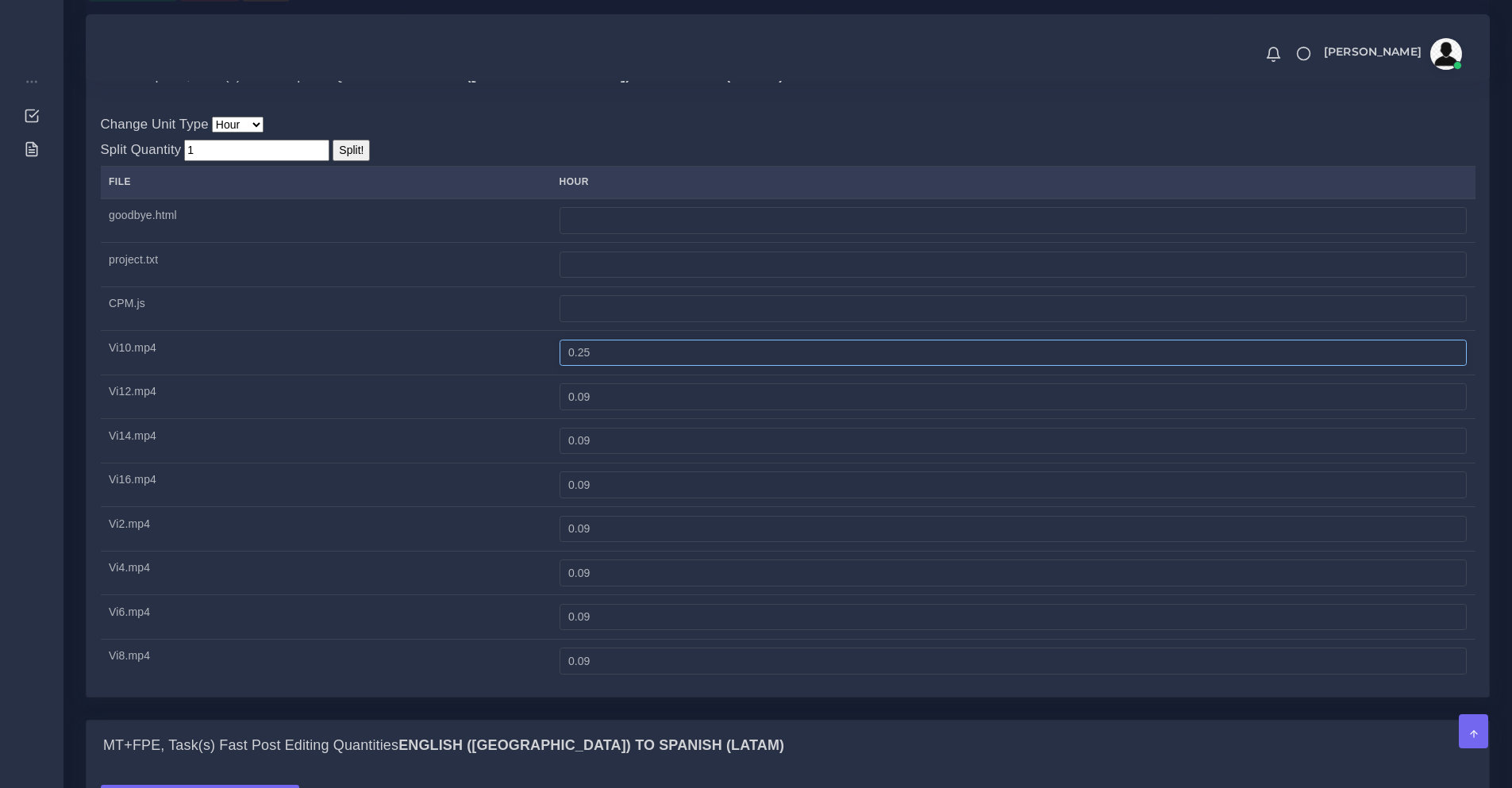
type input "0.25"
click at [690, 411] on input "0.09" at bounding box center [1012, 397] width 907 height 27
paste input "25"
type input "0.25"
click at [711, 455] on input "0.09" at bounding box center [1012, 442] width 907 height 27
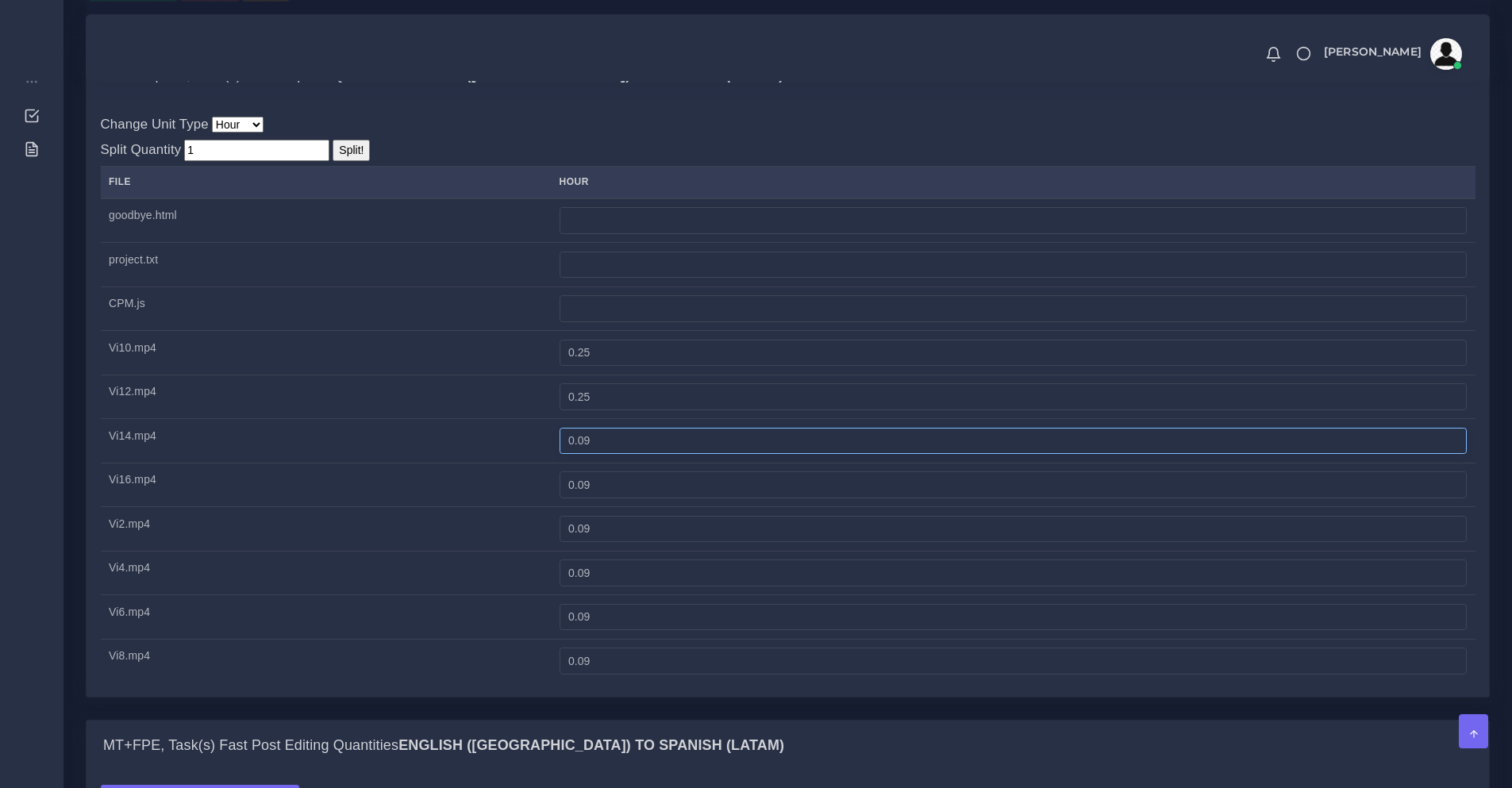
paste input "25"
type input "0.25"
click at [721, 498] on input "0.09" at bounding box center [1012, 485] width 907 height 27
paste input "25"
type input "0.25"
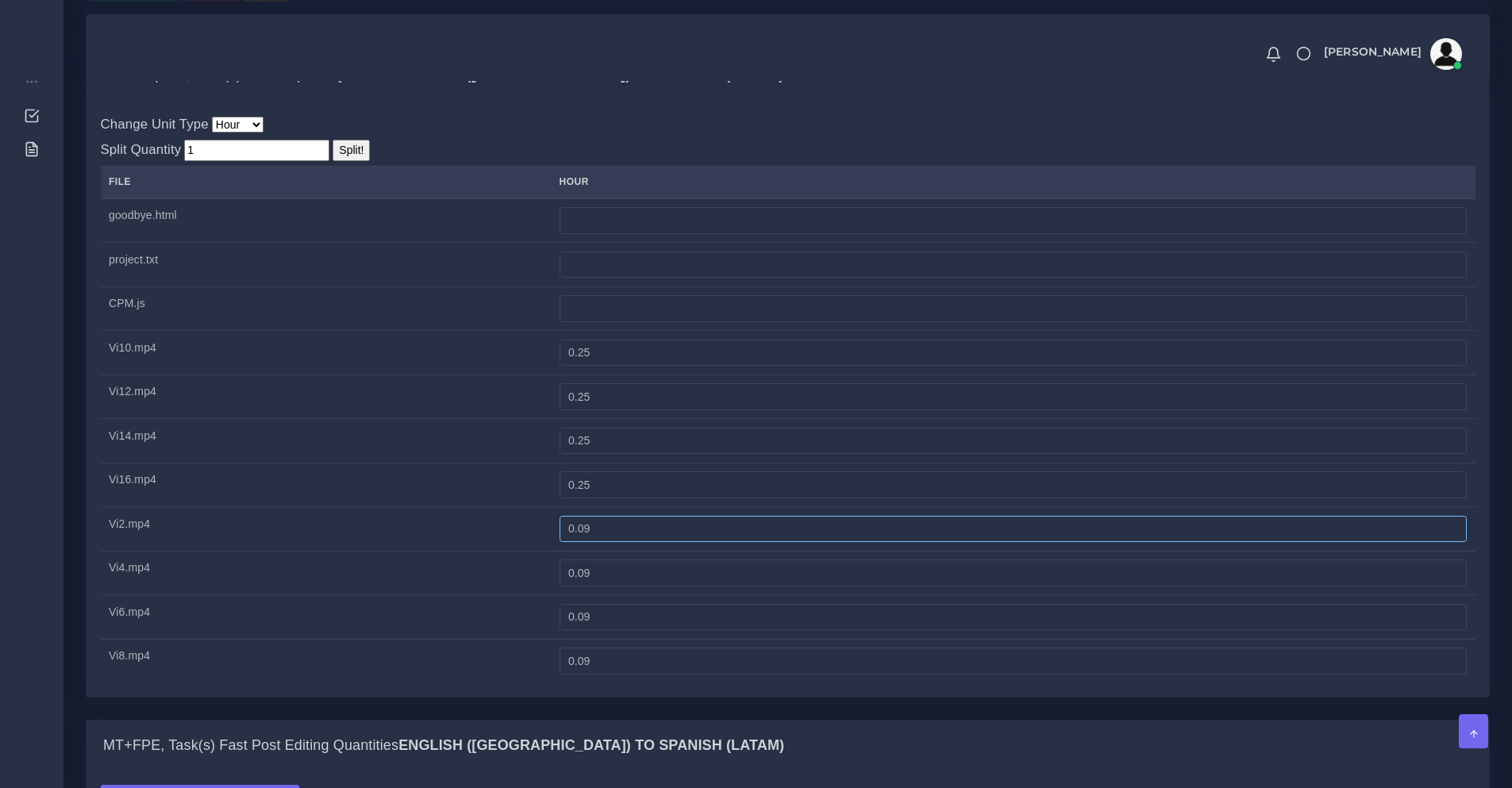
click at [727, 543] on input "0.09" at bounding box center [1012, 530] width 907 height 27
paste input "25"
type input "0.25"
click at [728, 587] on input "0.09" at bounding box center [1012, 573] width 907 height 27
paste input "25"
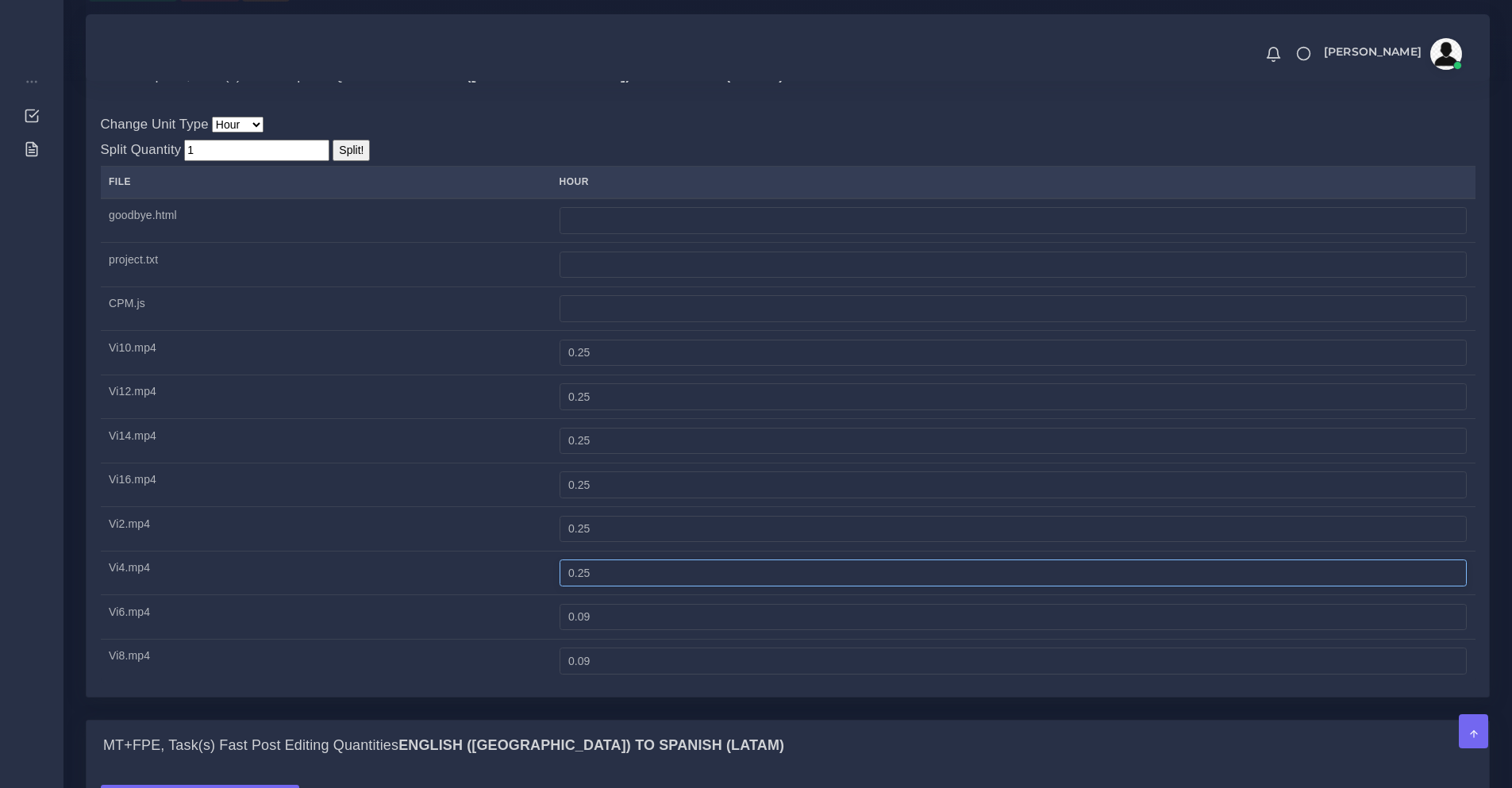
type input "0.25"
click at [727, 631] on input "0.09" at bounding box center [1012, 618] width 907 height 27
paste input "25"
type input "0.25"
click at [736, 675] on input "0.09" at bounding box center [1012, 662] width 907 height 27
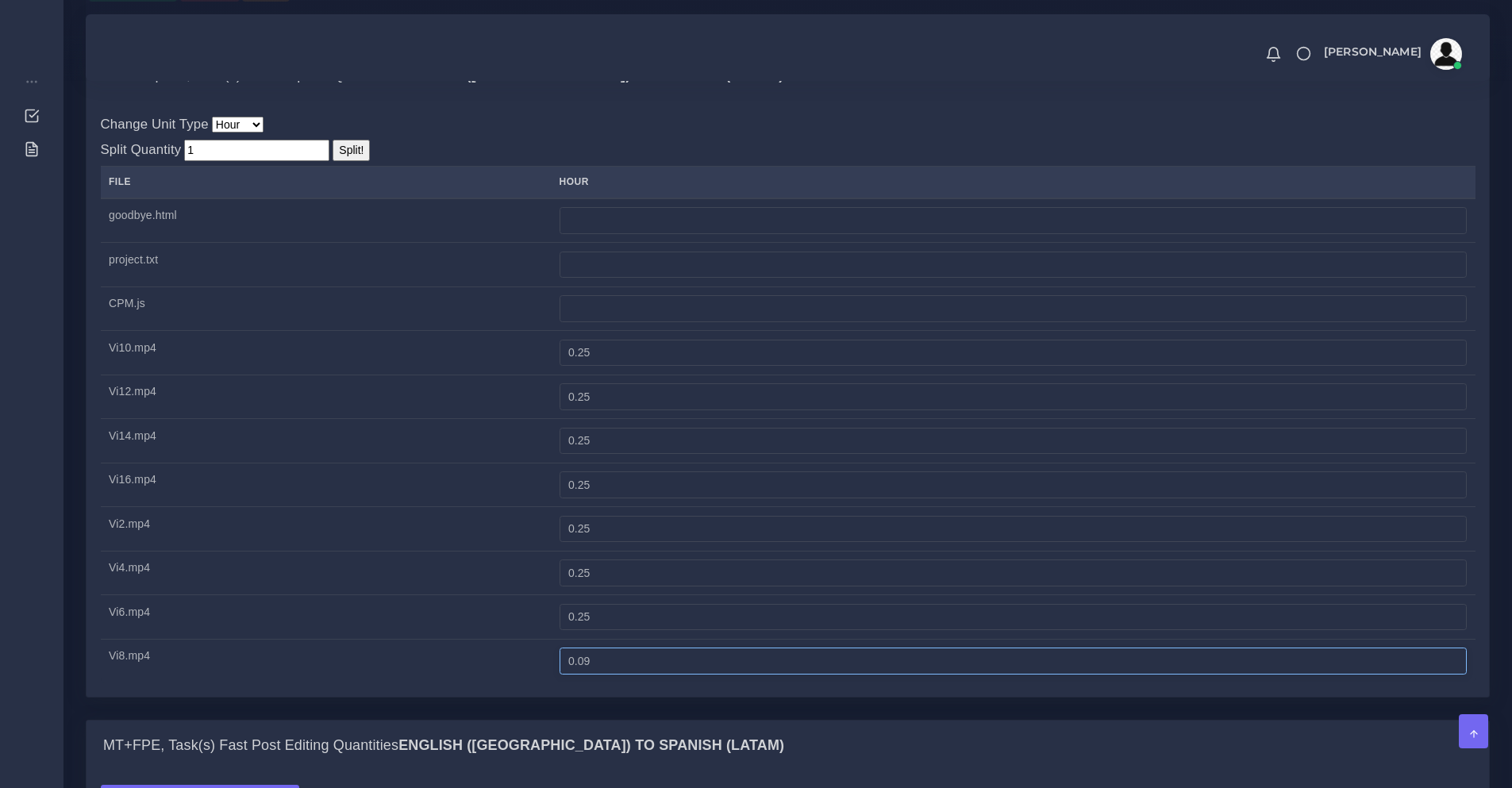
paste input "25"
type input "0.25"
click at [608, 367] on input "0.25" at bounding box center [1012, 353] width 907 height 27
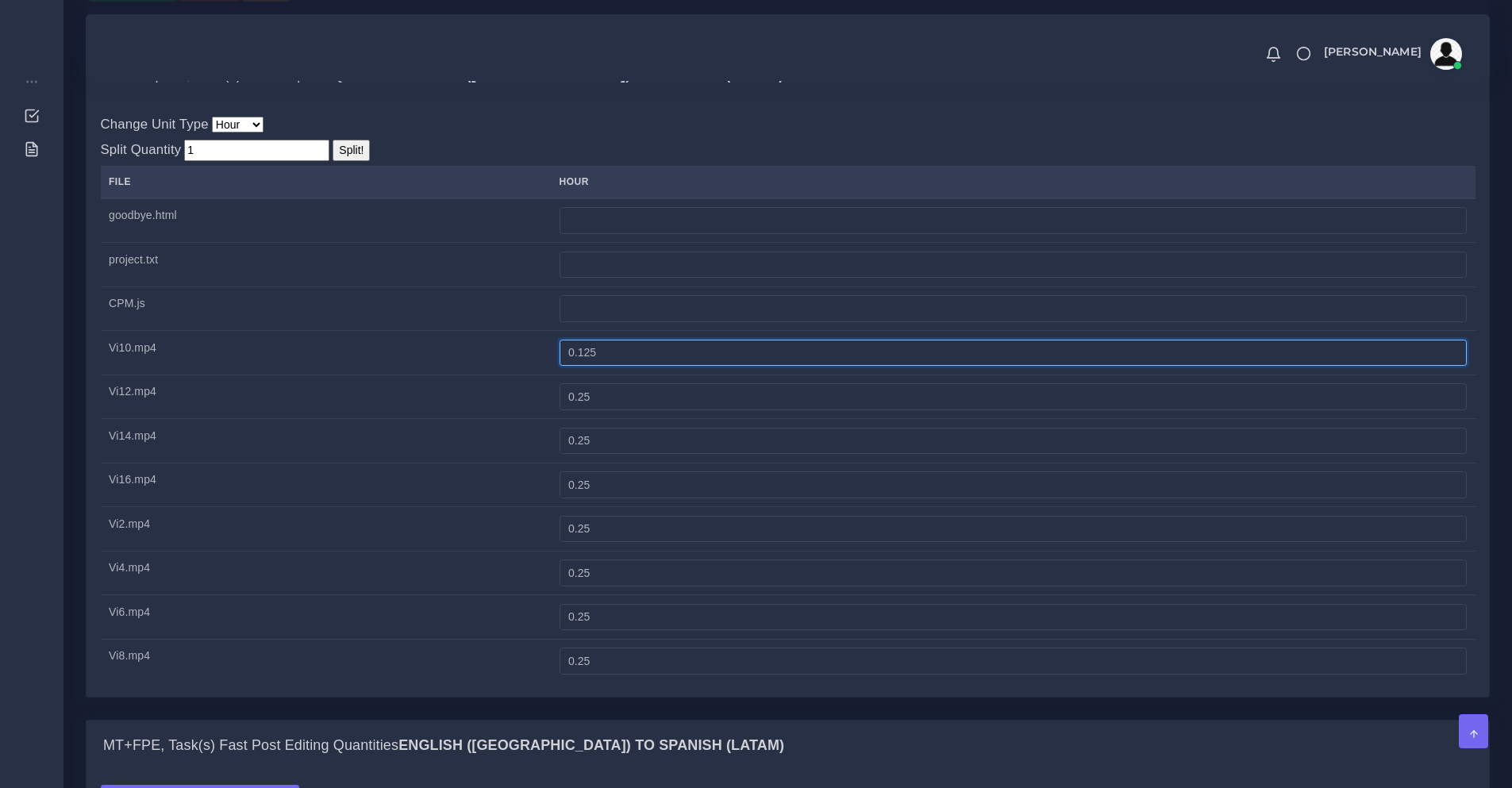
type input "0.125"
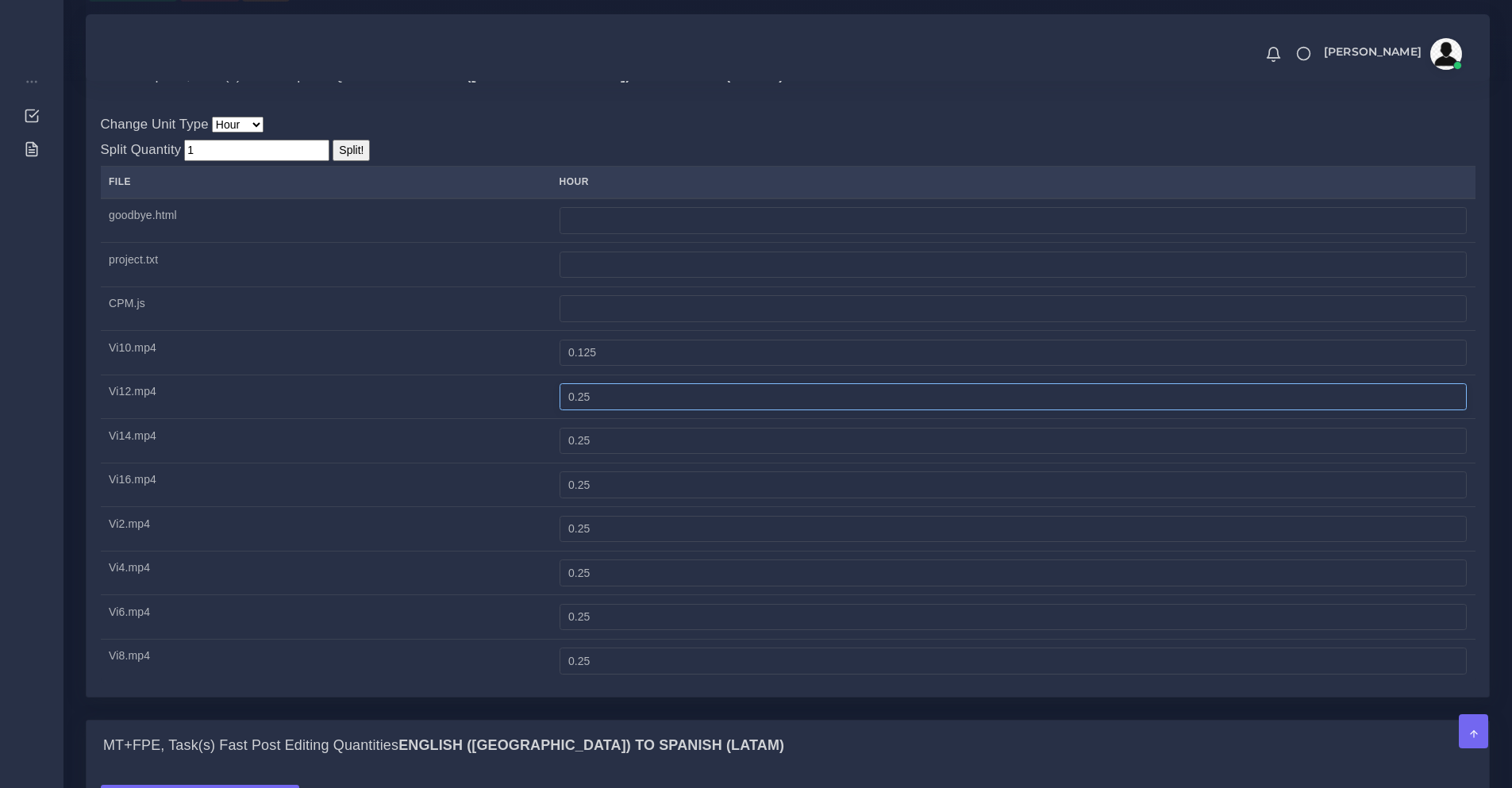
click at [610, 411] on input "0.25" at bounding box center [1012, 397] width 907 height 27
type input "0.125"
click at [608, 455] on input "0.25" at bounding box center [1012, 442] width 907 height 27
type input "0.125"
click at [607, 498] on input "0.25" at bounding box center [1012, 485] width 907 height 27
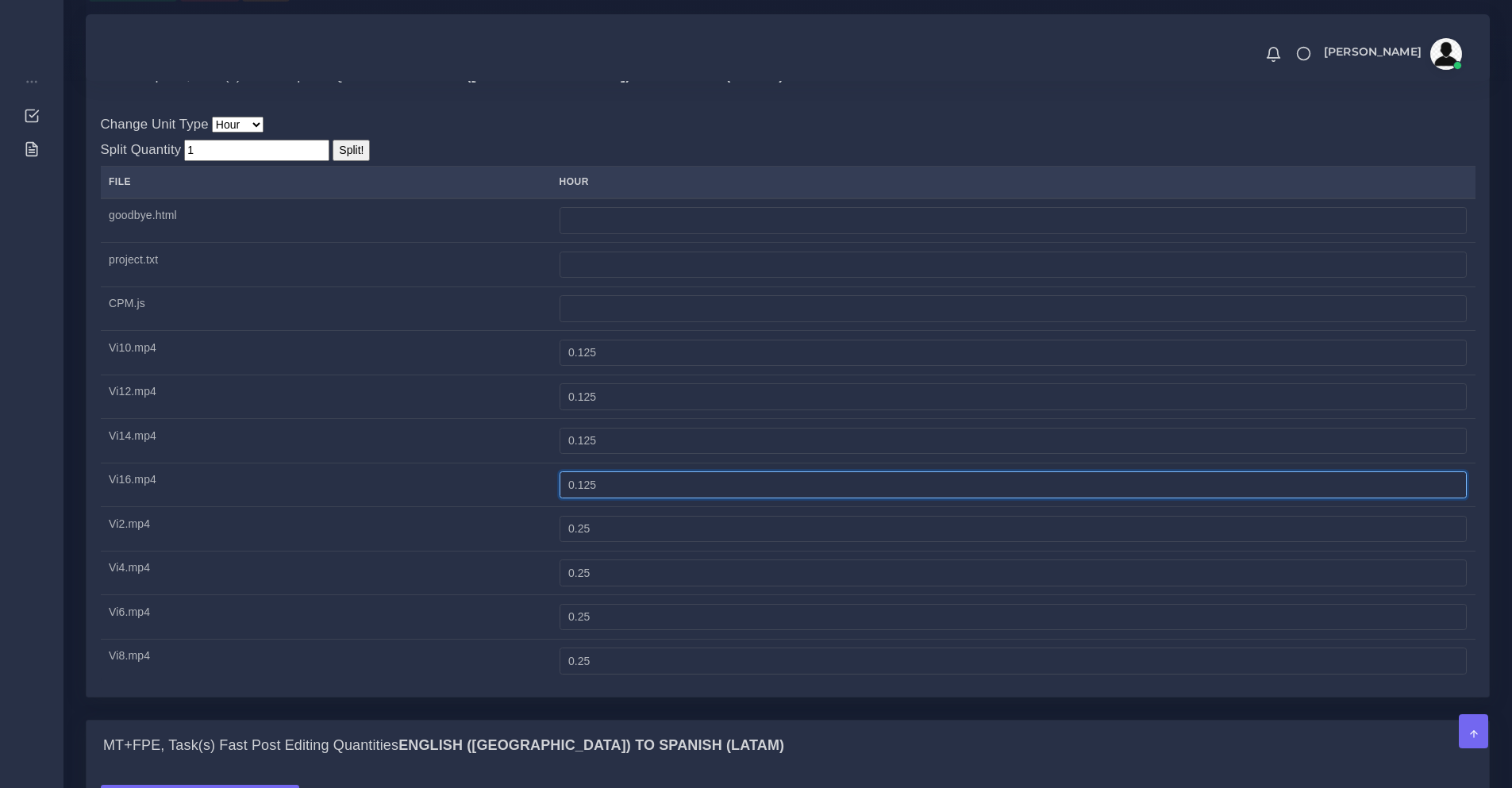
type input "0.125"
click at [604, 543] on input "0.25" at bounding box center [1012, 530] width 907 height 27
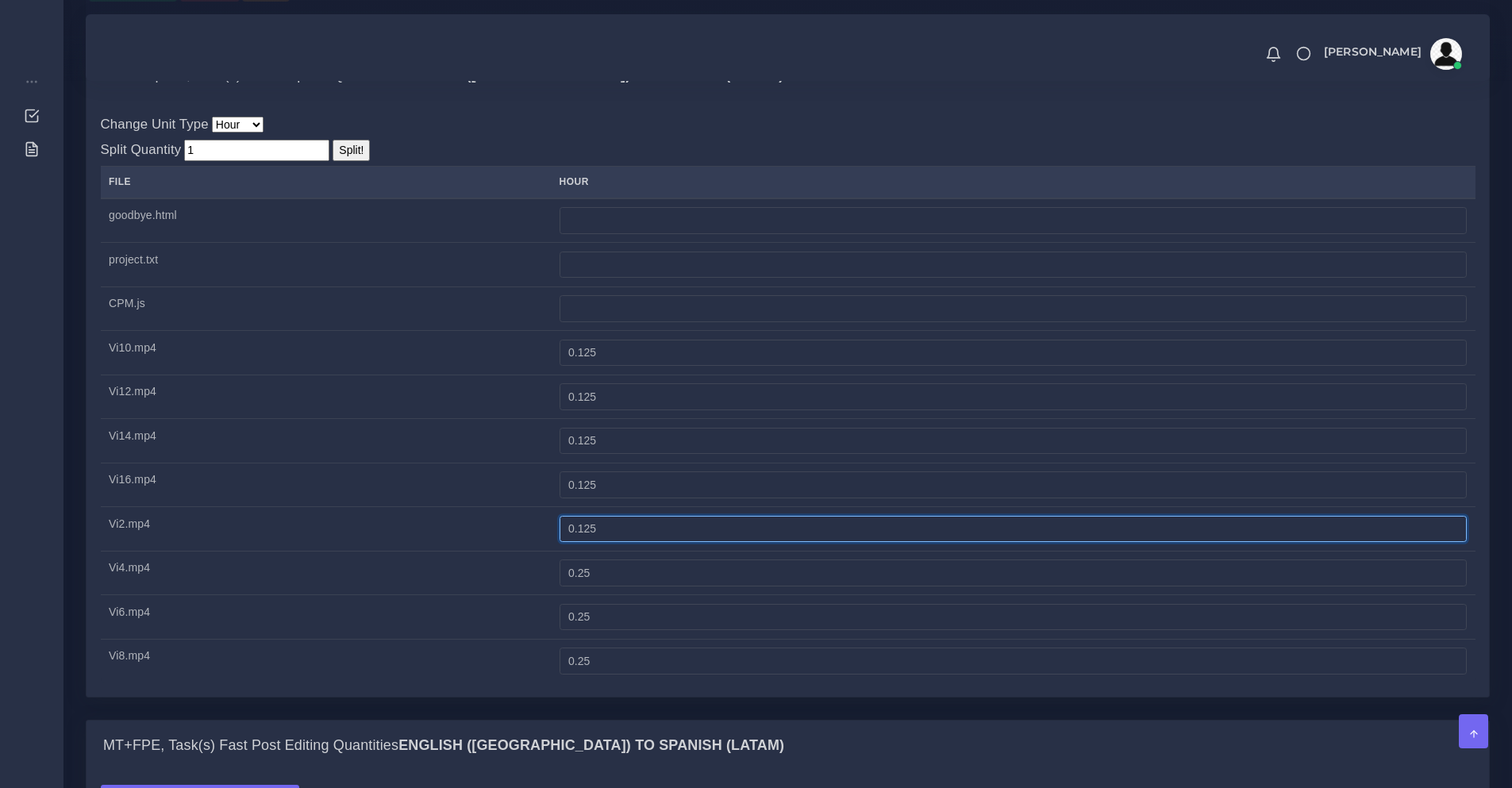
type input "0.125"
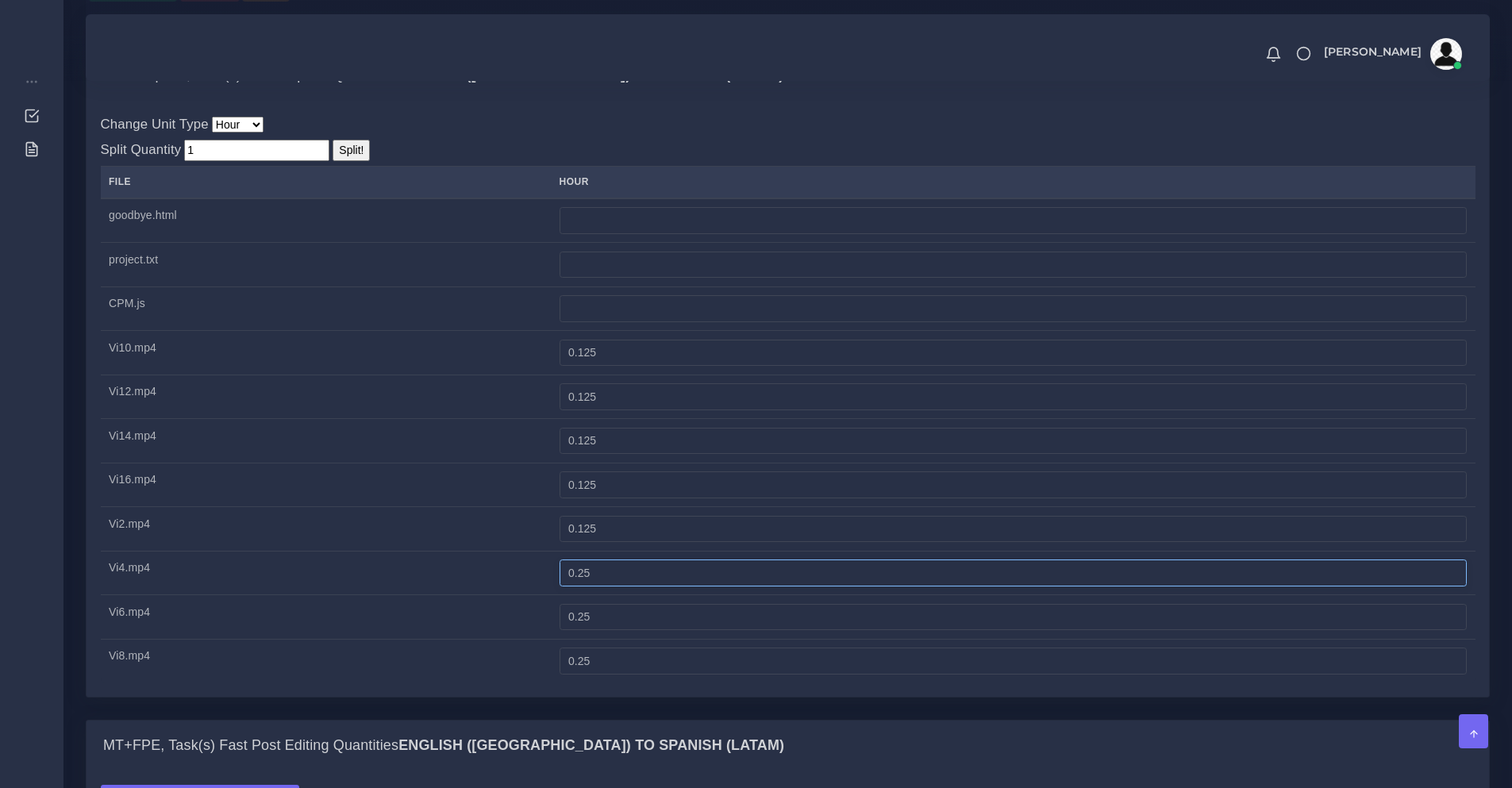
click at [612, 587] on input "0.25" at bounding box center [1012, 573] width 907 height 27
paste input "1"
type input "0.125"
click at [626, 631] on input "0.25" at bounding box center [1012, 618] width 907 height 27
paste input "1"
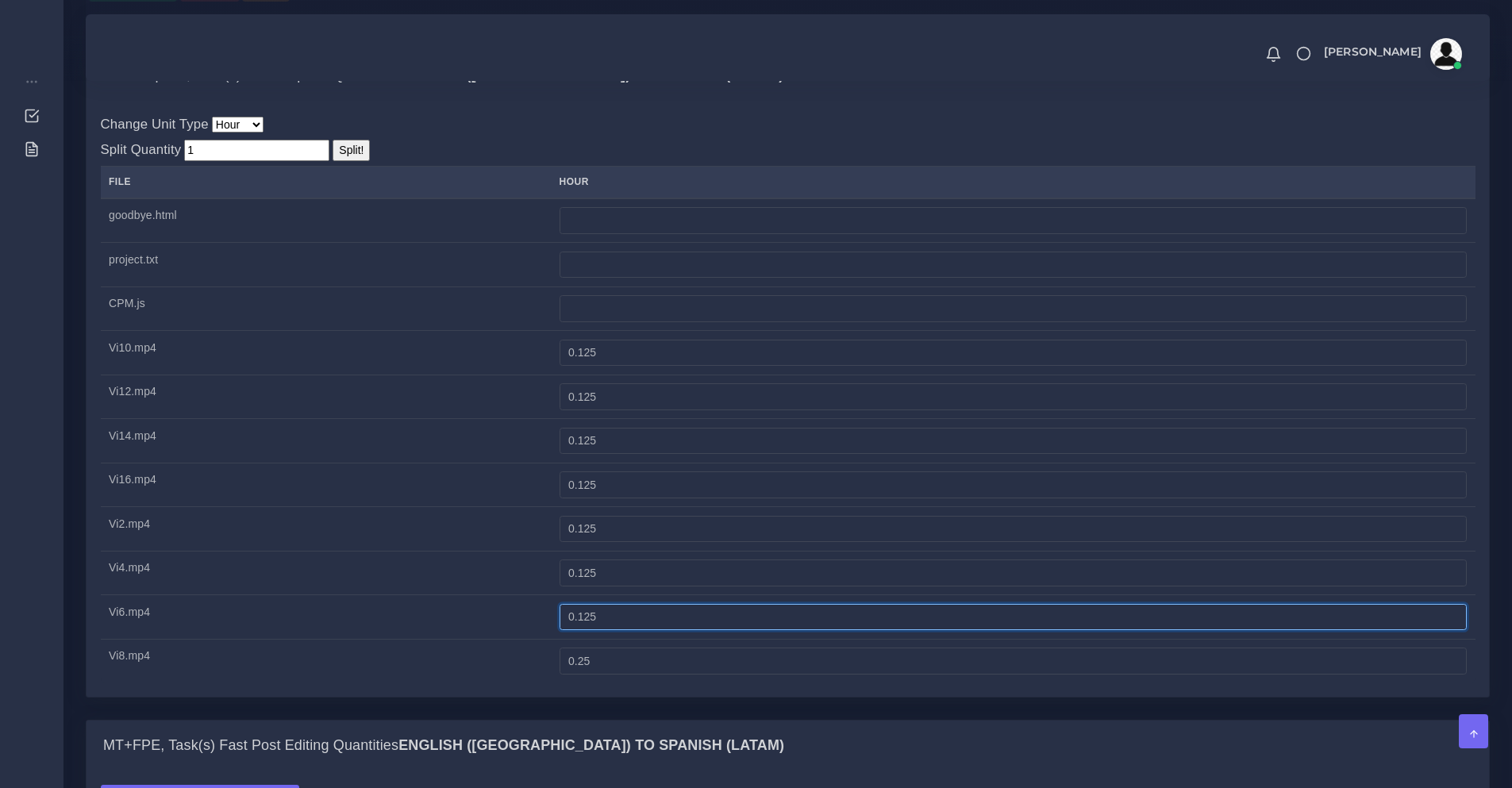
type input "0.125"
click at [641, 675] on input "0.25" at bounding box center [1012, 662] width 907 height 27
paste input "1"
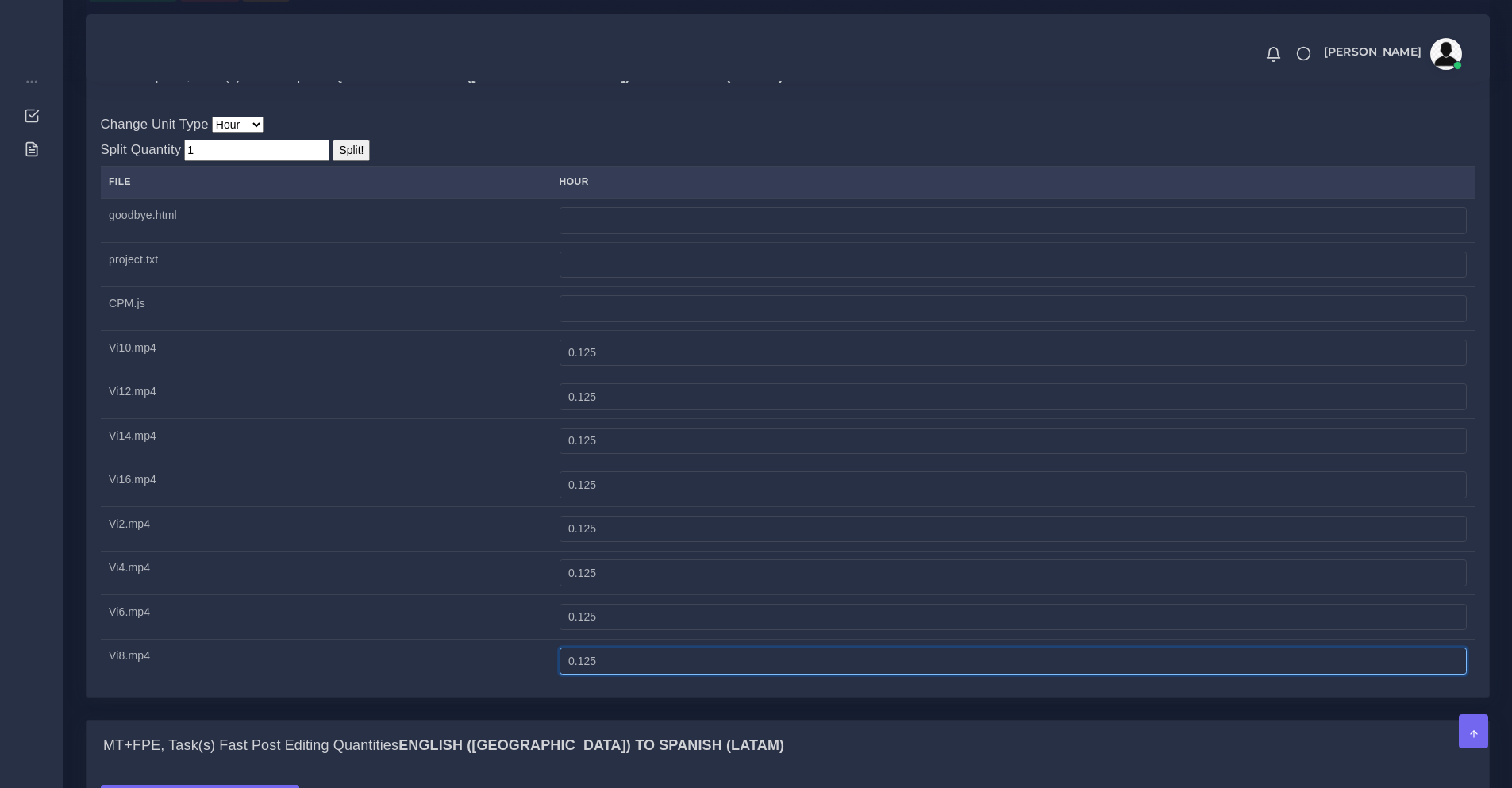
type input "0.125"
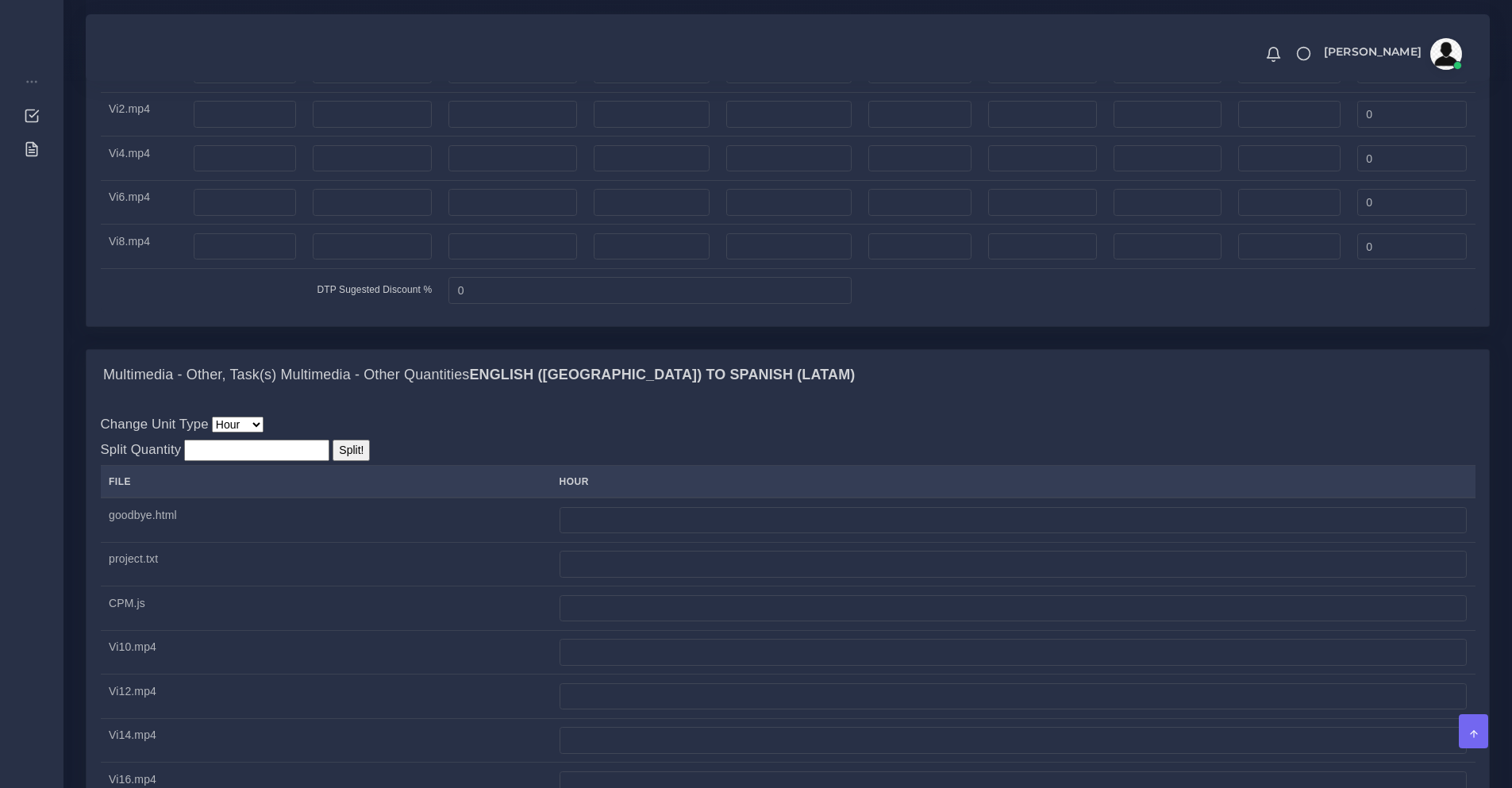
scroll to position [3175, 0]
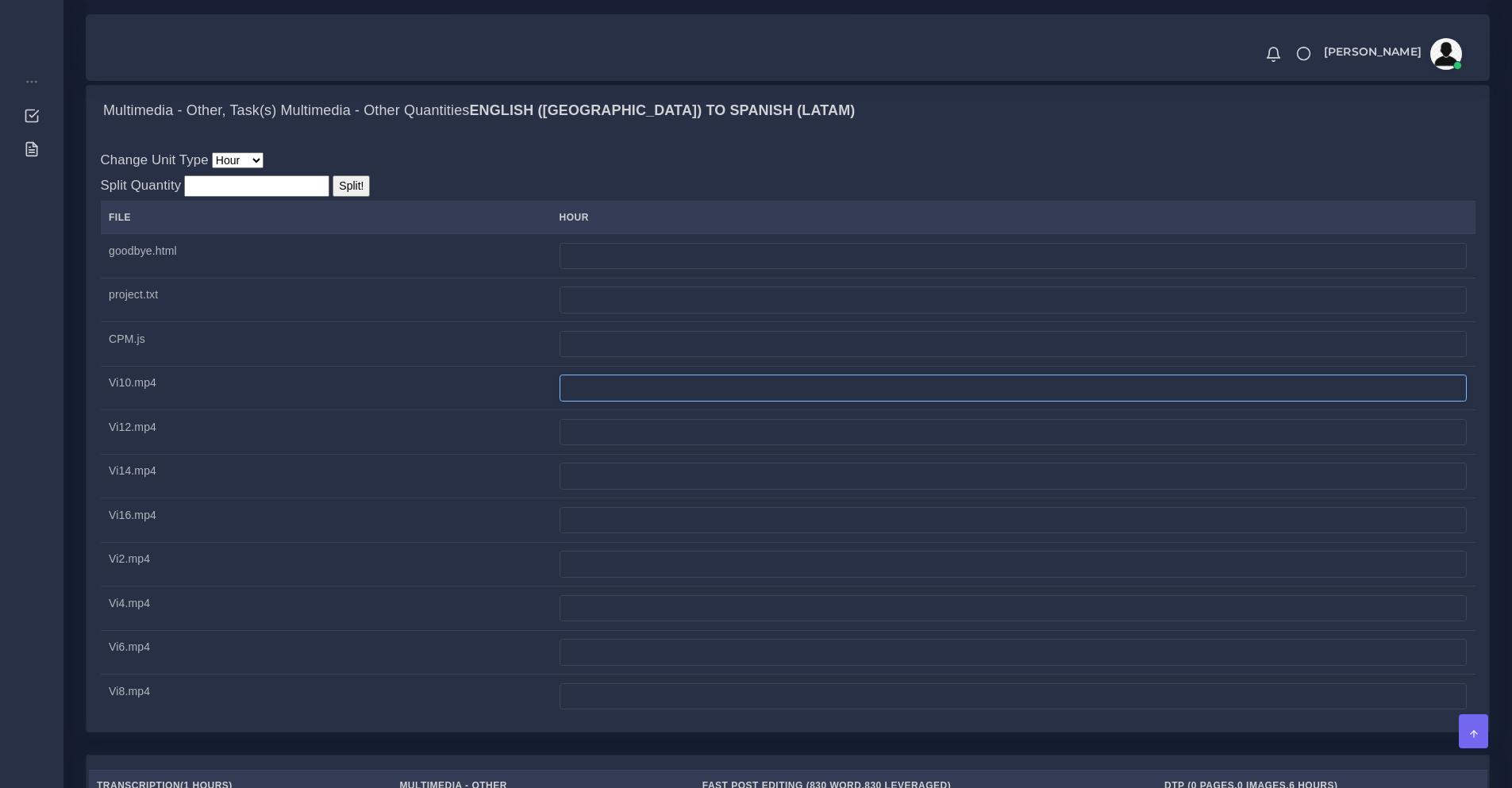
click at [648, 402] on input "number" at bounding box center [1012, 389] width 907 height 27
type input "0"
type input "0.25"
click at [669, 446] on input "number" at bounding box center [1012, 433] width 907 height 27
paste input "0.25"
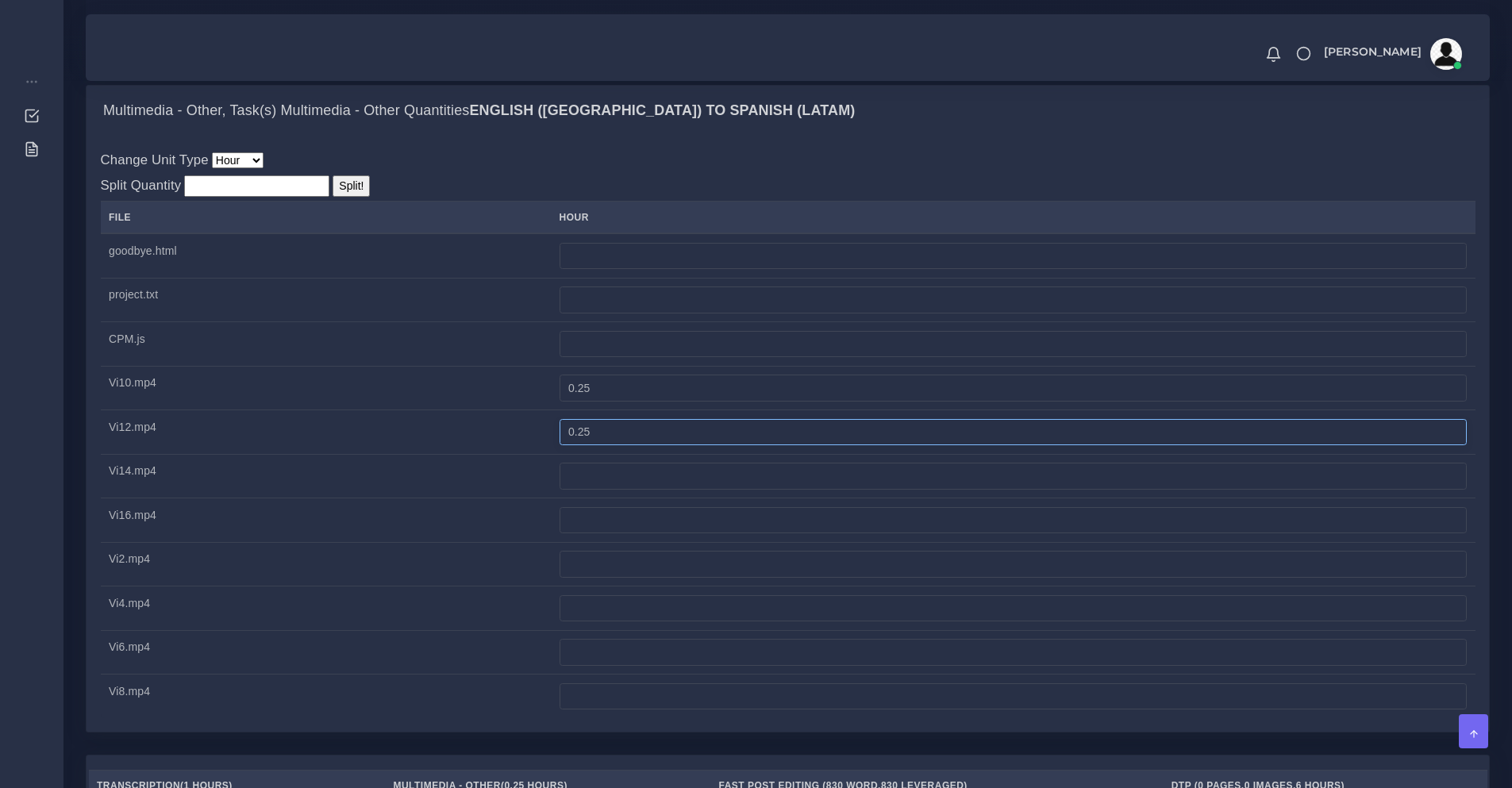
type input "0.25"
click at [673, 490] on input "number" at bounding box center [1012, 477] width 907 height 27
paste input "0.25"
type input "0.25"
click at [683, 587] on td at bounding box center [1012, 564] width 924 height 44
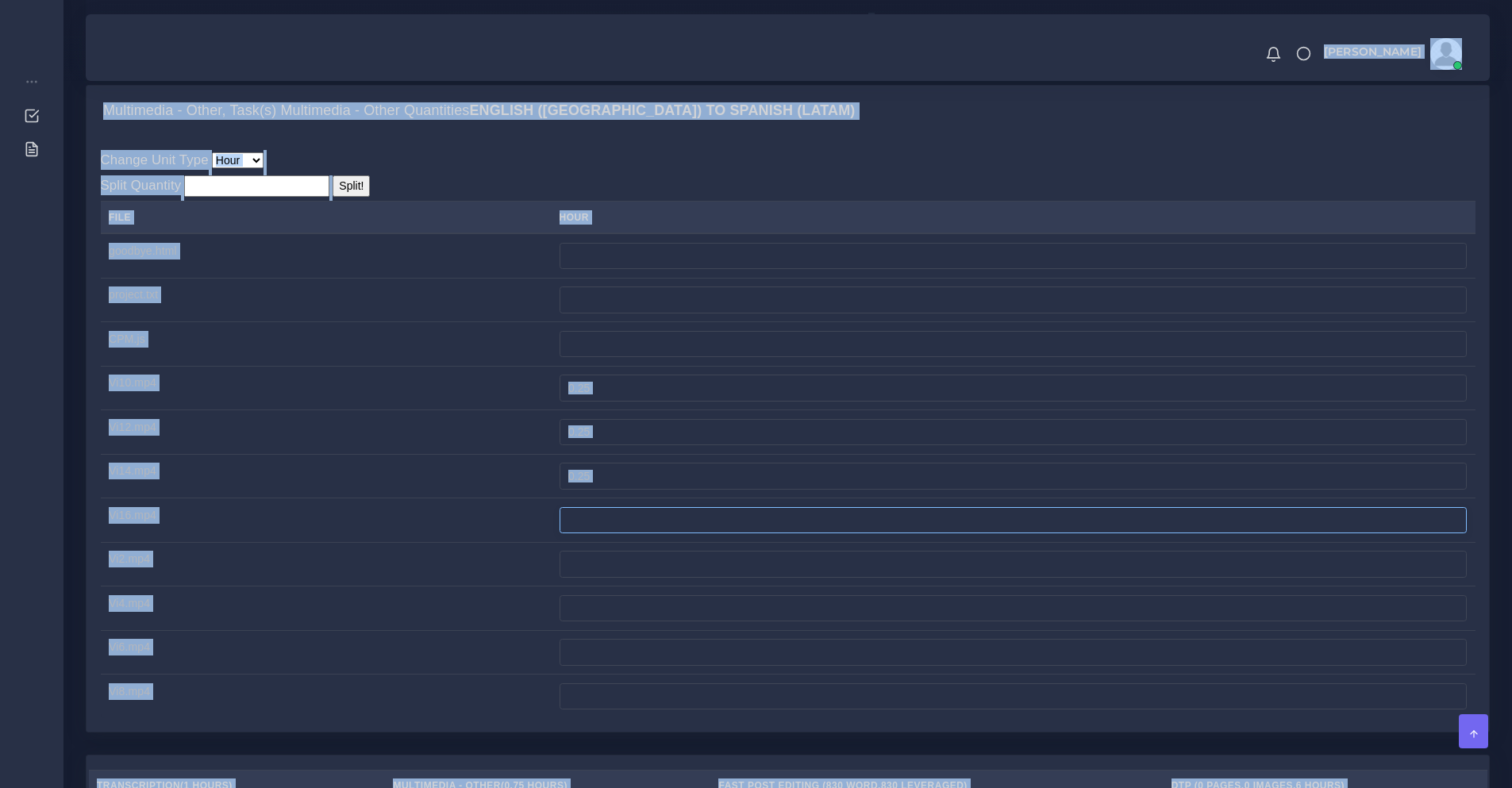
click at [677, 534] on input "number" at bounding box center [1012, 521] width 907 height 27
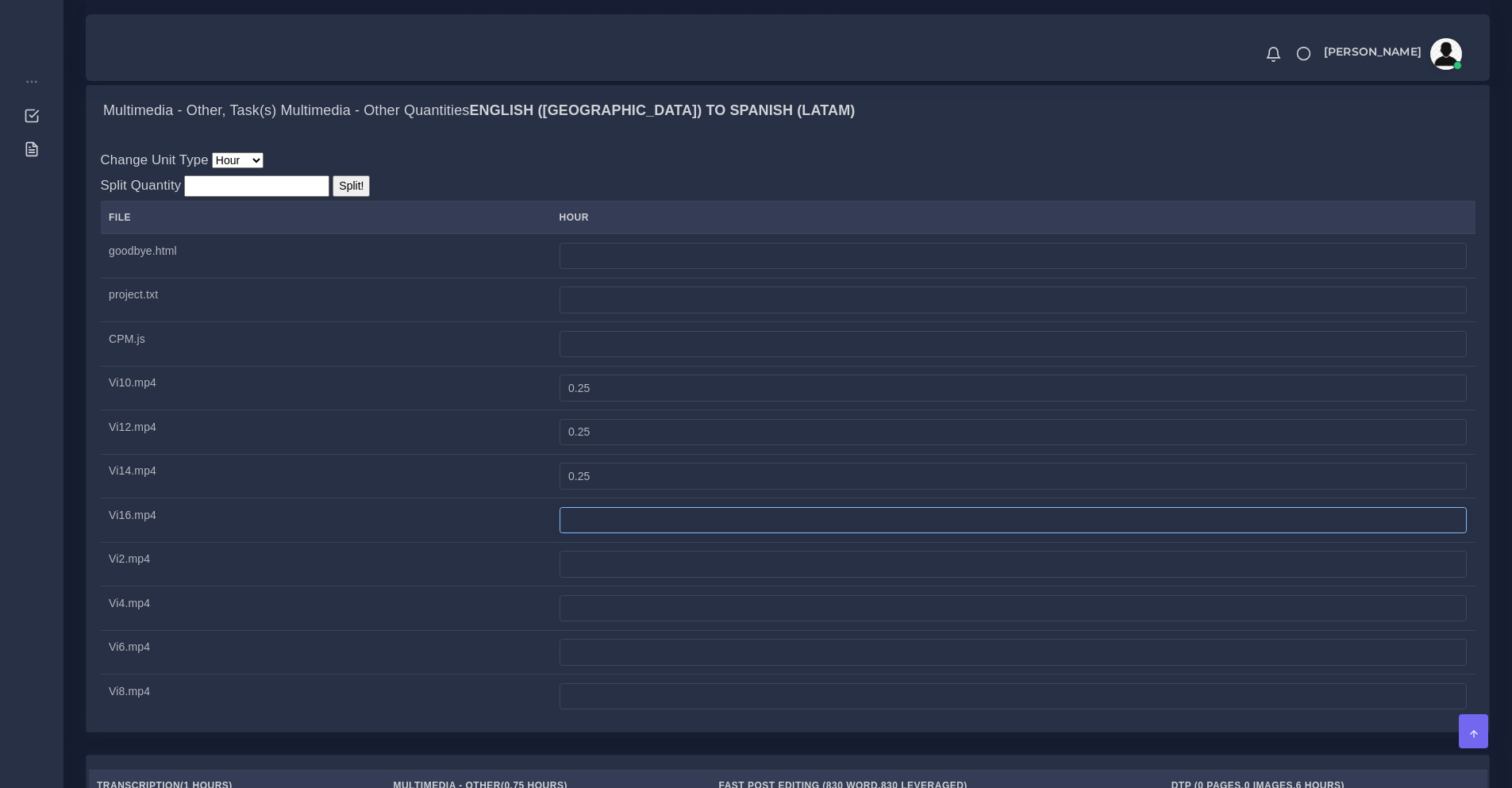
paste input "0.25"
type input "0.25"
click at [675, 578] on input "number" at bounding box center [1012, 564] width 907 height 27
paste input "0.25"
type input "0.25"
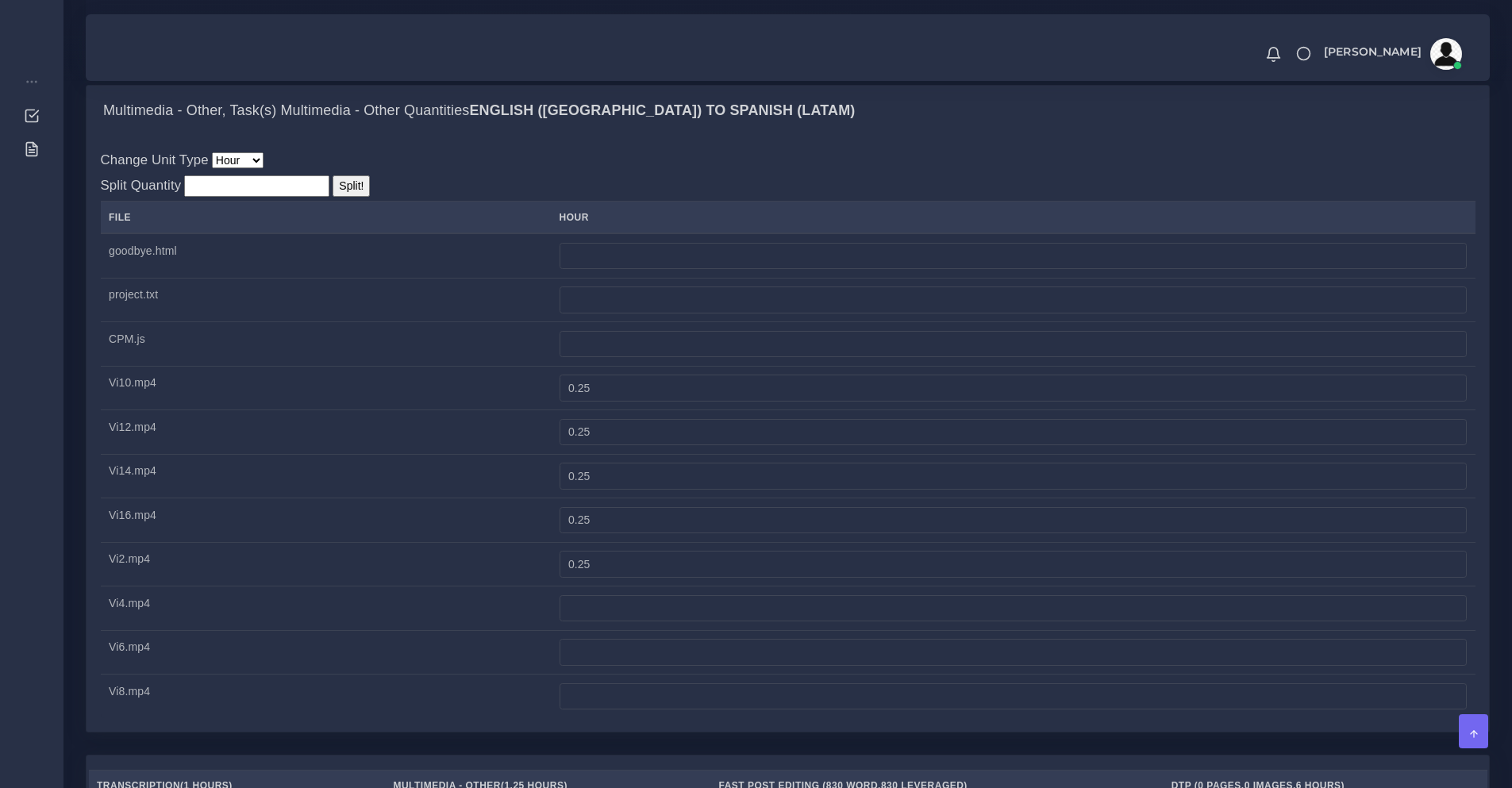
click at [688, 631] on td at bounding box center [1012, 609] width 924 height 44
click at [694, 622] on input "number" at bounding box center [1012, 609] width 907 height 27
paste input "0.25"
type input "0.25"
click at [690, 666] on input "number" at bounding box center [1012, 653] width 907 height 27
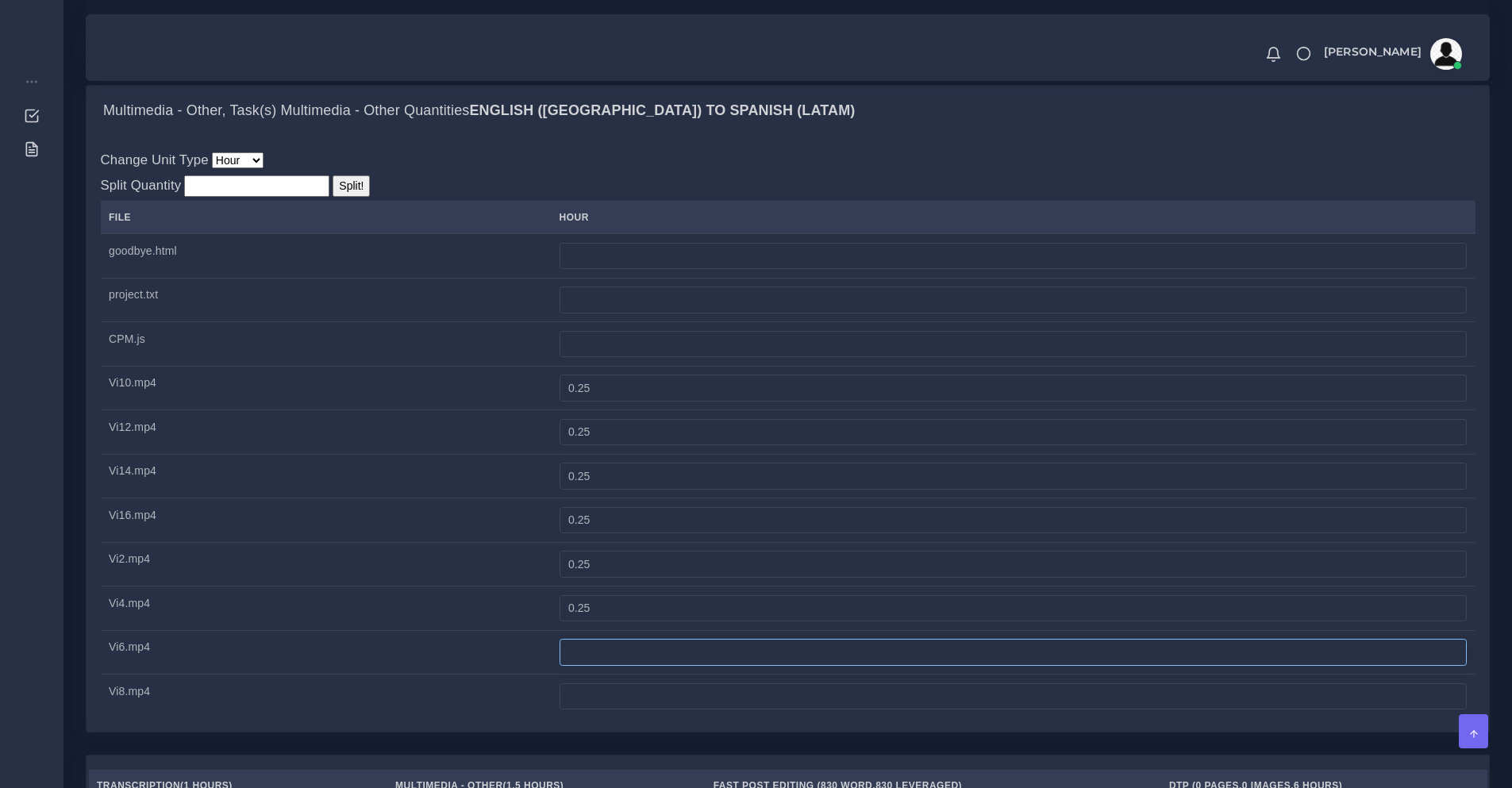
paste input "0.25"
type input "0.25"
drag, startPoint x: 701, startPoint y: 719, endPoint x: 701, endPoint y: 741, distance: 22.0
click at [701, 719] on tbody "goodbye.html project.txt" at bounding box center [788, 476] width 1374 height 485
click at [702, 711] on input "number" at bounding box center [1012, 697] width 907 height 27
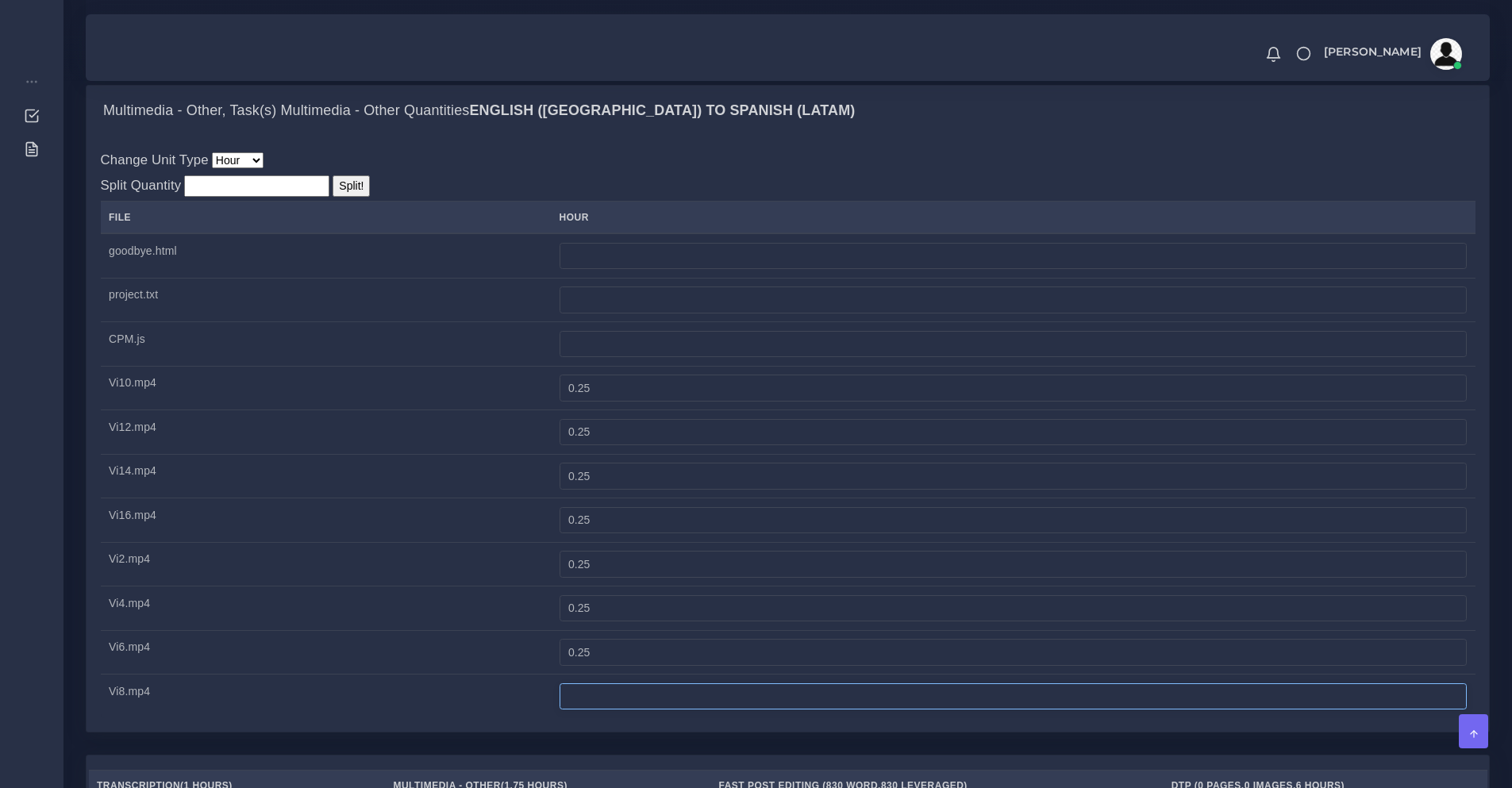
paste input "0.25"
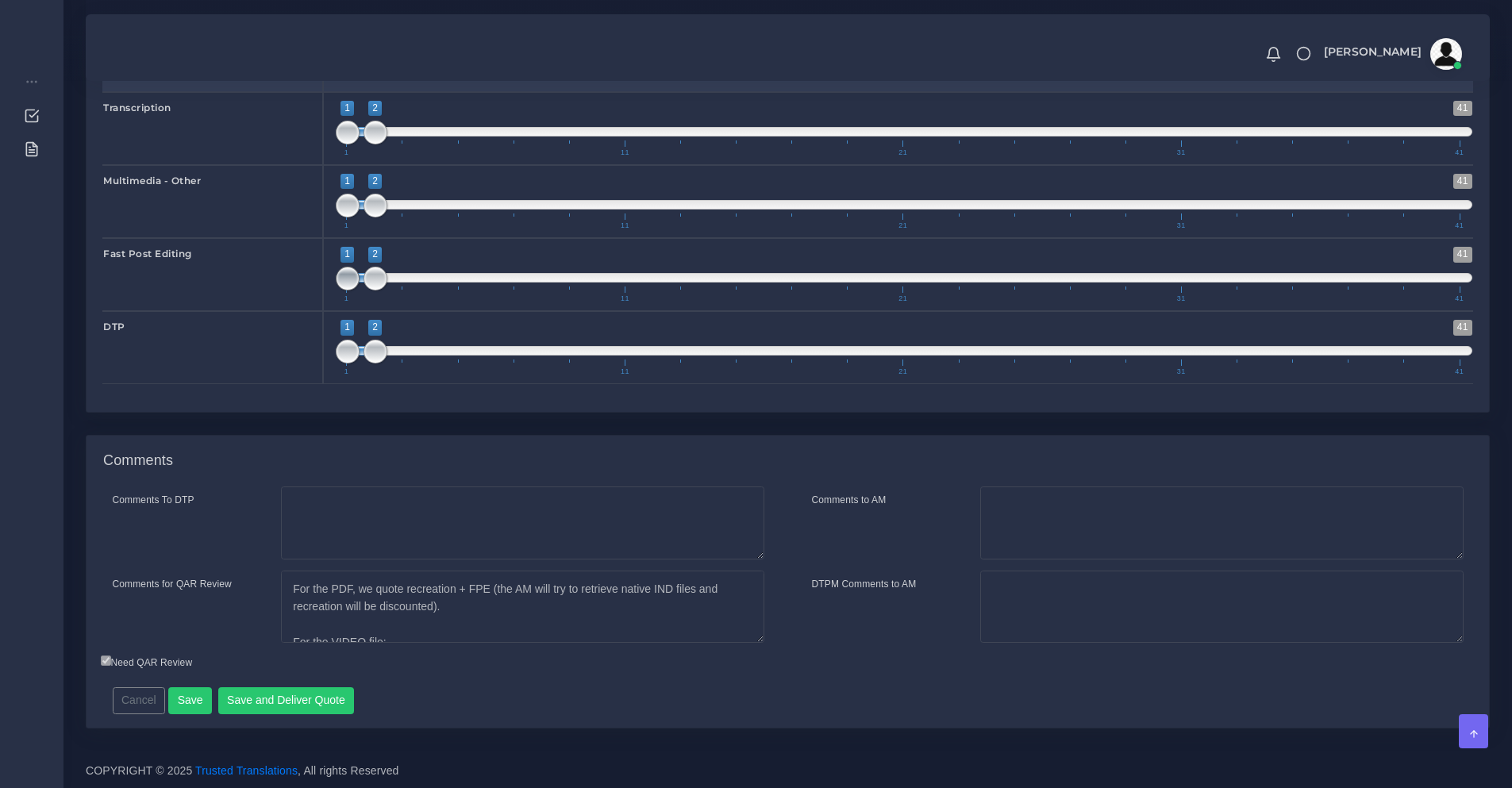
scroll to position [3884, 0]
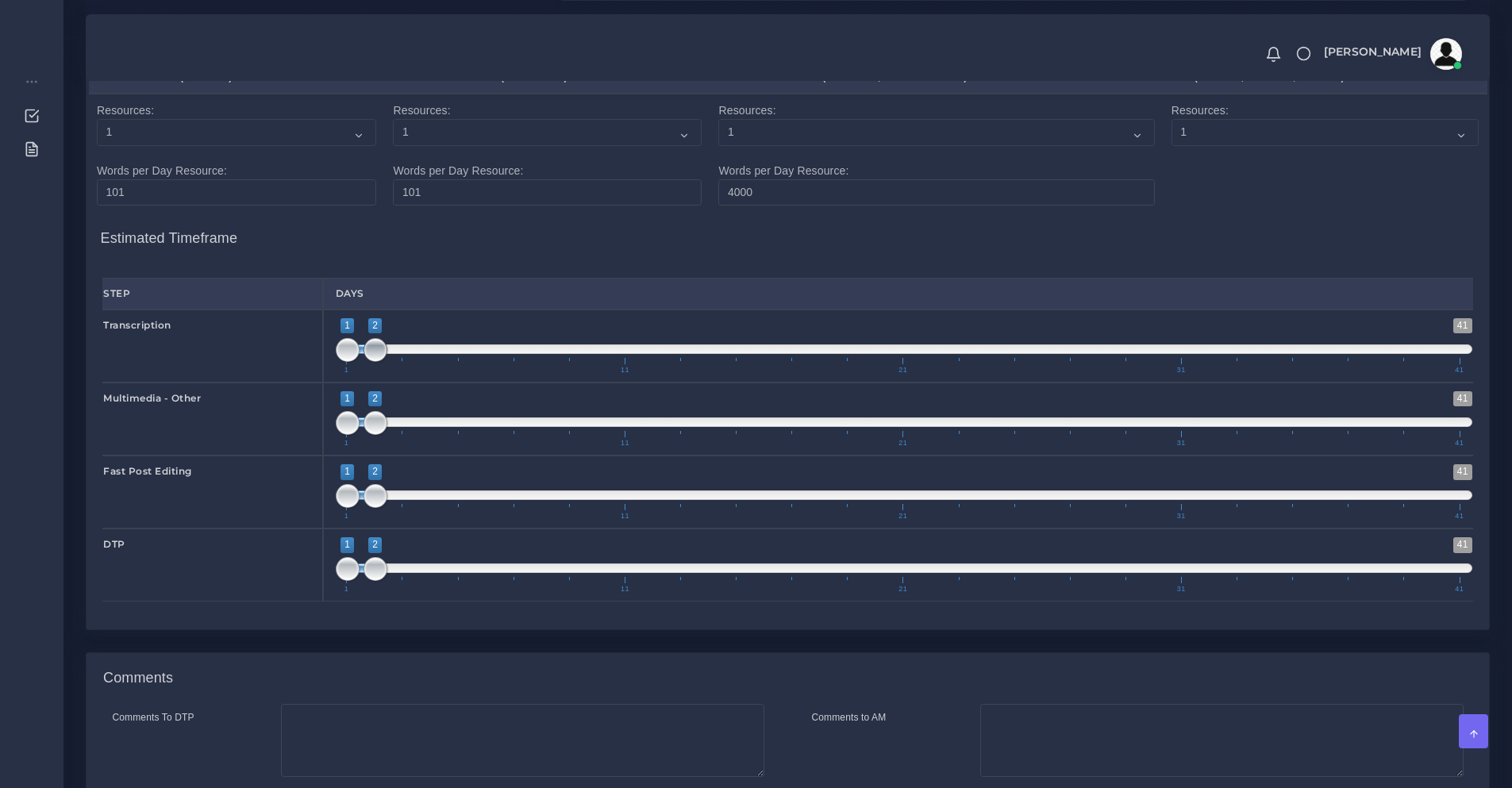
type input "0.25"
type input "1;1"
drag, startPoint x: 369, startPoint y: 402, endPoint x: 321, endPoint y: 410, distance: 48.7
click at [323, 382] on div "1 41 1 2 1 — 2 1 11 21 31 41 1;1" at bounding box center [904, 346] width 1162 height 73
type input "2;2"
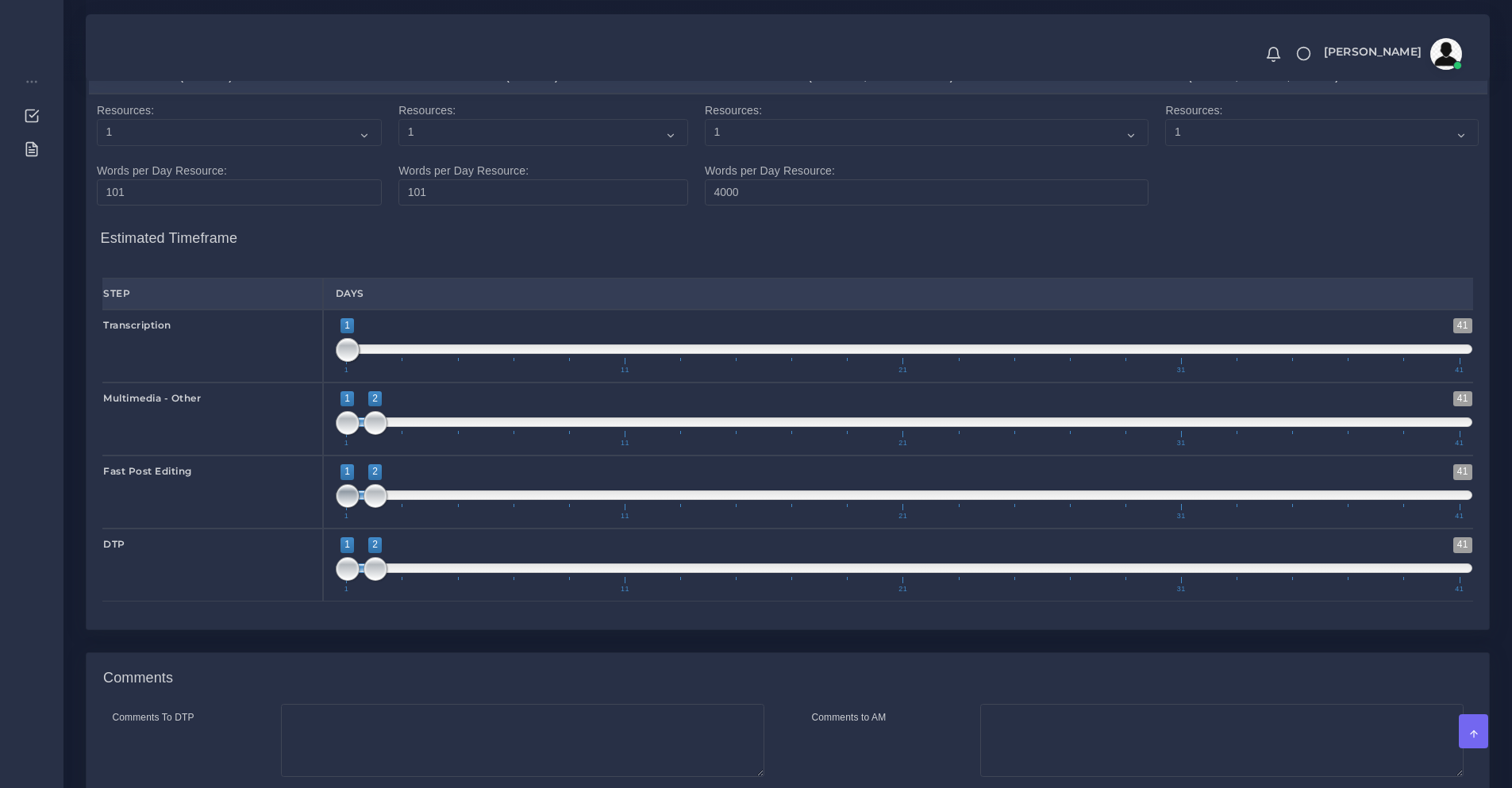
drag, startPoint x: 341, startPoint y: 545, endPoint x: 388, endPoint y: 549, distance: 47.2
click at [388, 520] on span "1 41 1 2 1 — 2 1 11 21 31 41" at bounding box center [904, 492] width 1136 height 56
drag, startPoint x: 399, startPoint y: 623, endPoint x: 410, endPoint y: 625, distance: 11.2
click at [404, 593] on span "1 41 1 2 1 — 2 1 11 21 31 41" at bounding box center [904, 565] width 1136 height 56
click at [417, 593] on span "1 11 21 31 41" at bounding box center [902, 585] width 1113 height 16
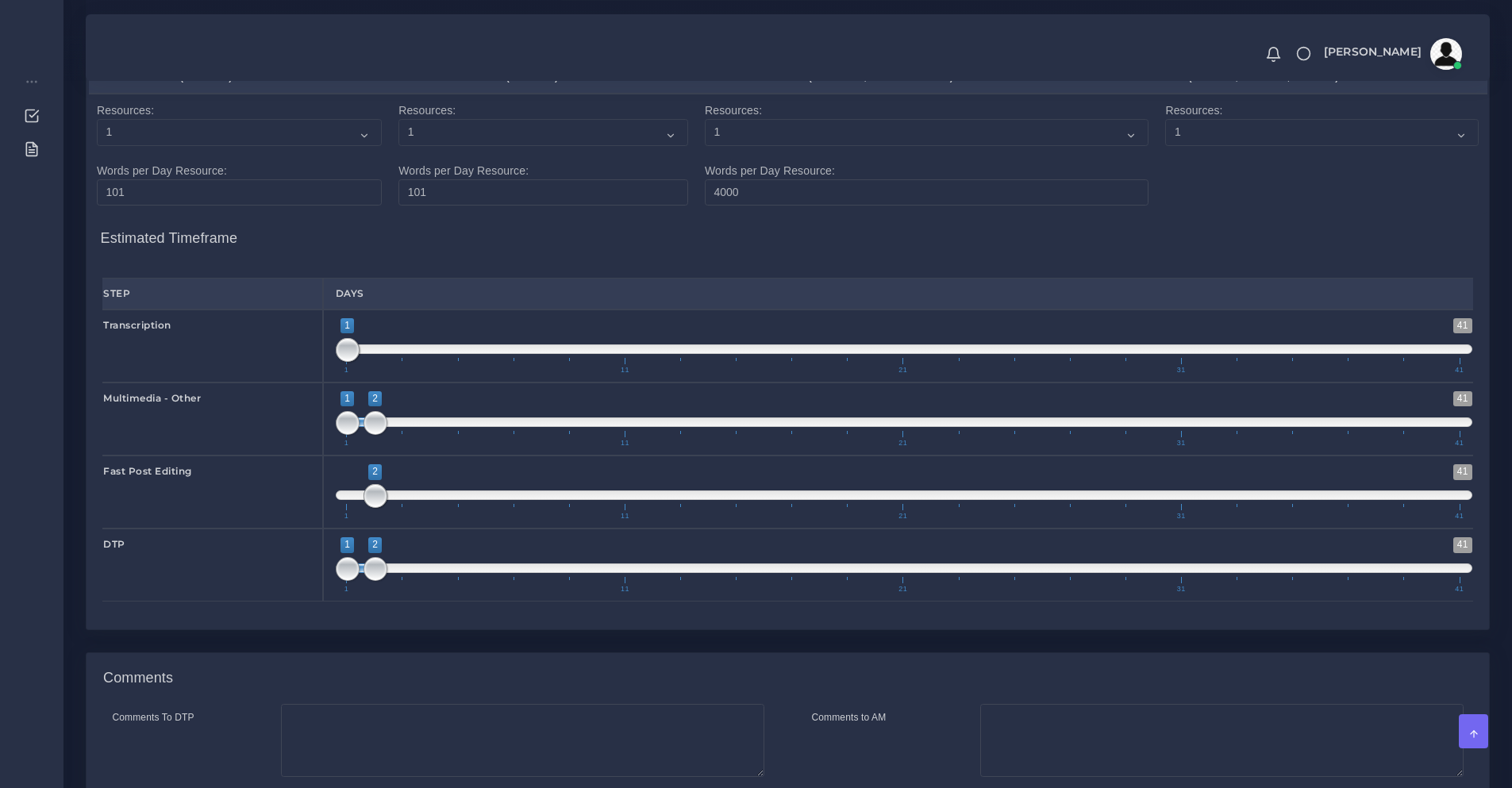
click at [416, 573] on span at bounding box center [904, 568] width 1136 height 10
click at [418, 573] on span at bounding box center [417, 568] width 28 height 10
type input "3;7"
drag, startPoint x: 430, startPoint y: 614, endPoint x: 505, endPoint y: 613, distance: 75.0
click at [505, 581] on span at bounding box center [514, 569] width 24 height 24
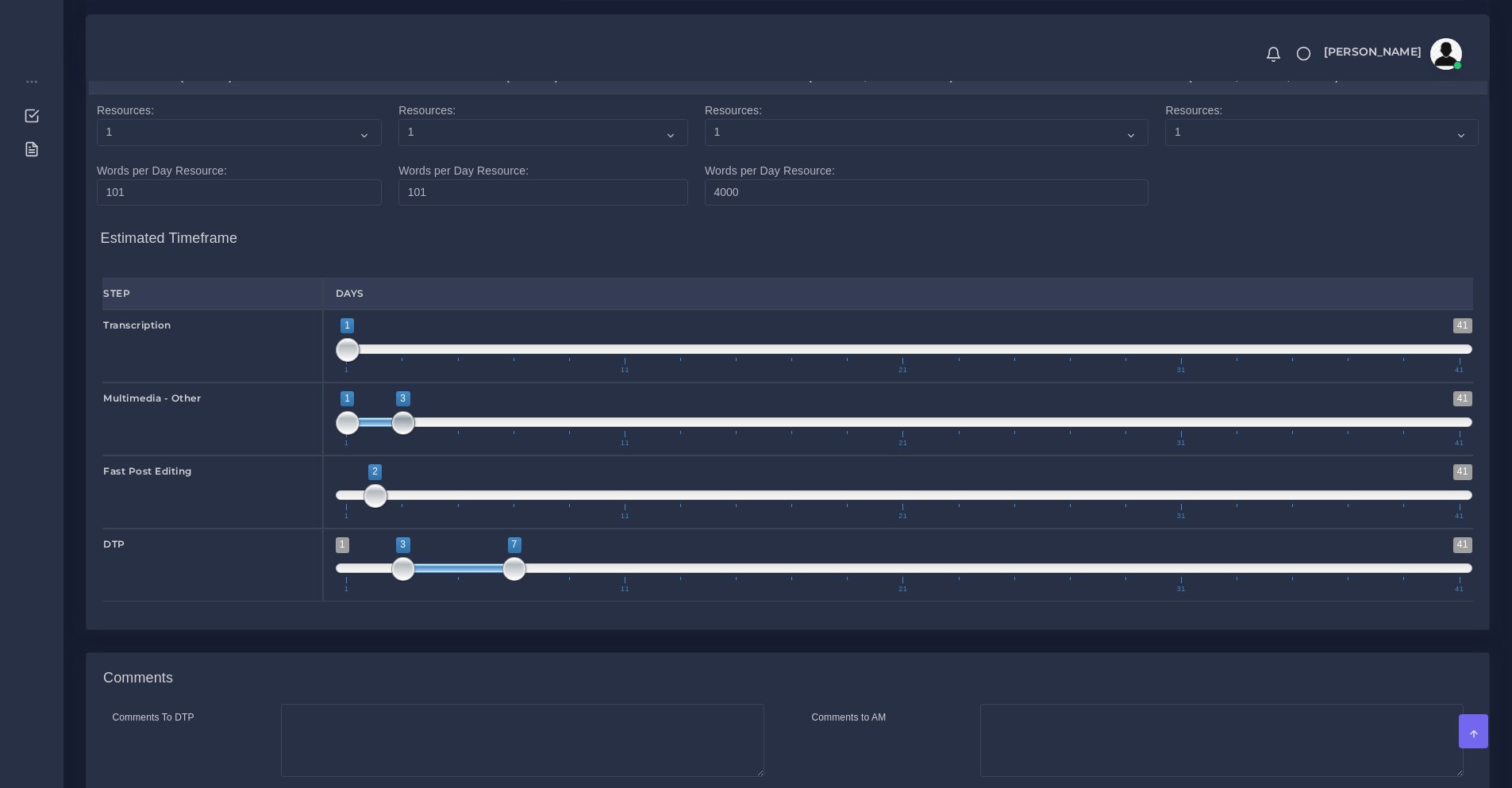
drag, startPoint x: 377, startPoint y: 472, endPoint x: 402, endPoint y: 472, distance: 25.0
click at [402, 435] on span at bounding box center [403, 423] width 24 height 24
drag, startPoint x: 375, startPoint y: 464, endPoint x: 419, endPoint y: 473, distance: 44.9
click at [419, 427] on span at bounding box center [431, 423] width 56 height 10
type input "3;4"
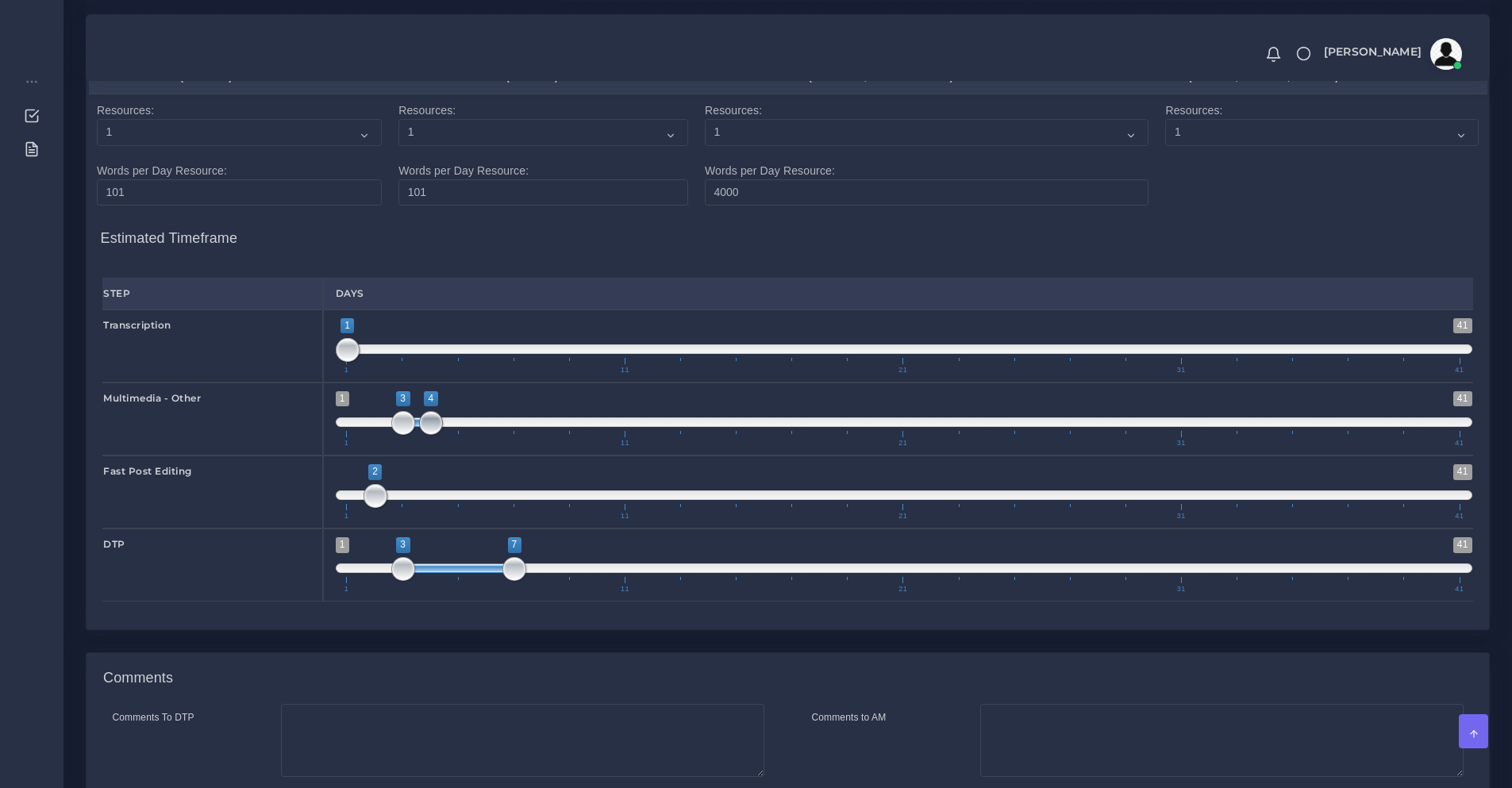
drag, startPoint x: 459, startPoint y: 468, endPoint x: 427, endPoint y: 471, distance: 32.1
click at [430, 435] on span at bounding box center [431, 423] width 24 height 24
type input "6;10"
drag, startPoint x: 446, startPoint y: 619, endPoint x: 525, endPoint y: 605, distance: 80.2
click at [525, 593] on span "1 41 6 10 6 — 10 1 11 21 31 41" at bounding box center [904, 565] width 1136 height 56
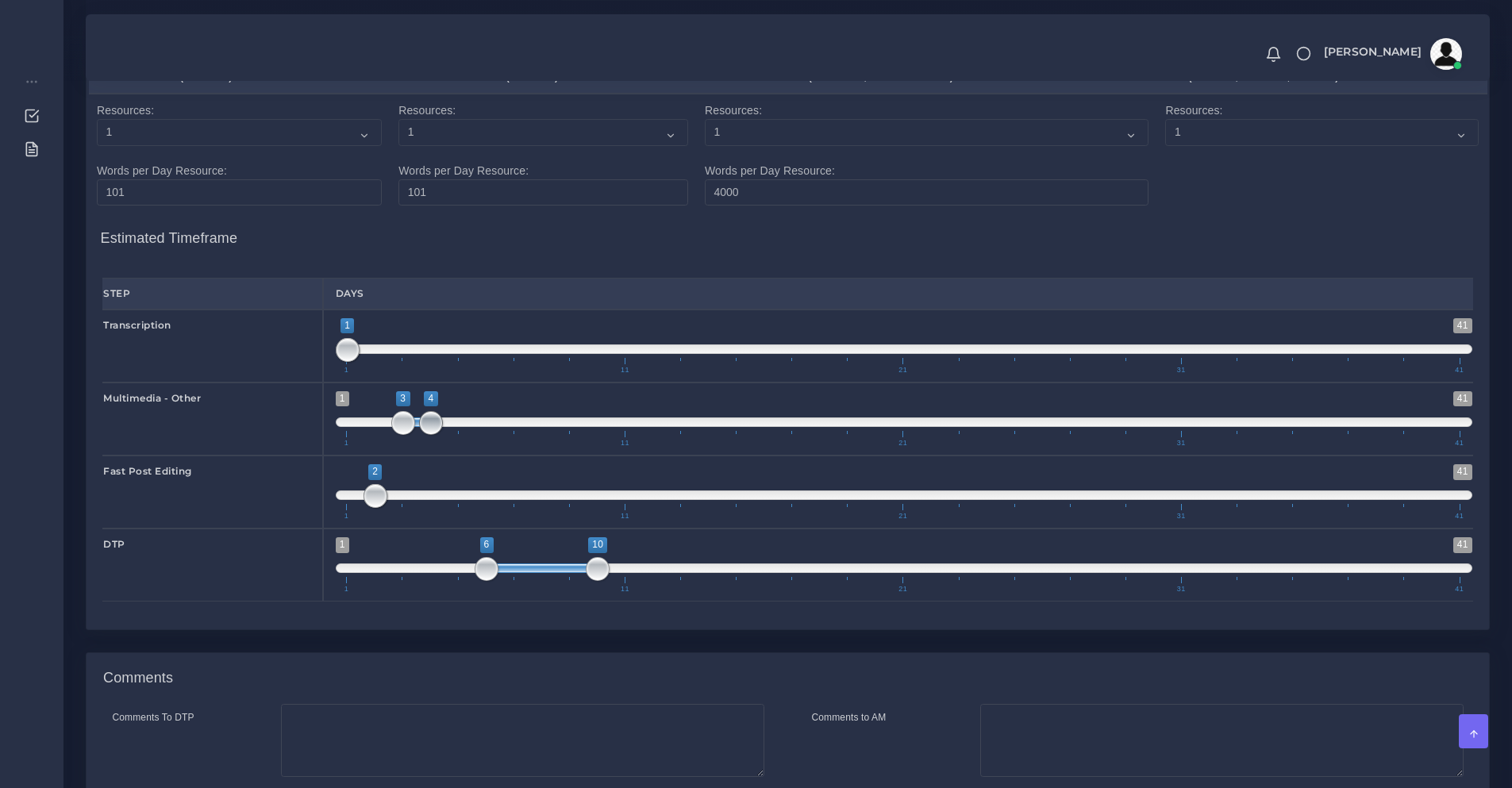
type input "3;5"
drag, startPoint x: 425, startPoint y: 470, endPoint x: 444, endPoint y: 473, distance: 19.2
click at [444, 447] on span "1 41 3 4 3 — 4 1 11 21 31 41" at bounding box center [904, 419] width 1136 height 56
click at [411, 435] on span at bounding box center [403, 423] width 24 height 24
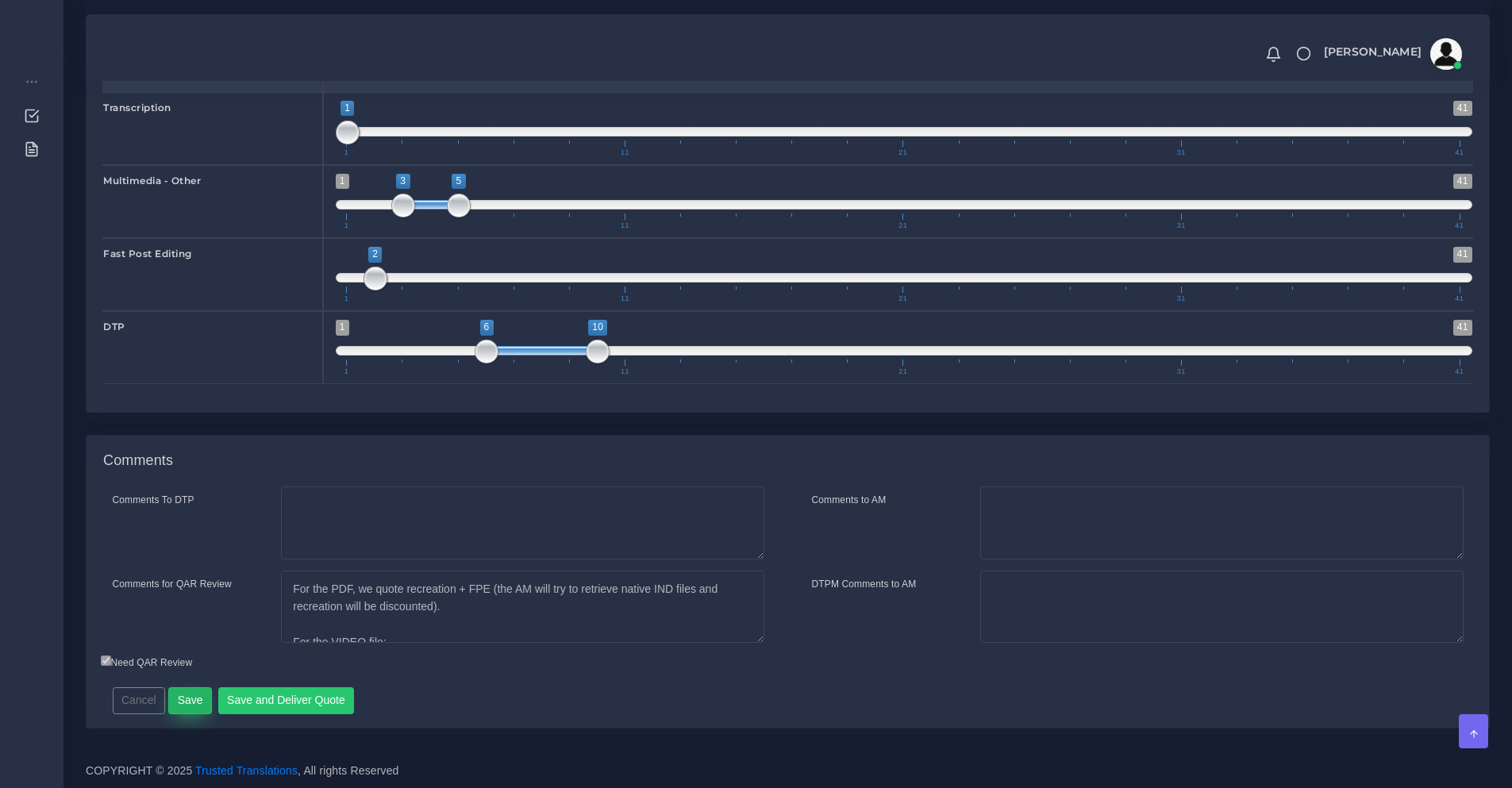
click at [192, 703] on button "Save" at bounding box center [190, 701] width 43 height 27
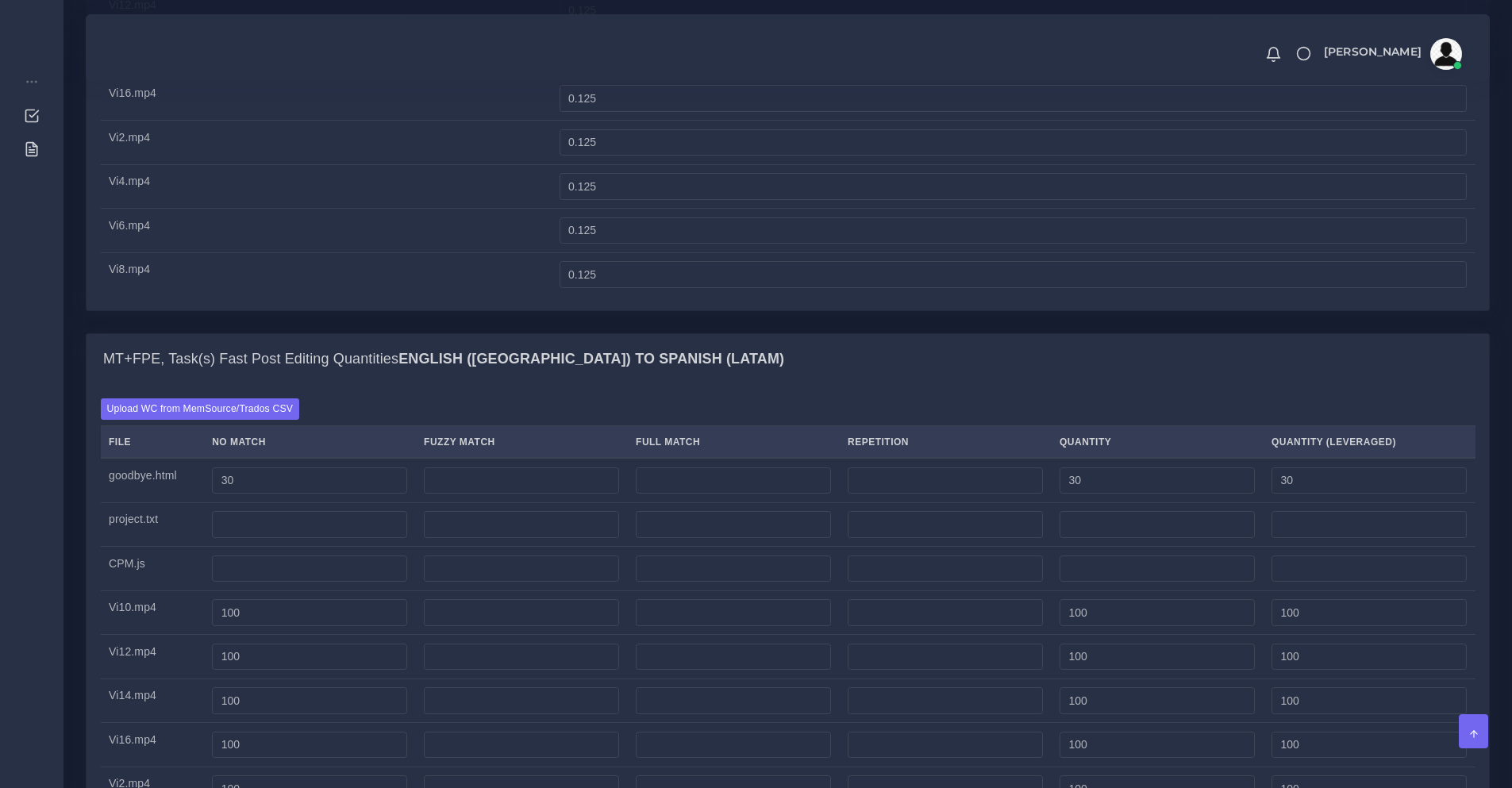
scroll to position [1313, 0]
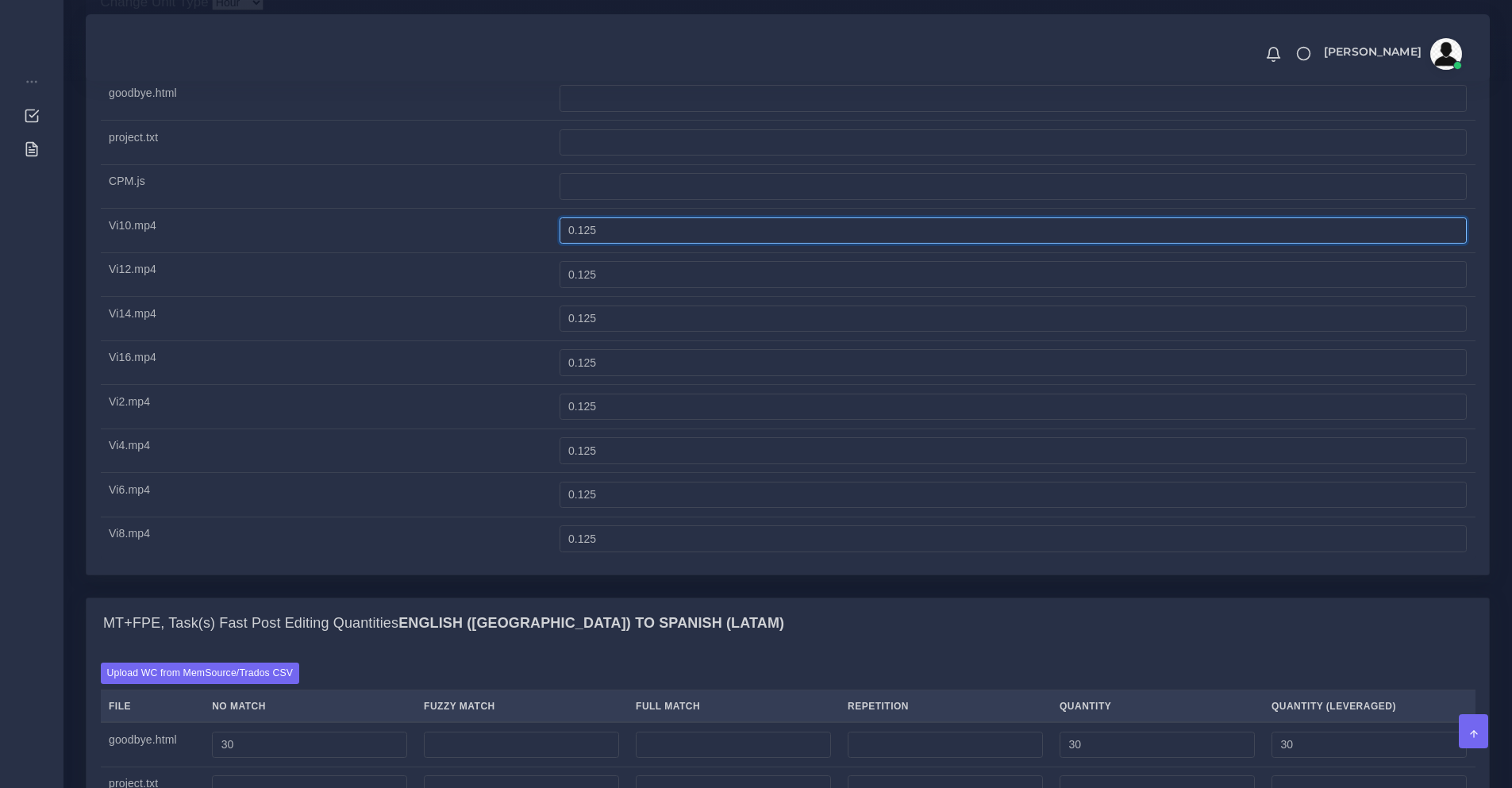
click at [731, 245] on input "0.125" at bounding box center [1012, 231] width 907 height 27
type input "0.13"
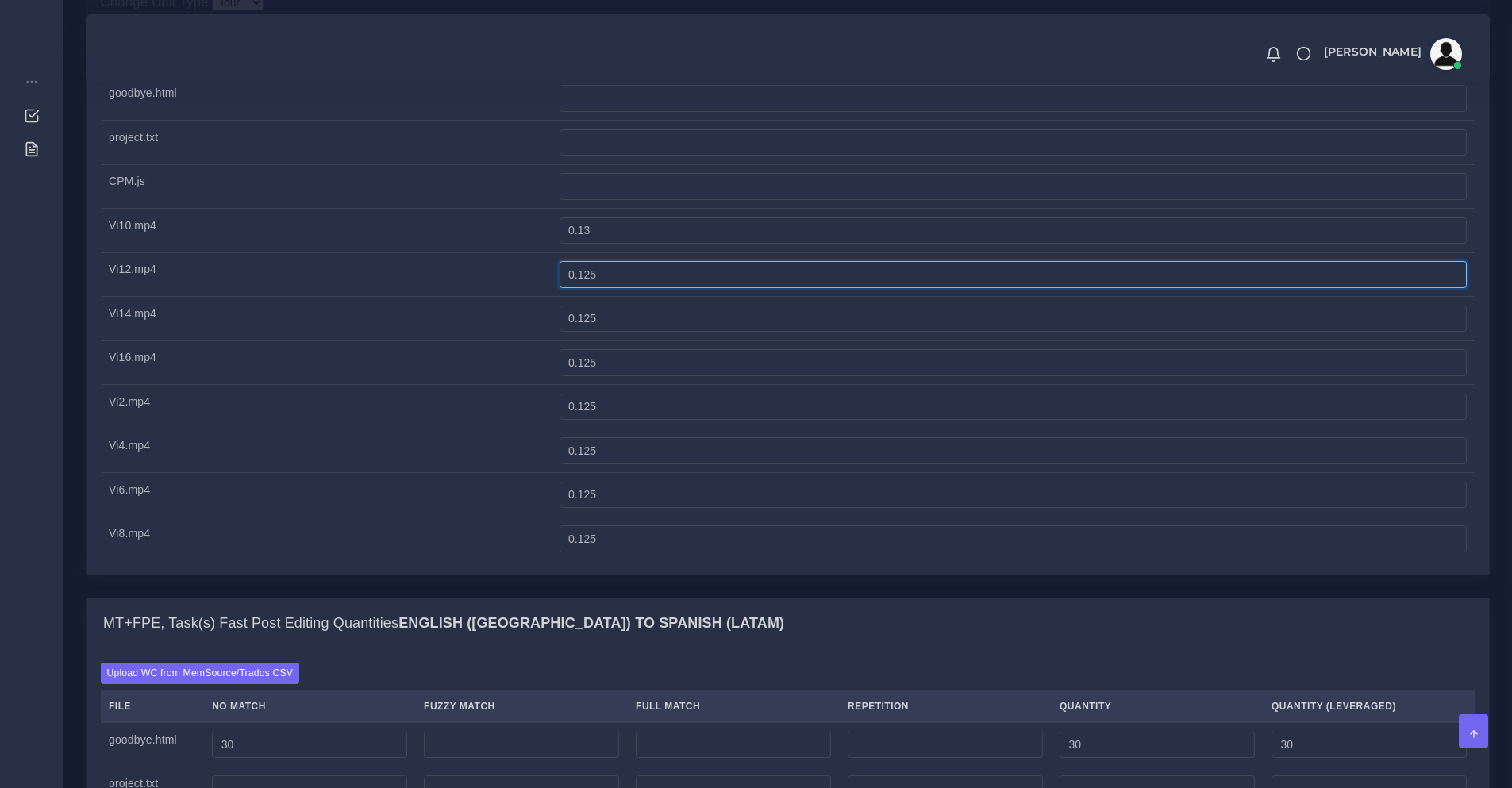
click at [674, 288] on input "0.125" at bounding box center [1012, 274] width 907 height 27
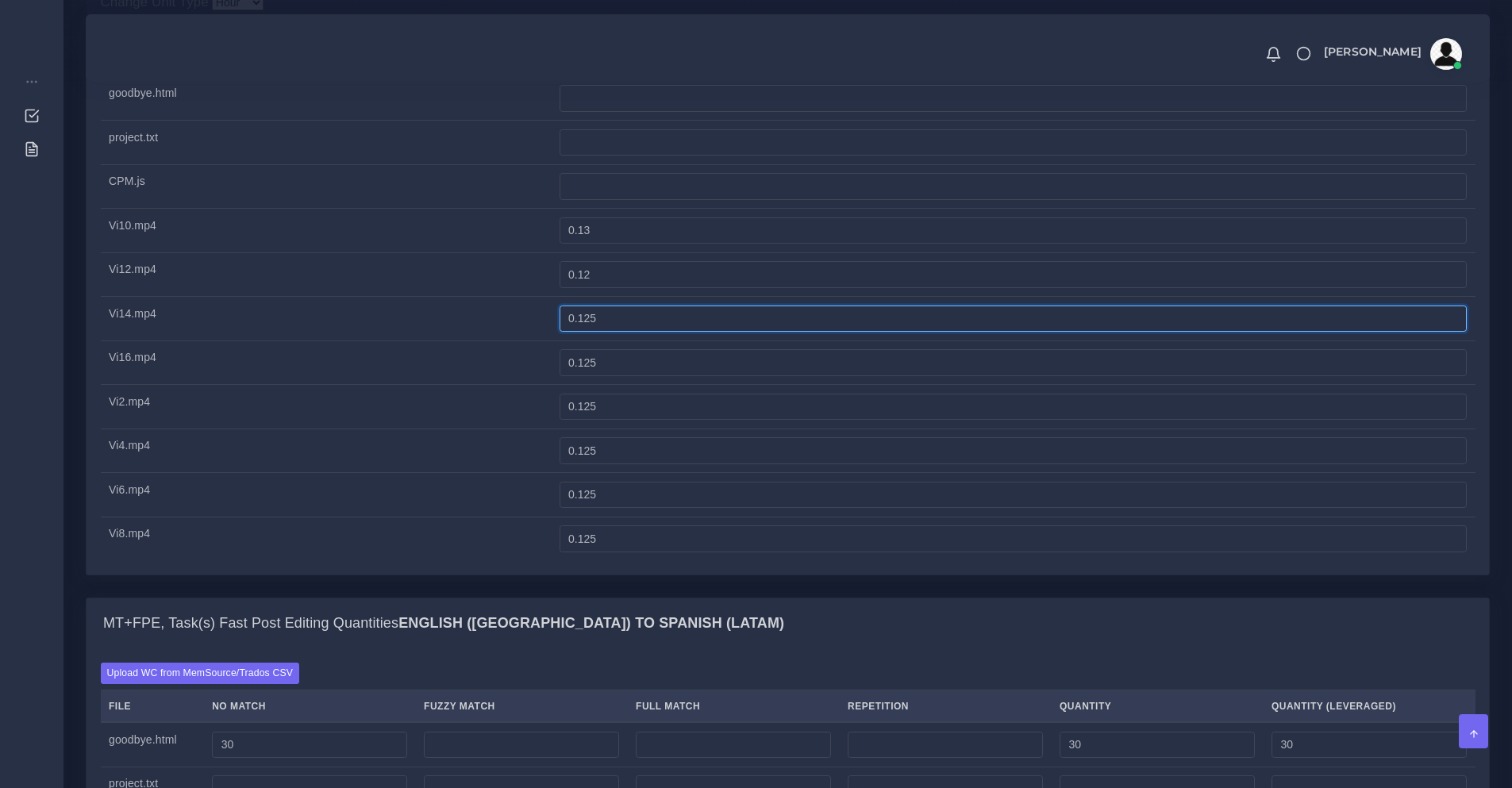
click at [637, 332] on input "0.125" at bounding box center [1012, 320] width 907 height 27
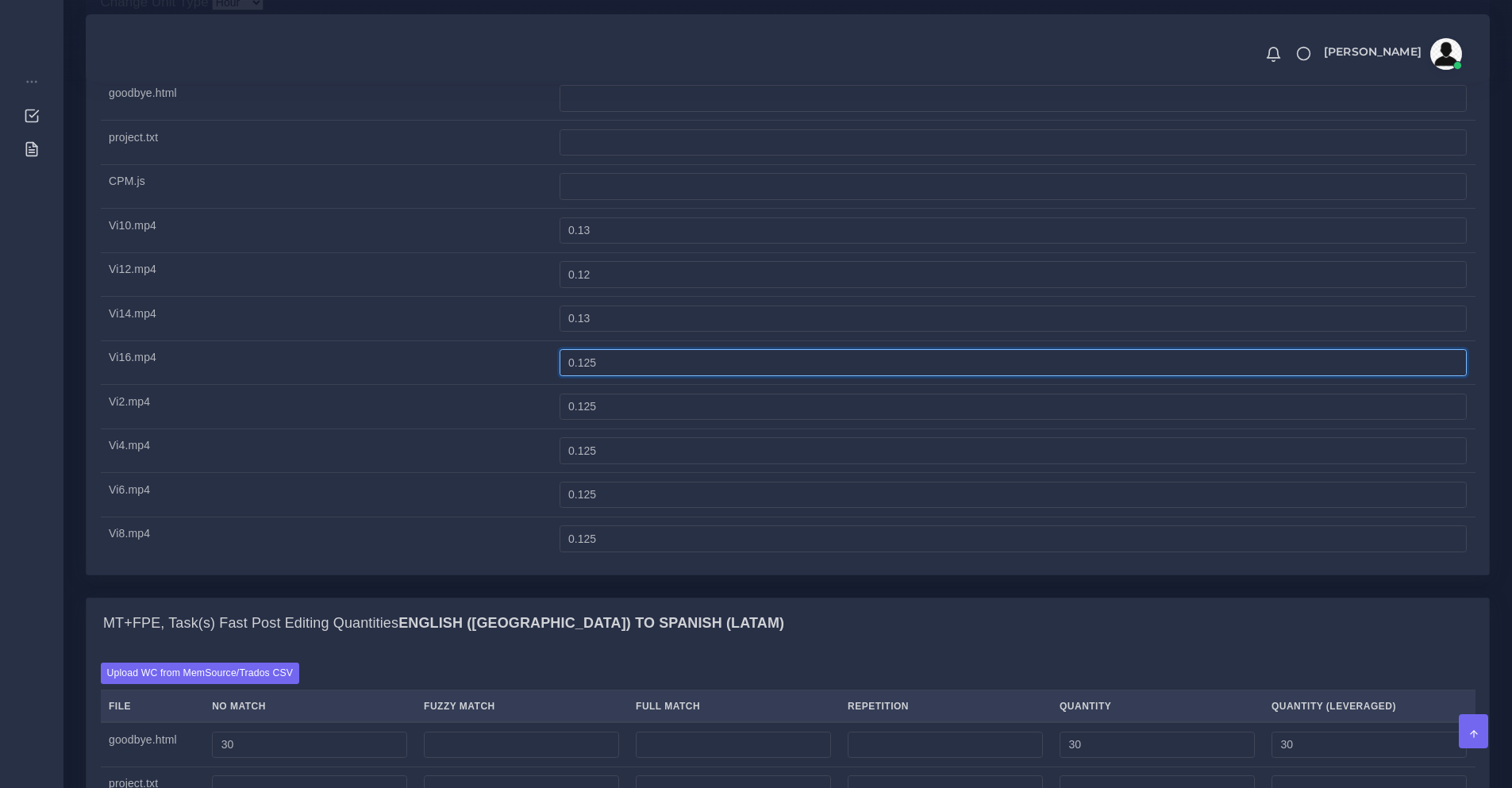
click at [650, 376] on input "0.125" at bounding box center [1012, 363] width 907 height 27
click at [674, 430] on td "0.125" at bounding box center [1012, 406] width 924 height 44
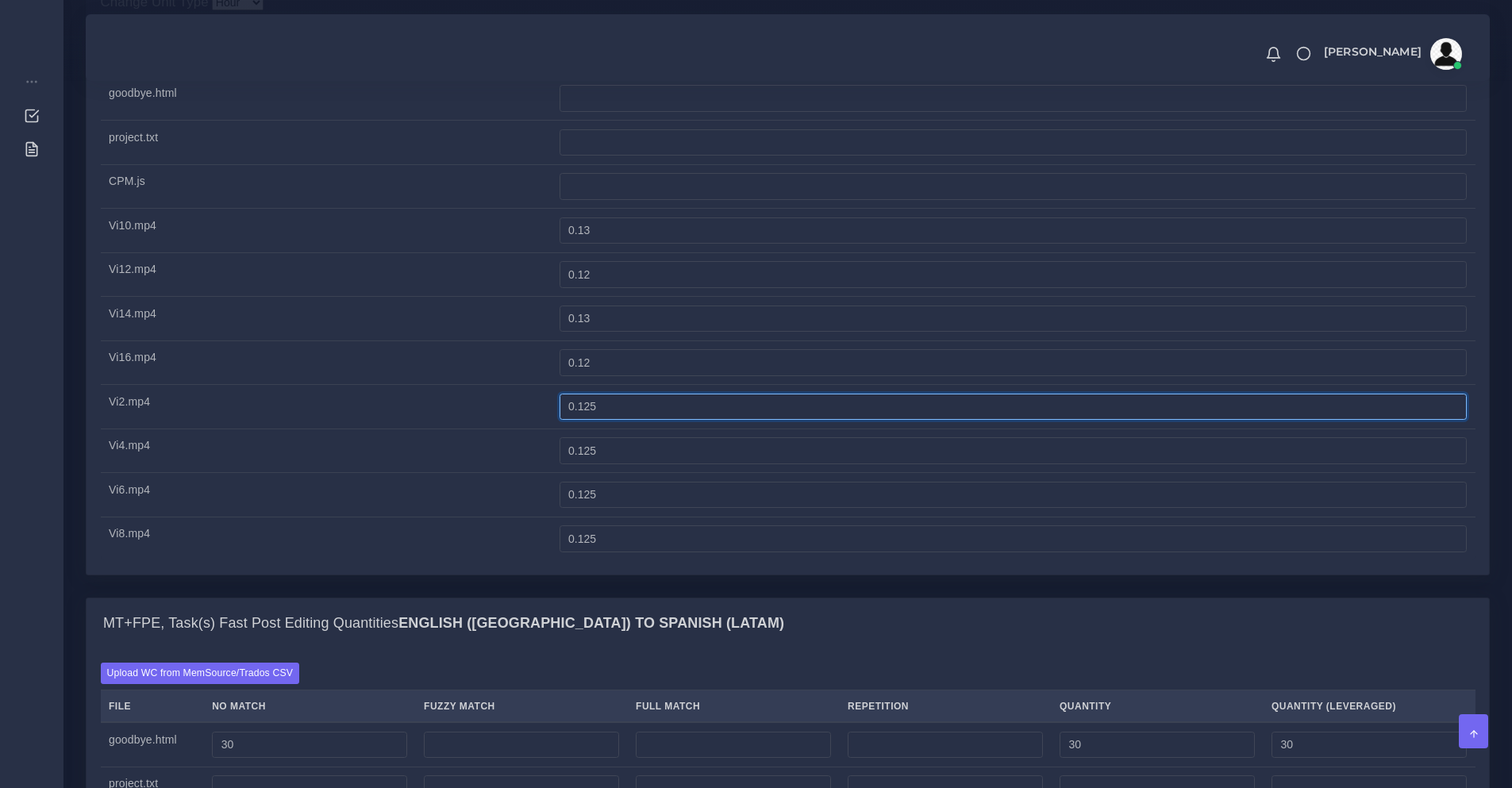
click at [667, 421] on input "0.125" at bounding box center [1012, 407] width 907 height 27
click at [637, 473] on td "0.125" at bounding box center [1012, 451] width 924 height 44
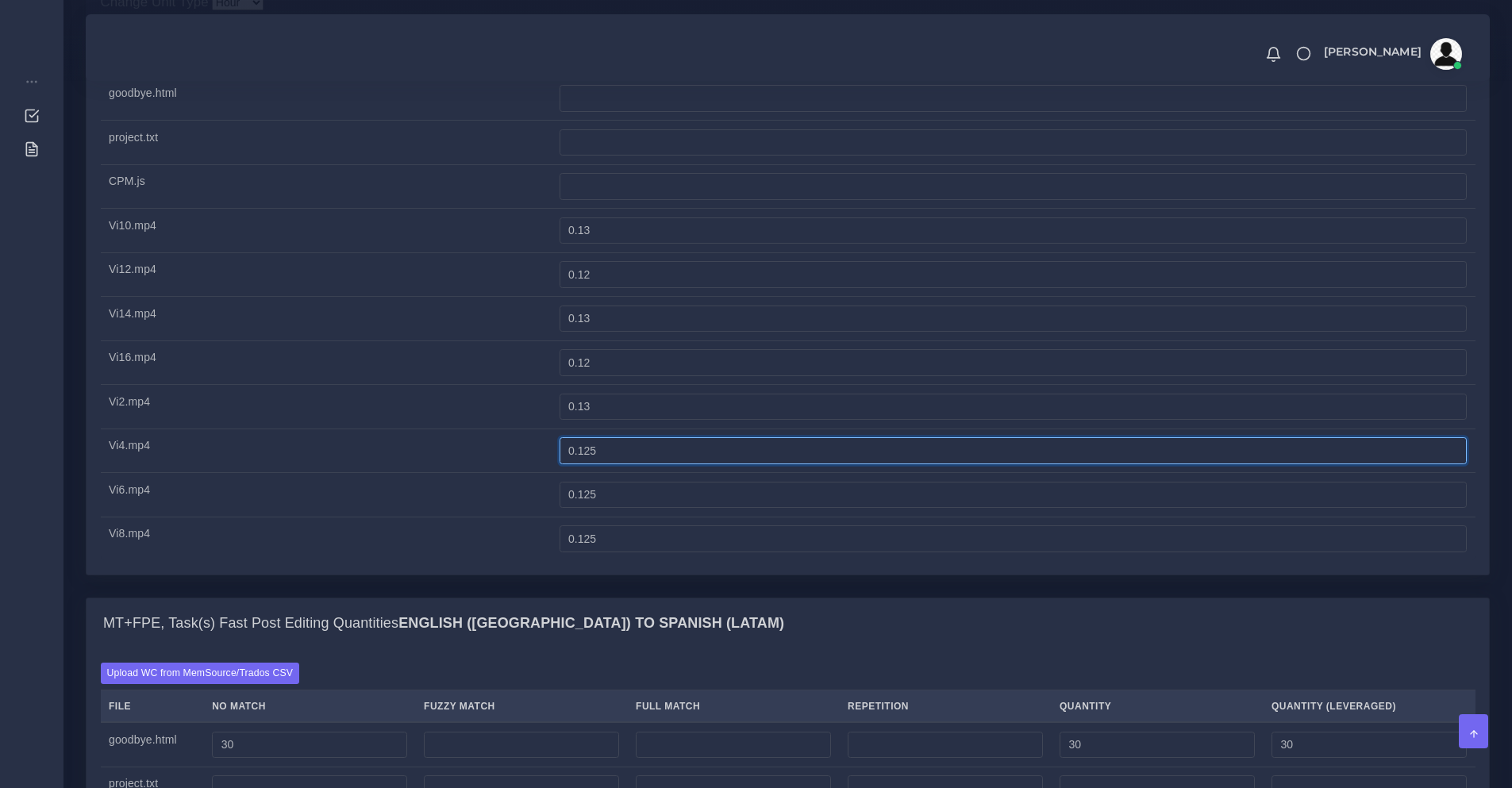
click at [637, 464] on input "0.125" at bounding box center [1012, 451] width 907 height 27
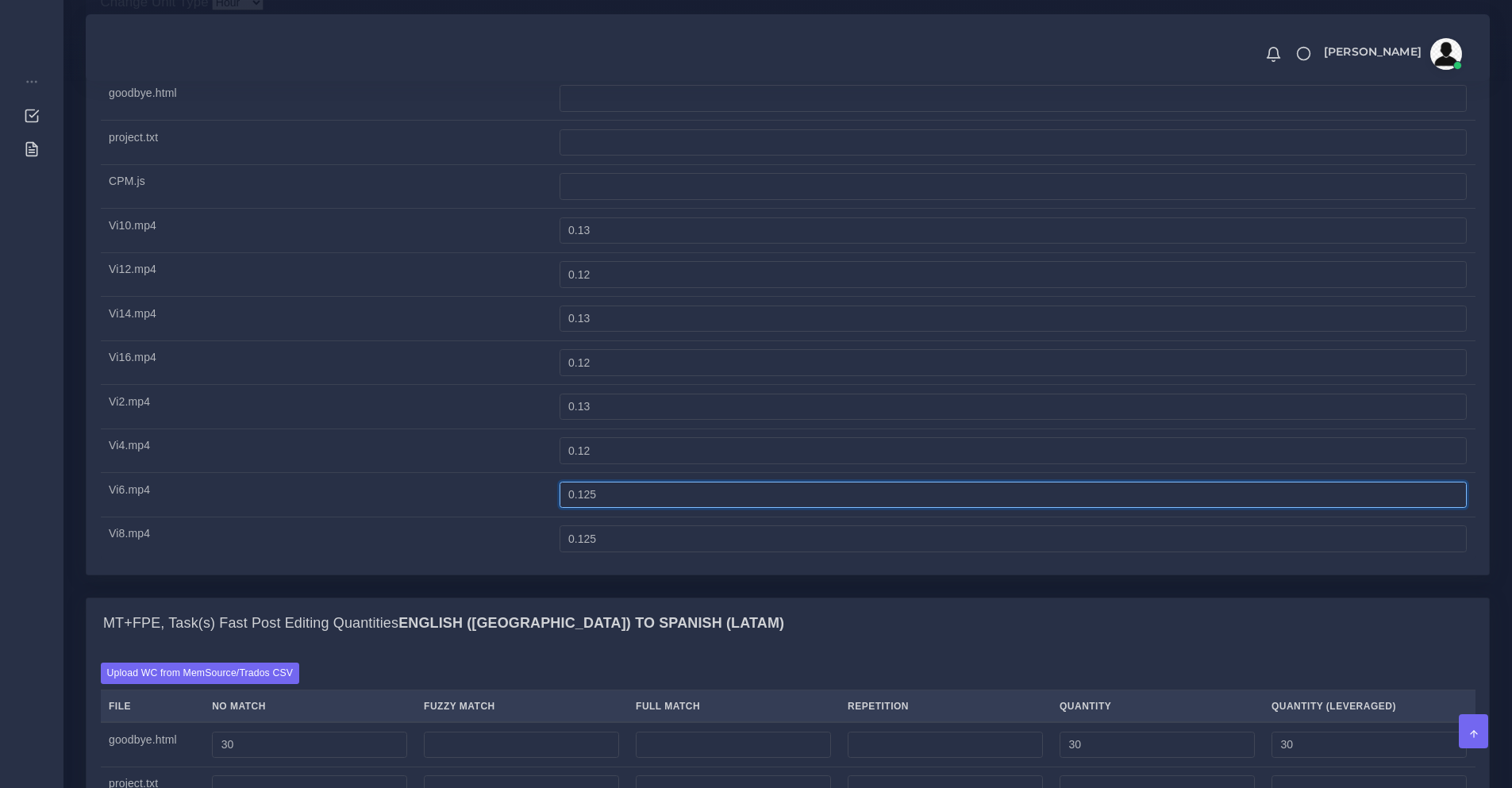
click at [727, 509] on input "0.125" at bounding box center [1012, 496] width 907 height 27
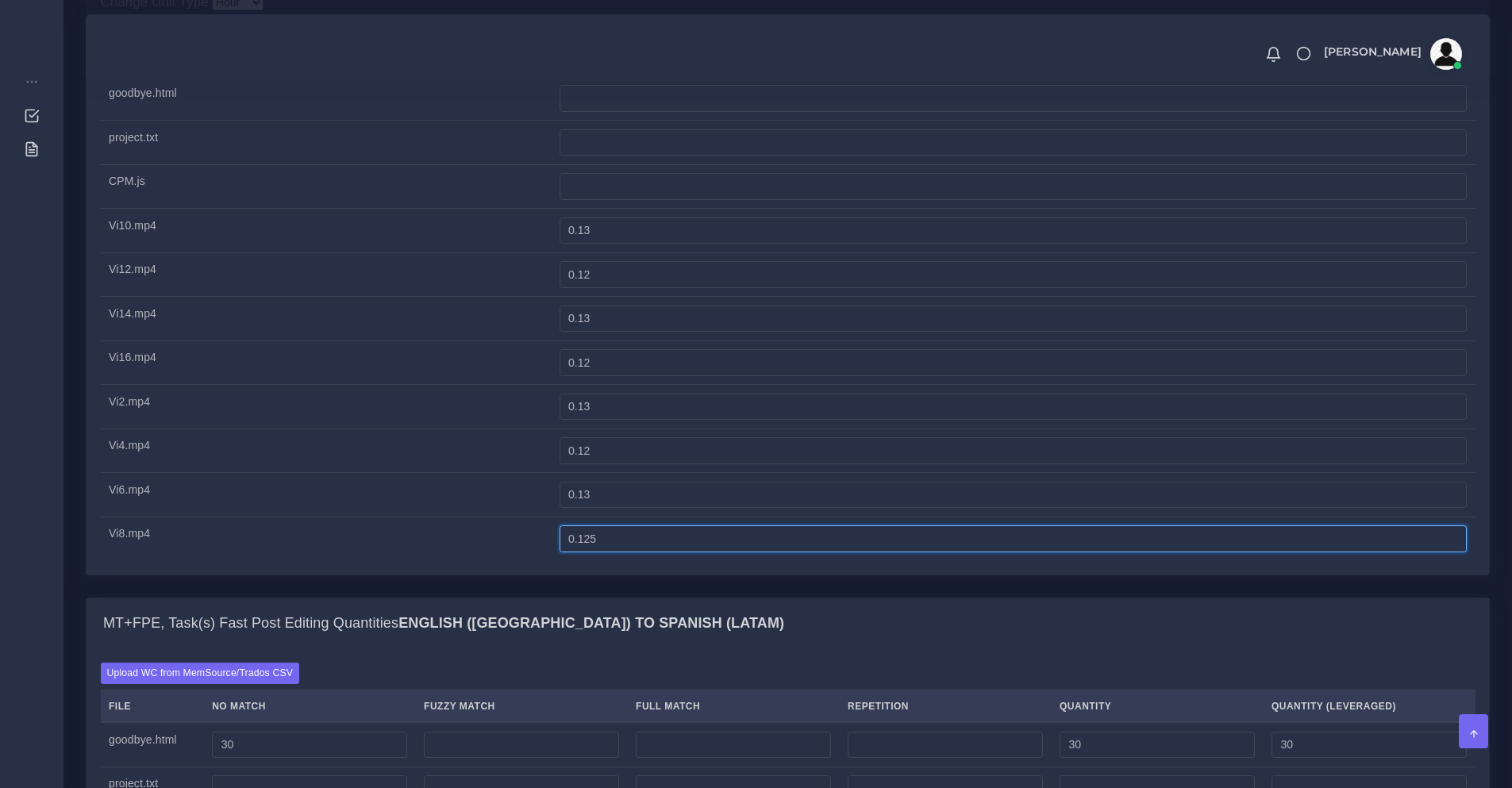
click at [645, 552] on input "0.125" at bounding box center [1012, 539] width 907 height 27
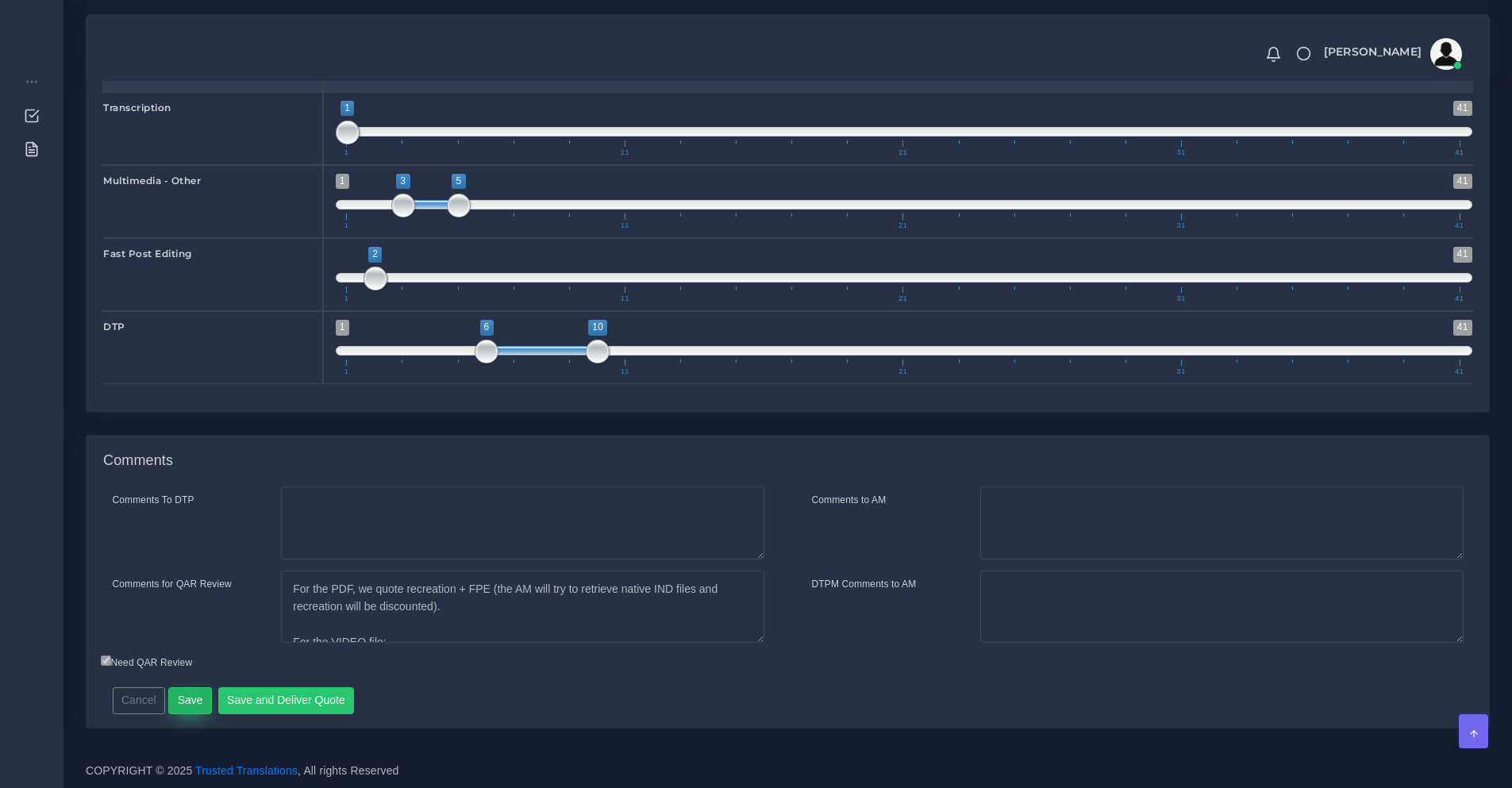
click at [197, 707] on button "Save" at bounding box center [190, 701] width 43 height 27
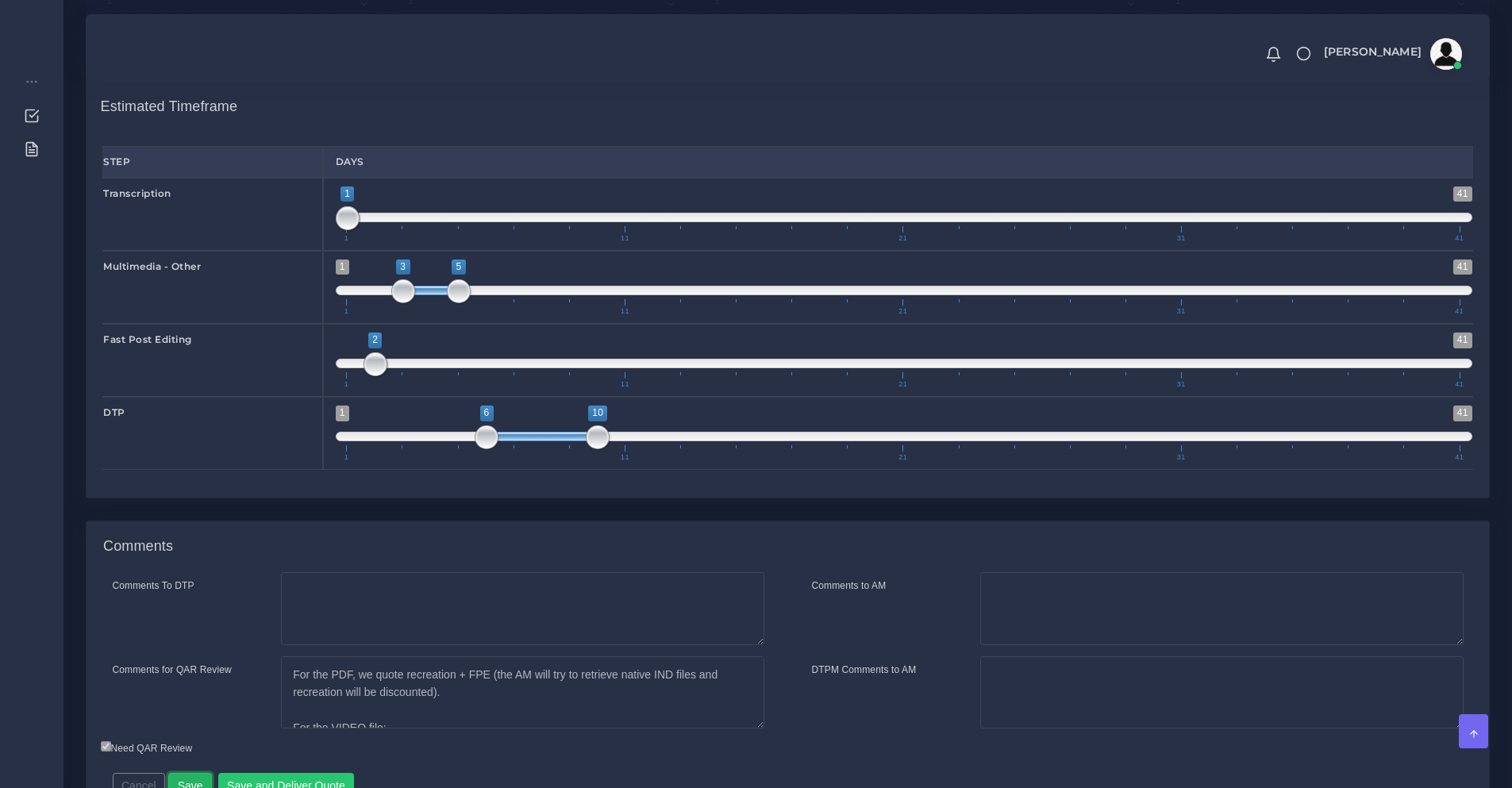
scroll to position [4148, 0]
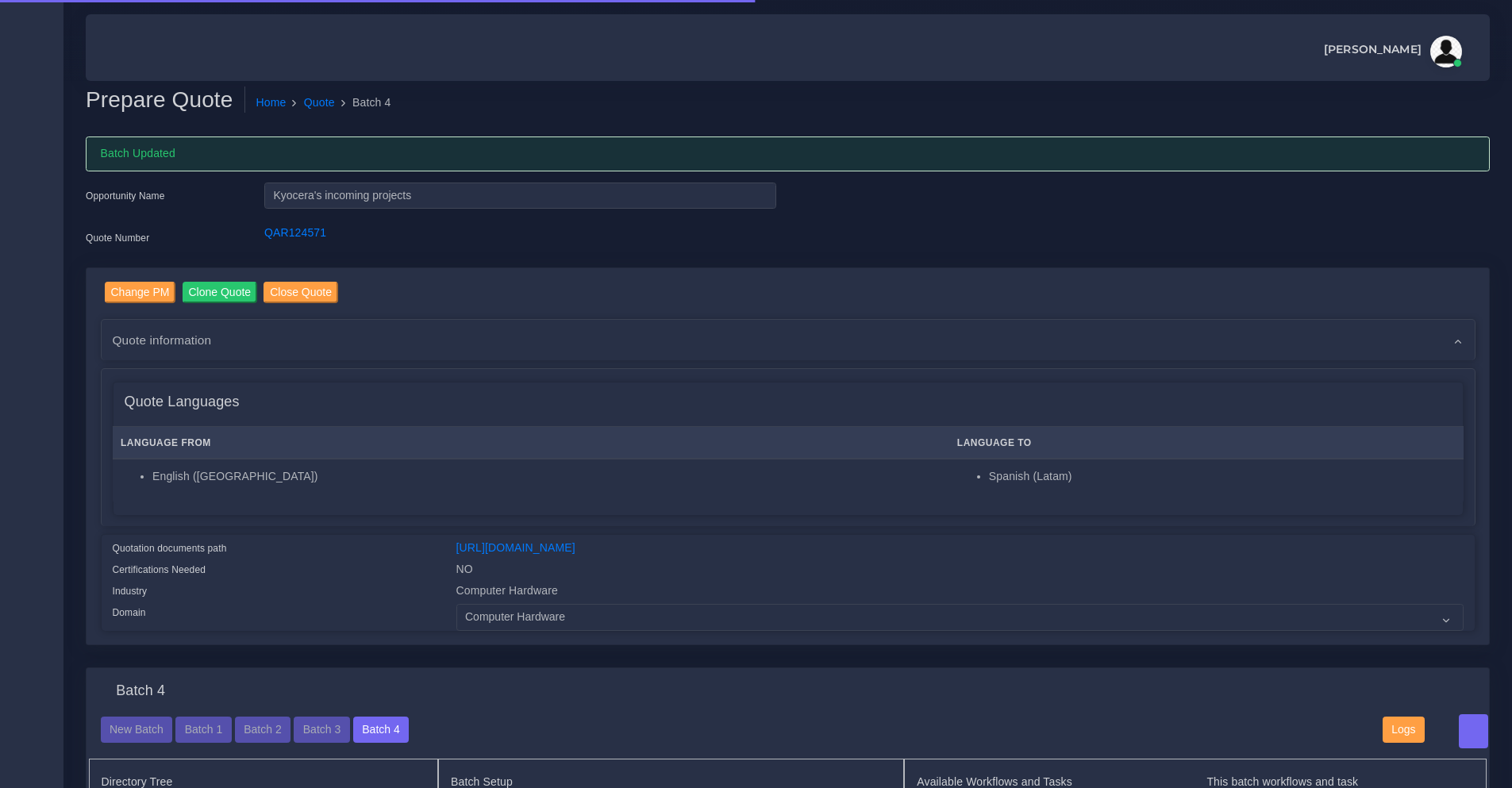
checkbox input "true"
click at [287, 244] on div "QAR124571" at bounding box center [521, 240] width 536 height 31
copy link "QAR124571"
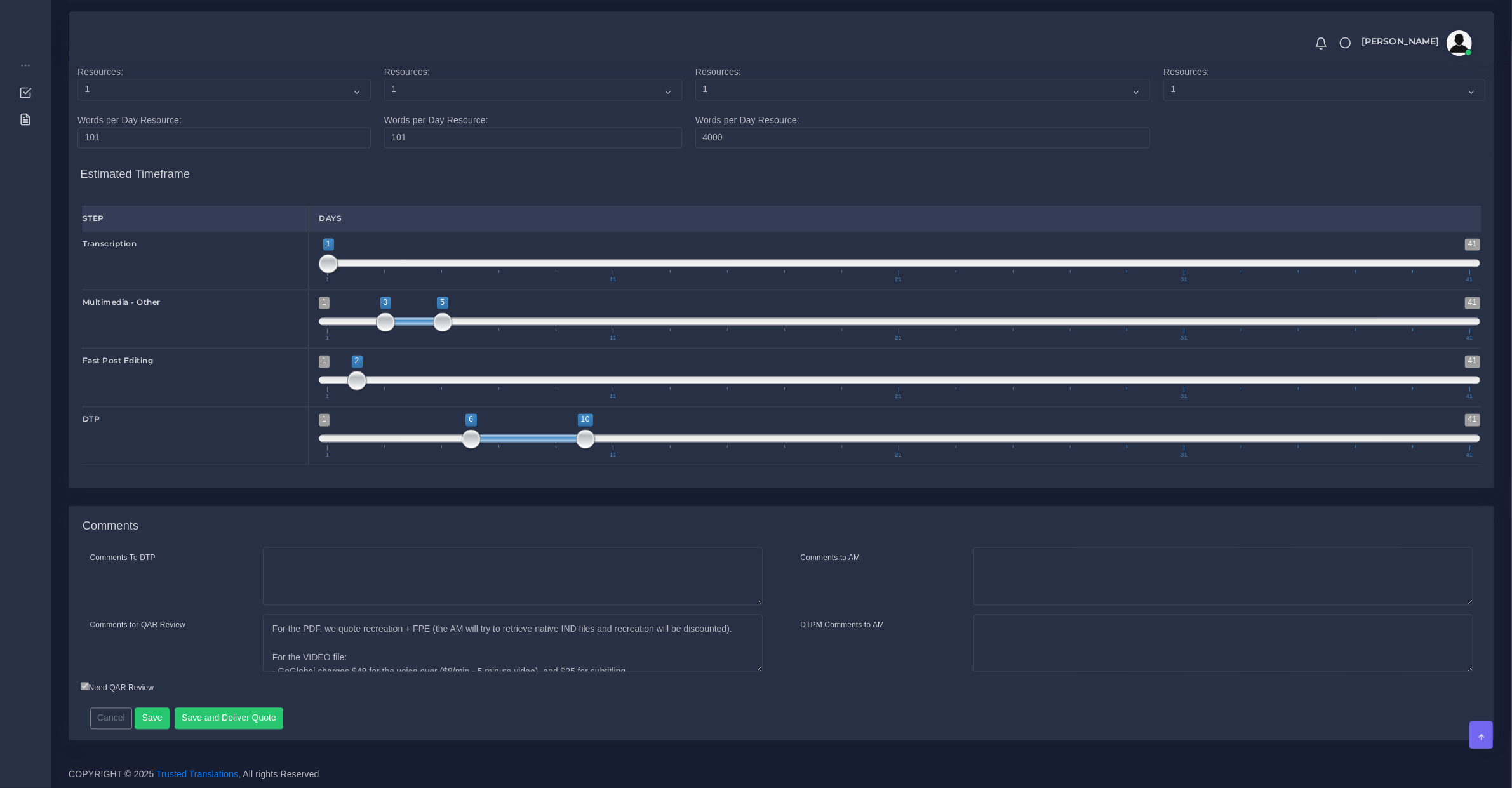
scroll to position [70, 0]
